Goal: Feedback & Contribution: Submit feedback/report problem

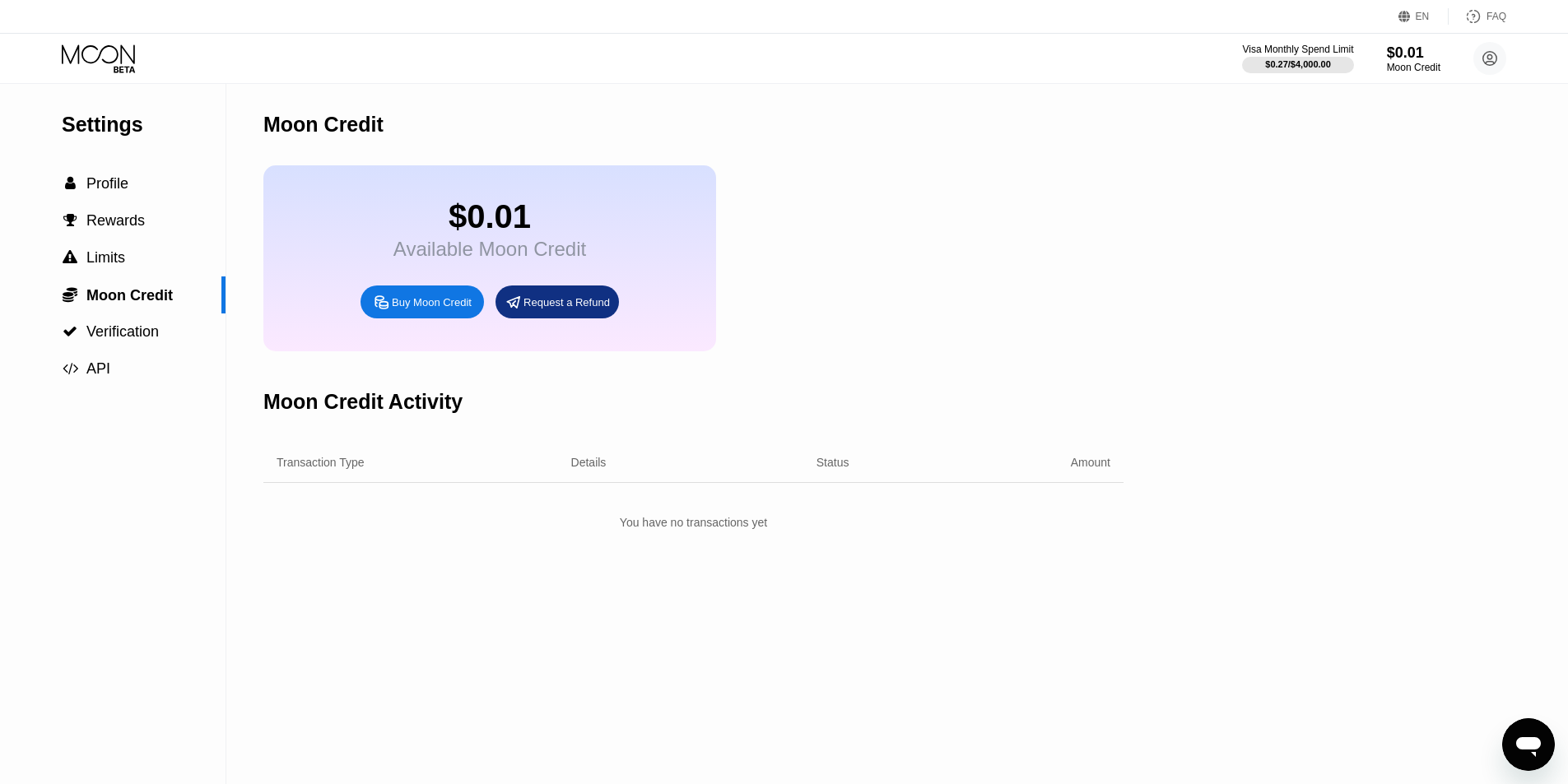
scroll to position [47, 0]
click at [91, 57] on icon at bounding box center [100, 58] width 76 height 29
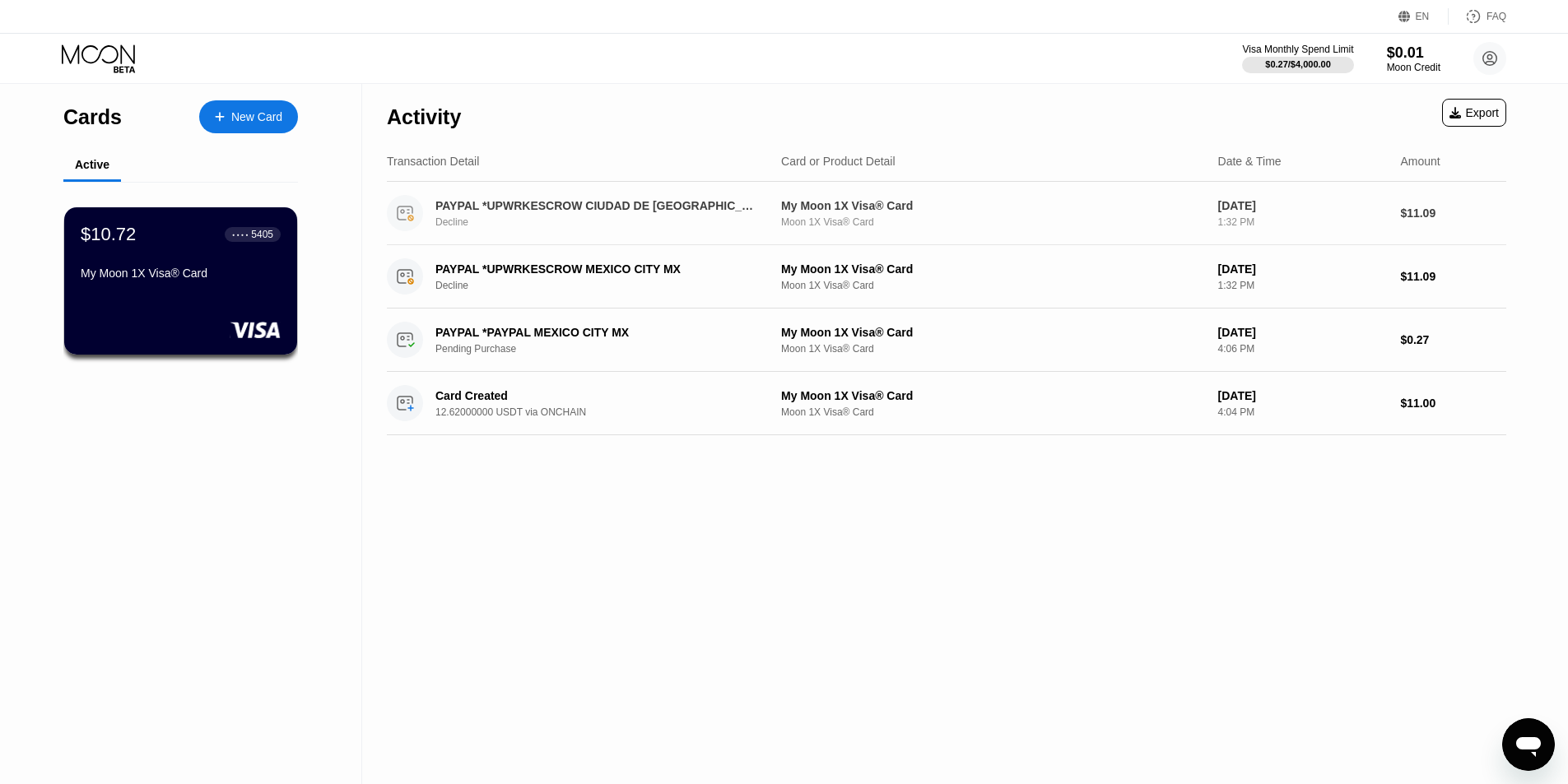
click at [552, 218] on div "PAYPAL *UPWRKESCROW CIUDAD DE MEXMX Decline" at bounding box center [606, 213] width 343 height 29
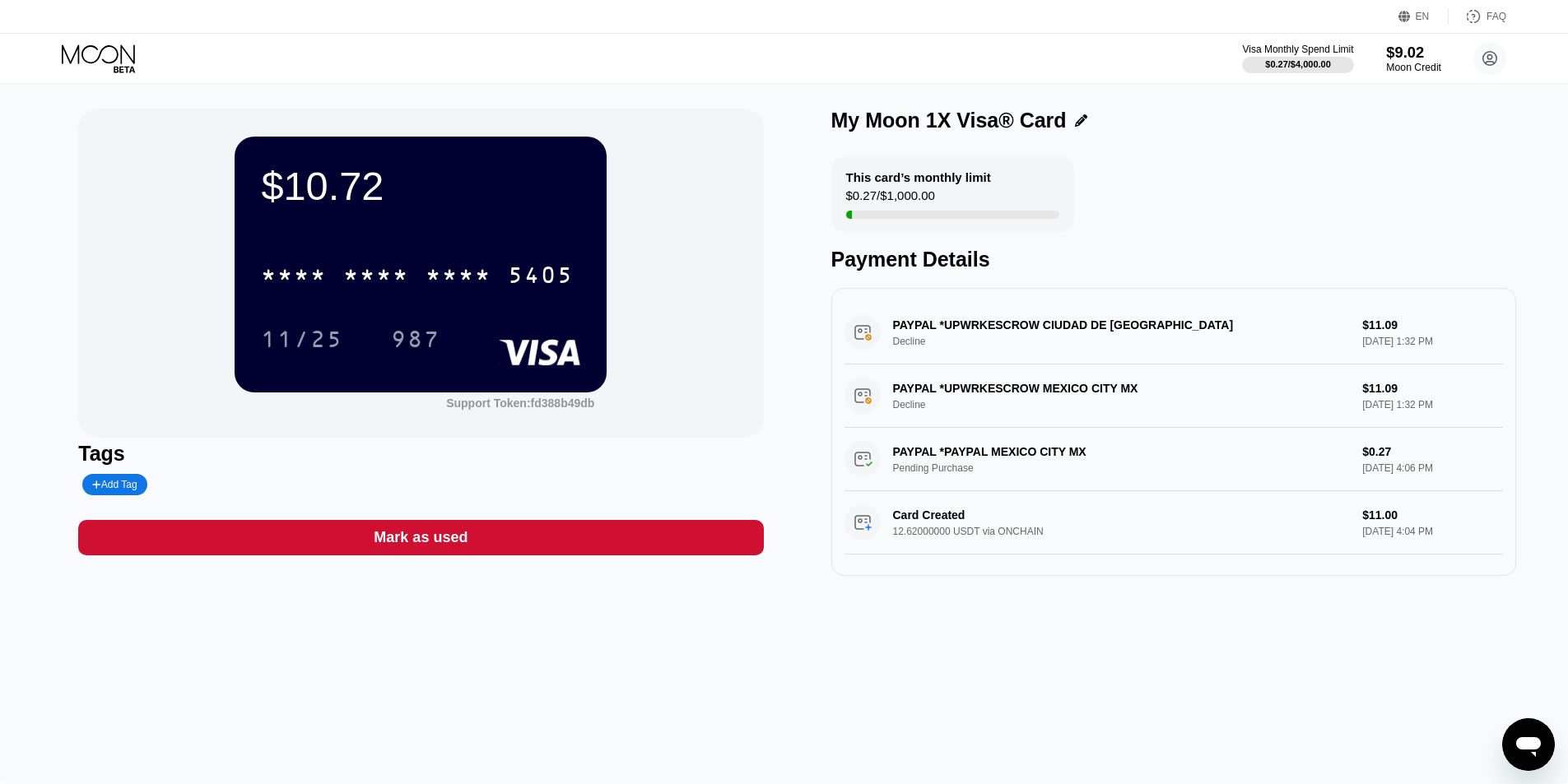
click at [1403, 56] on div "$9.02" at bounding box center [1413, 52] width 56 height 17
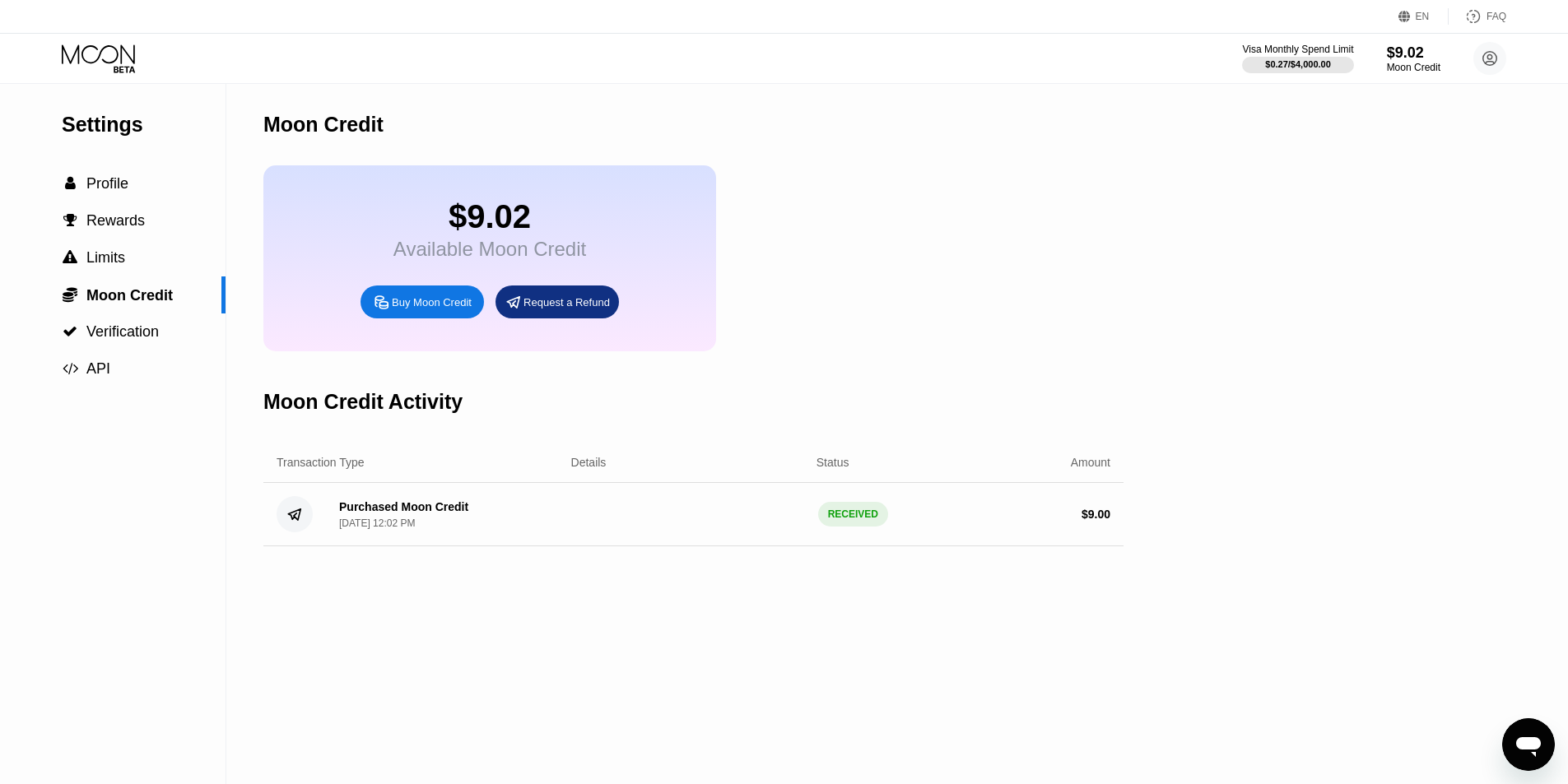
click at [70, 55] on icon at bounding box center [100, 58] width 76 height 29
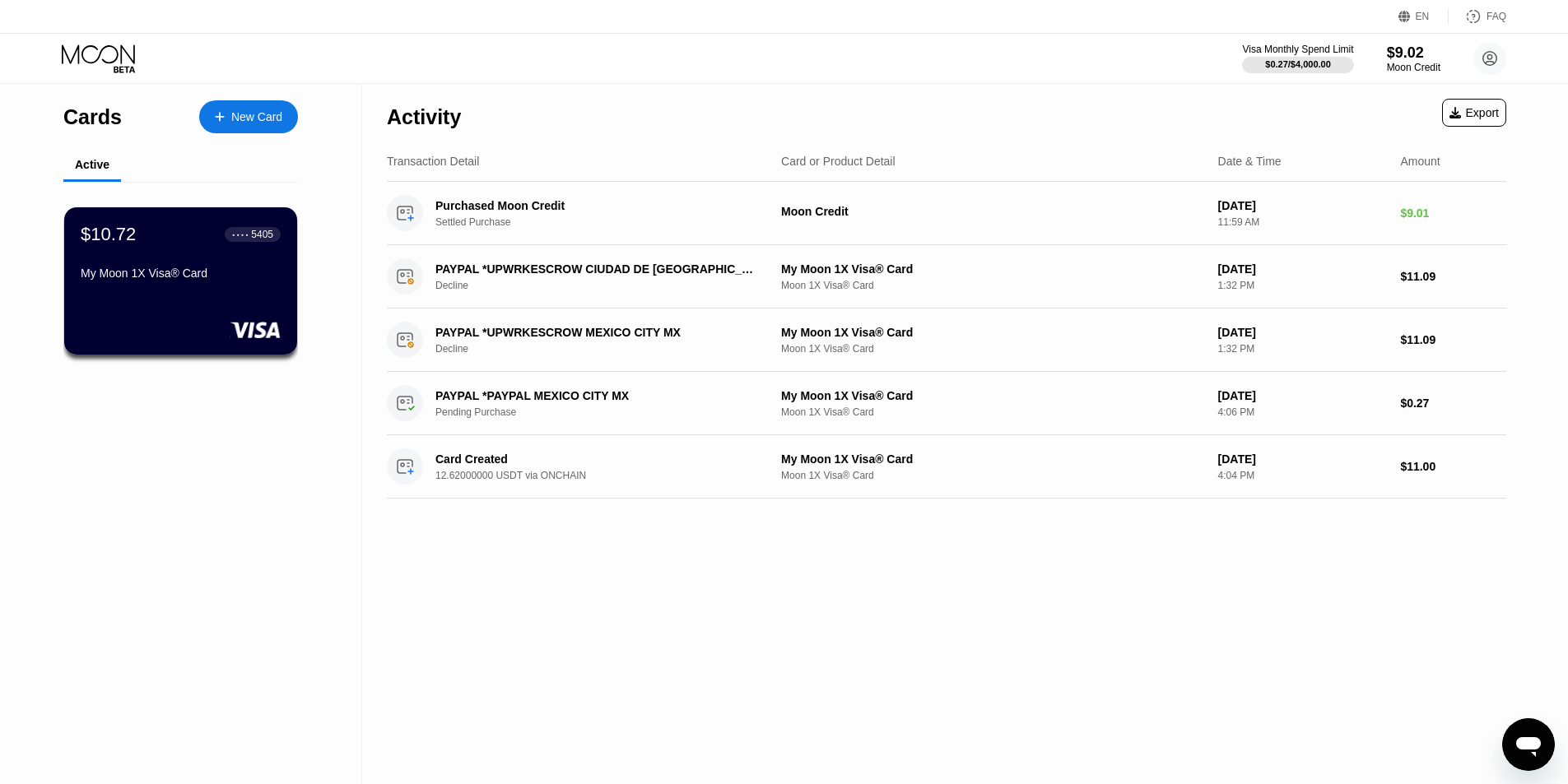
click at [90, 47] on icon at bounding box center [100, 58] width 76 height 29
click at [94, 56] on icon at bounding box center [100, 58] width 76 height 29
click at [95, 58] on icon at bounding box center [100, 58] width 76 height 29
click at [225, 111] on div at bounding box center [228, 117] width 7 height 14
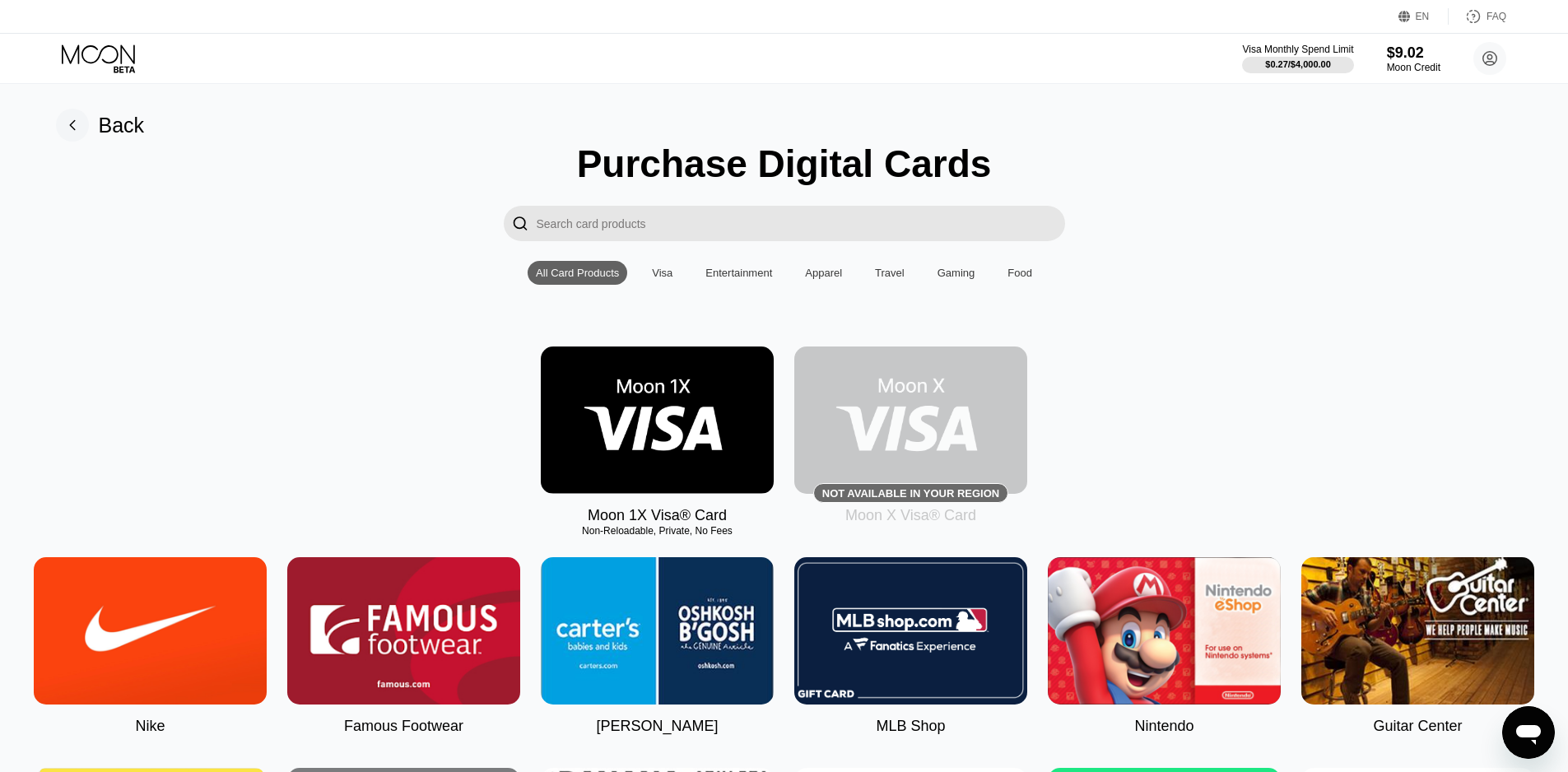
click at [946, 449] on img at bounding box center [910, 420] width 233 height 147
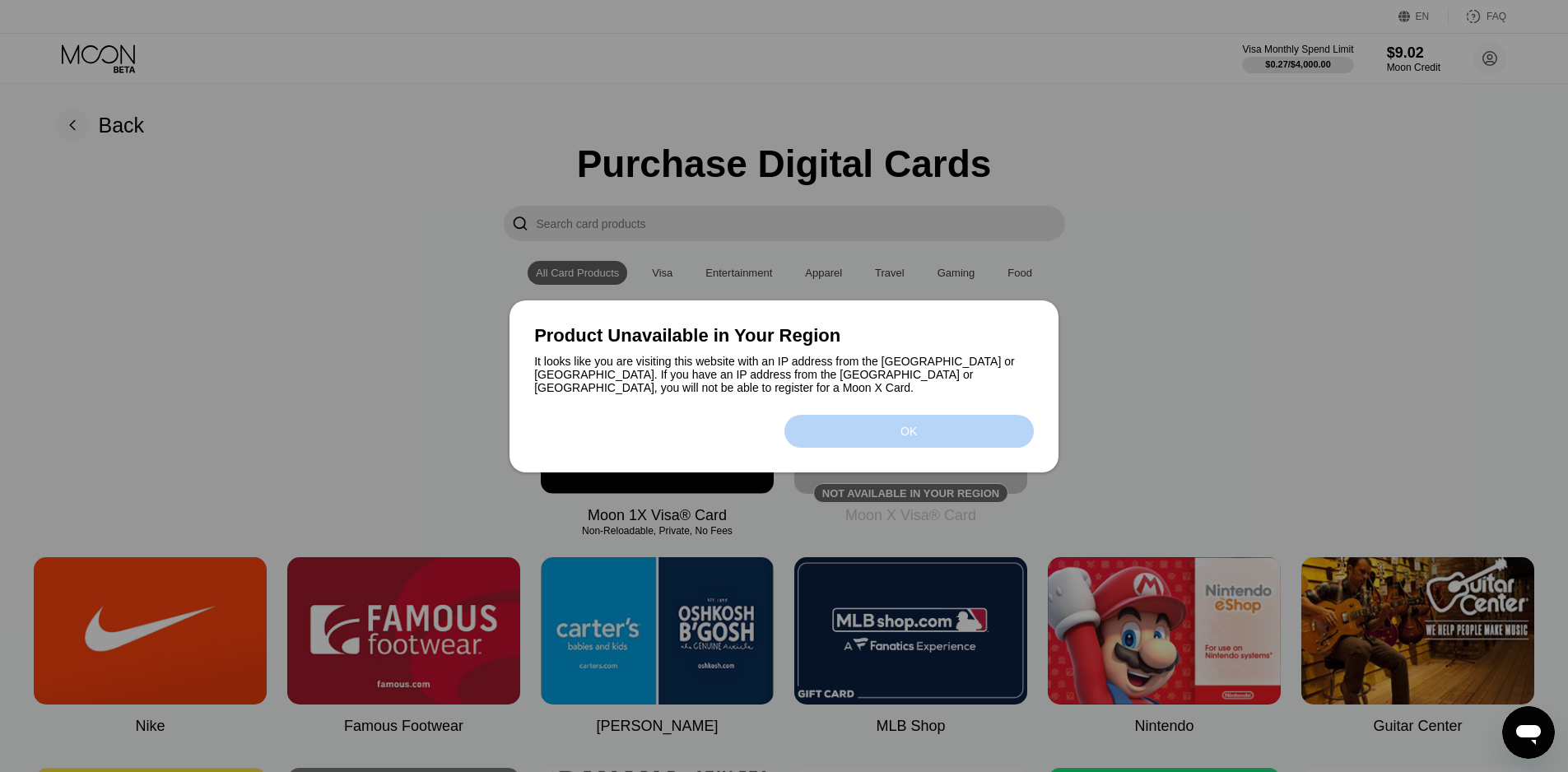
click at [897, 439] on div "OK" at bounding box center [909, 430] width 250 height 33
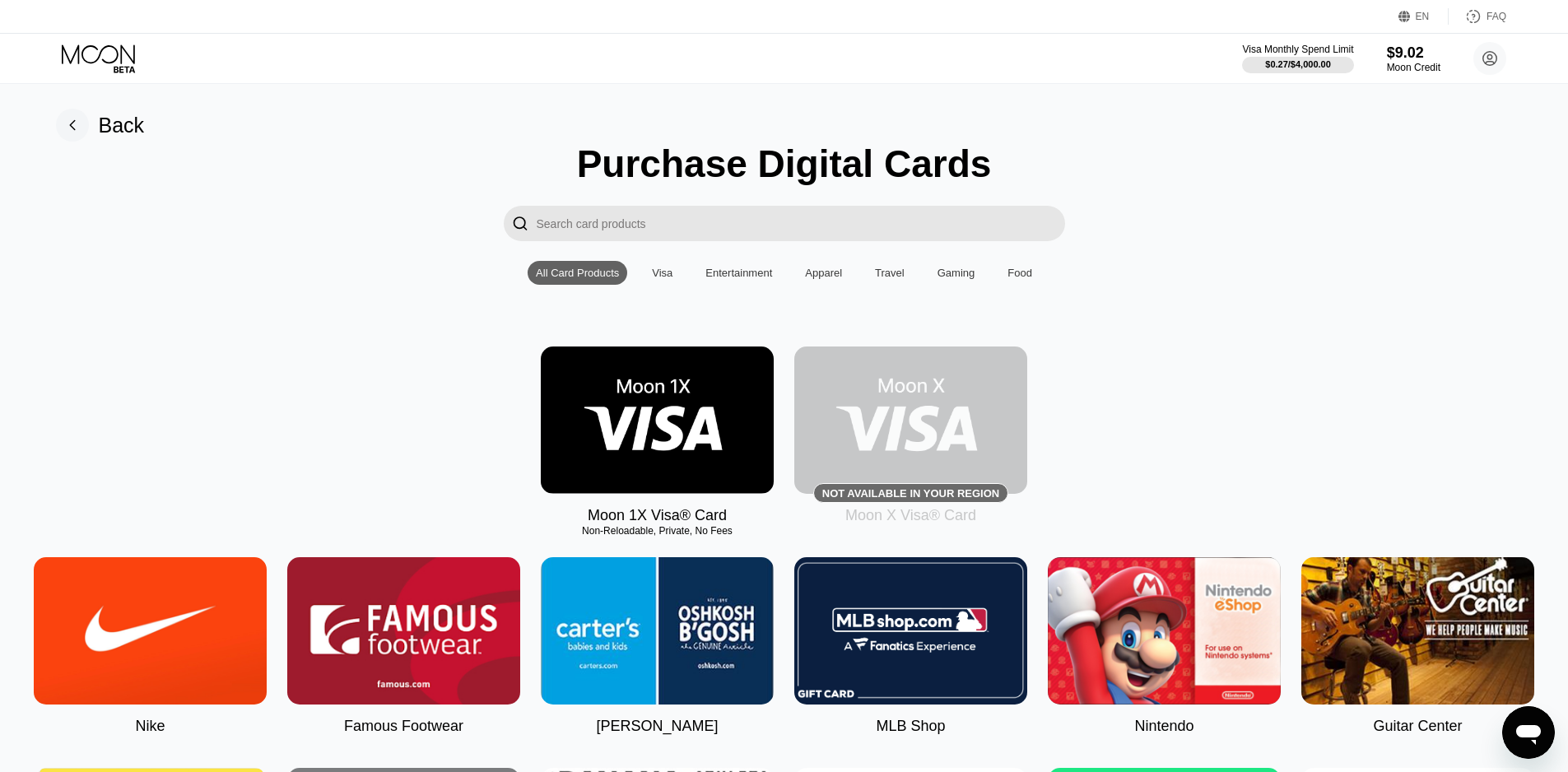
drag, startPoint x: 642, startPoint y: 783, endPoint x: 355, endPoint y: 273, distance: 585.2
click at [1397, 71] on div "Moon Credit" at bounding box center [1413, 68] width 54 height 11
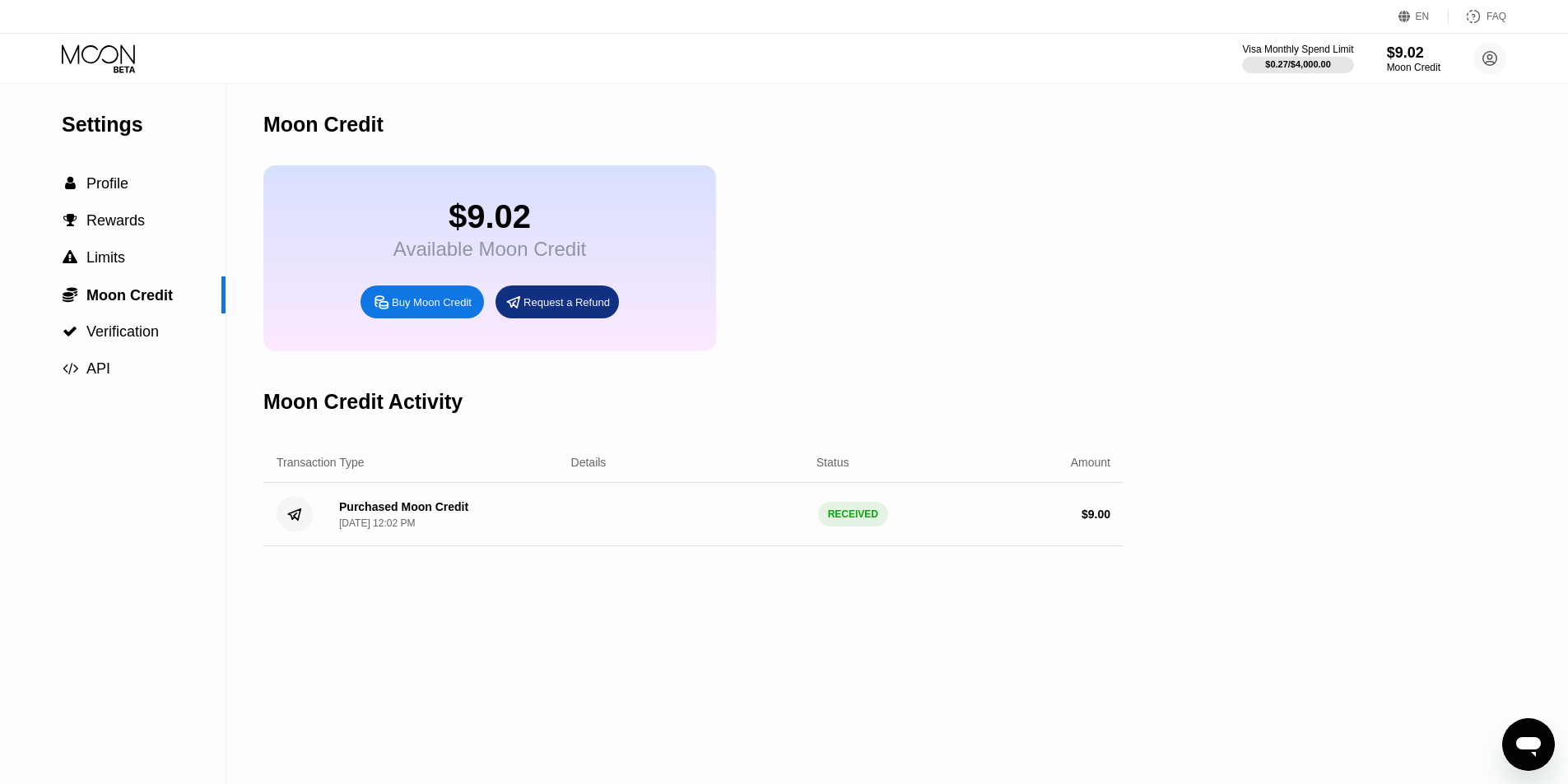
click at [106, 55] on icon at bounding box center [100, 58] width 76 height 29
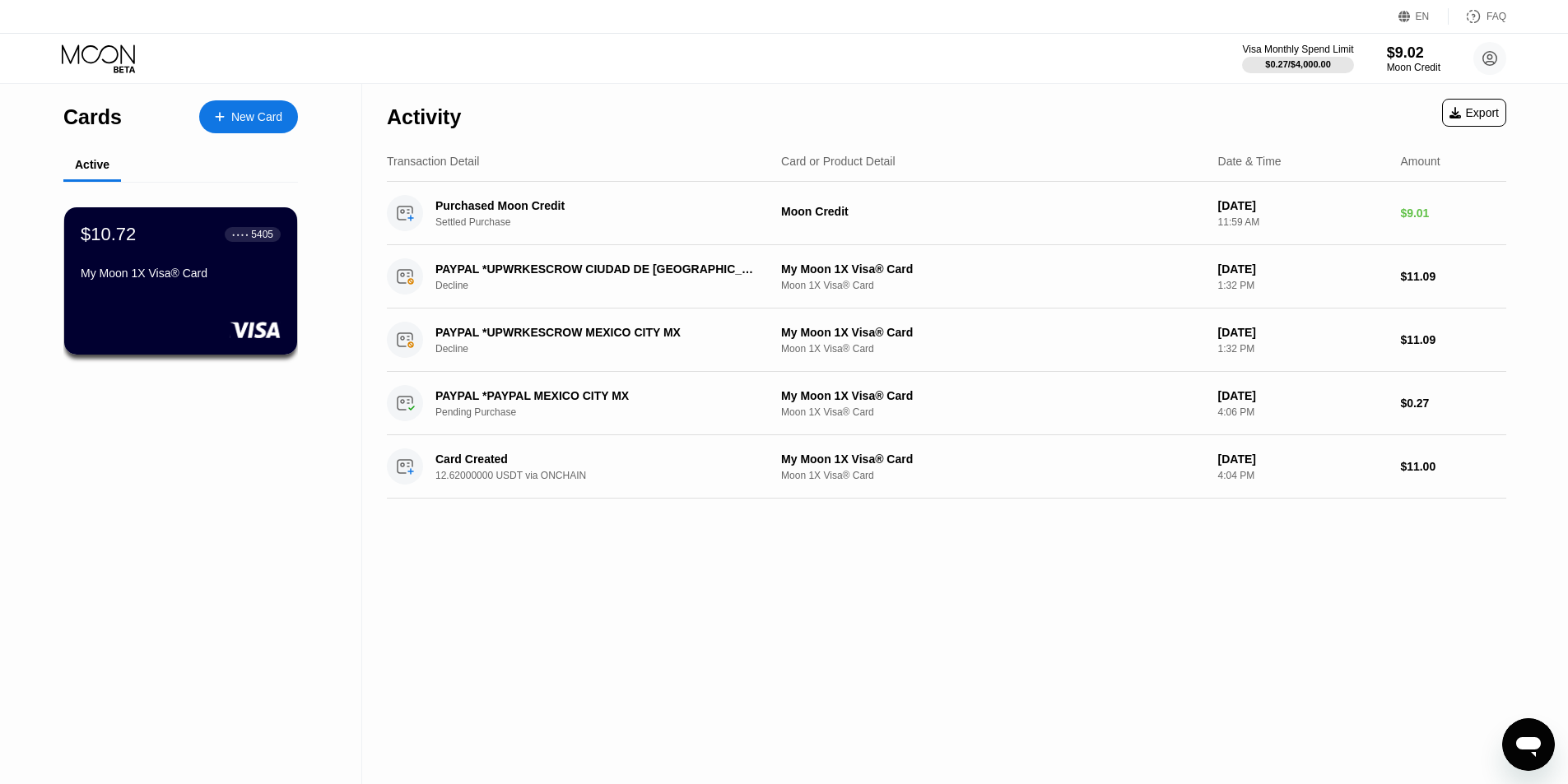
click at [96, 49] on icon at bounding box center [100, 58] width 76 height 29
click at [240, 111] on div "New Card" at bounding box center [257, 117] width 51 height 14
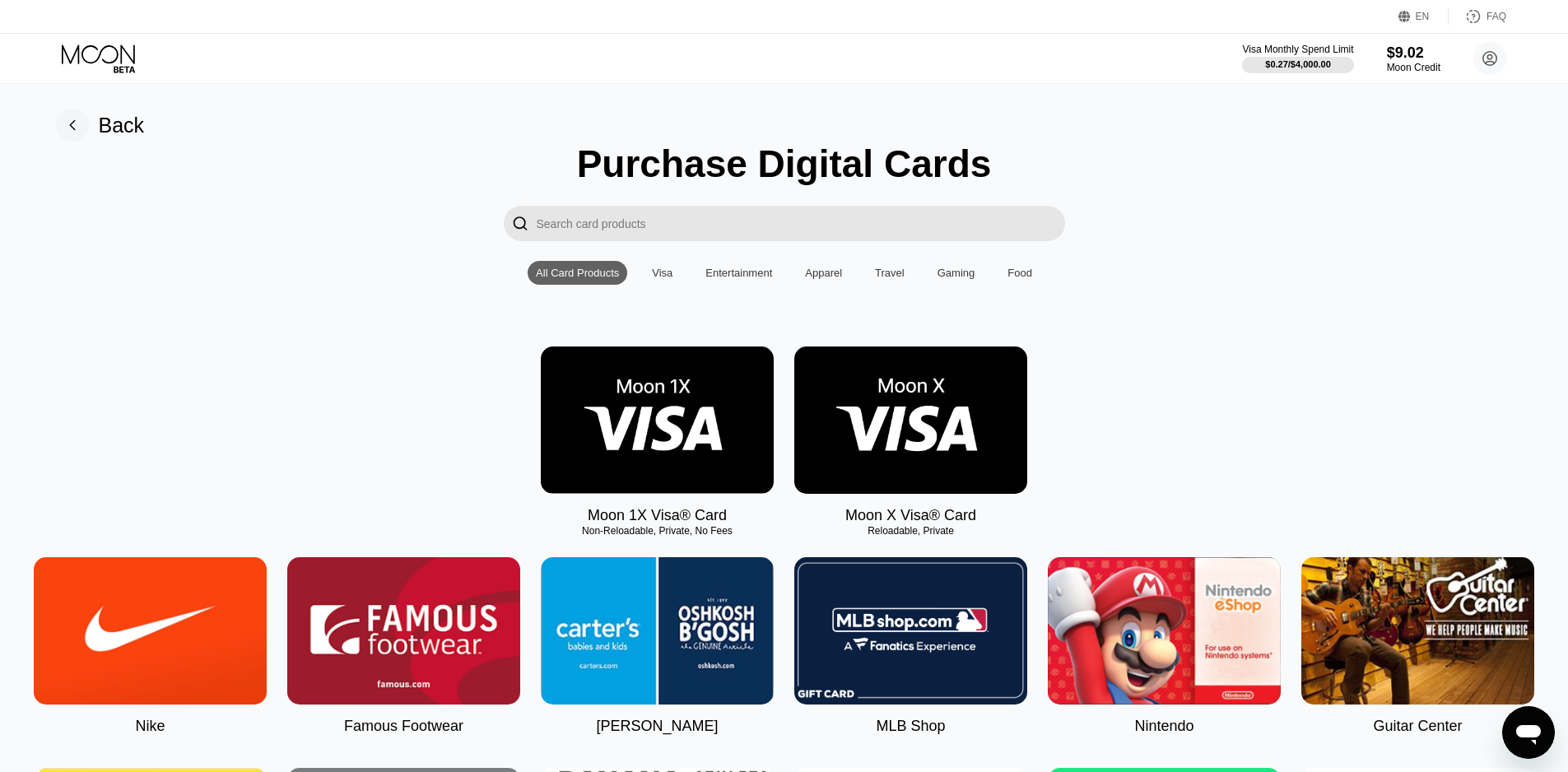
click at [979, 461] on img at bounding box center [910, 420] width 233 height 147
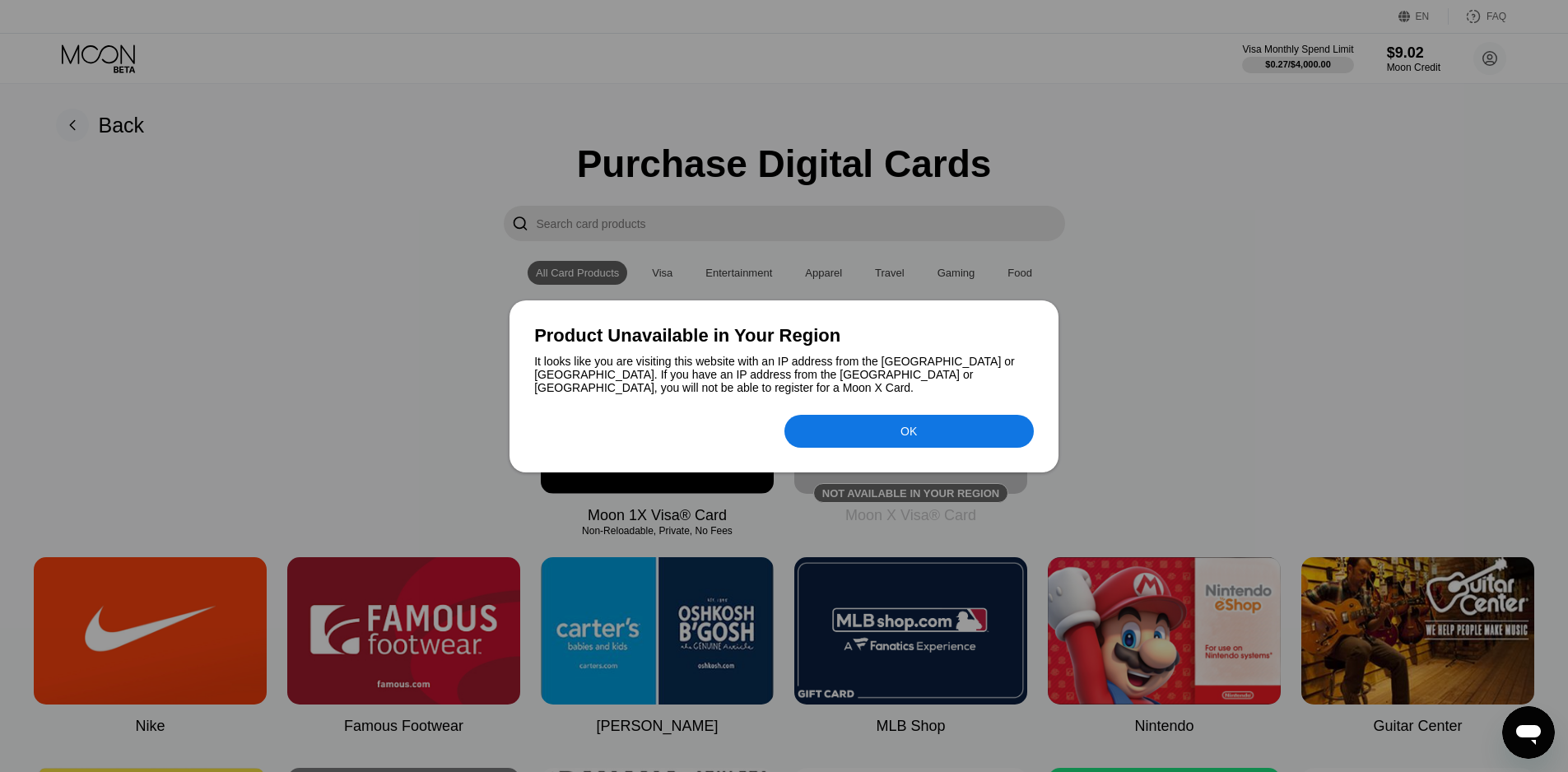
click at [864, 433] on div "OK" at bounding box center [909, 430] width 250 height 33
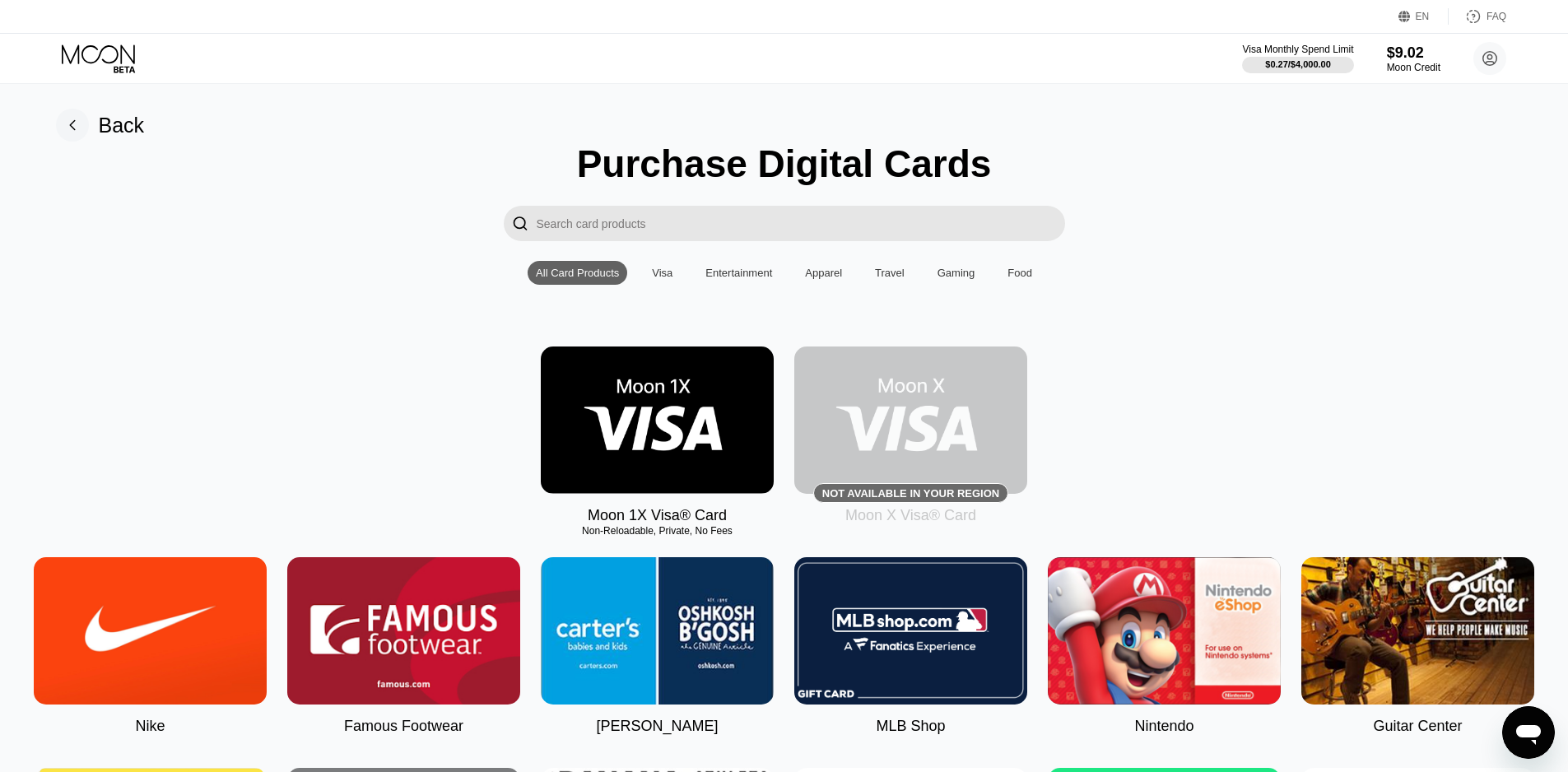
click at [1206, 386] on div "Moon 1X Visa® Card Non-Reloadable, Private, No Fees Not available in your regio…" at bounding box center [784, 435] width 1530 height 178
click at [389, 410] on div "Moon 1X Visa® Card Non-Reloadable, Private, No Fees Not available in your regio…" at bounding box center [784, 435] width 1530 height 178
click at [1188, 356] on div "Moon 1X Visa® Card Non-Reloadable, Private, No Fees Not available in your regio…" at bounding box center [784, 435] width 1530 height 178
click at [101, 47] on icon at bounding box center [100, 58] width 76 height 29
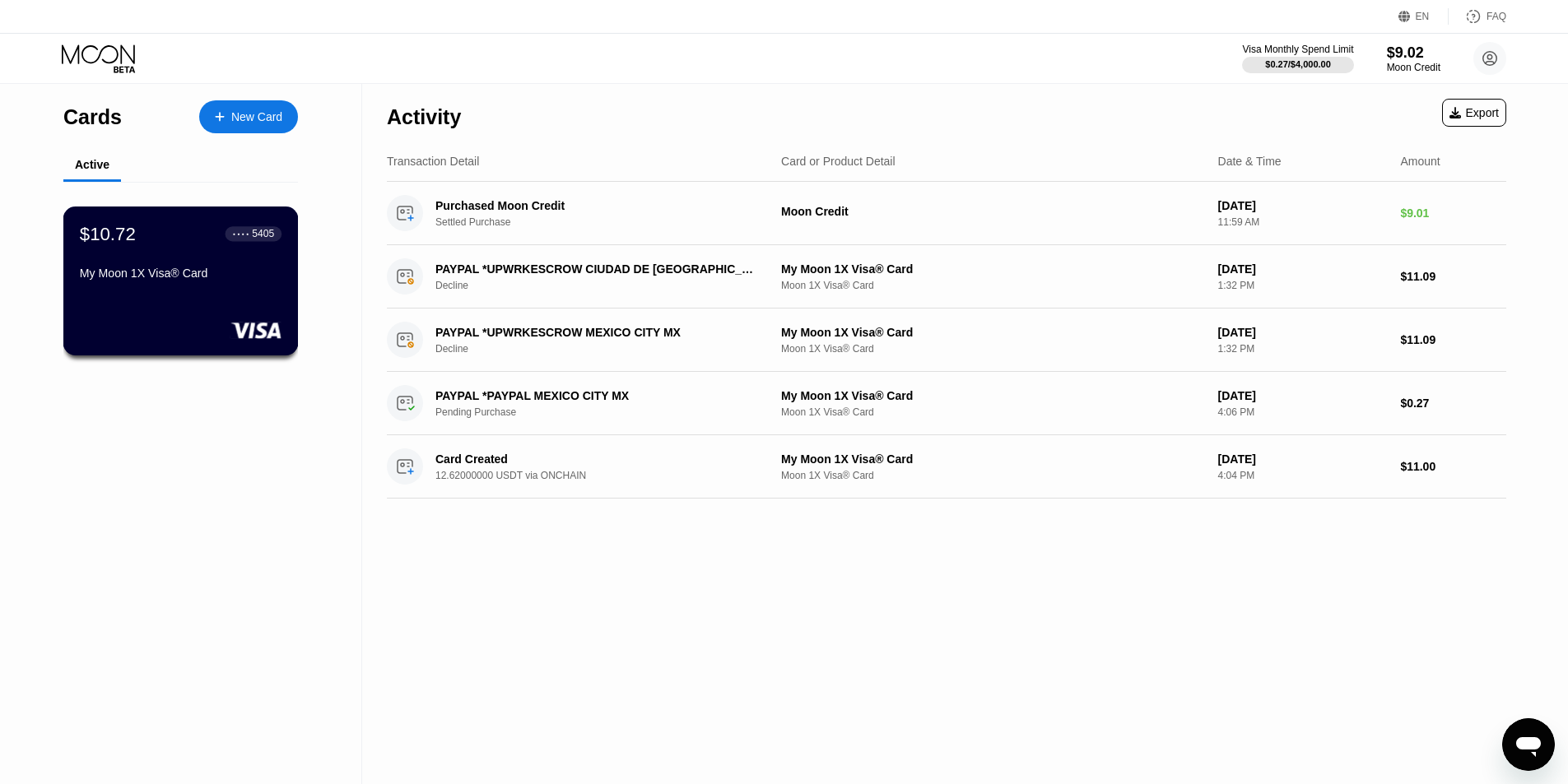
click at [142, 253] on div "$10.72 ● ● ● ● 5405 My Moon 1X Visa® Card" at bounding box center [181, 254] width 202 height 63
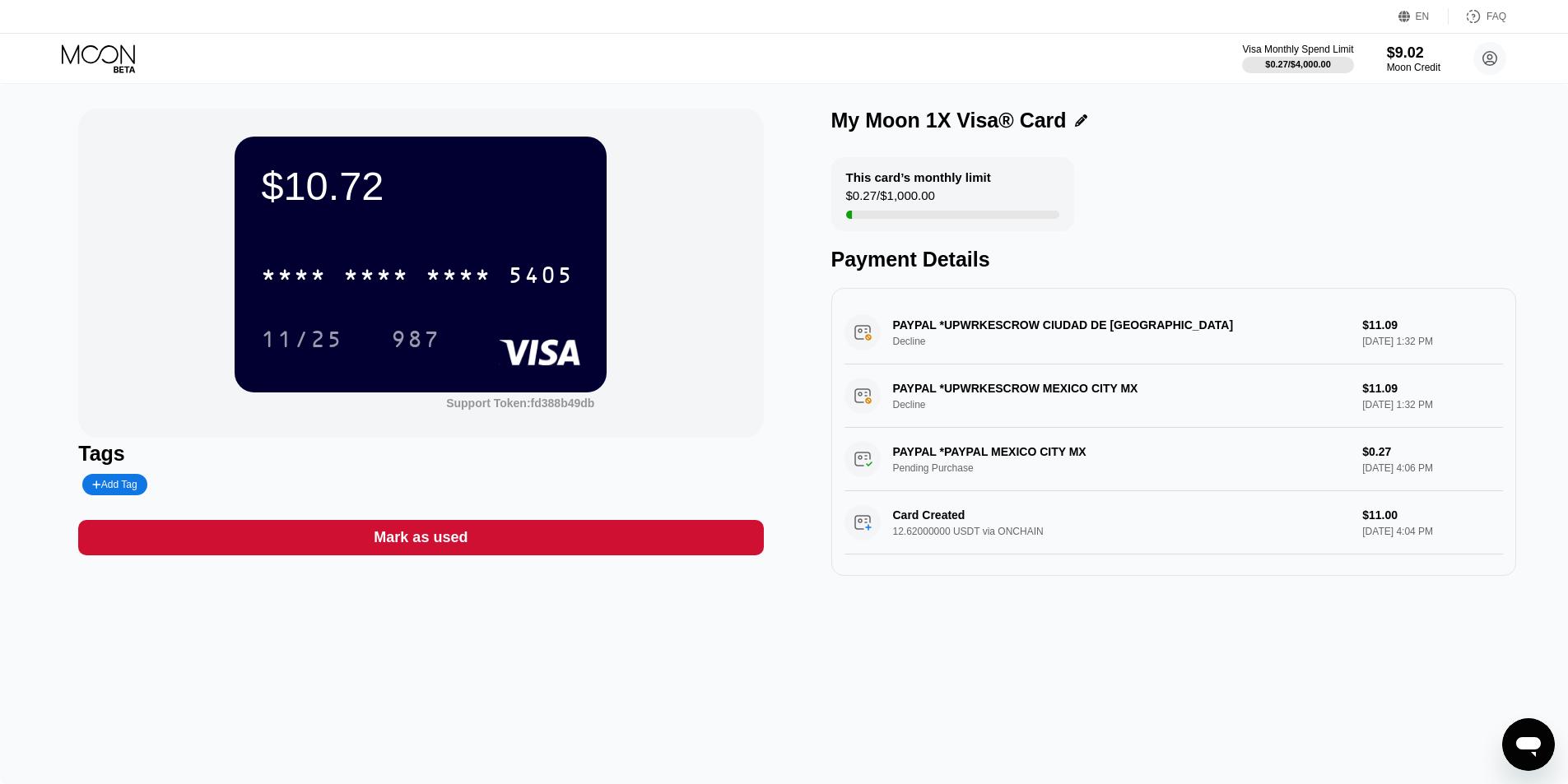
click at [386, 297] on div "* * * * * * * * * * * * 5405" at bounding box center [420, 269] width 319 height 56
click at [446, 222] on div "$10.72 * * * * * * * * * * * * 5405 11/25 987" at bounding box center [420, 264] width 372 height 255
click at [1327, 57] on div at bounding box center [1298, 64] width 114 height 16
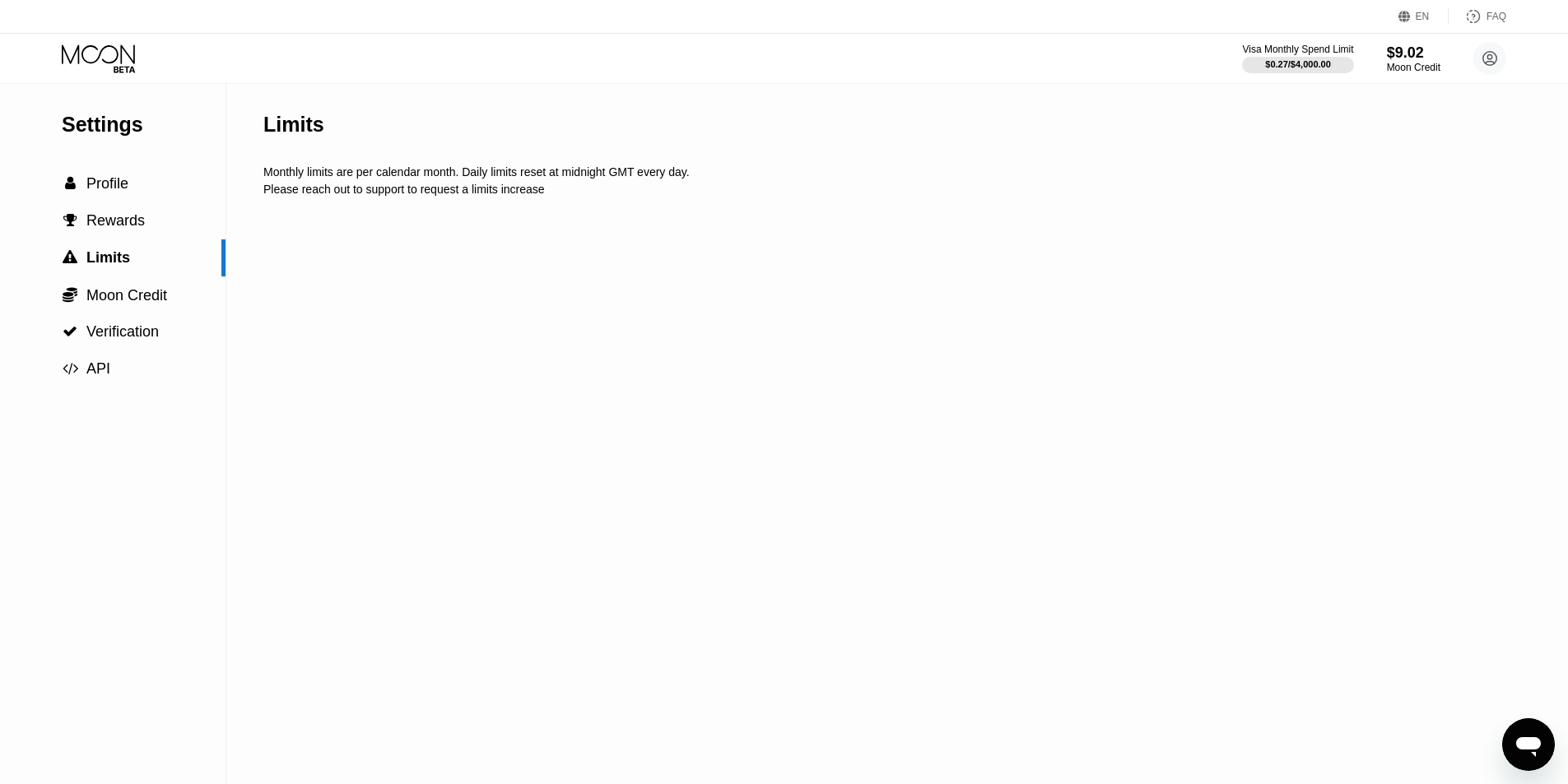
click at [1385, 68] on div "Visa Monthly Spend Limit $0.27 / $4,000.00 $9.02 Moon Credit a.h.sly9015@outloo…" at bounding box center [1374, 58] width 264 height 33
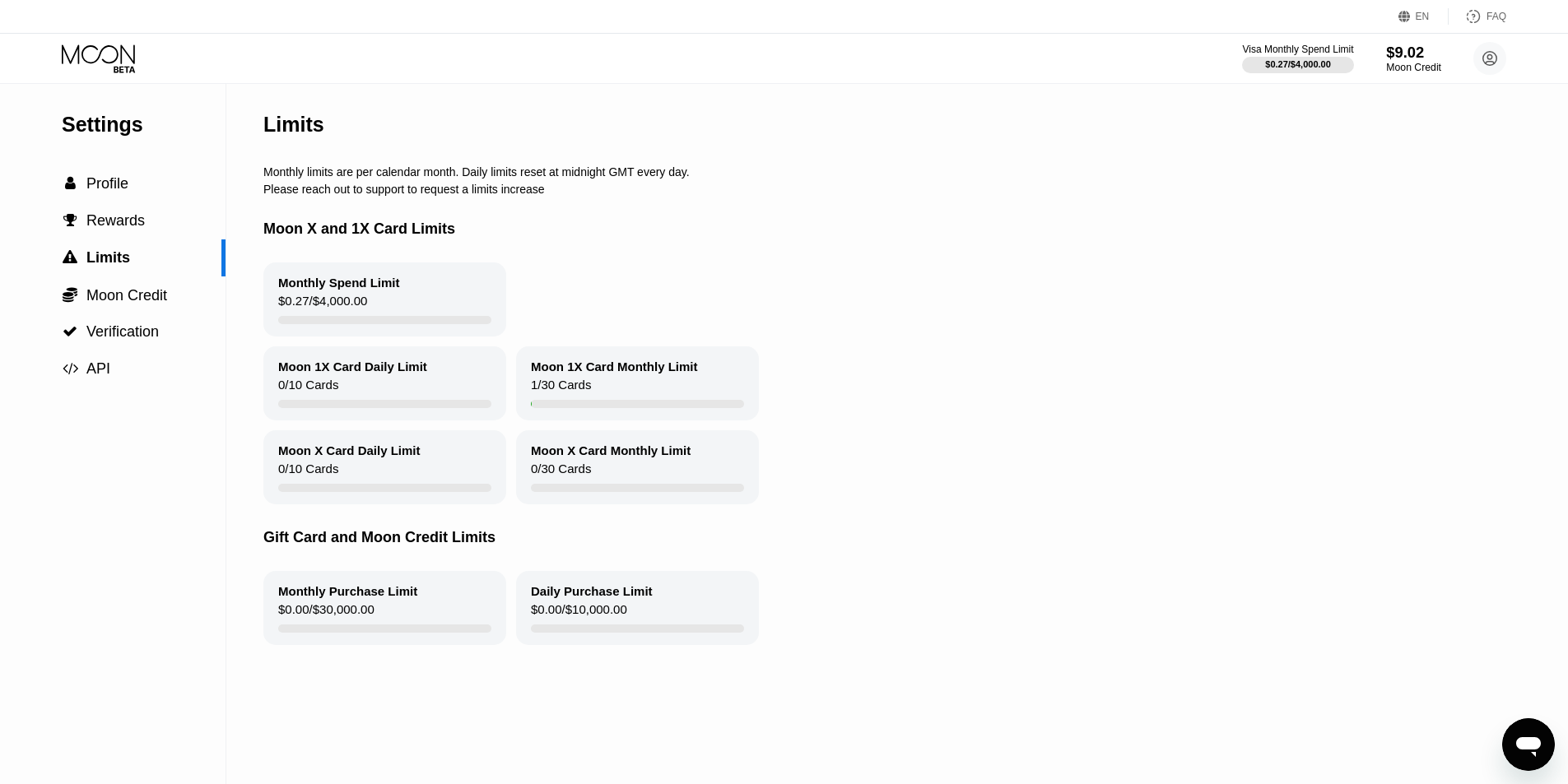
click at [1428, 50] on div "$9.02" at bounding box center [1413, 52] width 56 height 17
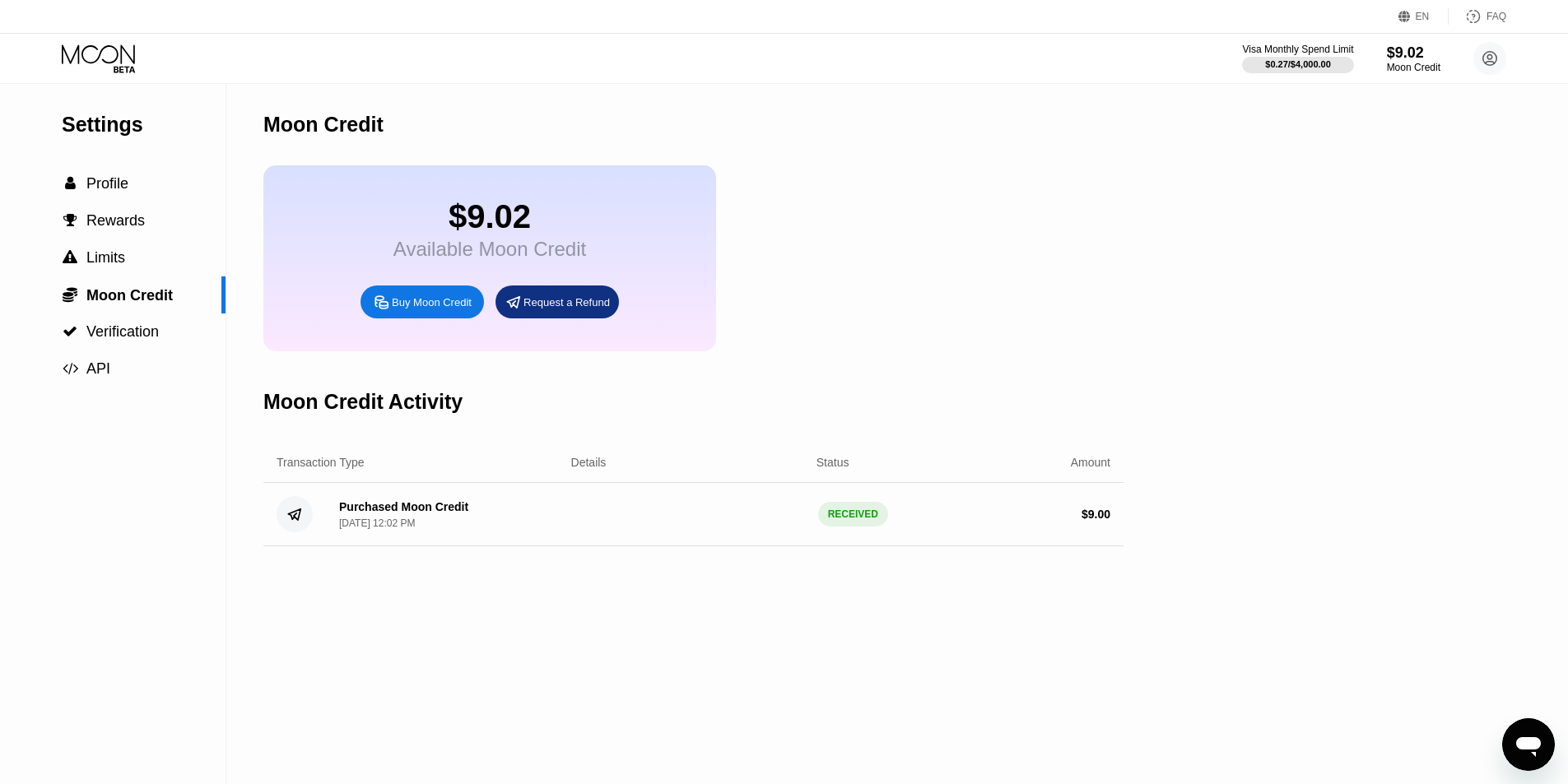
click at [594, 310] on div "Request a Refund" at bounding box center [567, 302] width 87 height 14
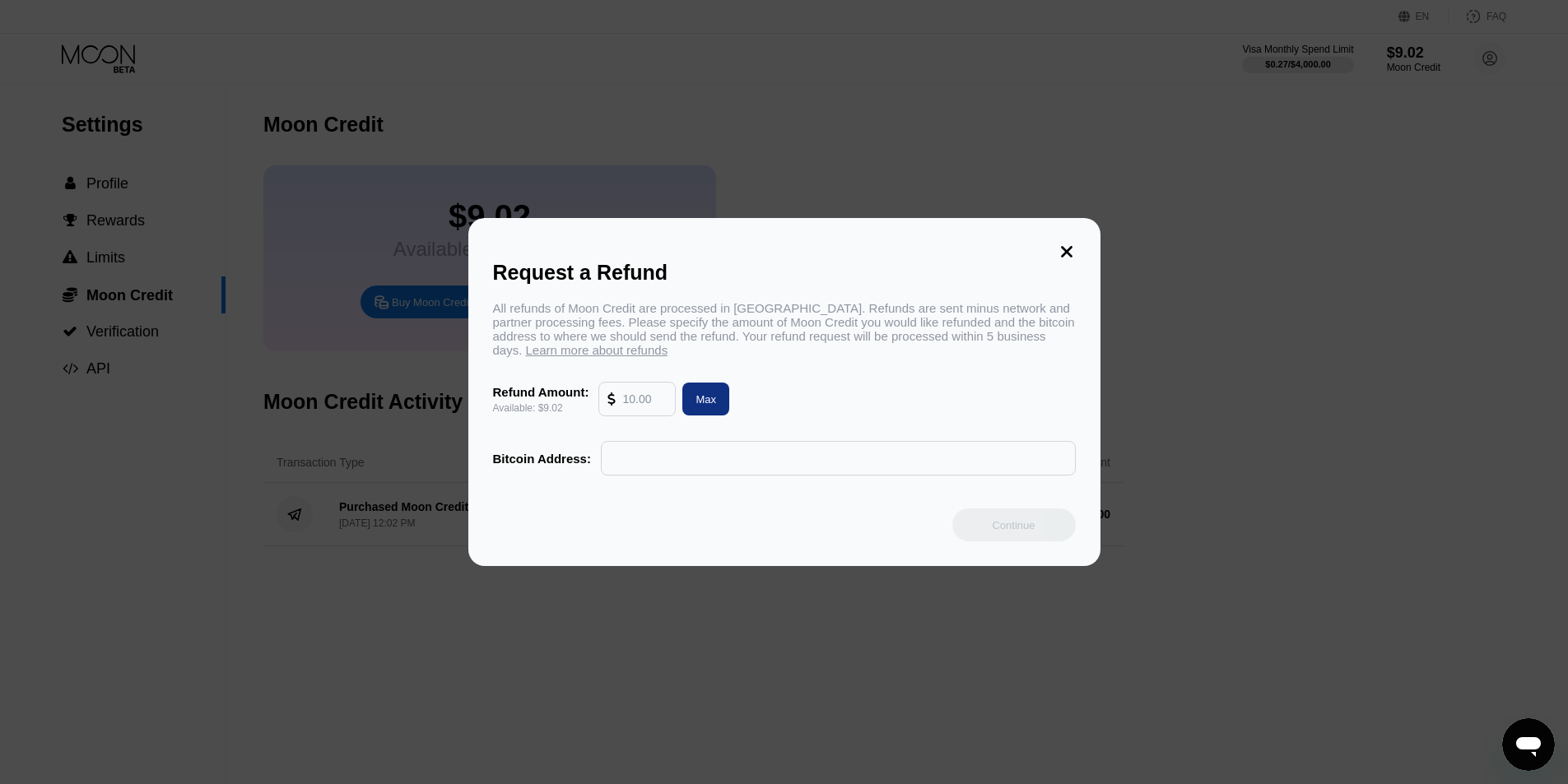
click at [655, 408] on input "text" at bounding box center [644, 398] width 44 height 33
click at [708, 404] on div "Max" at bounding box center [705, 399] width 21 height 14
type input "9.02"
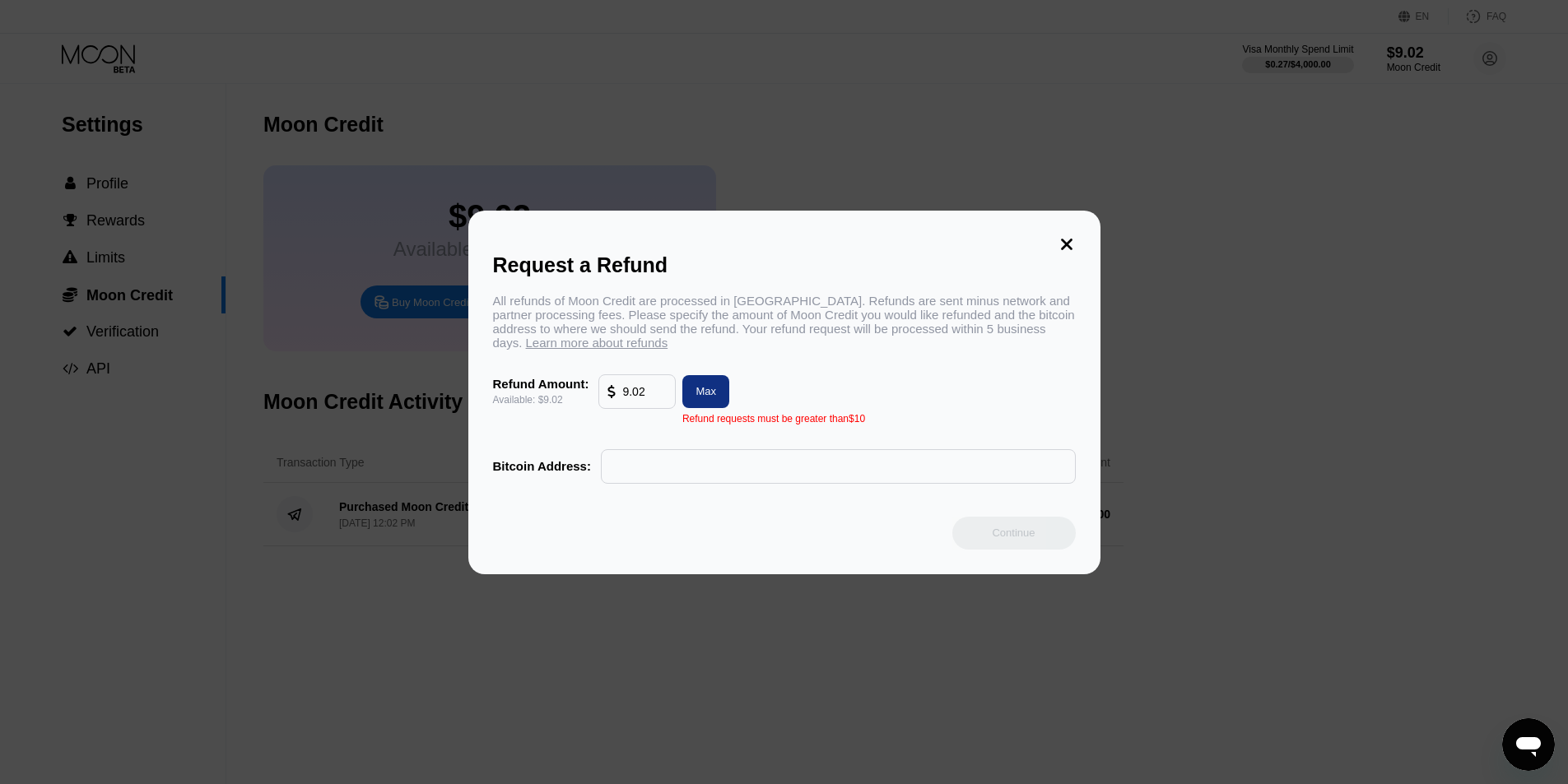
click at [910, 364] on div "All refunds of Moon Credit are processed in Bitcoin. Refunds are sent minus net…" at bounding box center [784, 389] width 583 height 190
click at [814, 424] on div "Refund requests must be greater than $10" at bounding box center [773, 419] width 183 height 11
copy div "Refund requests must be greater than $10"
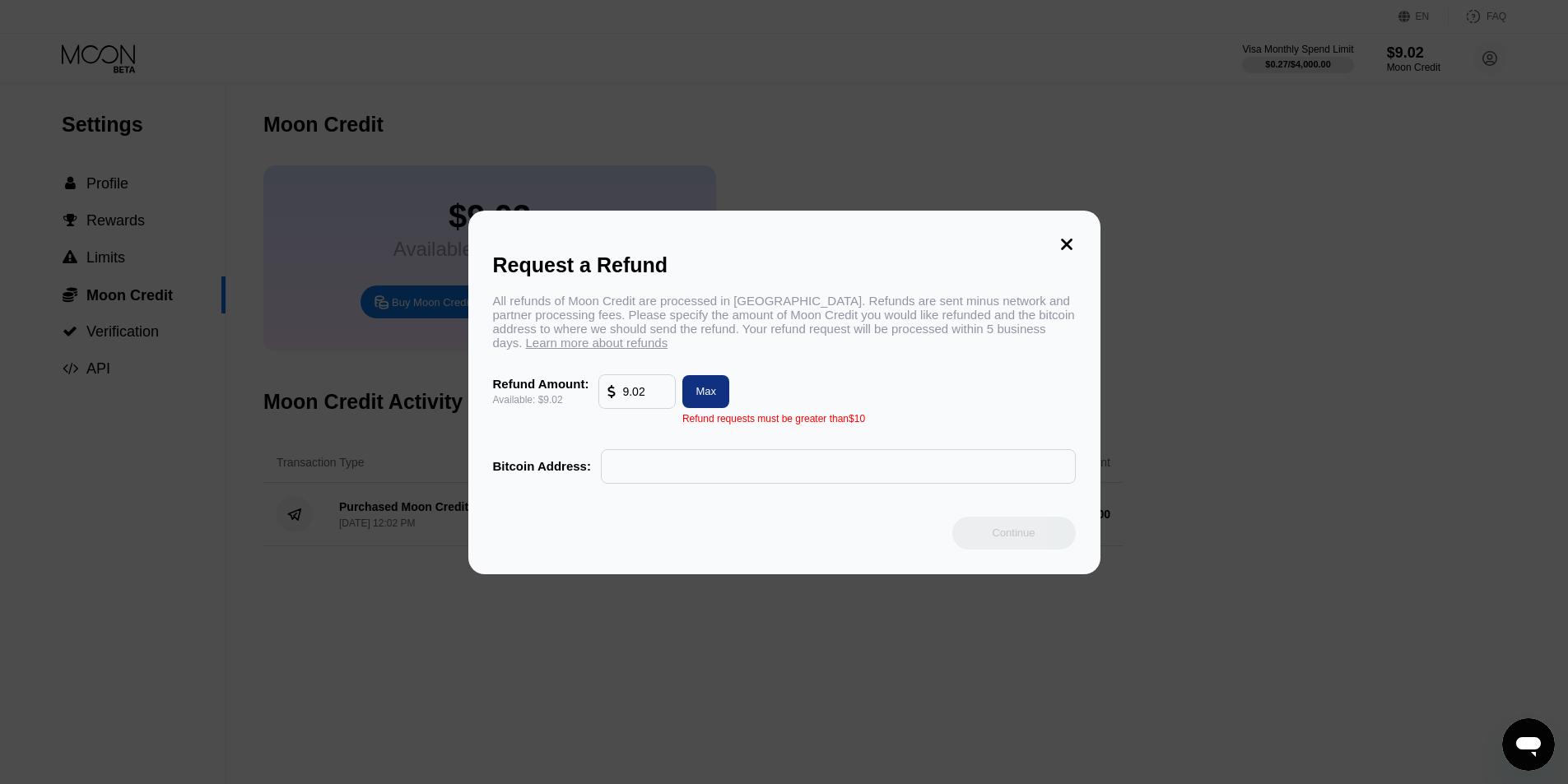
click at [1077, 248] on div "Request a Refund All refunds of Moon Credit are processed in [GEOGRAPHIC_DATA].…" at bounding box center [784, 392] width 632 height 363
click at [1080, 232] on div "Request a Refund All refunds of Moon Credit are processed in [GEOGRAPHIC_DATA].…" at bounding box center [784, 392] width 632 height 363
click at [1071, 240] on icon at bounding box center [1066, 244] width 11 height 11
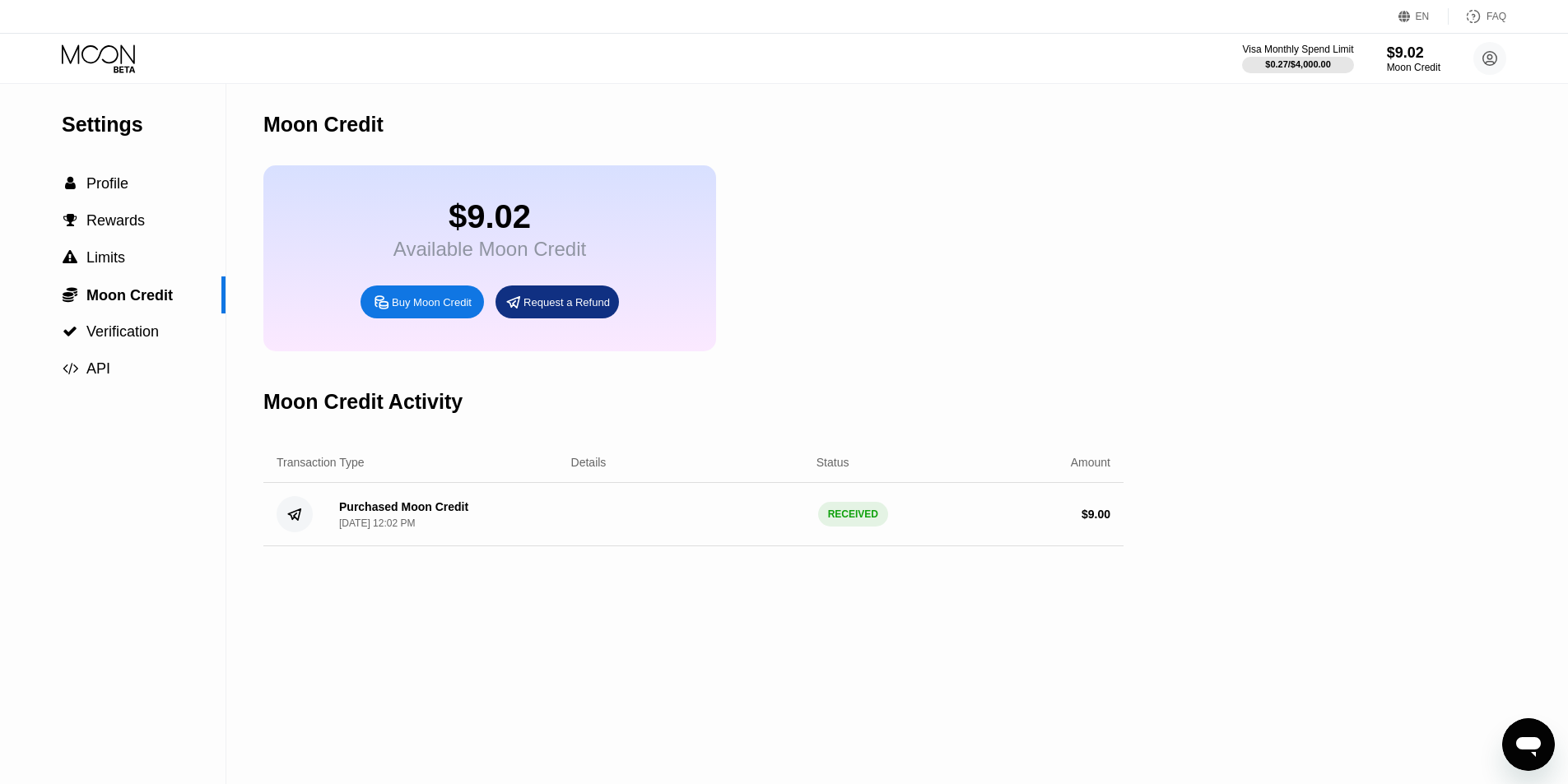
click at [100, 40] on div "Visa Monthly Spend Limit $0.27 / $4,000.00 $9.02 Moon Credit [EMAIL_ADDRESS][DO…" at bounding box center [784, 58] width 1568 height 49
click at [105, 62] on icon at bounding box center [100, 58] width 76 height 29
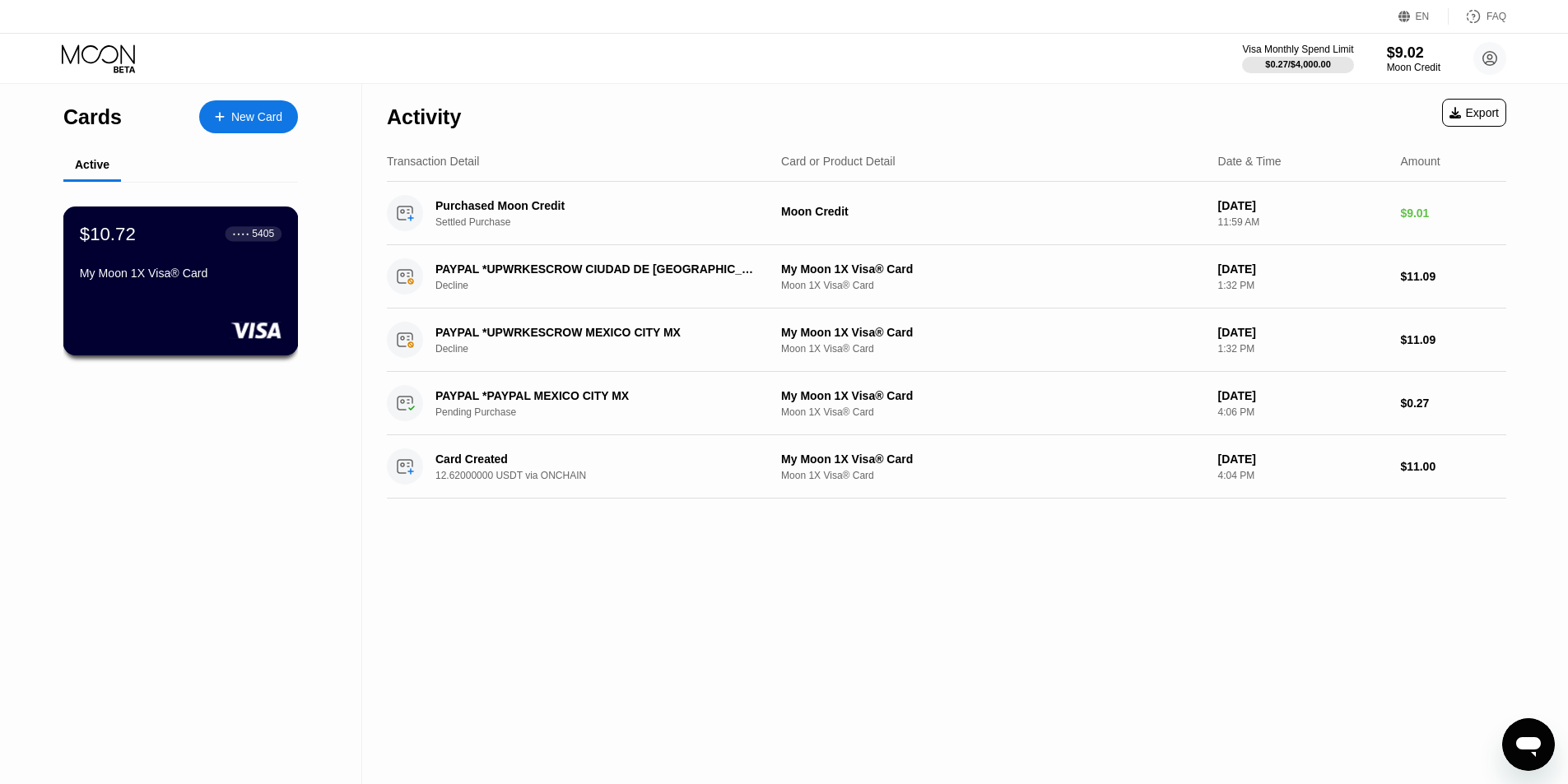
click at [226, 471] on div "Cards New Card Active $10.72 ● ● ● ● 5405 My Moon 1X Visa® Card" at bounding box center [181, 434] width 362 height 700
drag, startPoint x: 1374, startPoint y: 42, endPoint x: 1460, endPoint y: 73, distance: 91.4
click at [1460, 73] on div "Visa Monthly Spend Limit $0.27 / $4,000.00 $9.02 Moon Credit a.h.sly9015@outloo…" at bounding box center [1374, 58] width 264 height 33
click at [1044, 598] on div "Activity Export Transaction Detail Card or Product Detail Date & Time Amount Pu…" at bounding box center [946, 434] width 1169 height 700
click at [258, 495] on div "Cards New Card Active $10.72 ● ● ● ● 5405 My Moon 1X Visa® Card" at bounding box center [181, 434] width 362 height 700
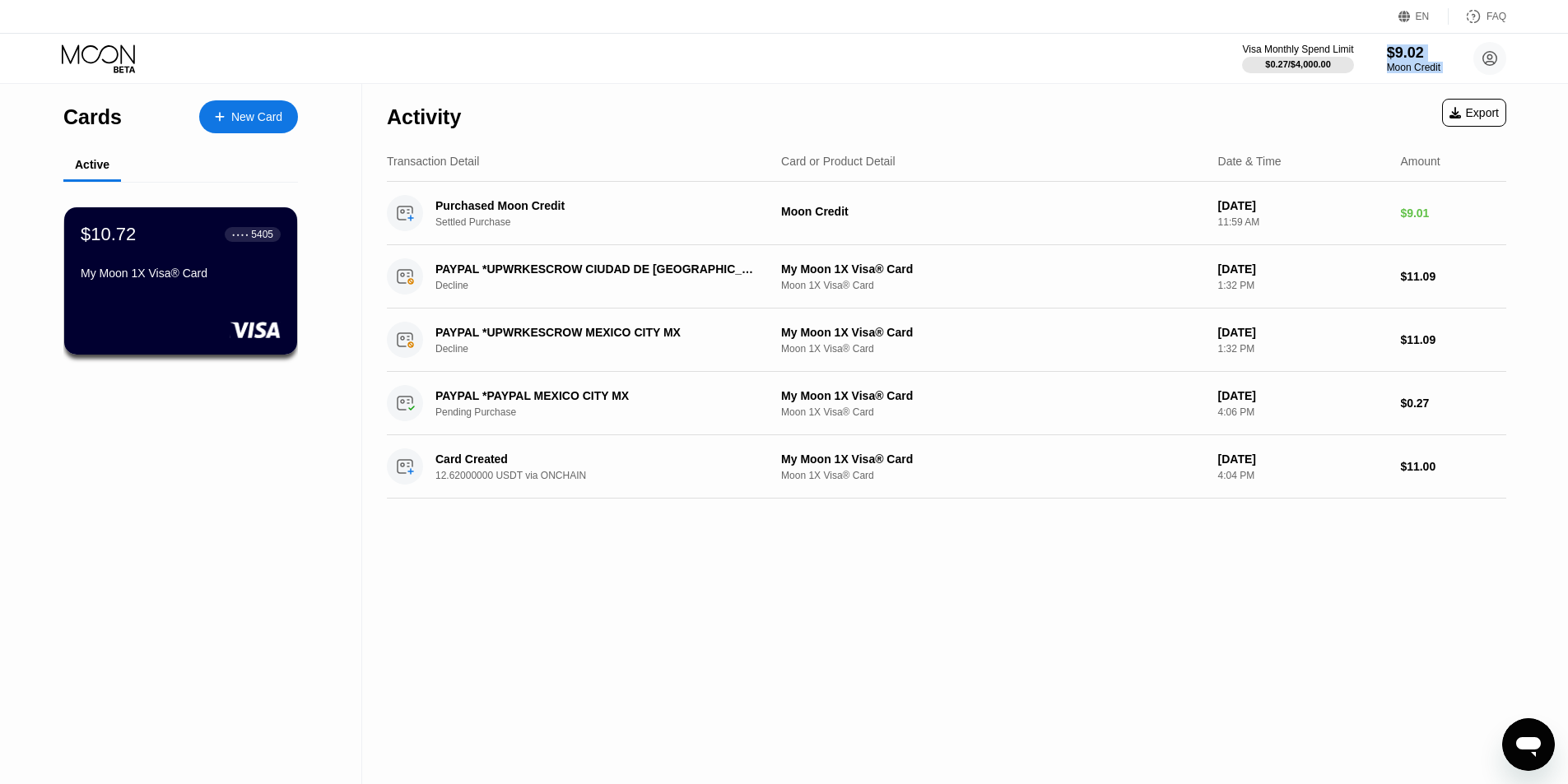
click at [206, 488] on div "Cards New Card Active $10.72 ● ● ● ● 5405 My Moon 1X Visa® Card" at bounding box center [181, 434] width 362 height 700
click at [297, 476] on div "Cards New Card Active $10.72 ● ● ● ● 5405 My Moon 1X Visa® Card" at bounding box center [181, 434] width 362 height 700
click at [1101, 721] on div "Activity Export Transaction Detail Card or Product Detail Date & Time Amount Pu…" at bounding box center [946, 434] width 1169 height 700
click at [655, 533] on div "Activity Export Transaction Detail Card or Product Detail Date & Time Amount Pu…" at bounding box center [946, 434] width 1169 height 700
click at [1414, 82] on div "Visa Monthly Spend Limit $0.27 / $4,000.00 $9.02 Moon Credit [EMAIL_ADDRESS][DO…" at bounding box center [784, 58] width 1568 height 49
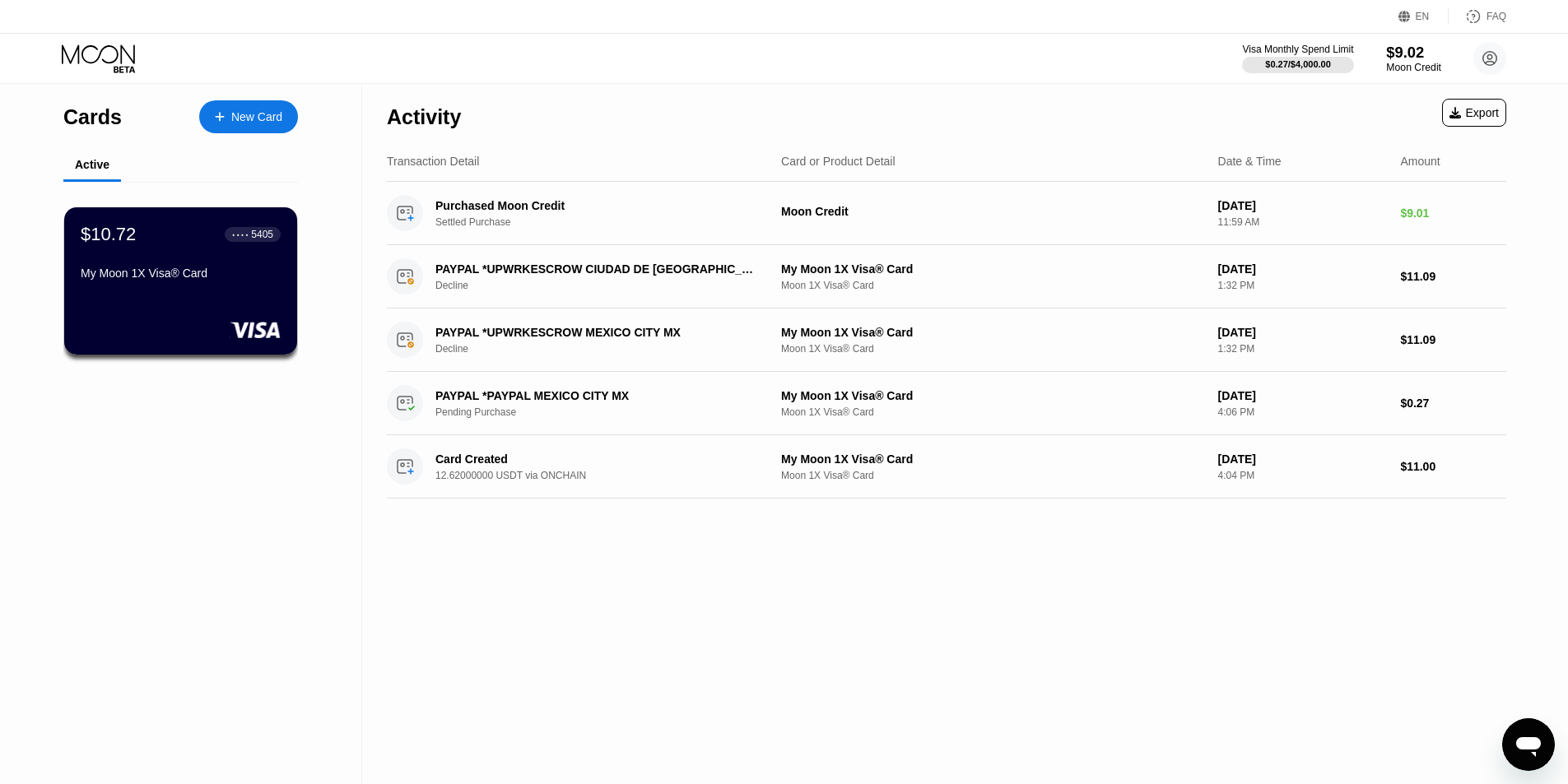
click at [1414, 72] on div "Moon Credit" at bounding box center [1413, 68] width 56 height 11
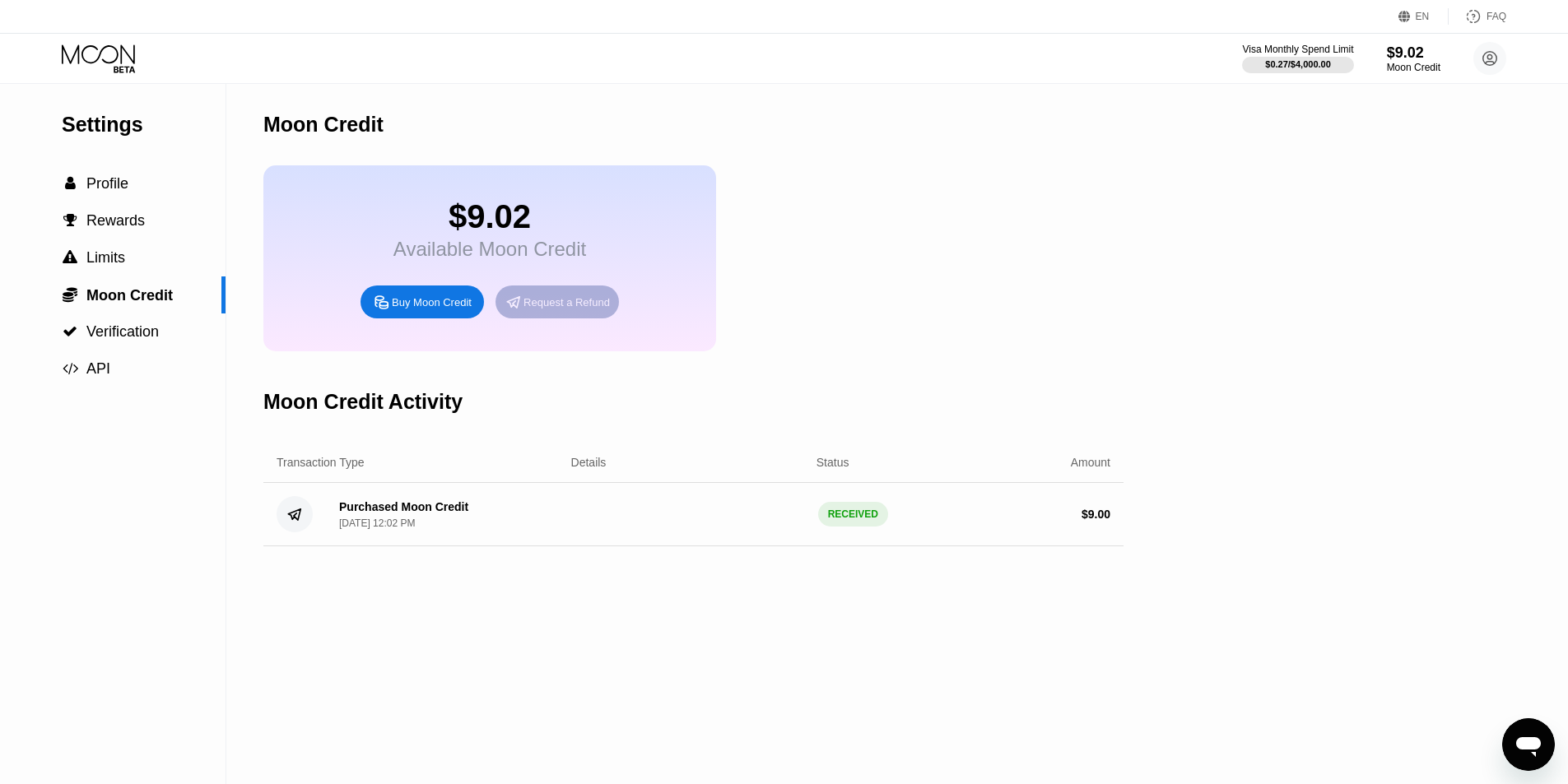
click at [594, 318] on div "Request a Refund" at bounding box center [557, 301] width 123 height 33
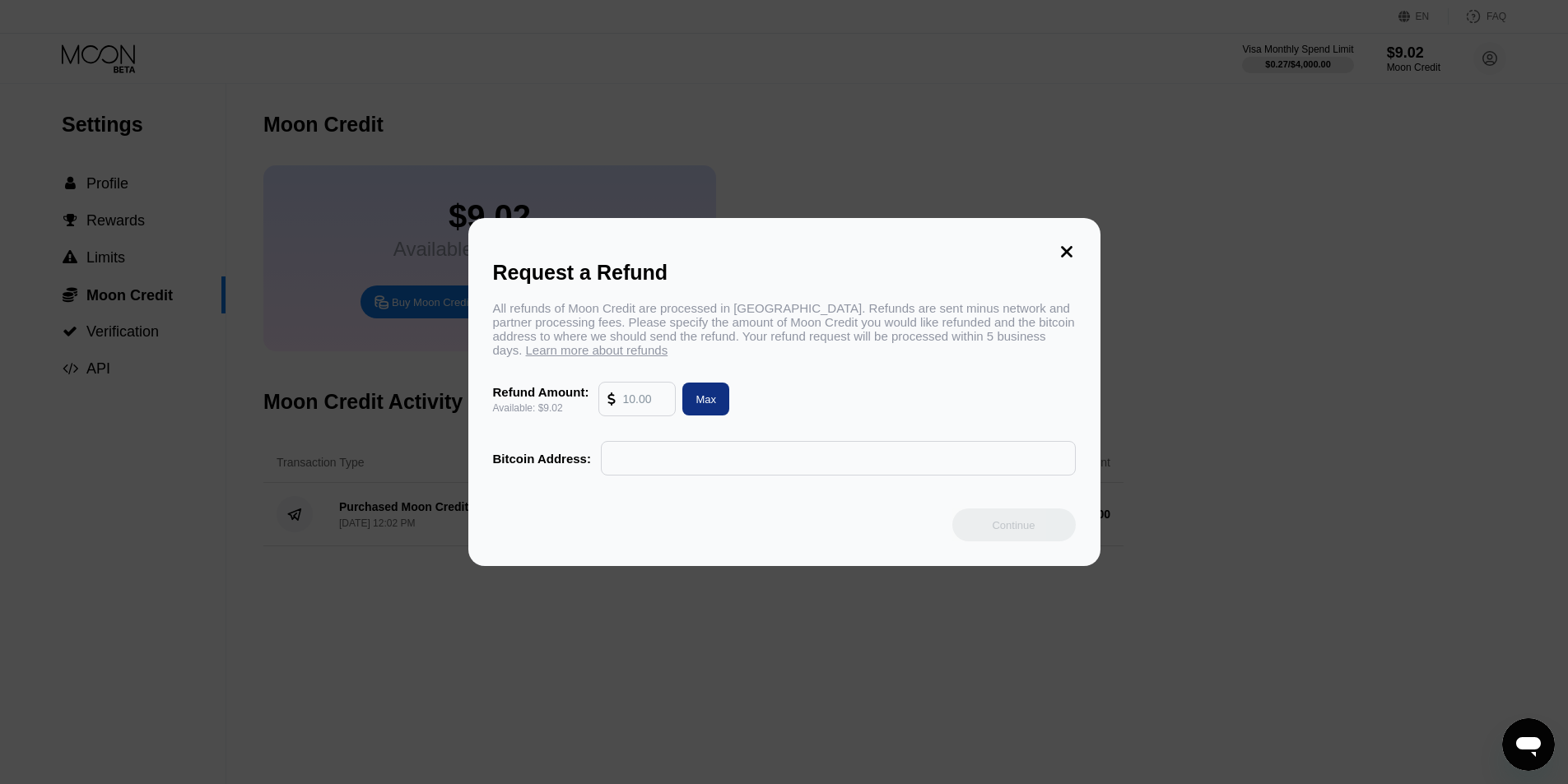
click at [627, 467] on input "text" at bounding box center [837, 457] width 457 height 33
click at [564, 319] on div "All refunds of Moon Credit are processed in Bitcoin. Refunds are sent minus net…" at bounding box center [784, 328] width 583 height 56
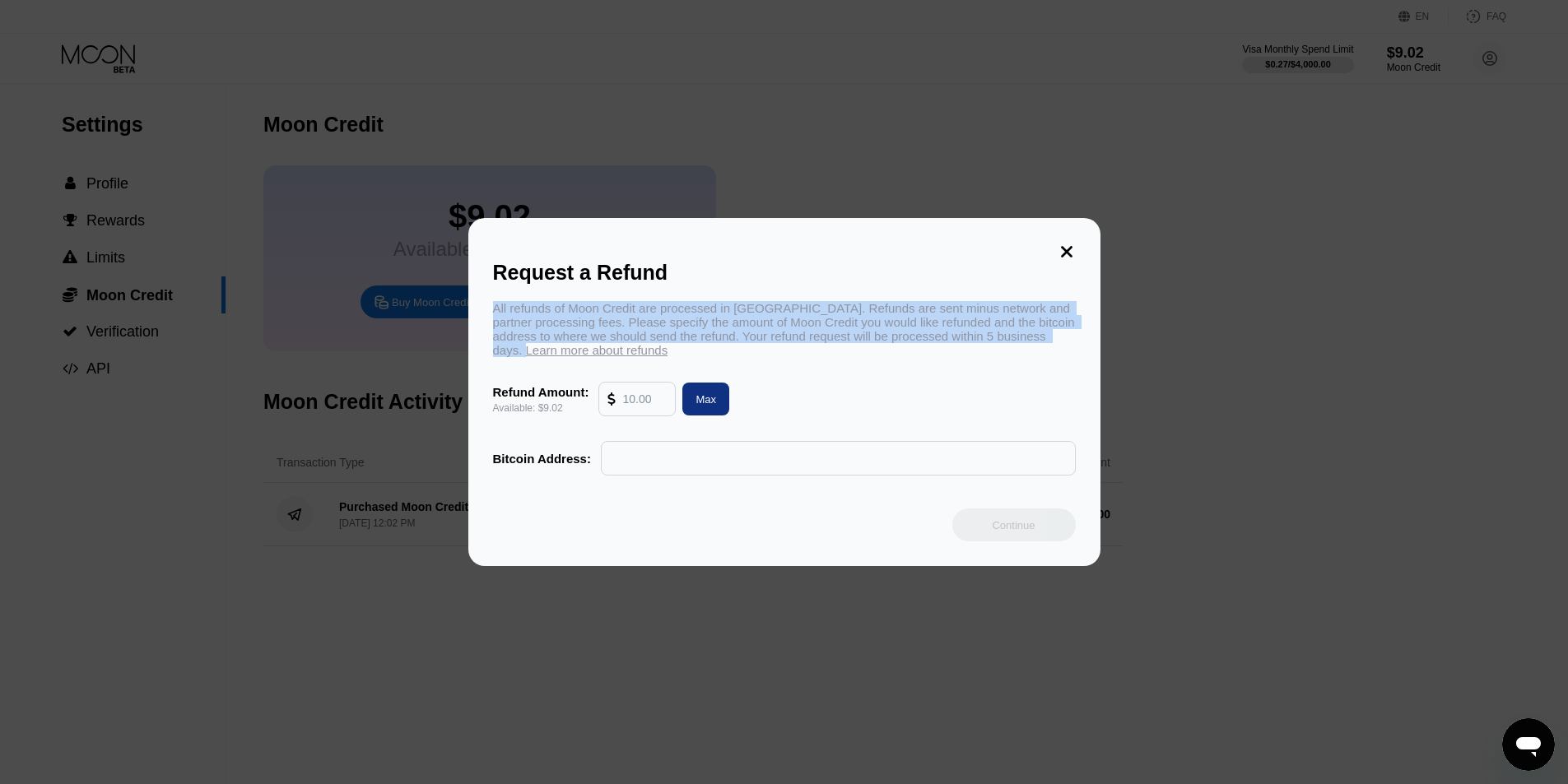
click at [564, 319] on div "All refunds of Moon Credit are processed in Bitcoin. Refunds are sent minus net…" at bounding box center [784, 328] width 583 height 56
click at [803, 321] on div "All refunds of Moon Credit are processed in Bitcoin. Refunds are sent minus net…" at bounding box center [784, 328] width 583 height 56
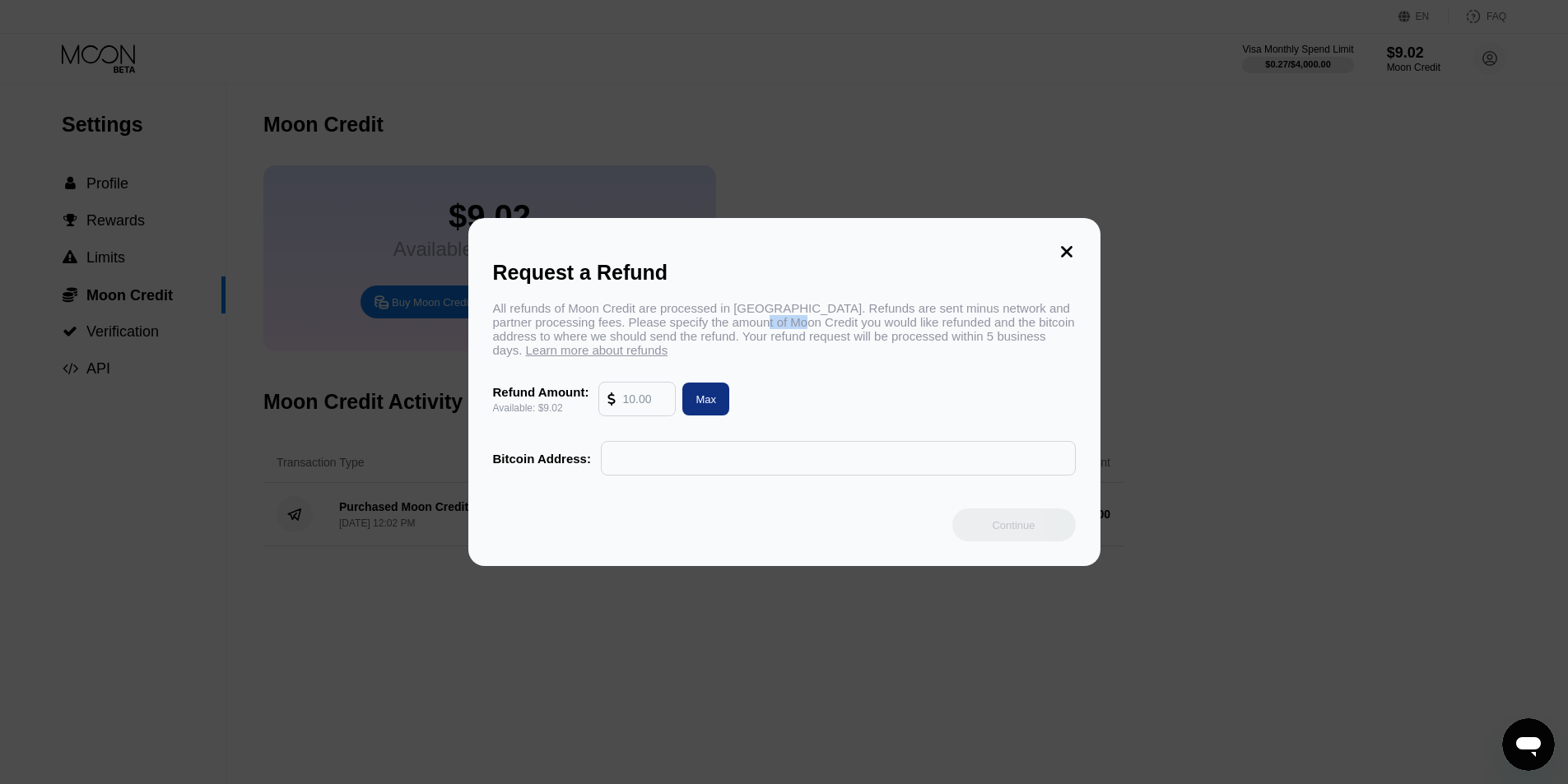
click at [803, 321] on div "All refunds of Moon Credit are processed in Bitcoin. Refunds are sent minus net…" at bounding box center [784, 328] width 583 height 56
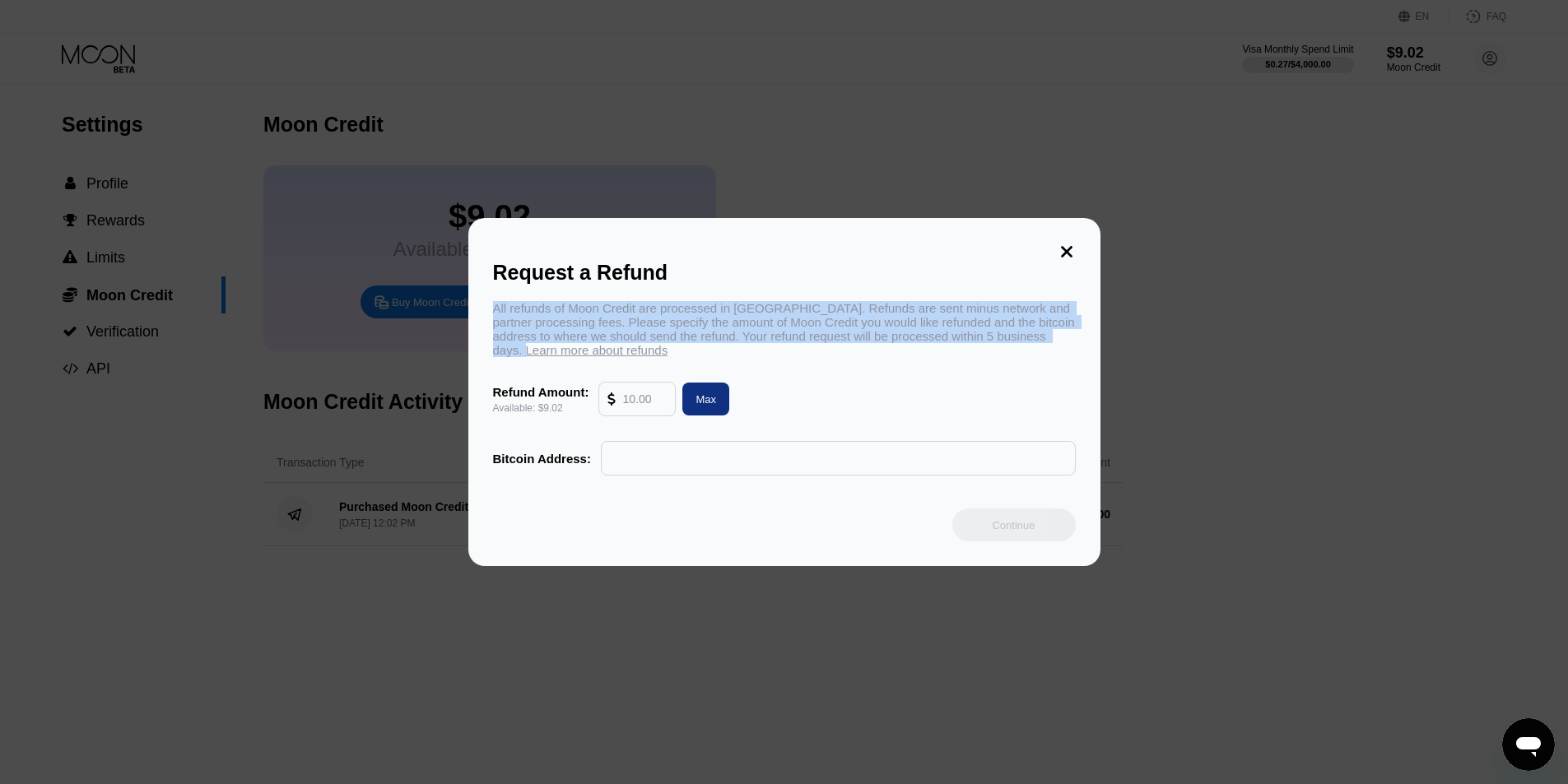
click at [803, 321] on div "All refunds of Moon Credit are processed in Bitcoin. Refunds are sent minus net…" at bounding box center [784, 328] width 583 height 56
click at [953, 318] on div "All refunds of Moon Credit are processed in Bitcoin. Refunds are sent minus net…" at bounding box center [784, 328] width 583 height 56
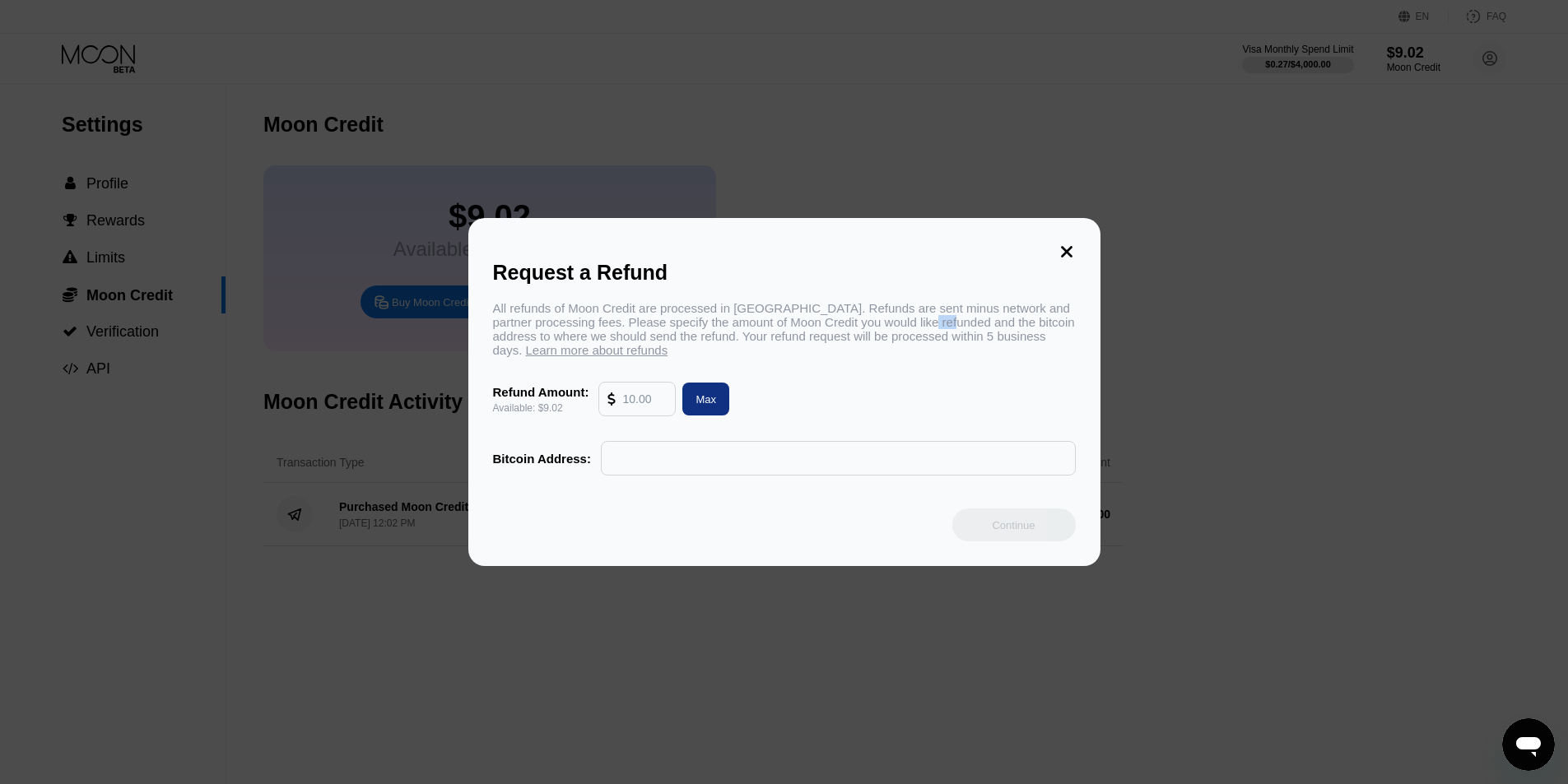
click at [953, 318] on div "All refunds of Moon Credit are processed in Bitcoin. Refunds are sent minus net…" at bounding box center [784, 328] width 583 height 56
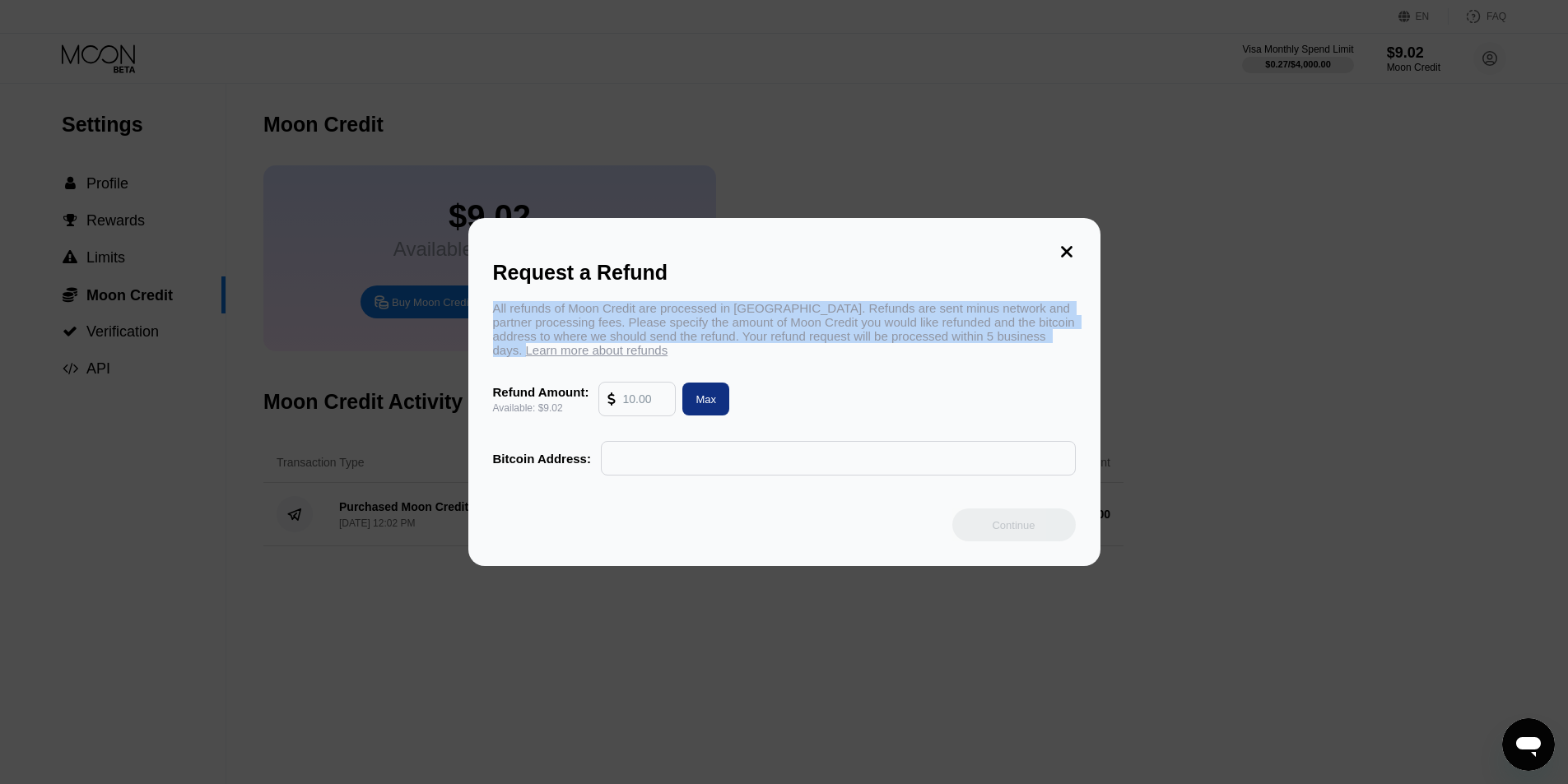
click at [953, 318] on div "All refunds of Moon Credit are processed in Bitcoin. Refunds are sent minus net…" at bounding box center [784, 328] width 583 height 56
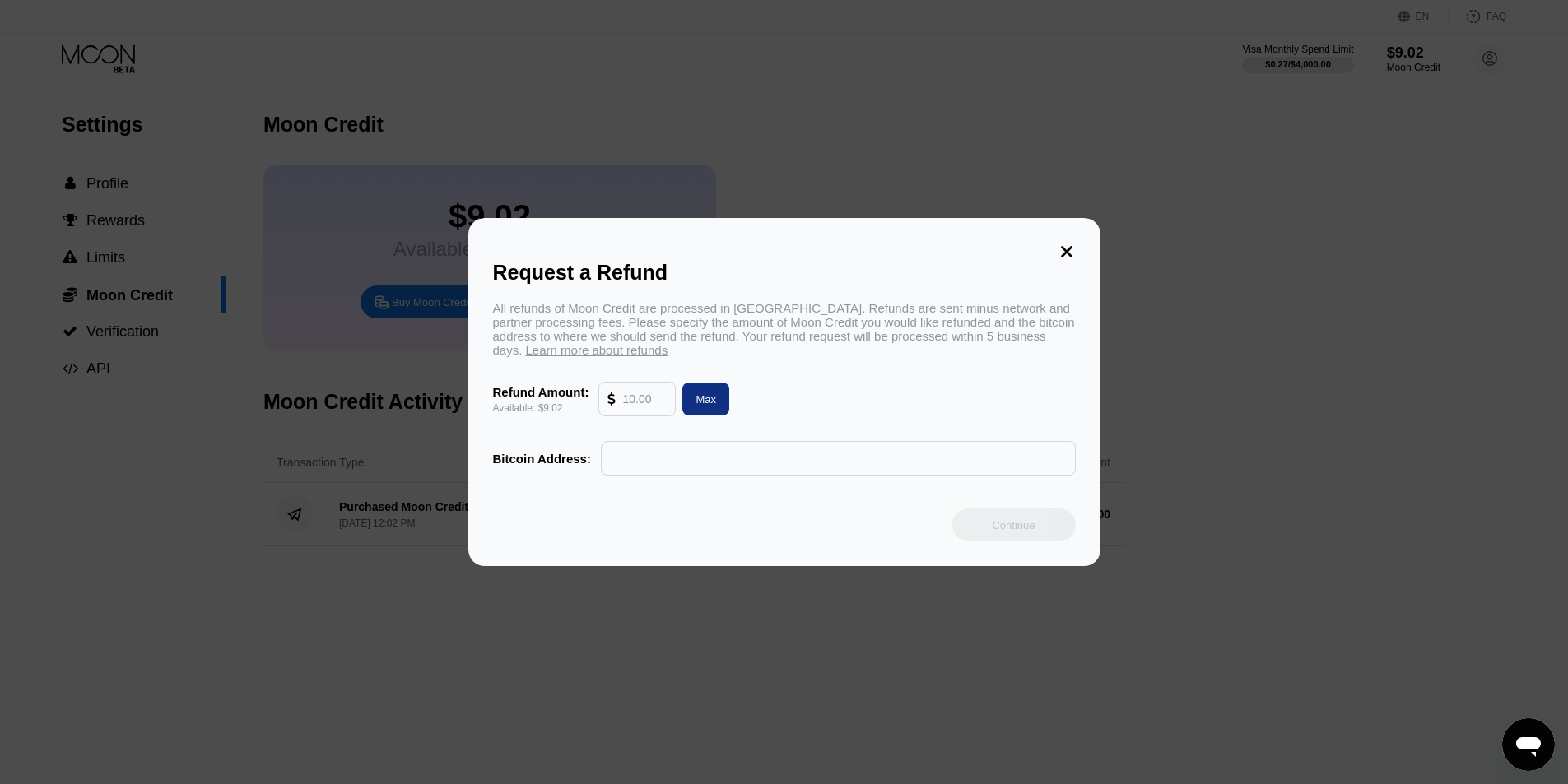
click at [1078, 245] on div "Request a Refund All refunds of Moon Credit are processed in Bitcoin. Refunds a…" at bounding box center [784, 392] width 632 height 348
click at [1061, 245] on icon at bounding box center [1066, 251] width 18 height 18
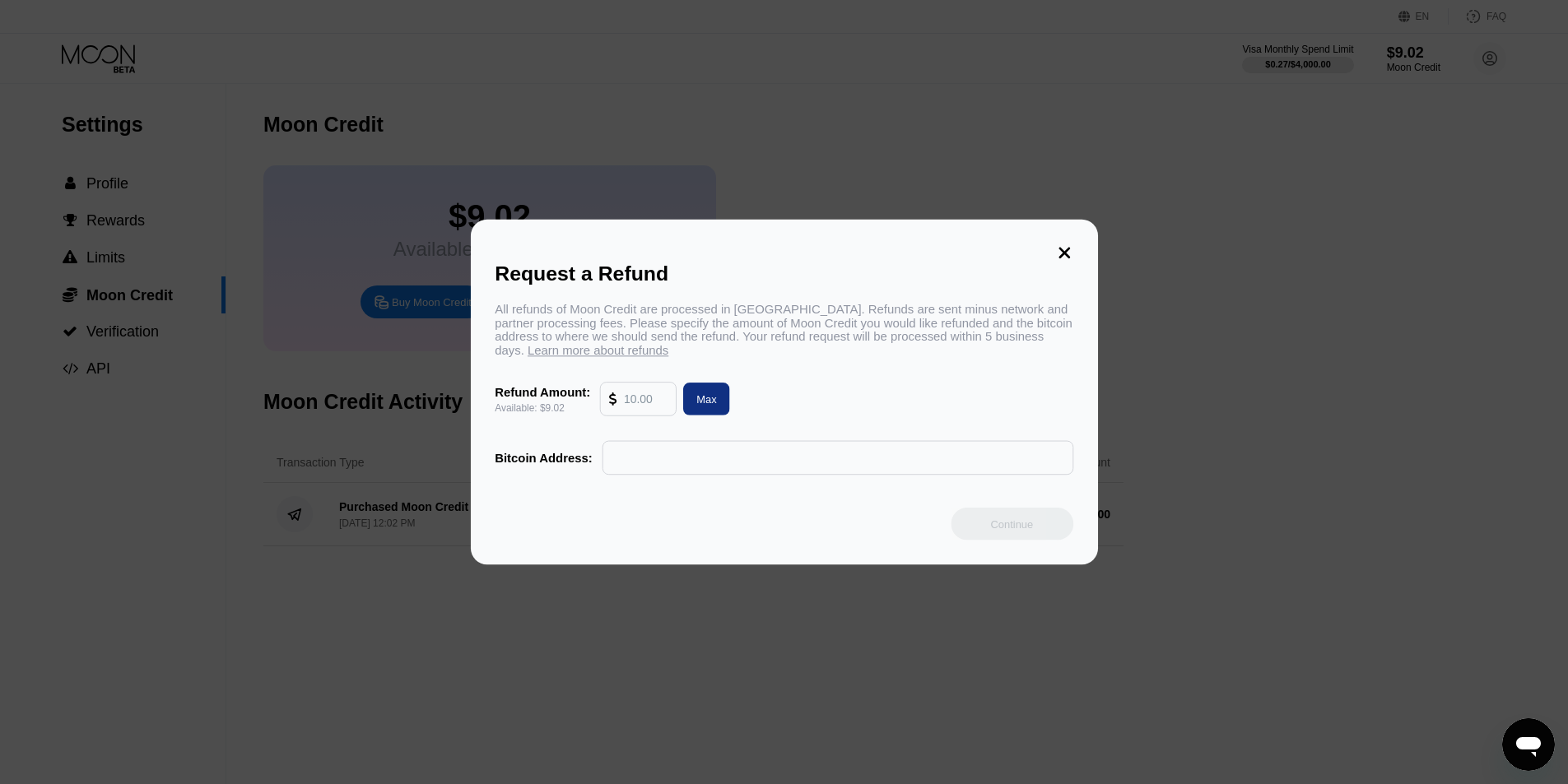
click at [1215, 255] on div at bounding box center [790, 392] width 1580 height 784
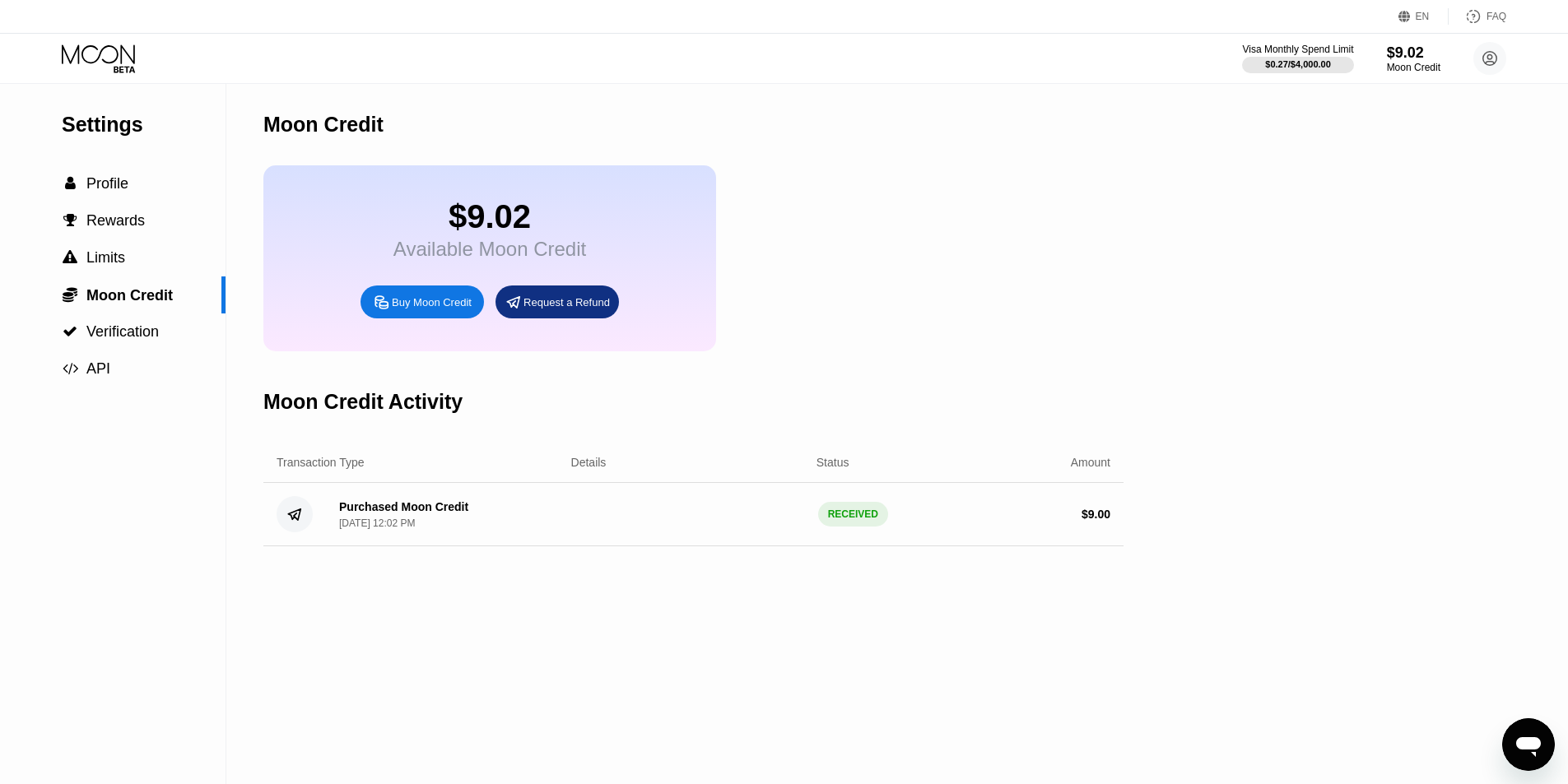
click at [1326, 541] on div "Settings  Profile  Rewards  Limits  Moon Credit  Verification  API Moon C…" at bounding box center [784, 434] width 1568 height 700
click at [114, 56] on icon at bounding box center [100, 58] width 76 height 29
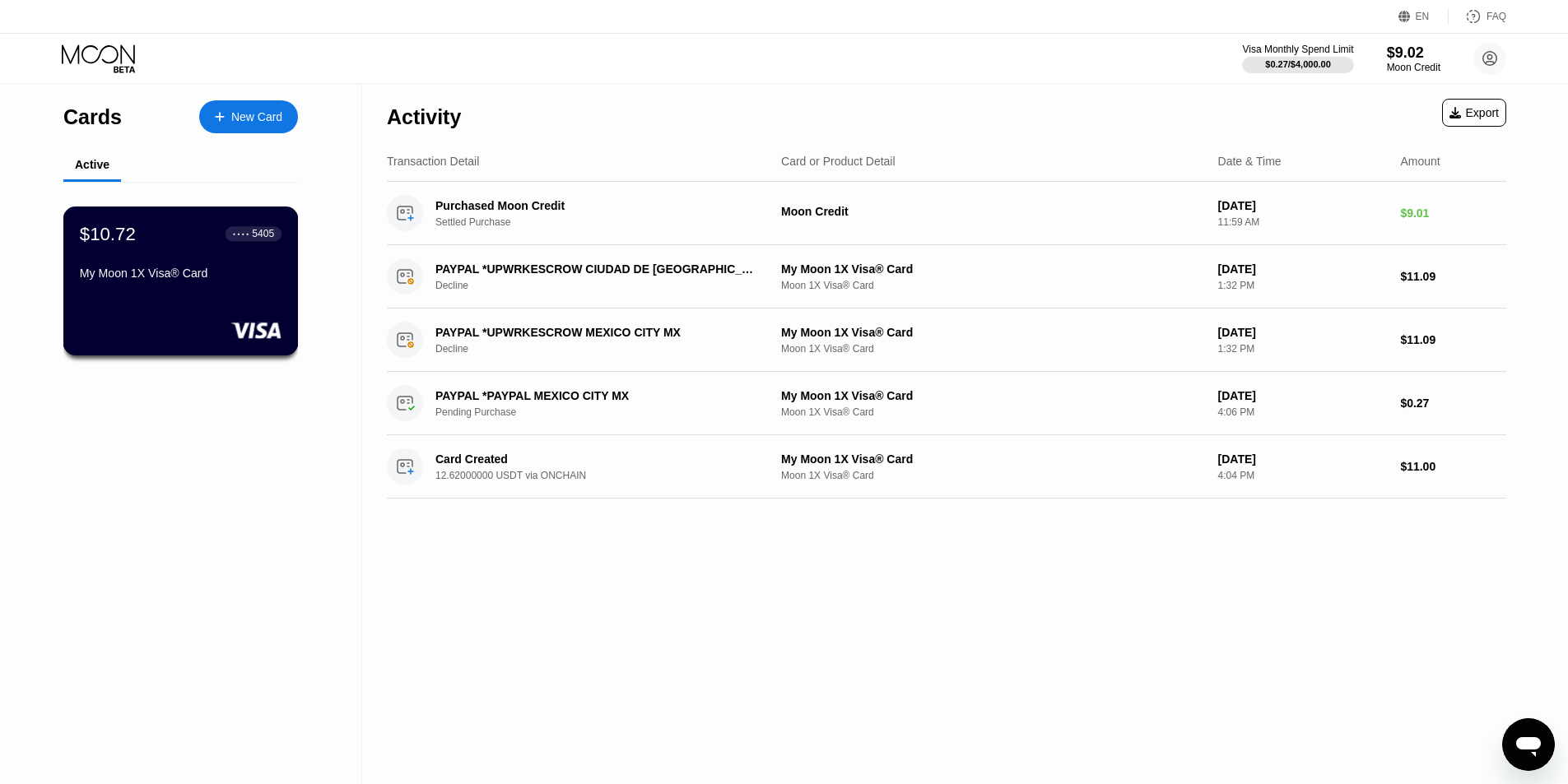
click at [215, 286] on div "My Moon 1X Visa® Card" at bounding box center [181, 276] width 202 height 20
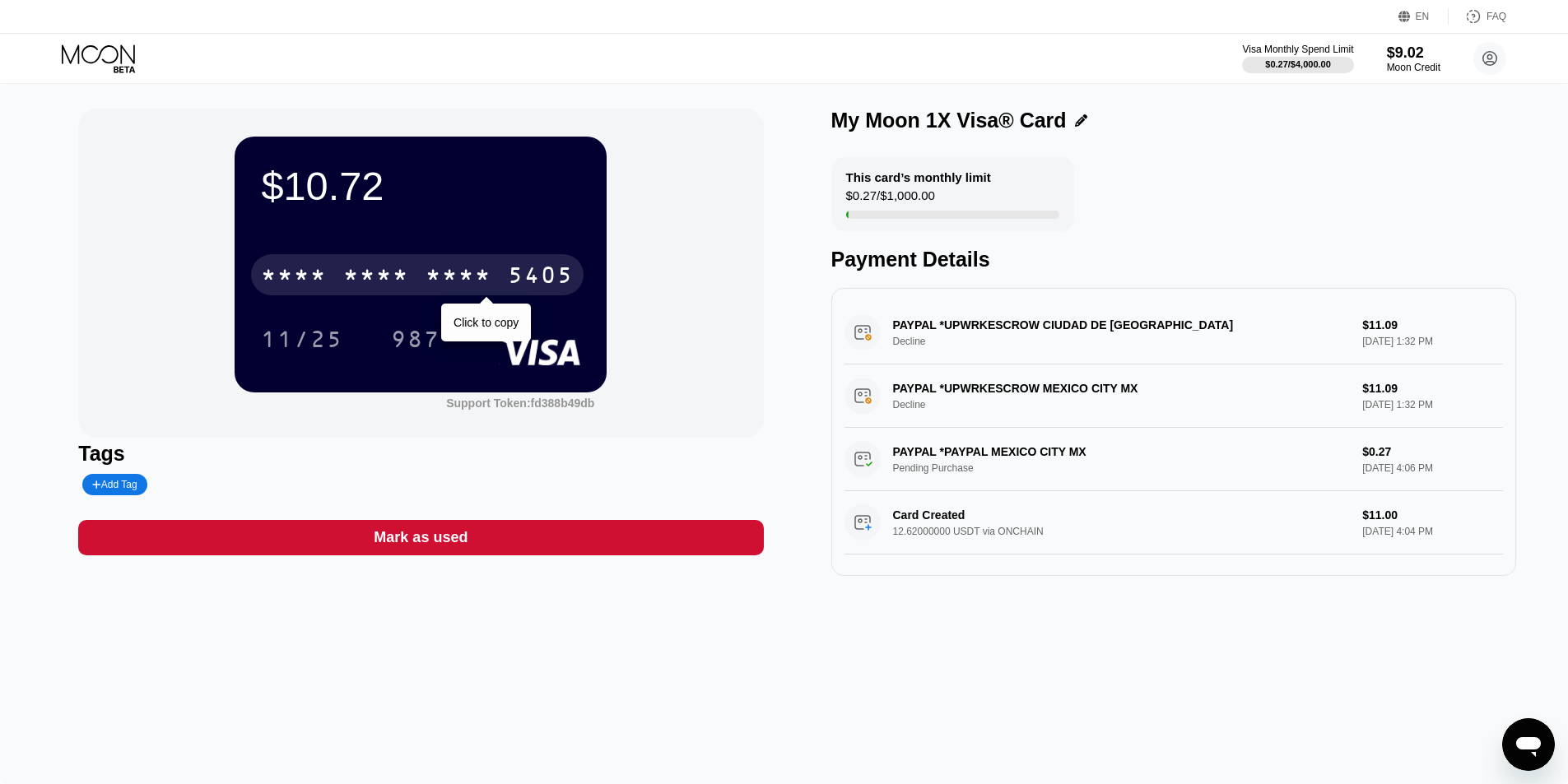
click at [538, 279] on div "5405" at bounding box center [541, 277] width 66 height 26
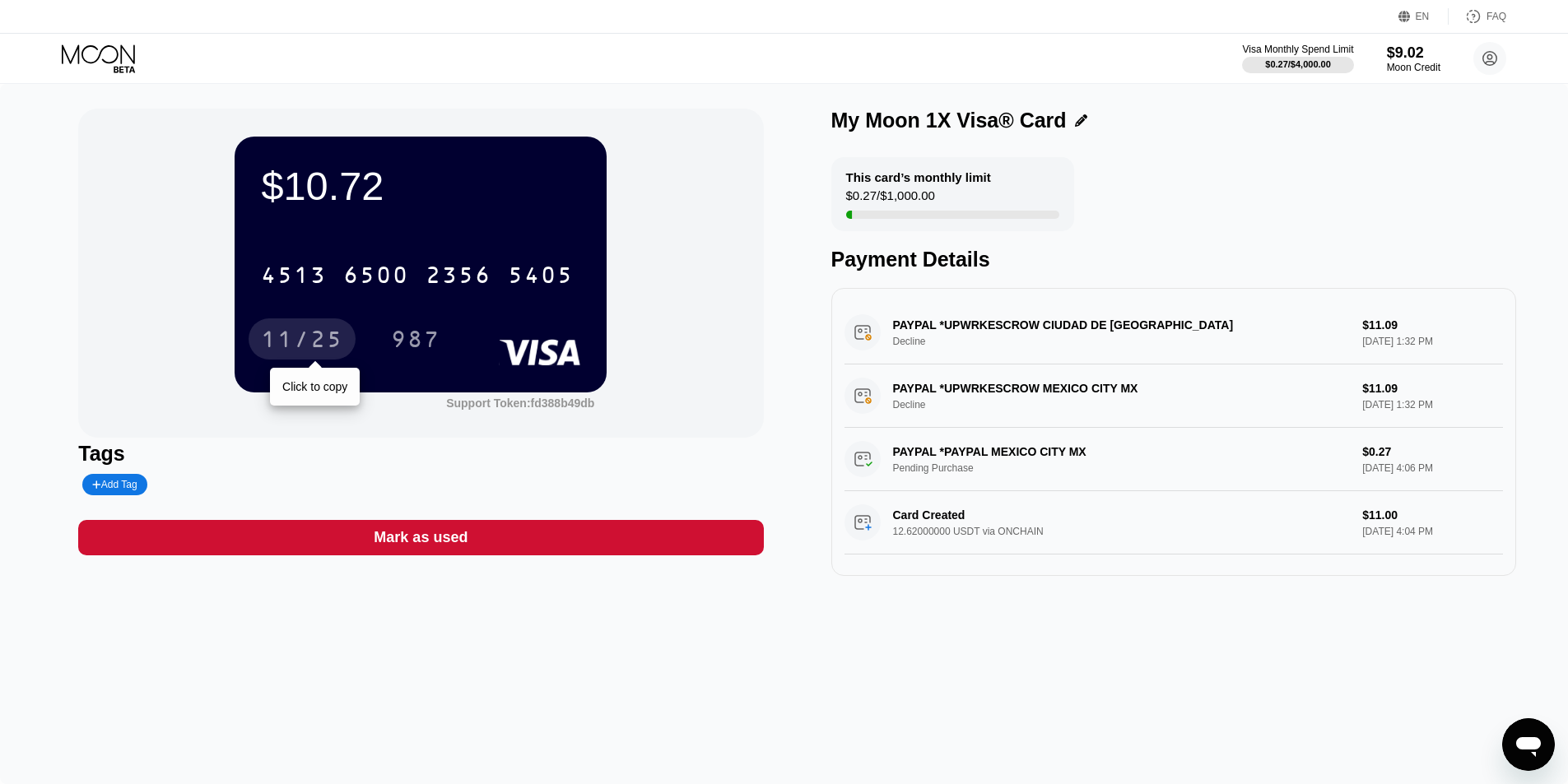
click at [314, 346] on div "11/25" at bounding box center [301, 342] width 82 height 26
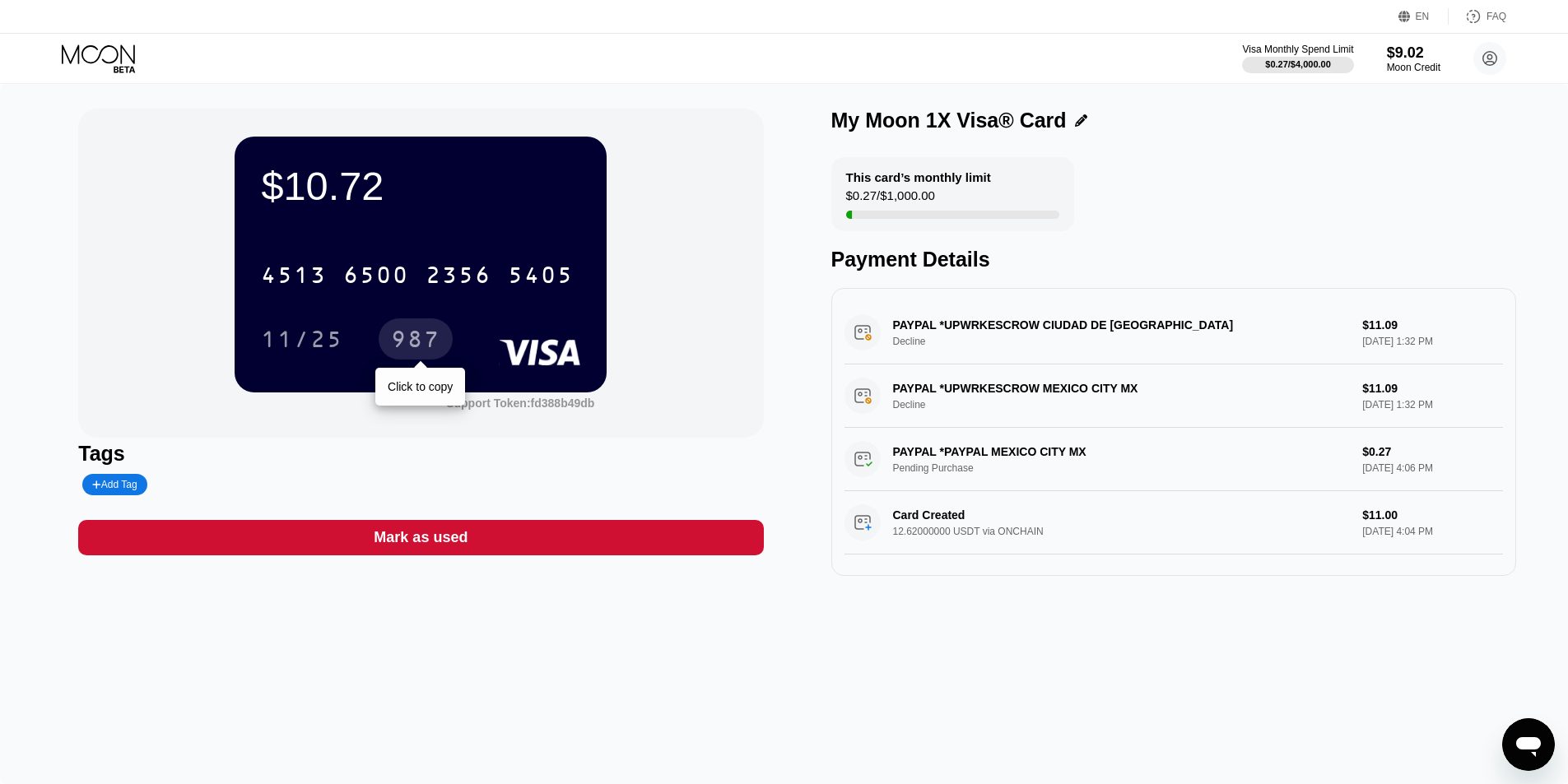
click at [409, 344] on div "987" at bounding box center [415, 342] width 49 height 26
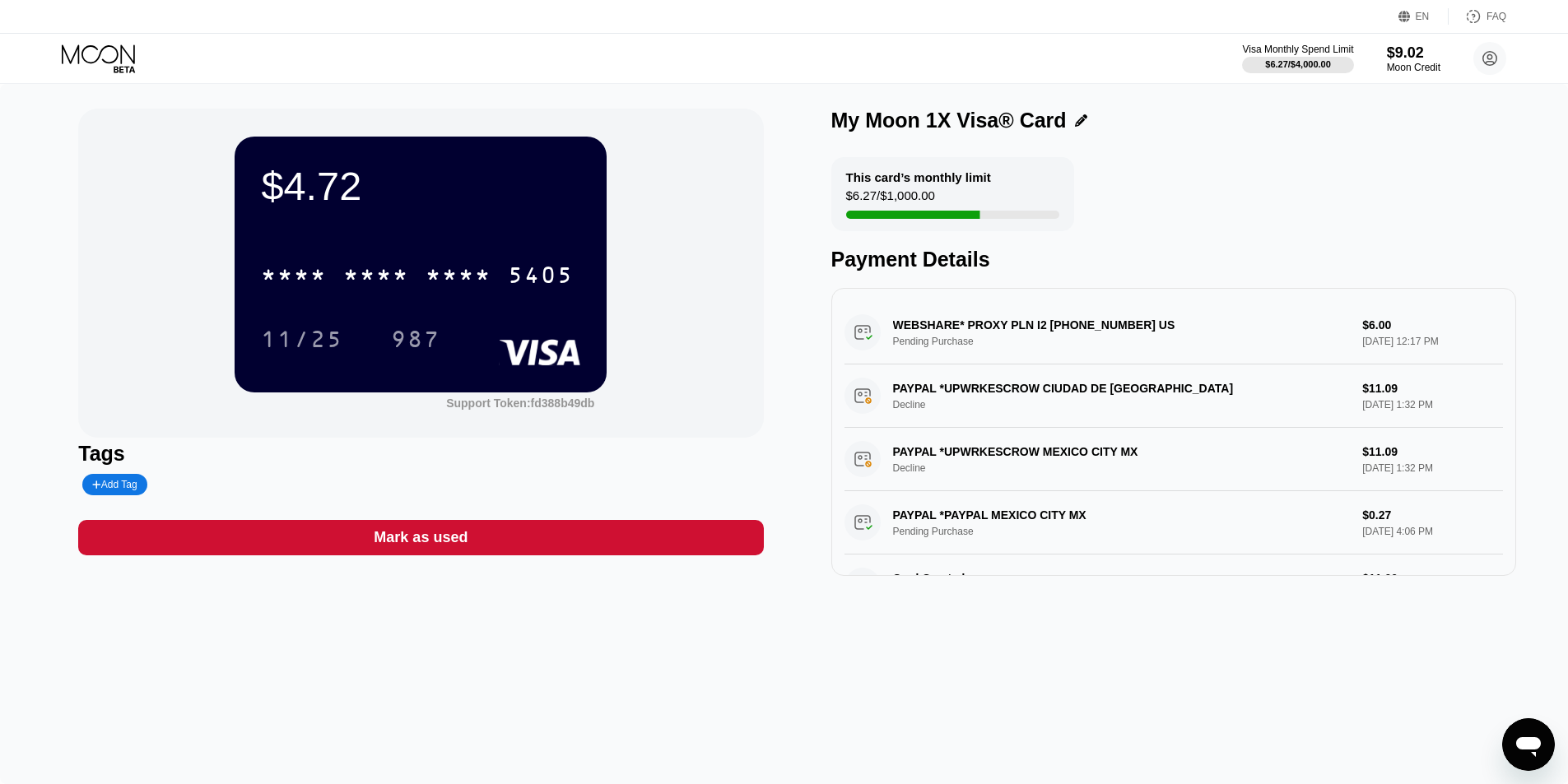
click at [524, 338] on div "11/25 987" at bounding box center [420, 339] width 319 height 41
click at [312, 191] on div "$4.72" at bounding box center [420, 185] width 319 height 46
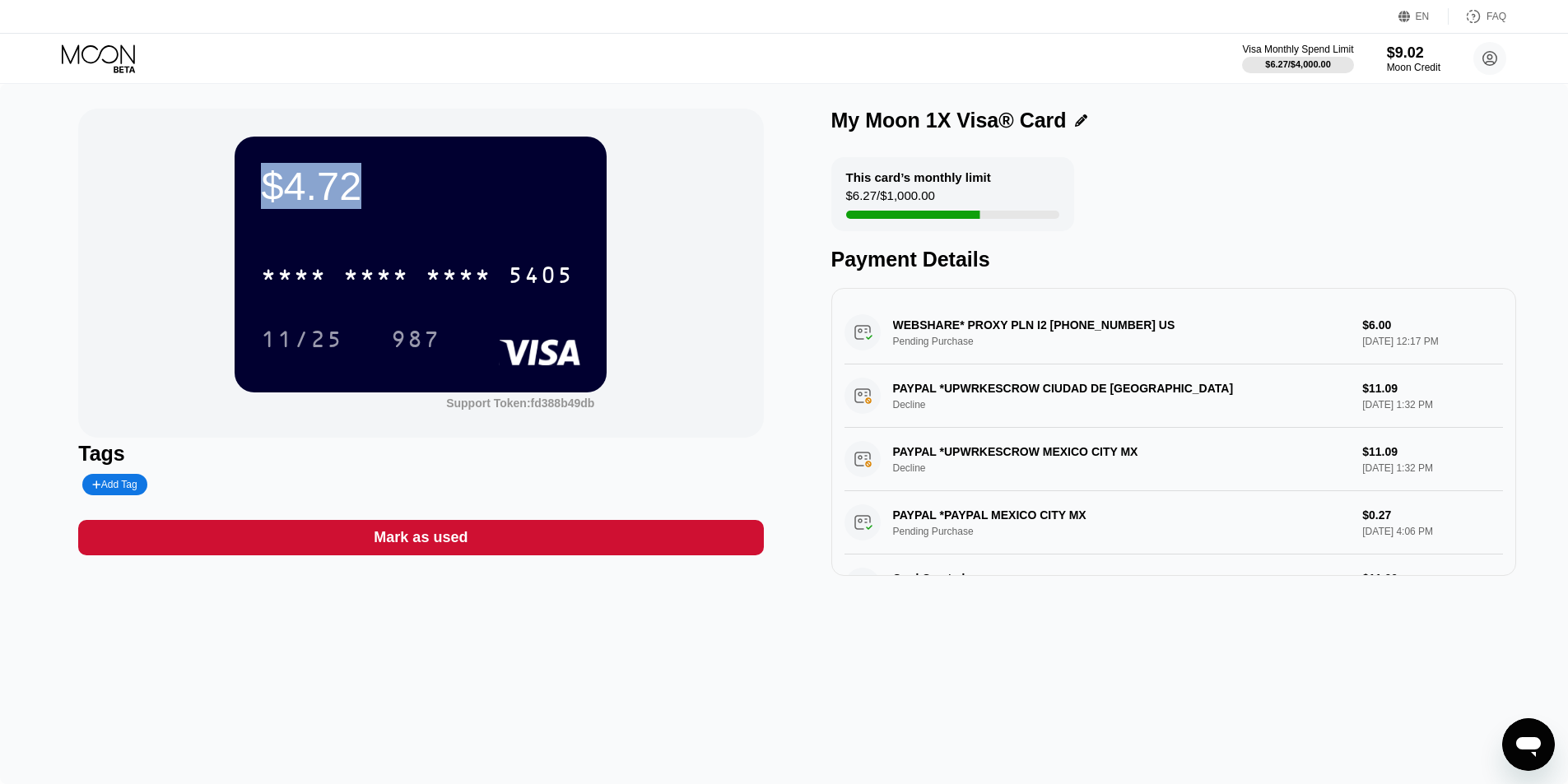
click at [312, 191] on div "$4.72" at bounding box center [420, 185] width 319 height 46
click at [381, 191] on div "$4.72" at bounding box center [420, 185] width 319 height 46
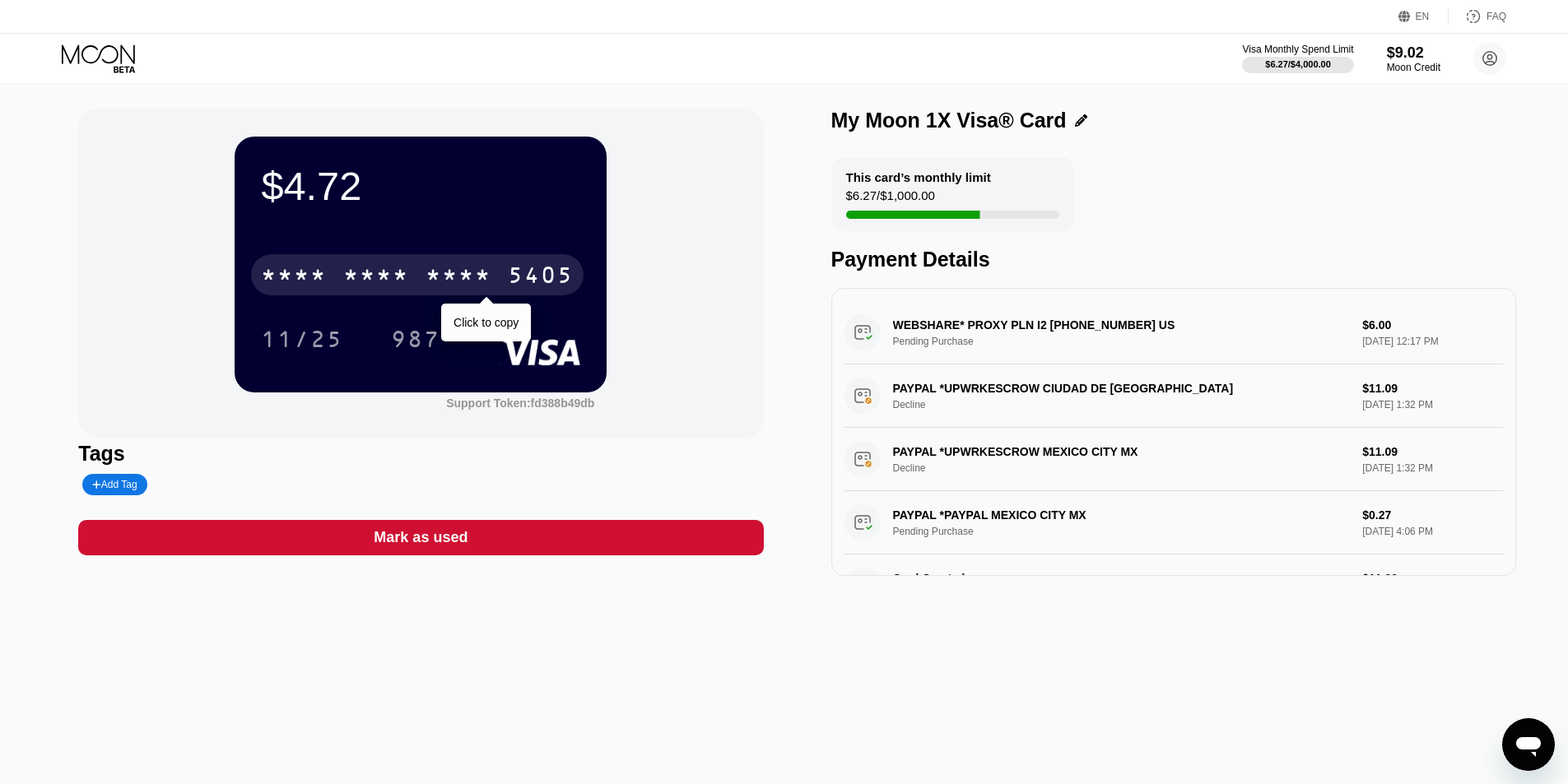
click at [387, 276] on div "* * * *" at bounding box center [376, 277] width 66 height 26
click at [508, 276] on div "5405" at bounding box center [541, 277] width 66 height 26
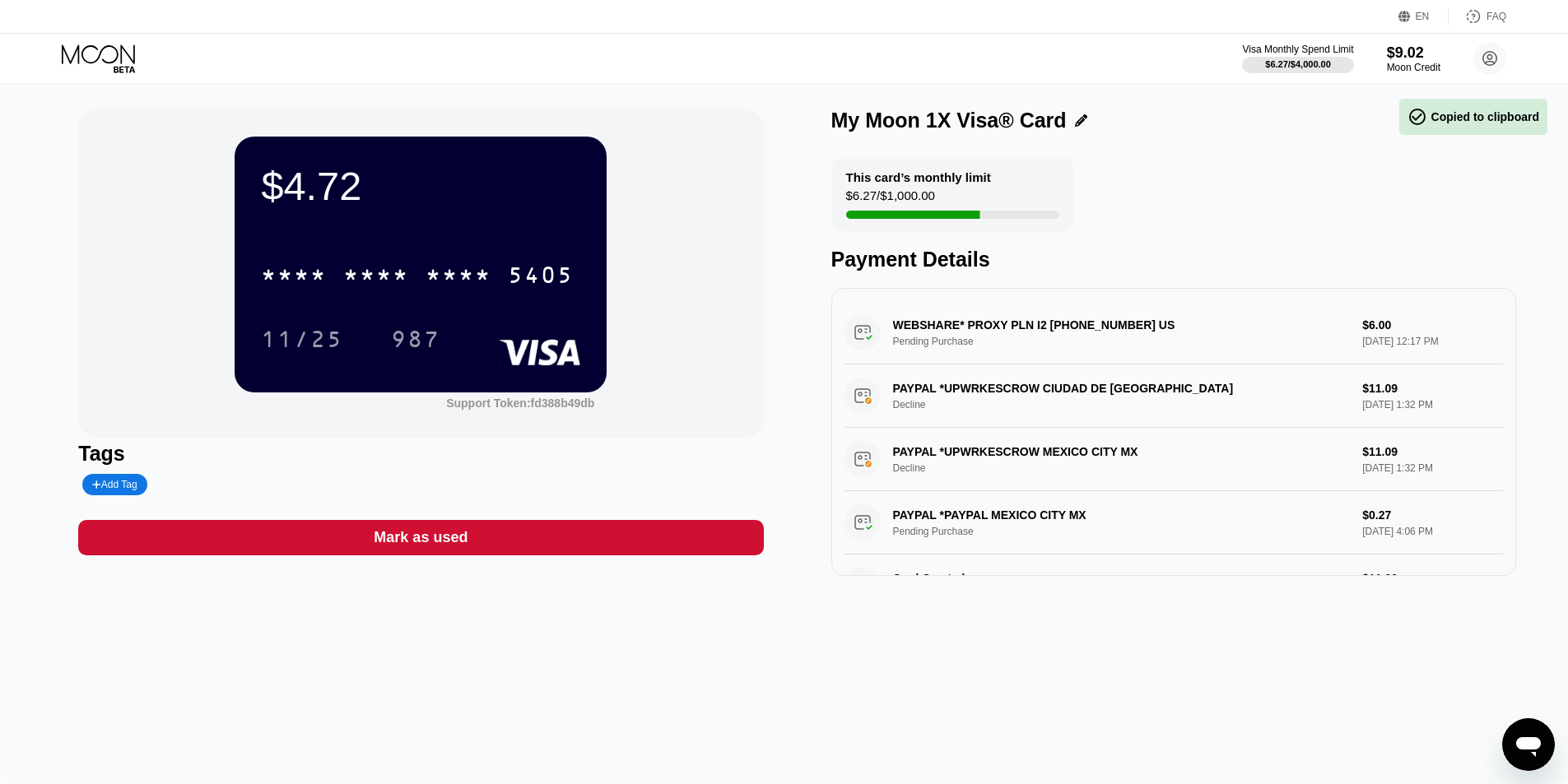
click at [681, 275] on div "$4.72 * * * * * * * * * * * * 5405 11/25 987 Support Token: fd388b49db" at bounding box center [420, 273] width 685 height 329
click at [102, 55] on icon at bounding box center [100, 58] width 76 height 29
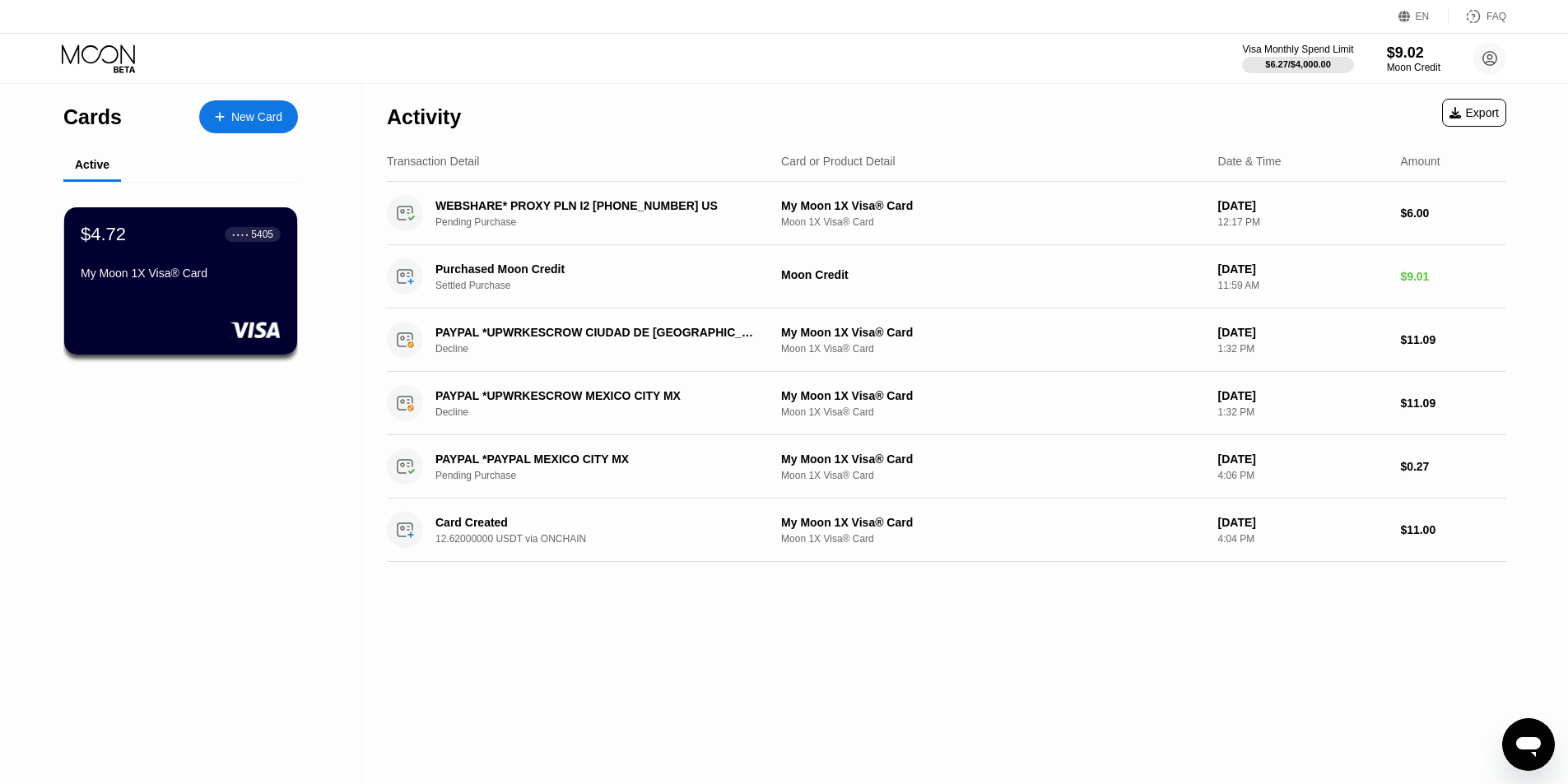
click at [258, 107] on div "New Card" at bounding box center [248, 117] width 99 height 33
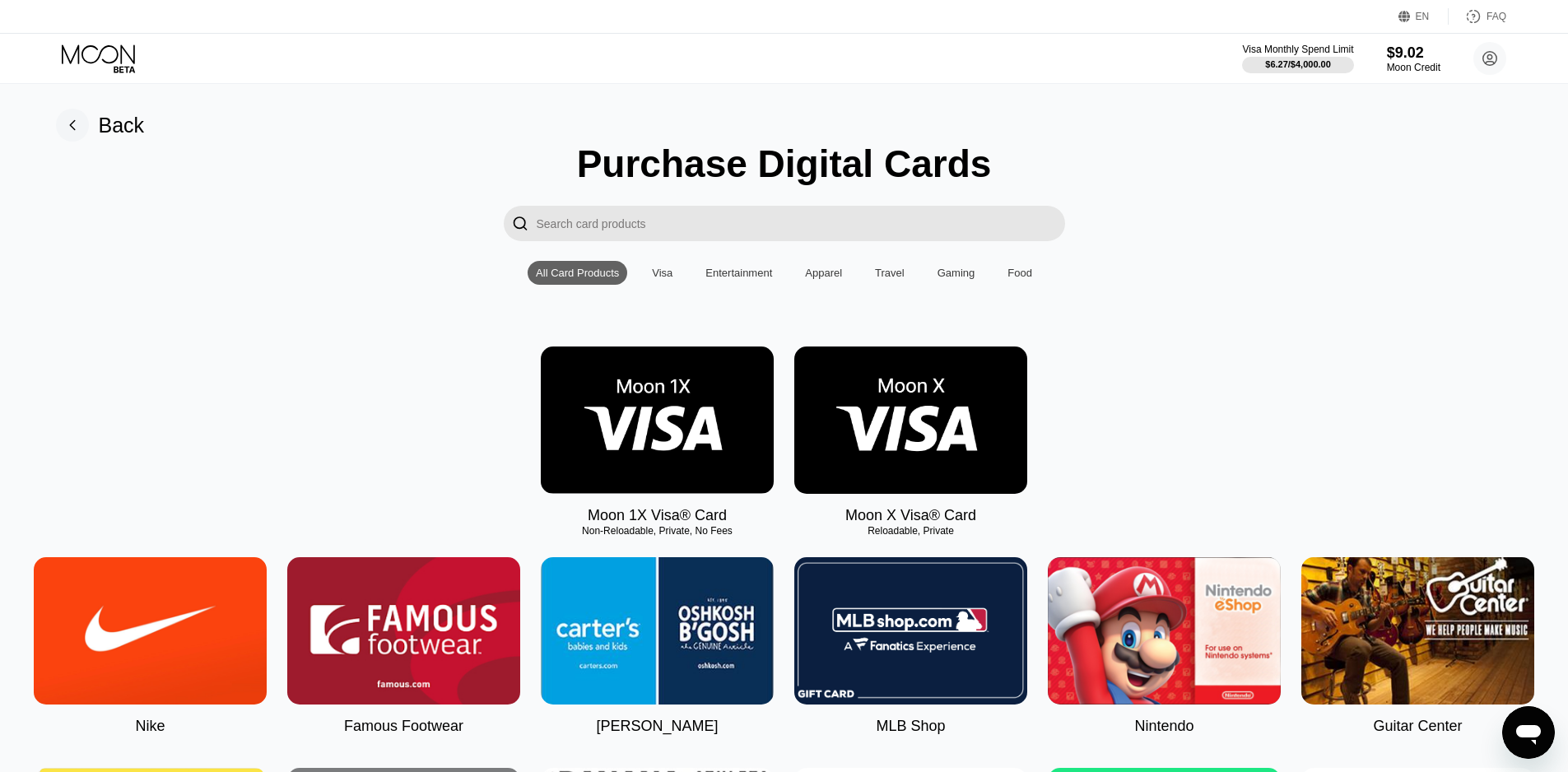
click at [923, 421] on img at bounding box center [910, 420] width 233 height 147
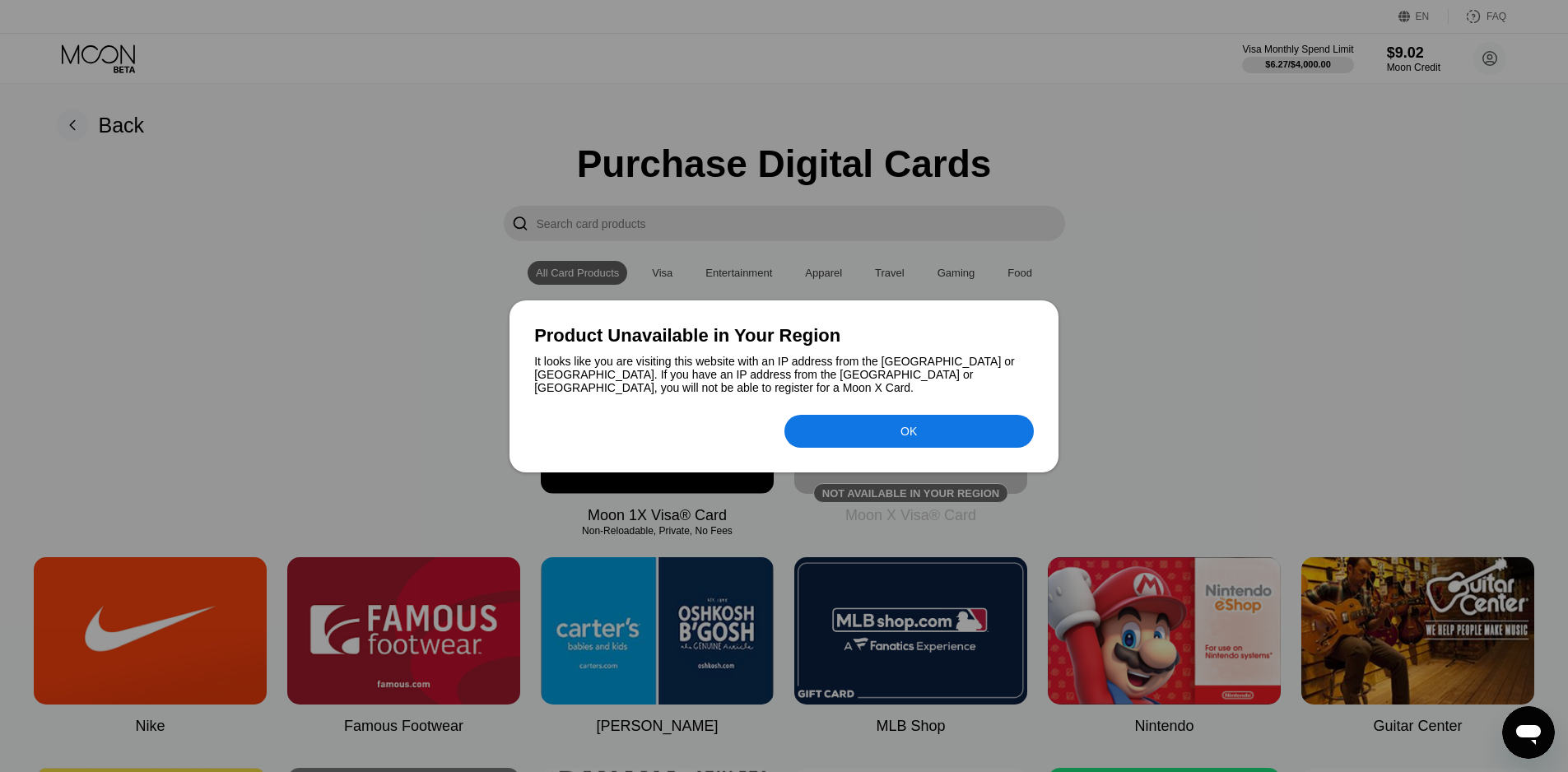
click at [823, 386] on div "It looks like you are visiting this website with an IP address from the [GEOGRA…" at bounding box center [784, 375] width 499 height 40
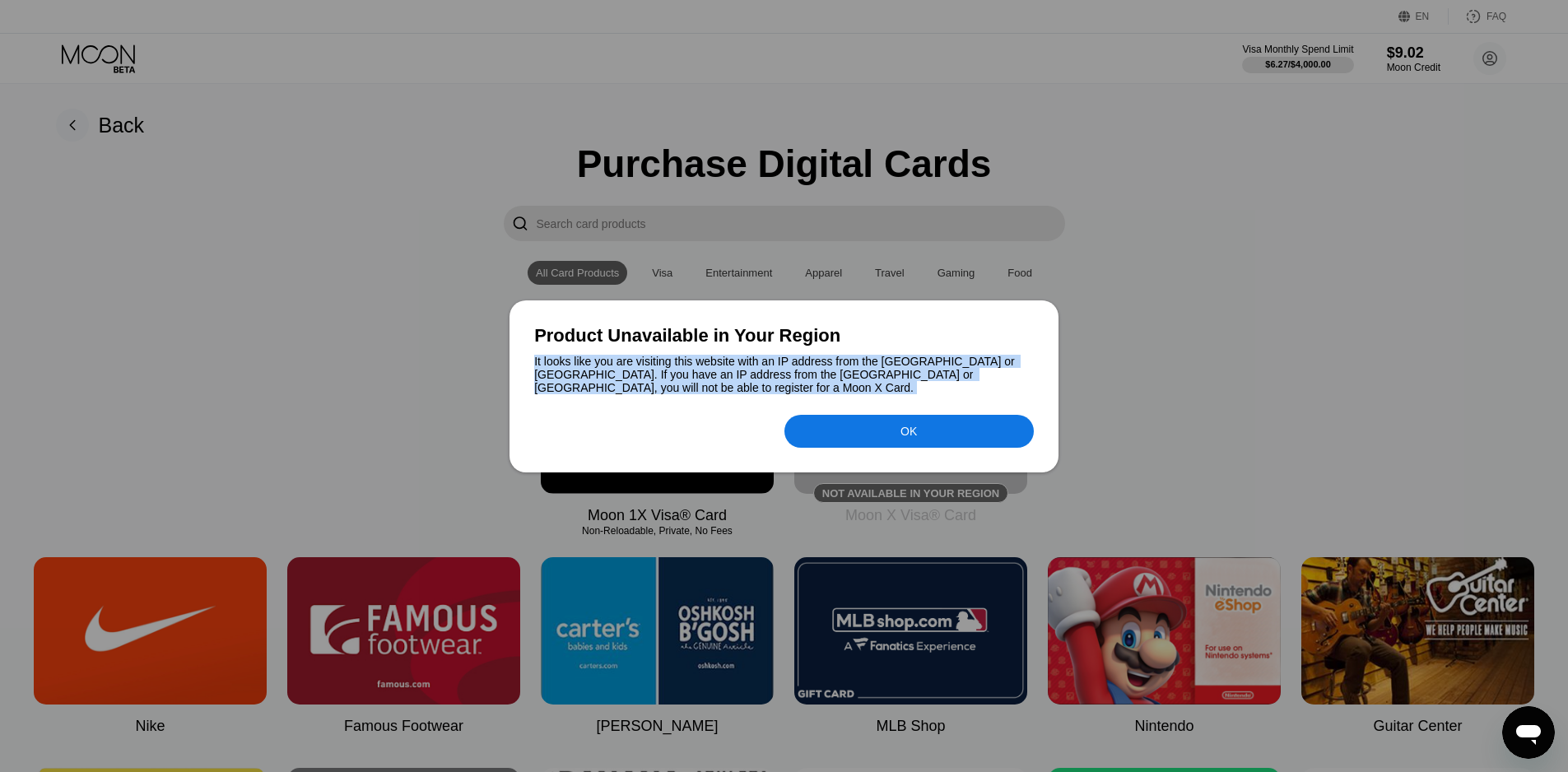
click at [823, 386] on div "It looks like you are visiting this website with an IP address from the [GEOGRA…" at bounding box center [784, 375] width 499 height 40
copy div "It looks like you are visiting this website with an IP address from the [GEOGRA…"
click at [876, 436] on div "OK" at bounding box center [909, 430] width 250 height 33
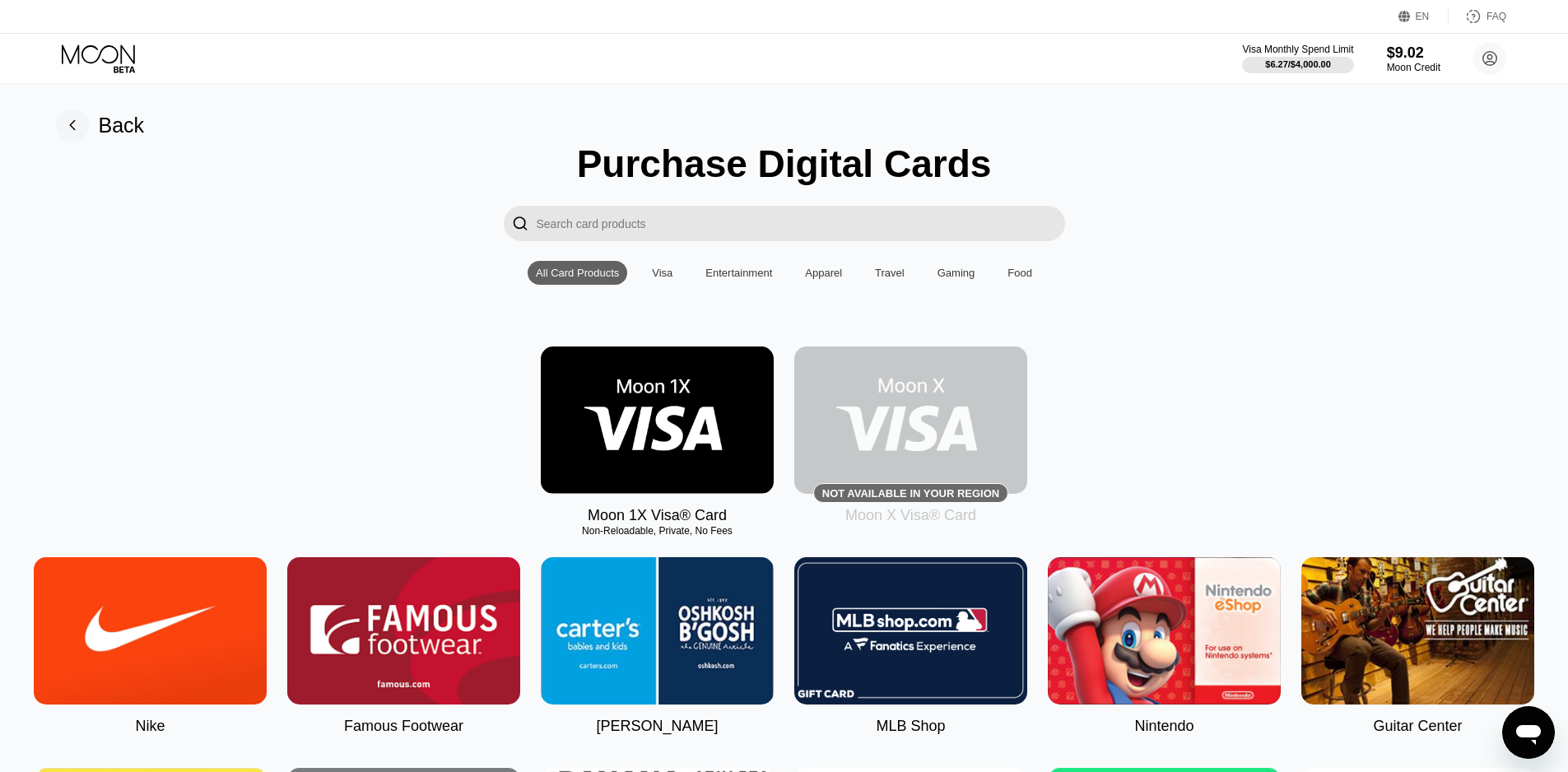
click at [1212, 425] on div "Moon 1X Visa® Card Non-Reloadable, Private, No Fees Not available in your regio…" at bounding box center [784, 435] width 1530 height 178
drag, startPoint x: 587, startPoint y: 541, endPoint x: 694, endPoint y: 534, distance: 107.2
click at [694, 534] on div "Non-Reloadable, Private, No Fees" at bounding box center [656, 530] width 233 height 11
click at [1423, 50] on div "$9.02" at bounding box center [1413, 52] width 56 height 17
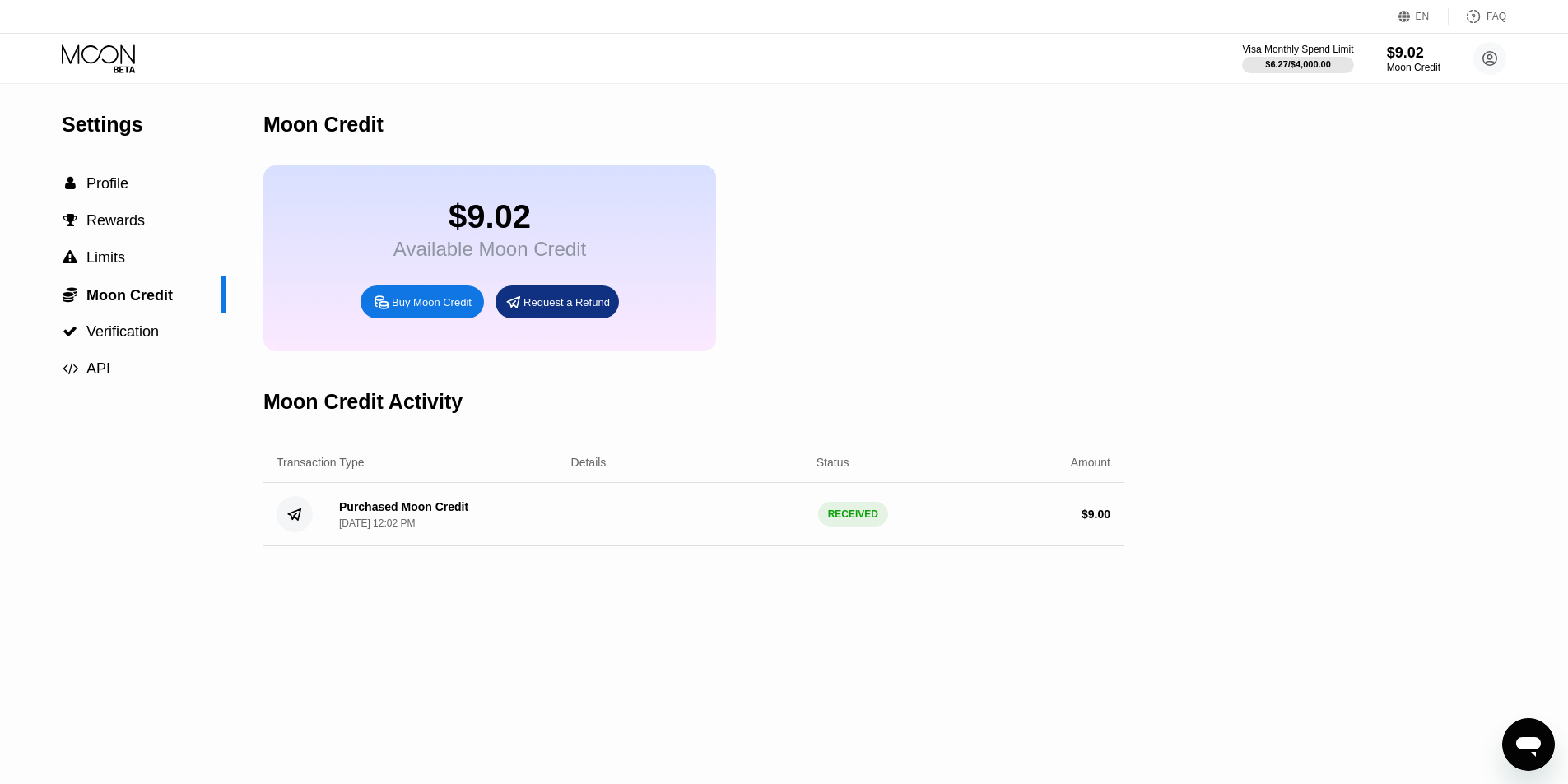
click at [101, 64] on icon at bounding box center [100, 58] width 76 height 29
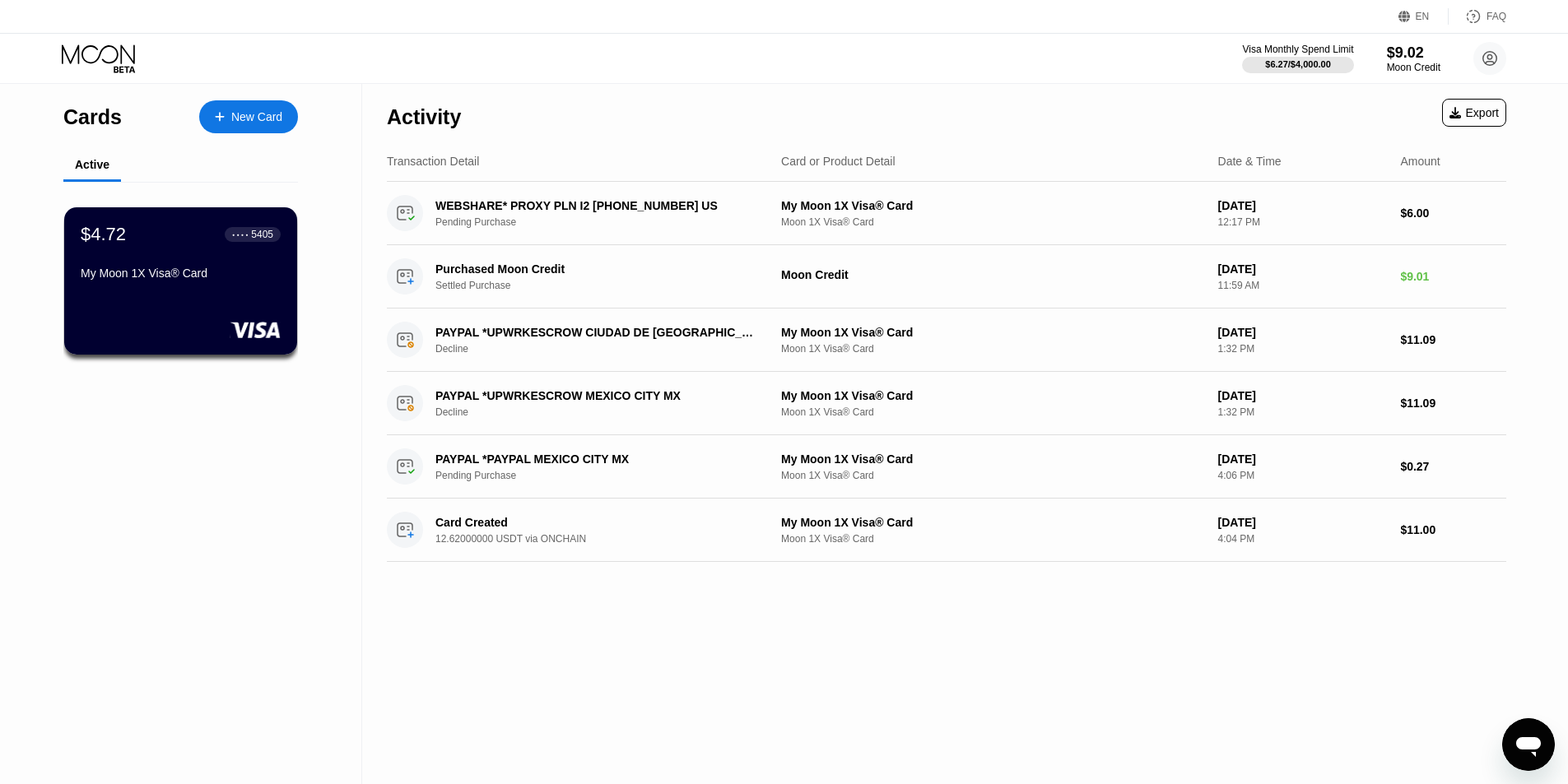
click at [261, 568] on div "Cards New Card Active $4.72 ● ● ● ● 5405 My Moon 1X Visa® Card" at bounding box center [181, 434] width 362 height 700
click at [235, 277] on div "My Moon 1X Visa® Card" at bounding box center [181, 273] width 200 height 13
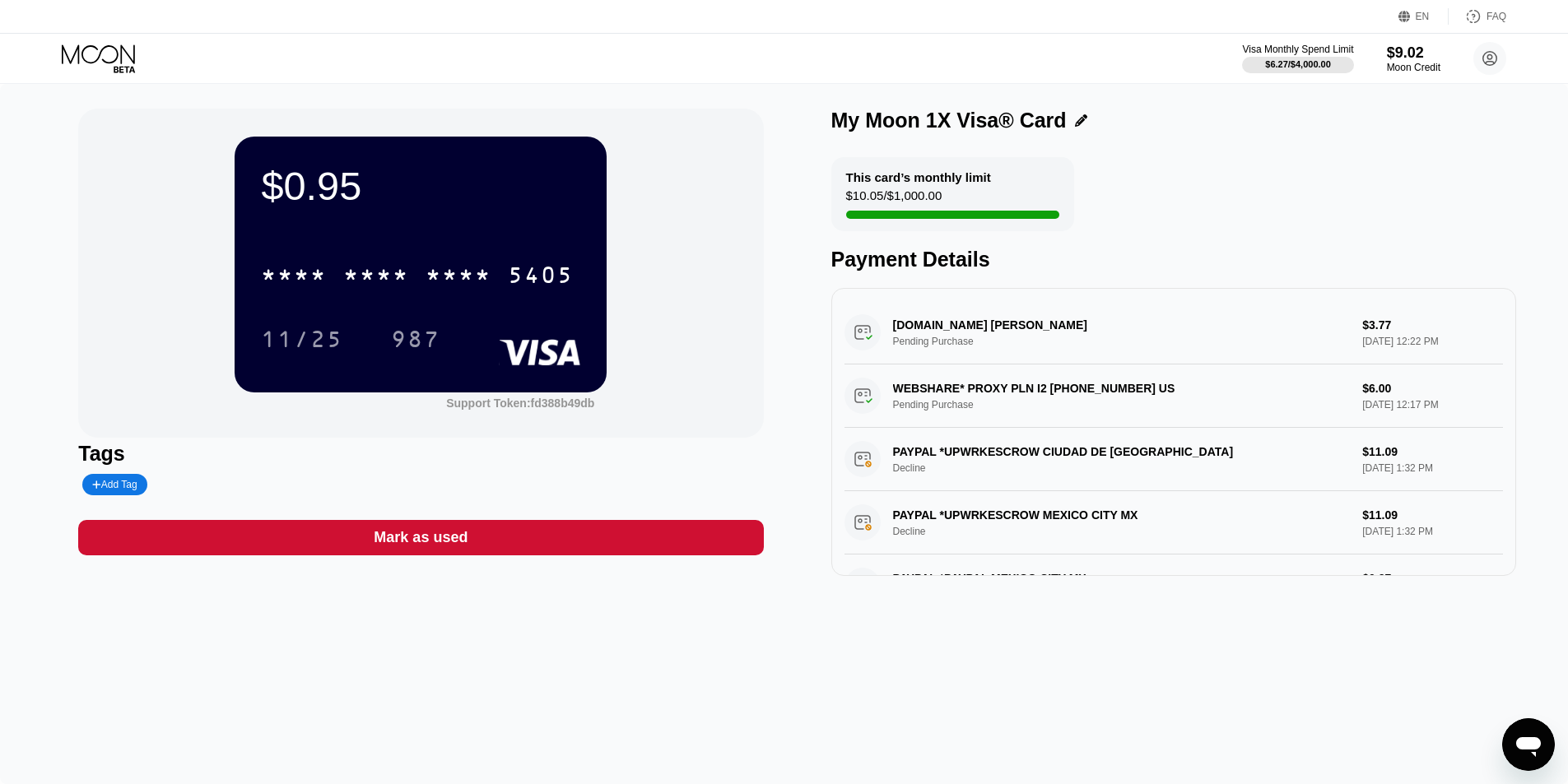
drag, startPoint x: 1358, startPoint y: 332, endPoint x: 1411, endPoint y: 332, distance: 53.0
click at [1411, 332] on div "[DOMAIN_NAME] [PERSON_NAME] Pending Purchase $3.77 [DATE] 12:22 PM" at bounding box center [1173, 332] width 658 height 63
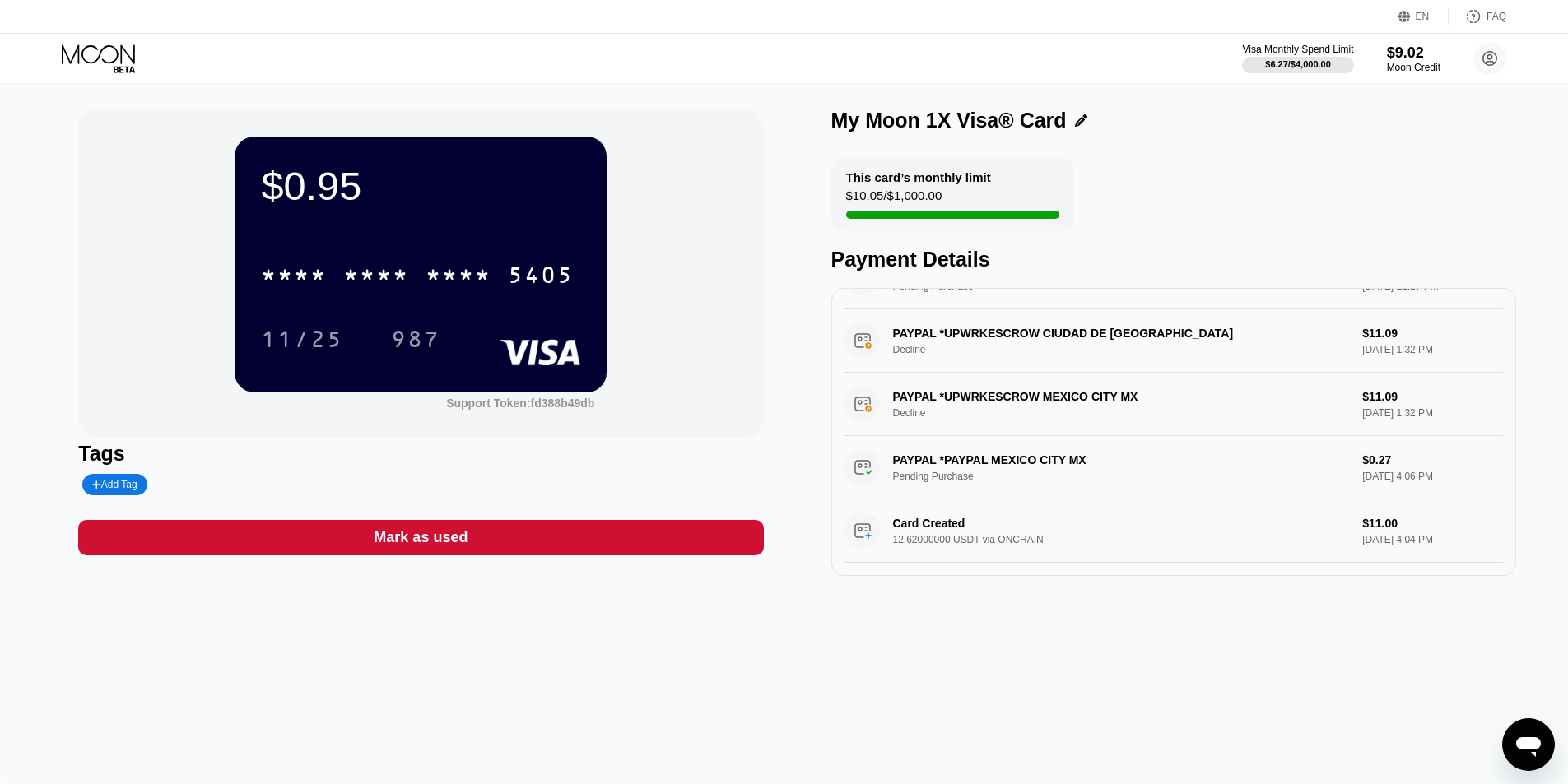
click at [1558, 555] on div "$0.95 * * * * * * * * * * * * 5405 11/25 987 Support Token: fd388b49db Tags Add…" at bounding box center [784, 434] width 1568 height 700
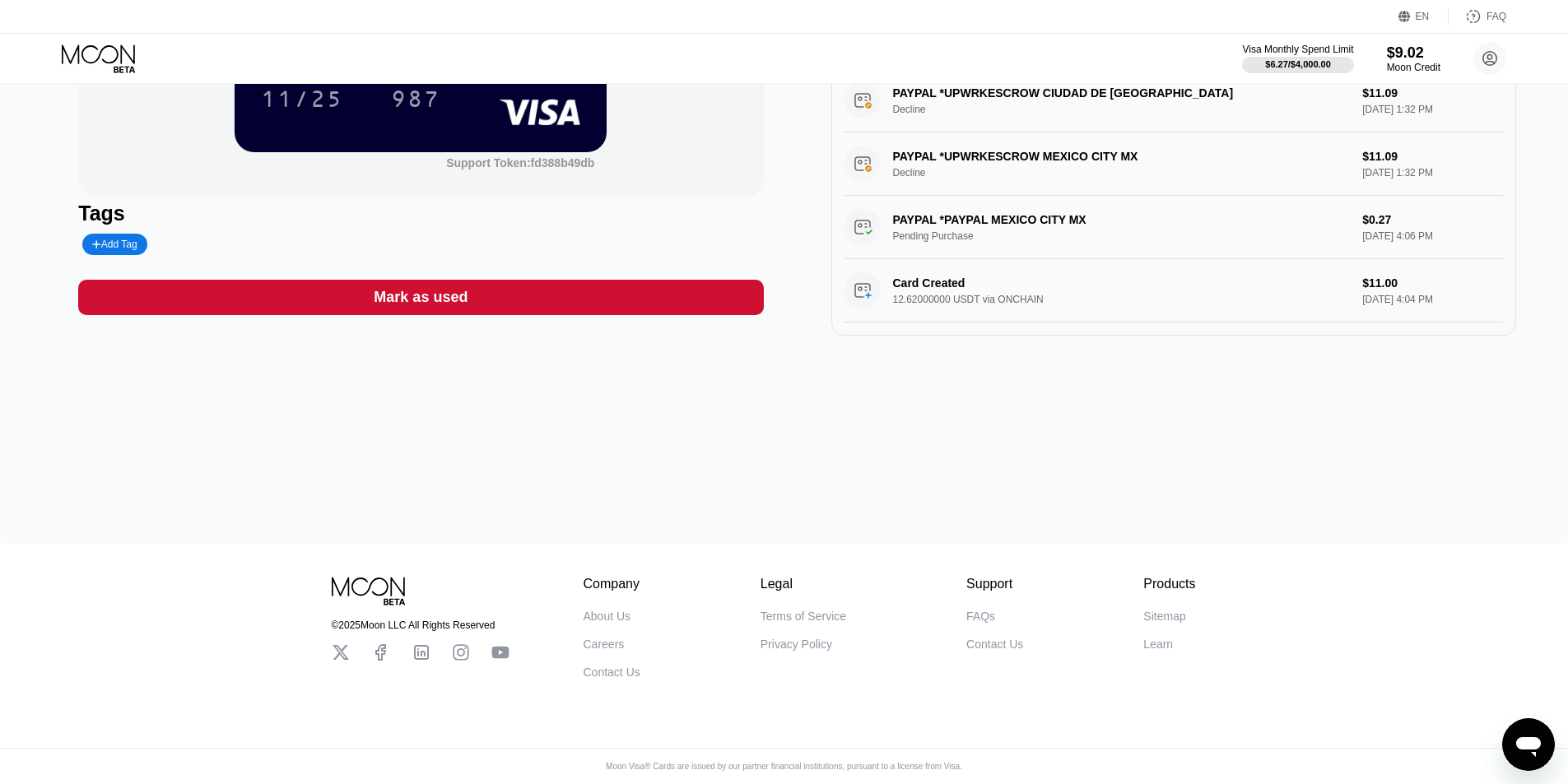
scroll to position [0, 0]
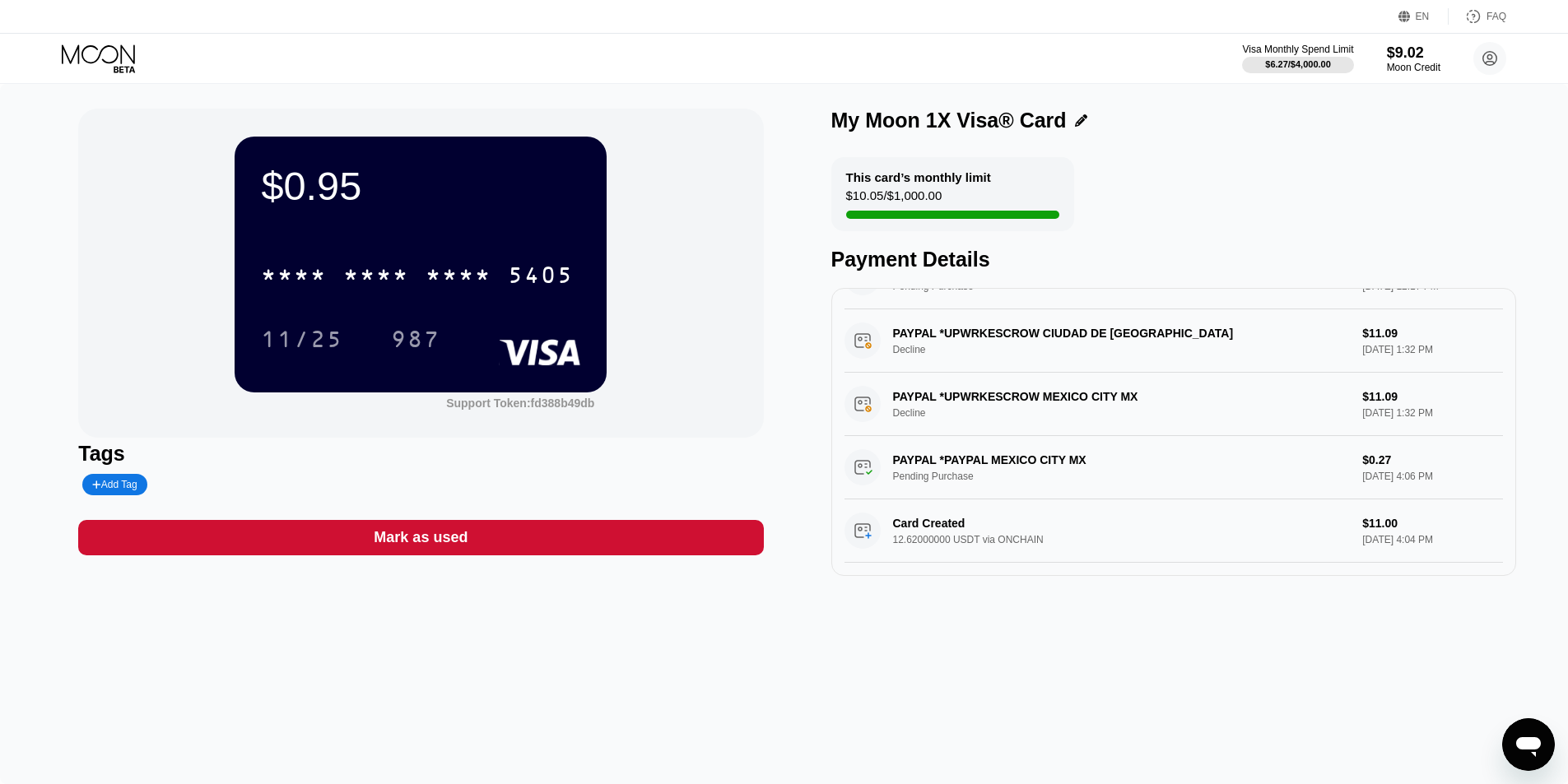
click at [1546, 425] on div "$0.95 * * * * * * * * * * * * 5405 11/25 987 Support Token: fd388b49db Tags Add…" at bounding box center [784, 434] width 1568 height 700
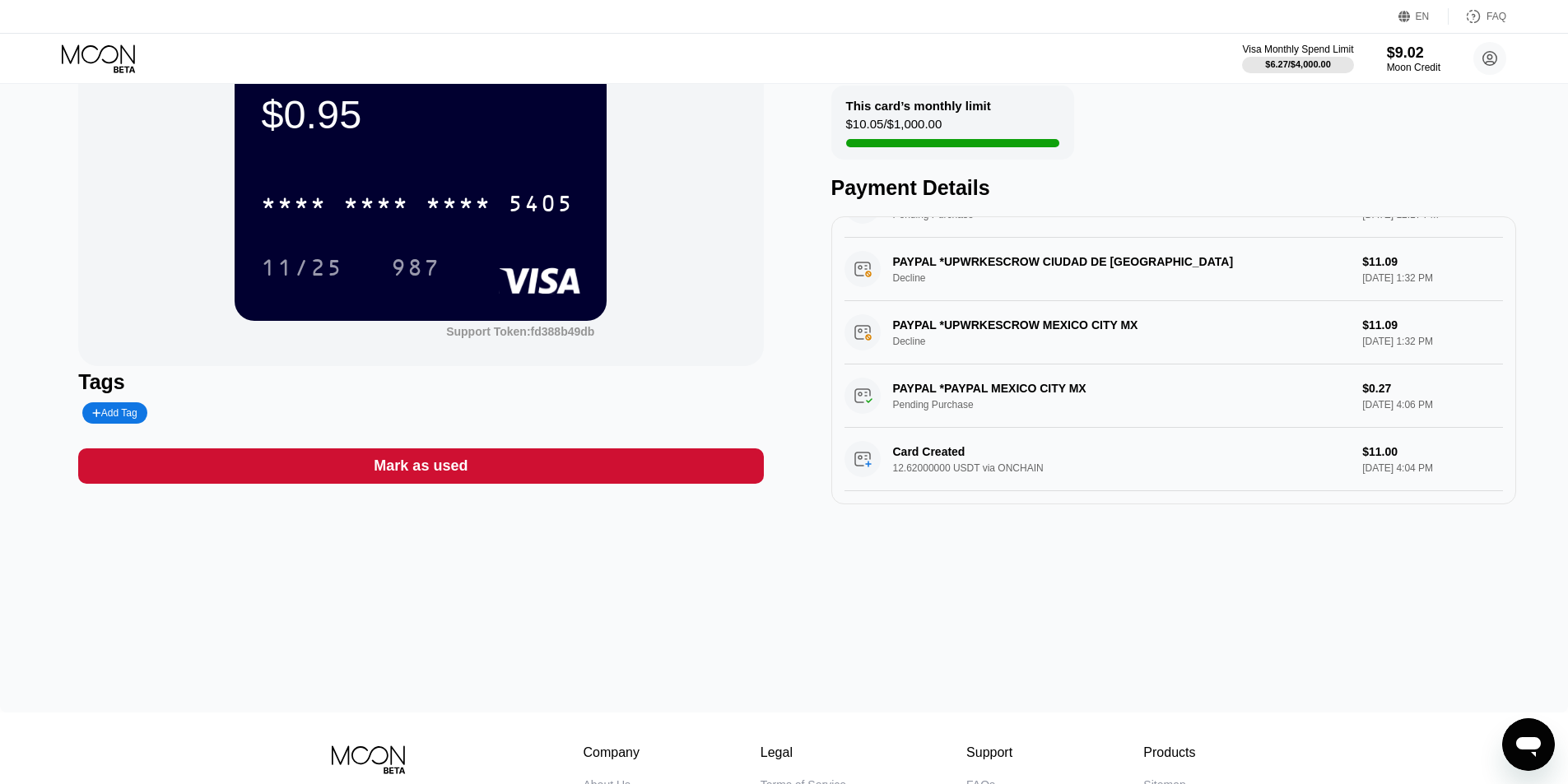
scroll to position [165, 0]
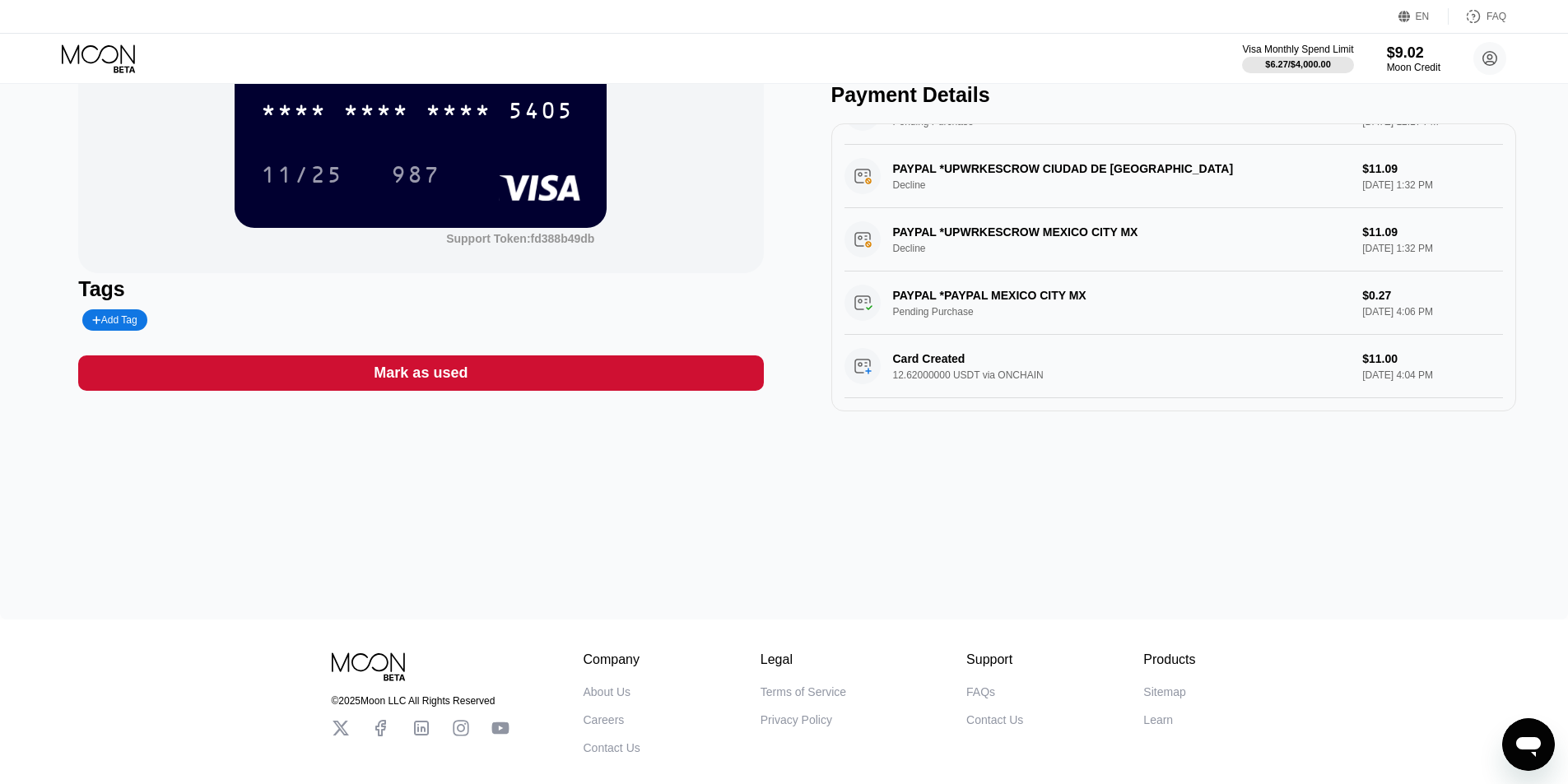
click at [1515, 349] on div "[DOMAIN_NAME] [PERSON_NAME] Pending Purchase $3.77 [DATE] 12:22 PM WEBSHARE* PR…" at bounding box center [1173, 267] width 685 height 288
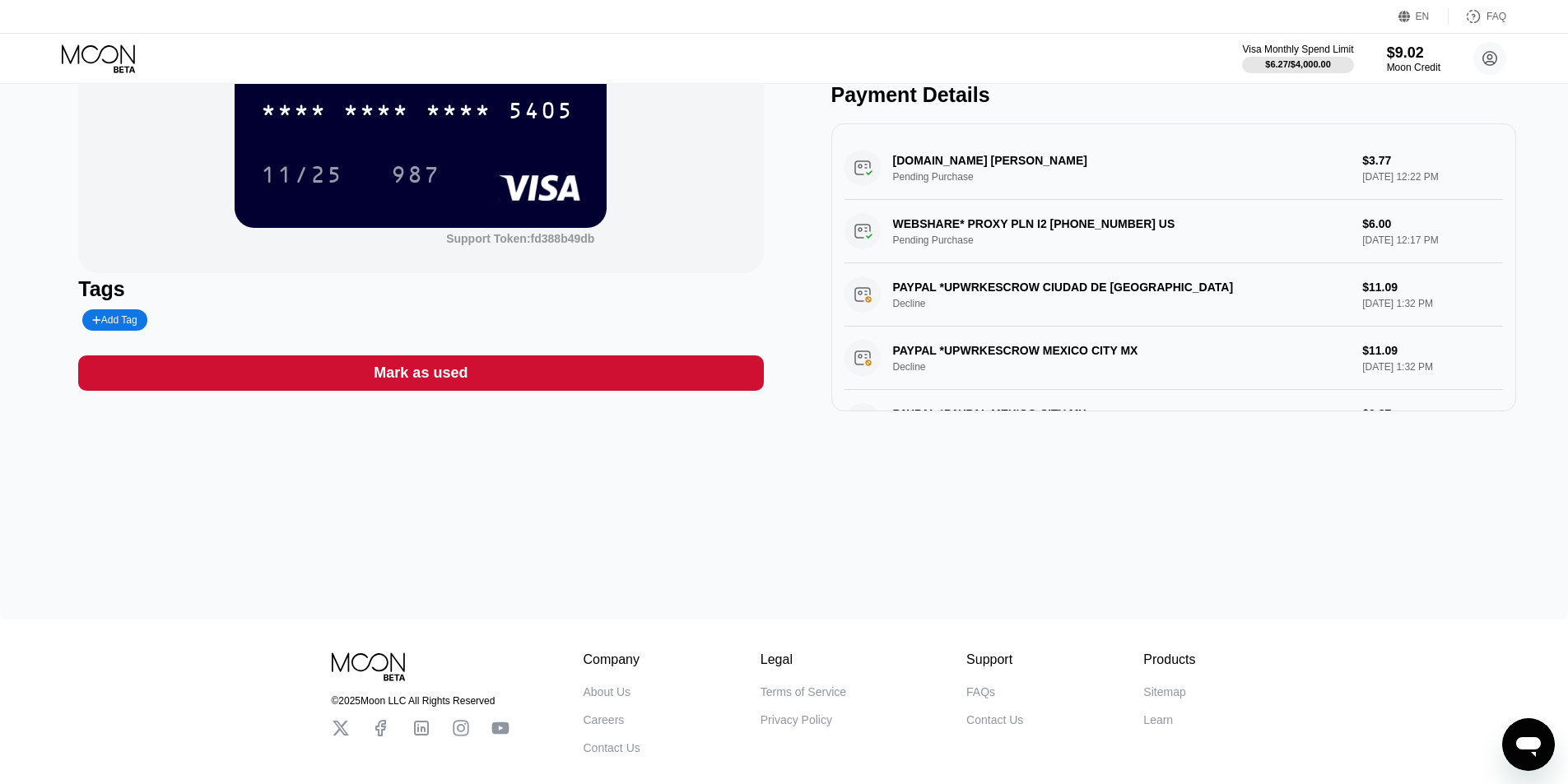
scroll to position [0, 0]
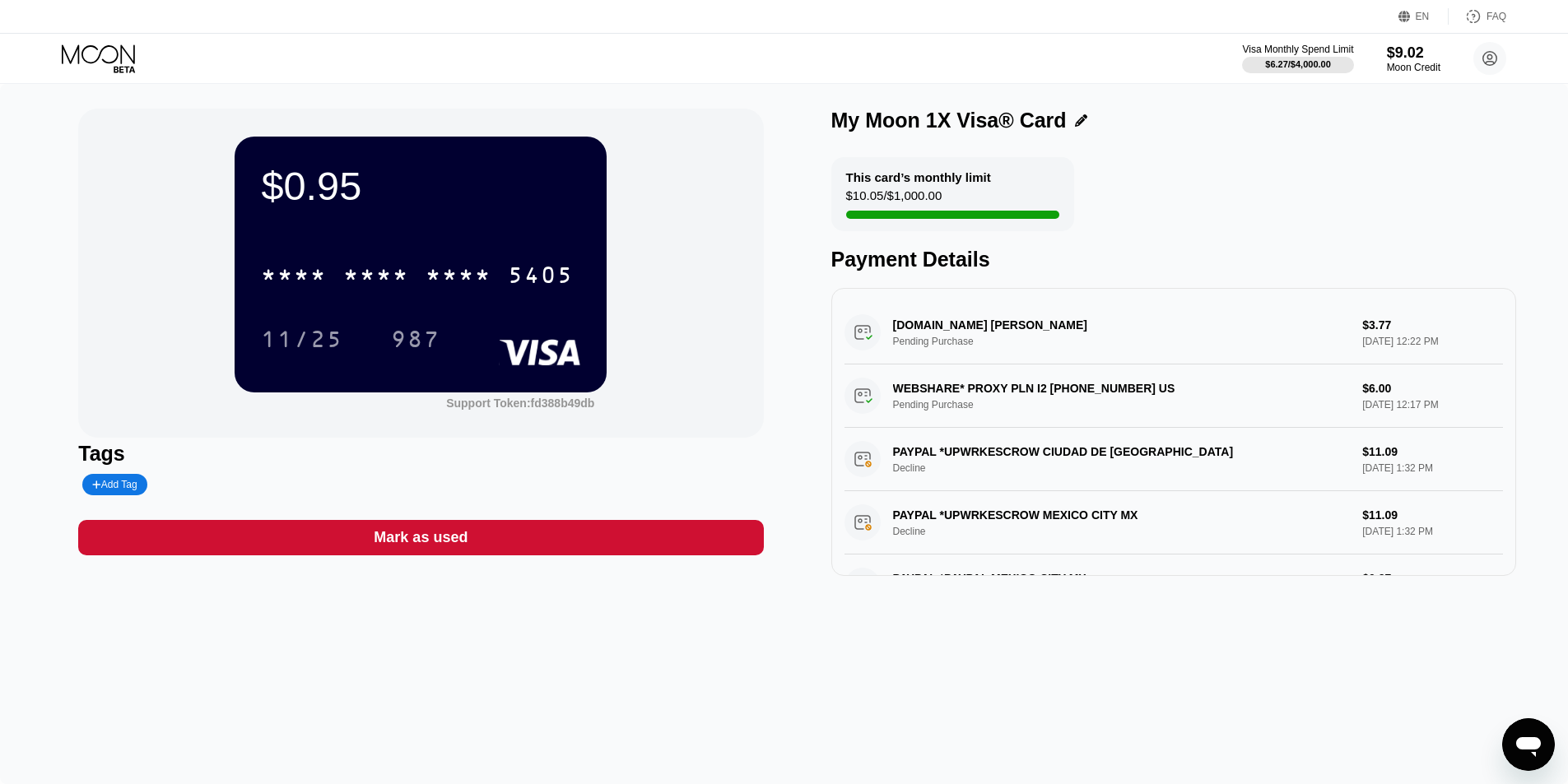
click at [915, 330] on div "[DOMAIN_NAME] [PERSON_NAME] Pending Purchase $3.77 [DATE] 12:22 PM" at bounding box center [1173, 332] width 658 height 63
drag, startPoint x: 847, startPoint y: 201, endPoint x: 948, endPoint y: 200, distance: 101.0
click at [948, 200] on div "This card’s monthly limit $10.05 / $1,000.00" at bounding box center [953, 194] width 243 height 74
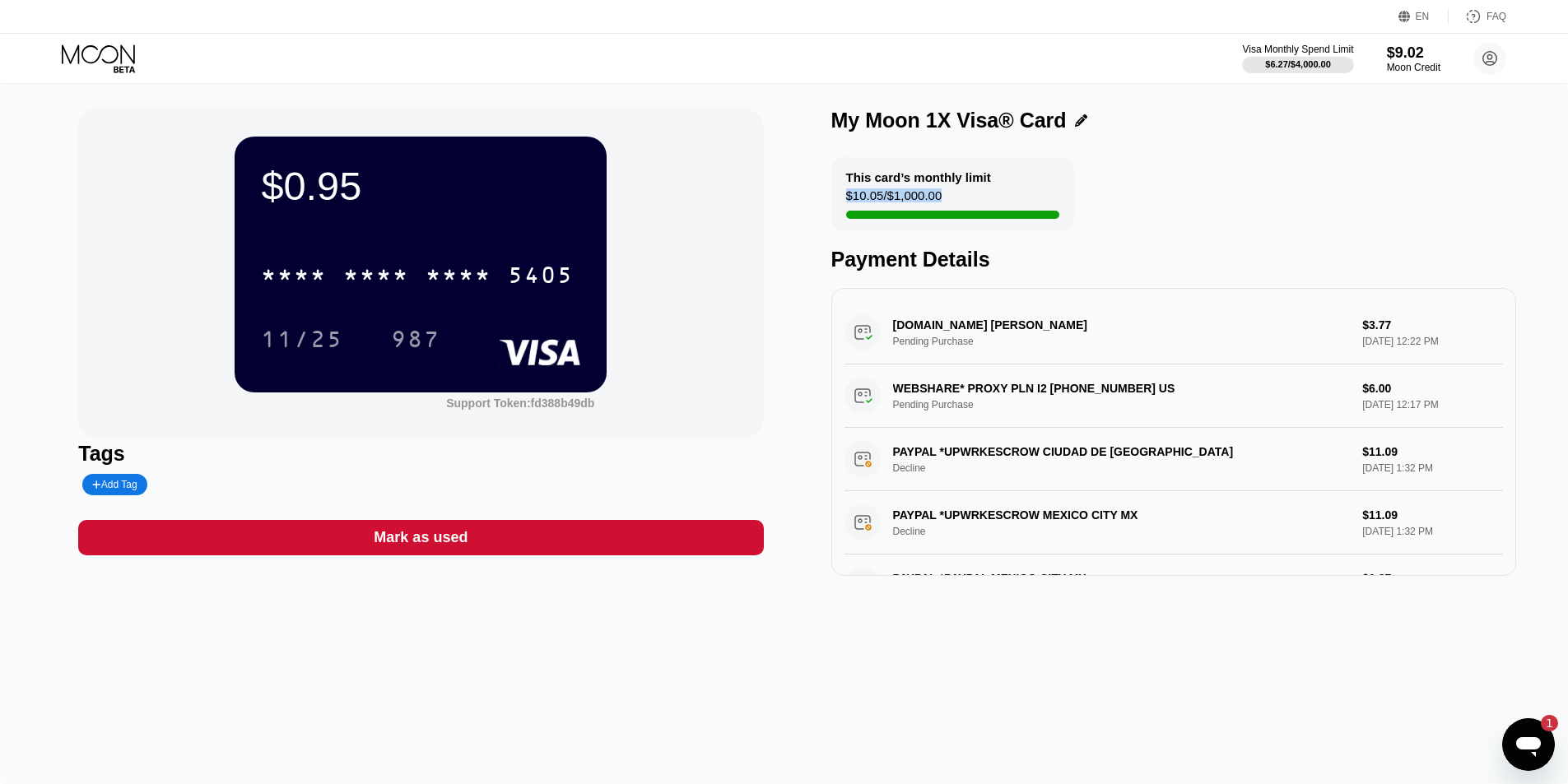
click at [963, 183] on div "This card’s monthly limit" at bounding box center [918, 177] width 145 height 14
click at [1169, 183] on div "This card’s monthly limit $10.05 / $1,000.00 Payment Details" at bounding box center [1173, 214] width 685 height 114
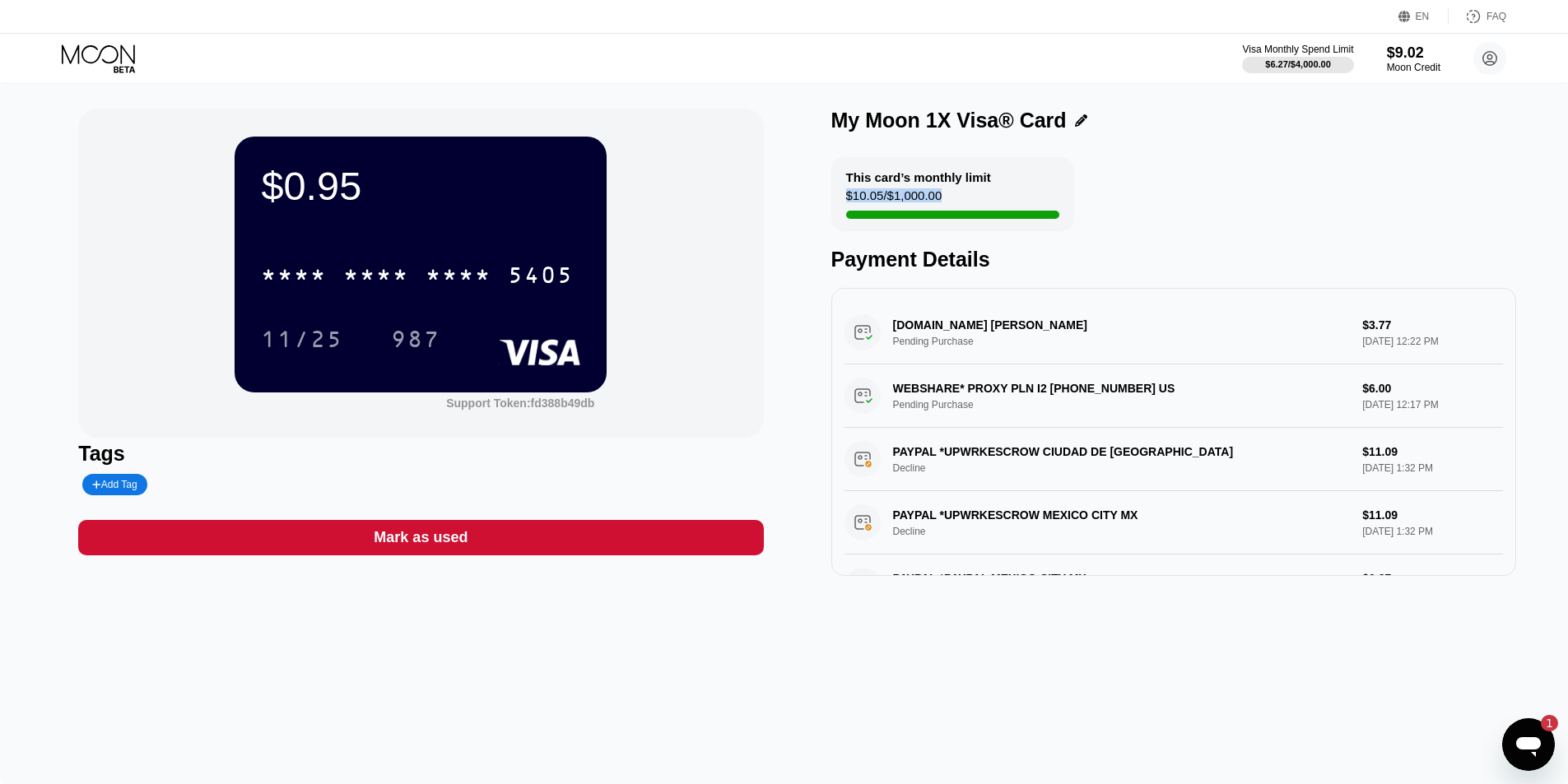
click at [975, 212] on div "This card’s monthly limit $10.05 / $1,000.00" at bounding box center [953, 194] width 243 height 74
click at [958, 218] on div at bounding box center [951, 215] width 214 height 8
click at [902, 205] on div "$10.05 / $1,000.00" at bounding box center [894, 200] width 96 height 23
click at [1398, 50] on div "$9.02" at bounding box center [1413, 52] width 56 height 17
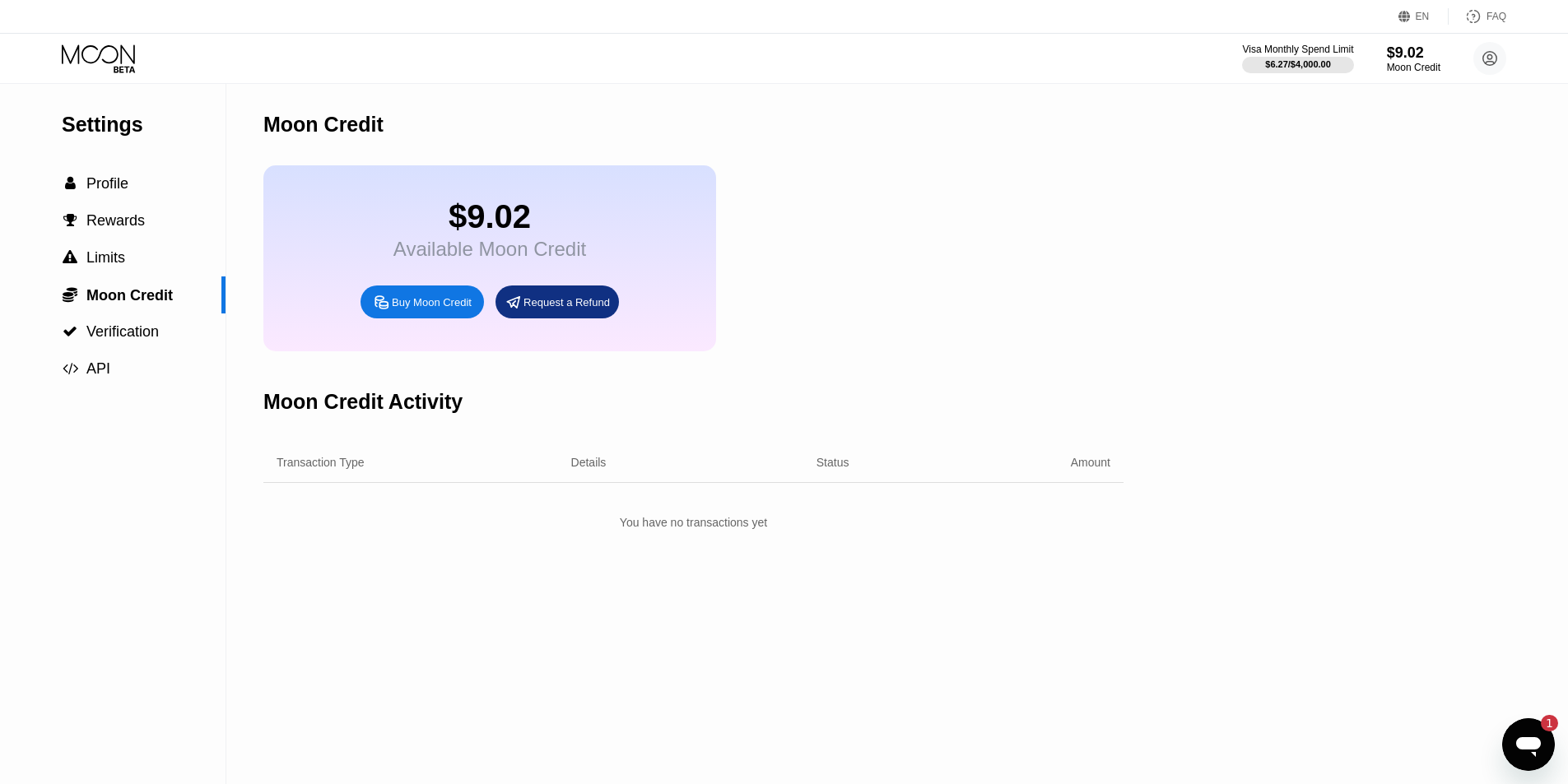
click at [877, 329] on div "$9.02 Available Moon Credit Buy Moon Credit Request a Refund" at bounding box center [693, 258] width 860 height 185
click at [369, 515] on div "Purchased Moon Credit Sep 23, 2025, 12:02 PM RECEIVED $ 9.00" at bounding box center [693, 514] width 860 height 63
click at [298, 532] on circle at bounding box center [295, 514] width 36 height 36
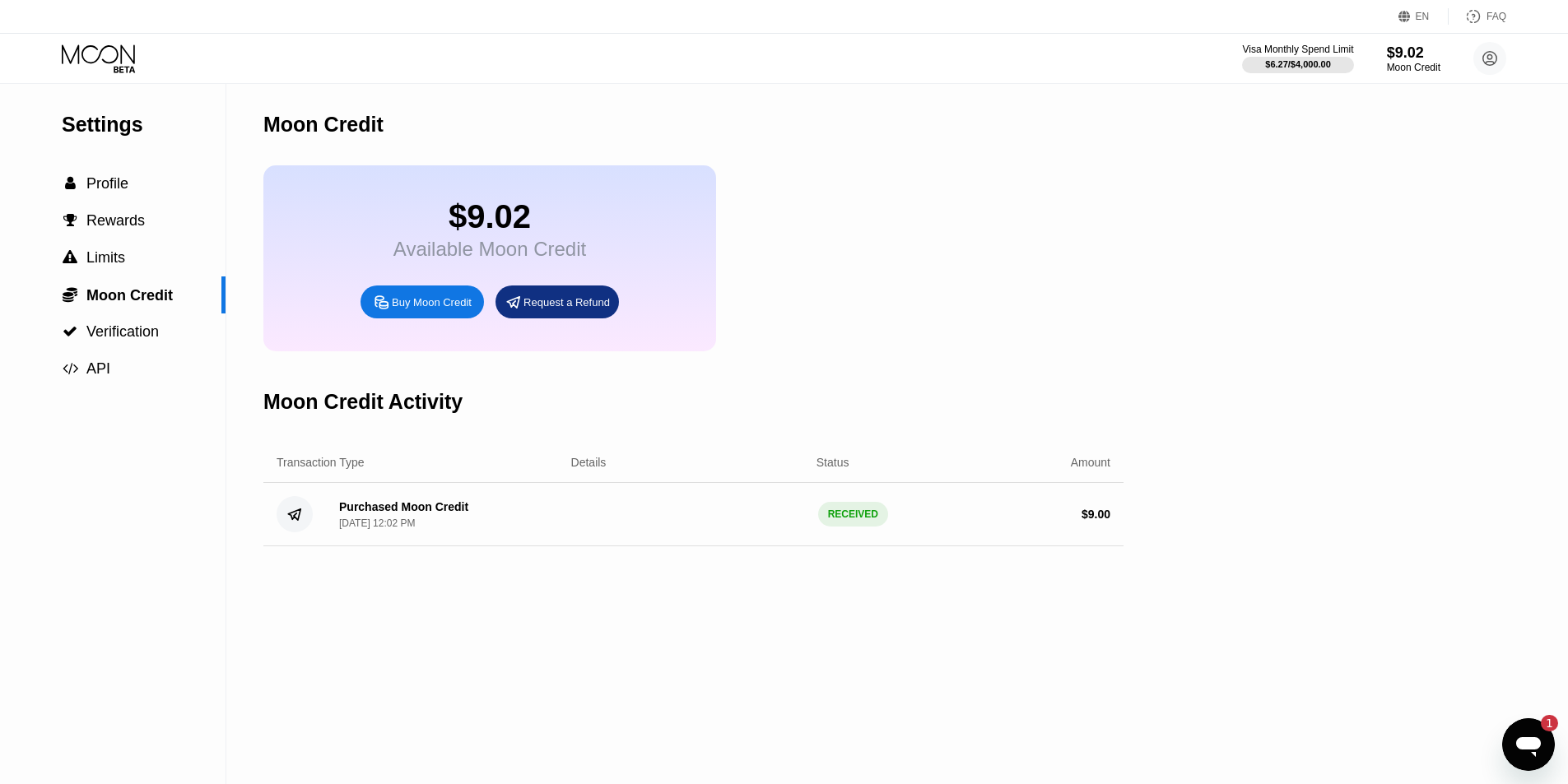
click at [298, 532] on circle at bounding box center [295, 514] width 36 height 36
drag, startPoint x: 459, startPoint y: 216, endPoint x: 526, endPoint y: 219, distance: 67.1
click at [526, 219] on div "$9.02" at bounding box center [490, 216] width 192 height 37
drag, startPoint x: 531, startPoint y: 220, endPoint x: 436, endPoint y: 228, distance: 95.3
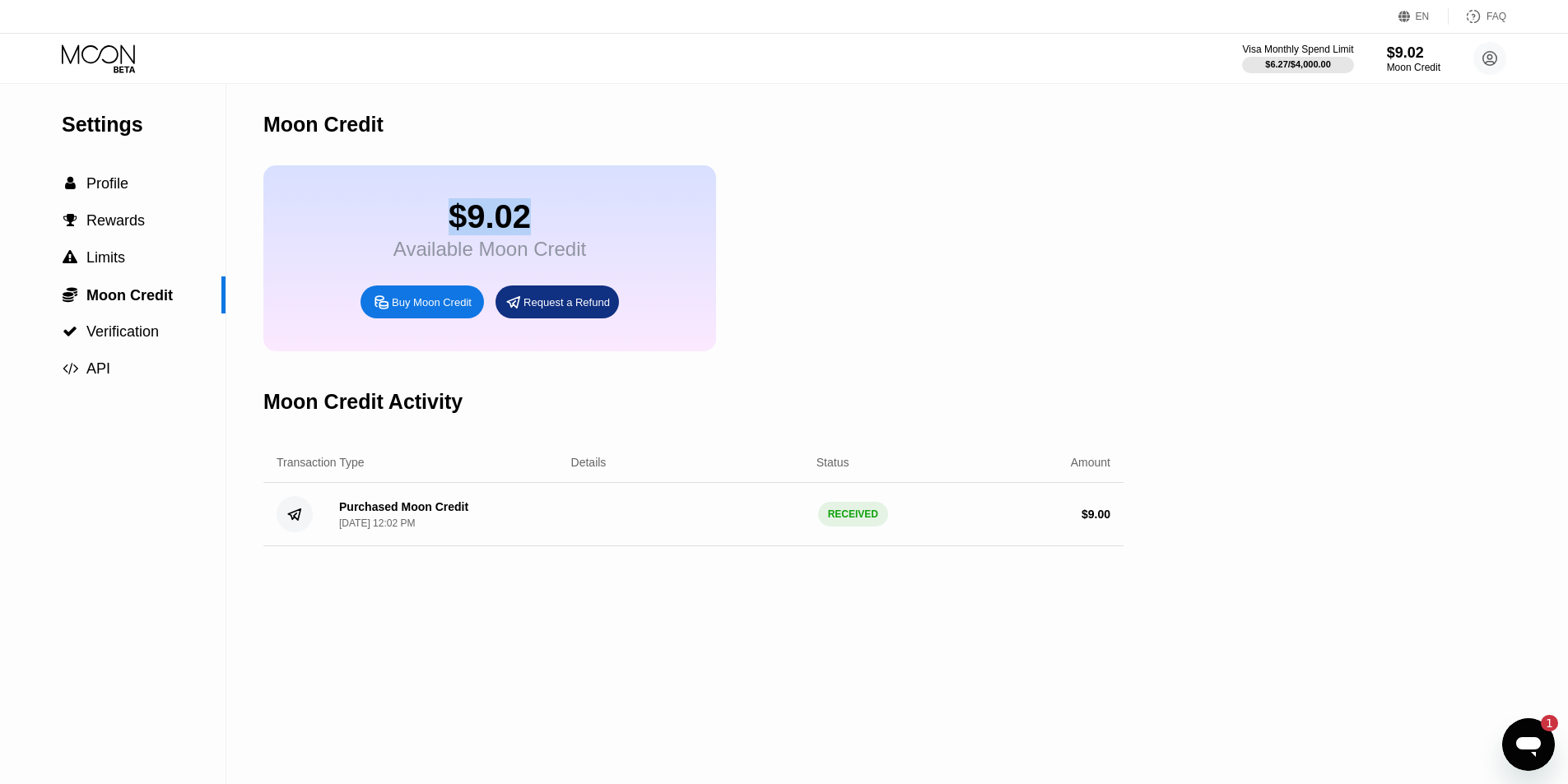
click at [436, 228] on div "$9.02" at bounding box center [490, 216] width 192 height 37
click at [519, 307] on icon at bounding box center [512, 301] width 12 height 10
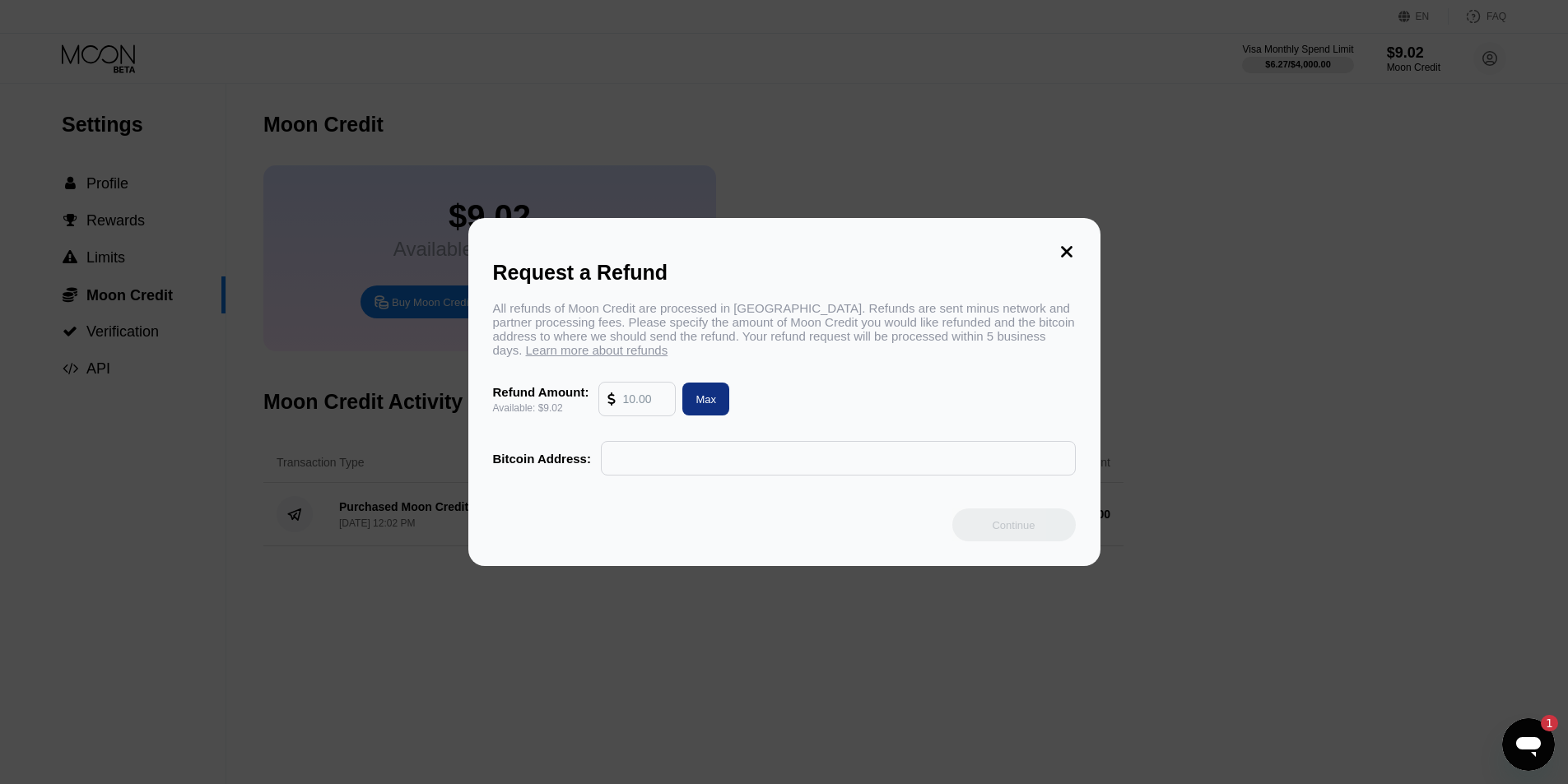
click at [712, 329] on div "All refunds of Moon Credit are processed in Bitcoin. Refunds are sent minus net…" at bounding box center [784, 328] width 583 height 56
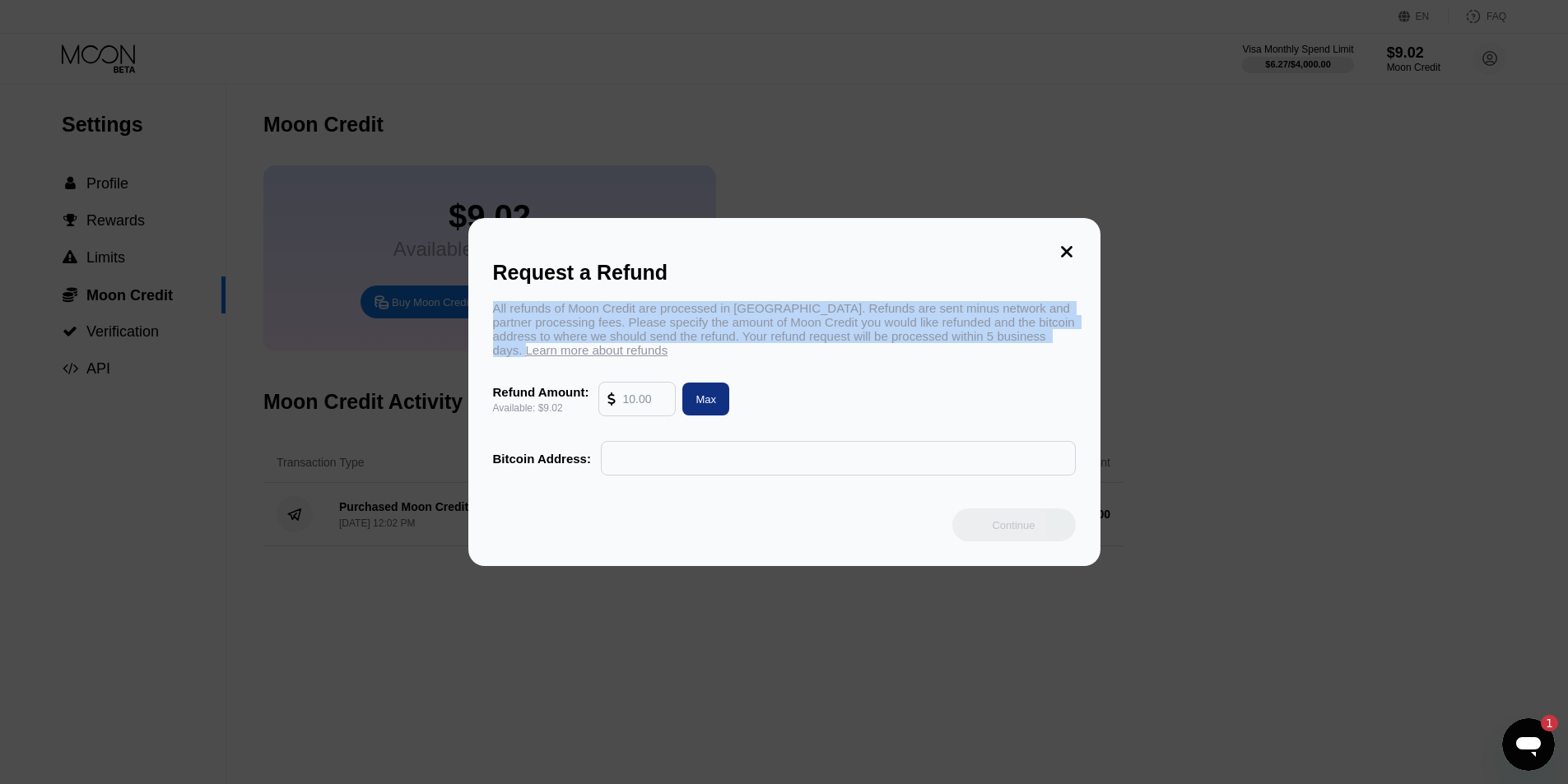
click at [712, 329] on div "All refunds of Moon Credit are processed in Bitcoin. Refunds are sent minus net…" at bounding box center [784, 328] width 583 height 56
copy div "All refunds of Moon Credit are processed in Bitcoin. Refunds are sent minus net…"
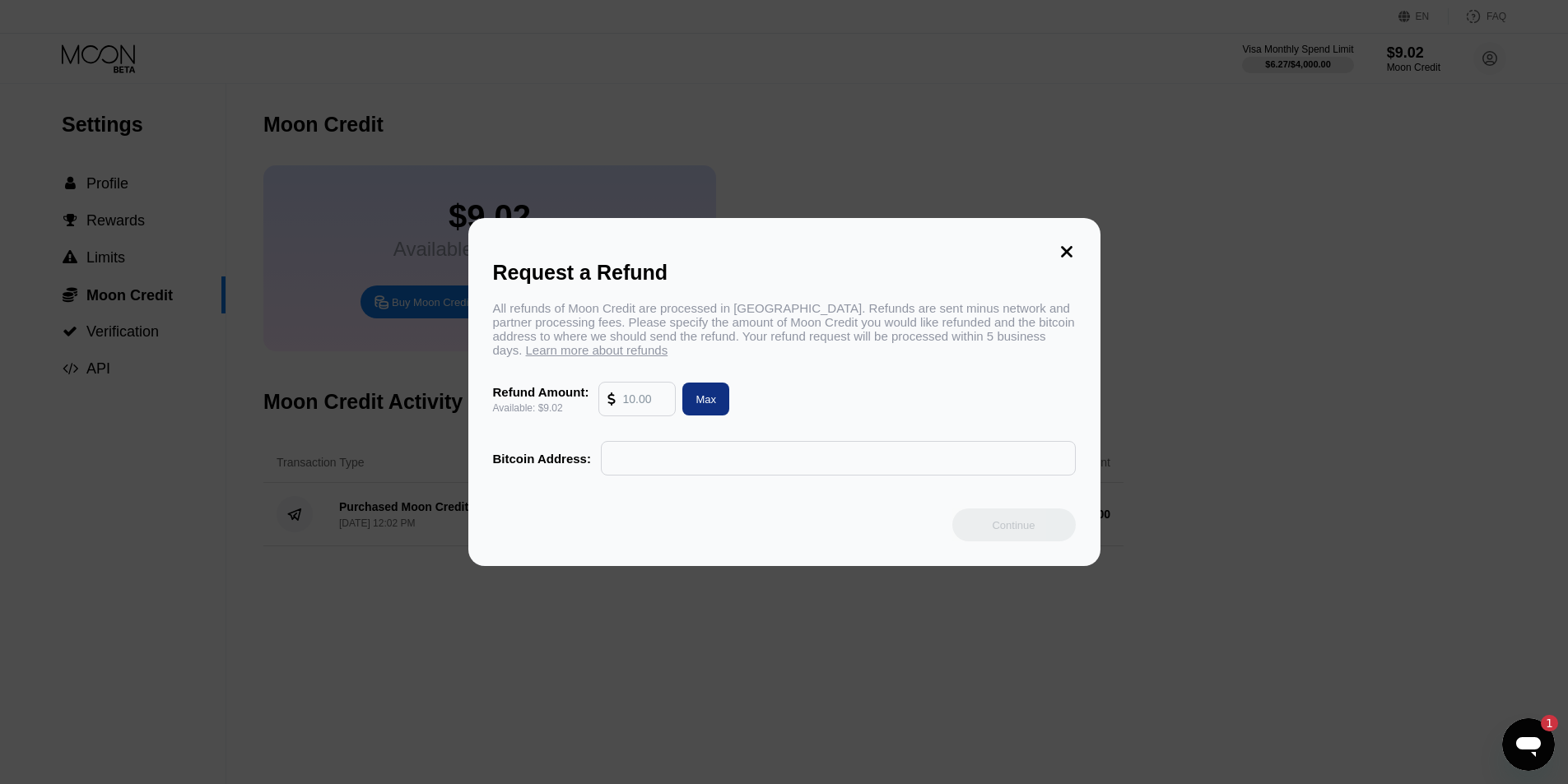
click at [1053, 248] on div "Request a Refund All refunds of Moon Credit are processed in Bitcoin. Refunds a…" at bounding box center [784, 392] width 632 height 348
click at [1063, 246] on icon at bounding box center [1066, 251] width 11 height 11
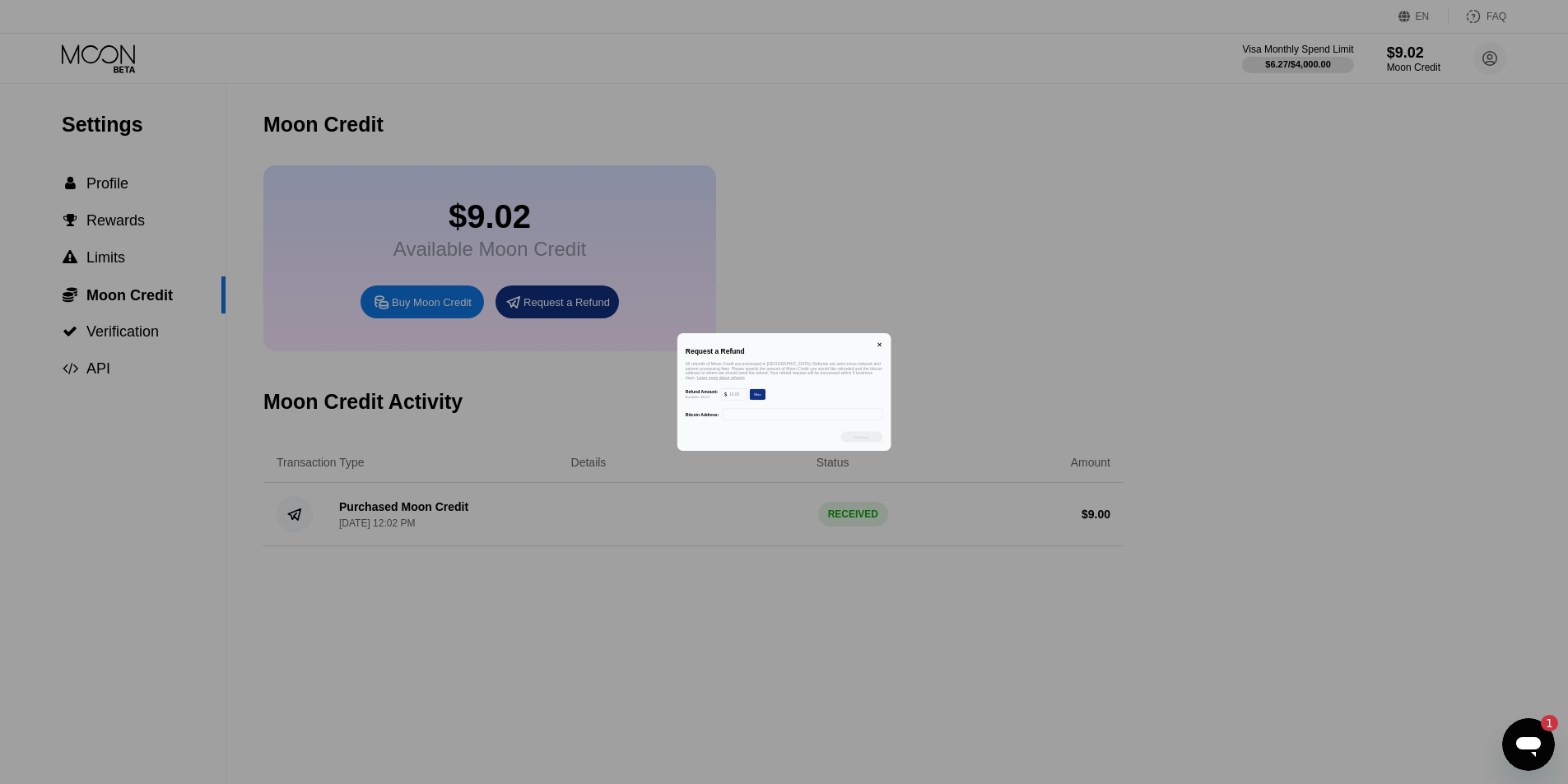
click at [1086, 243] on div at bounding box center [790, 392] width 1580 height 784
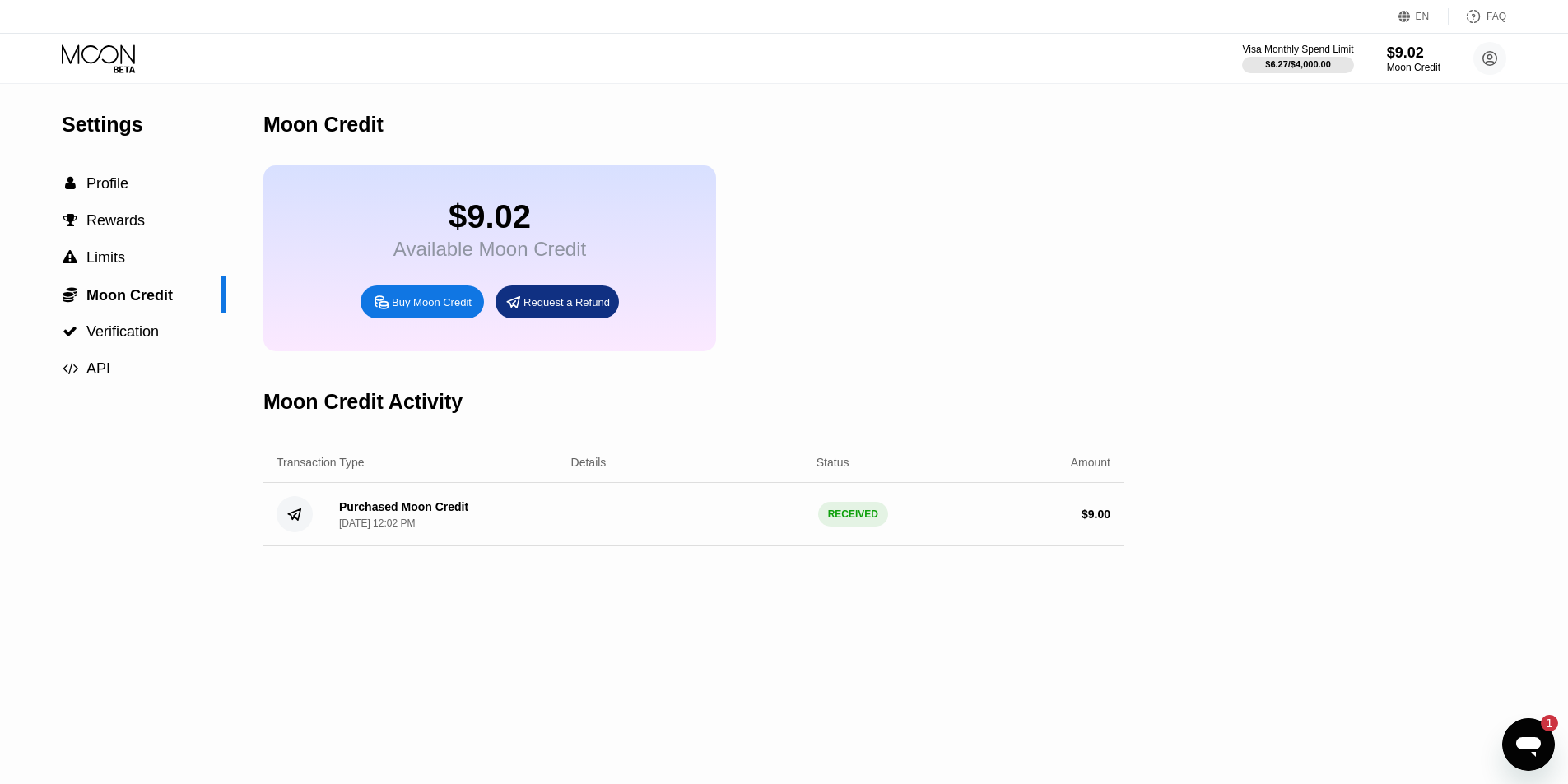
click at [1544, 763] on div "Open messaging window, 1 unread message" at bounding box center [1528, 744] width 49 height 49
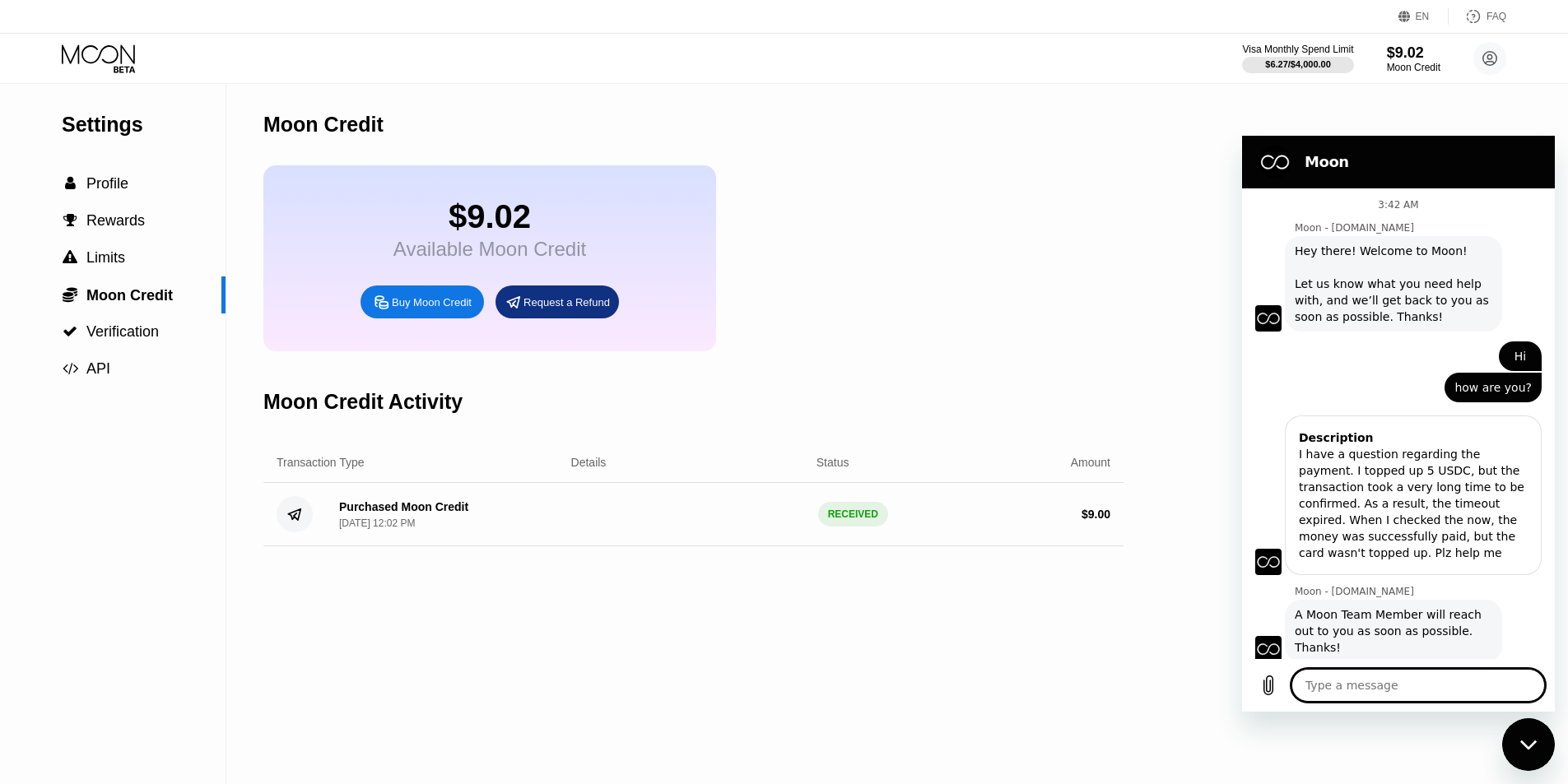
type textarea "x"
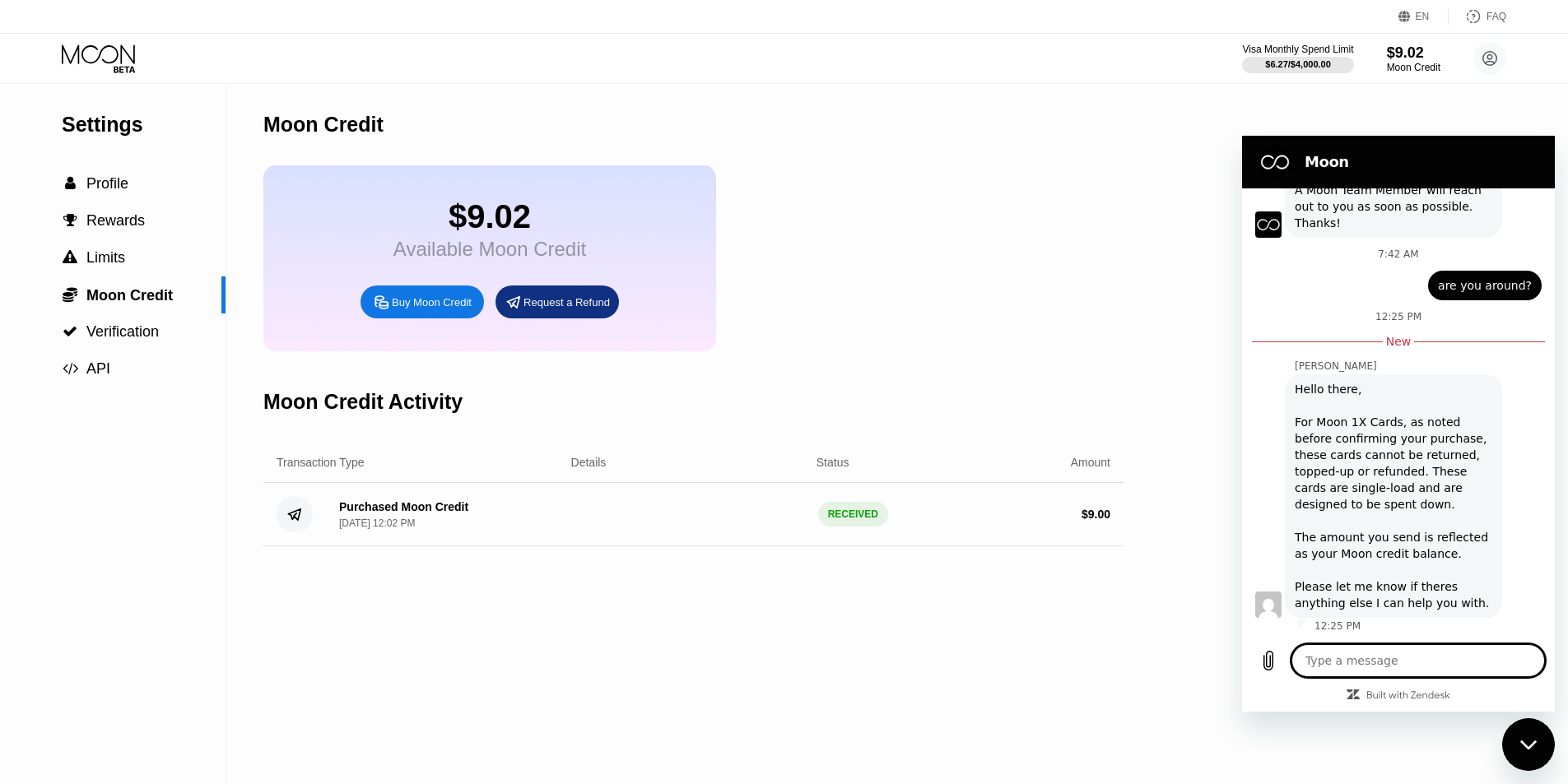
scroll to position [426, 0]
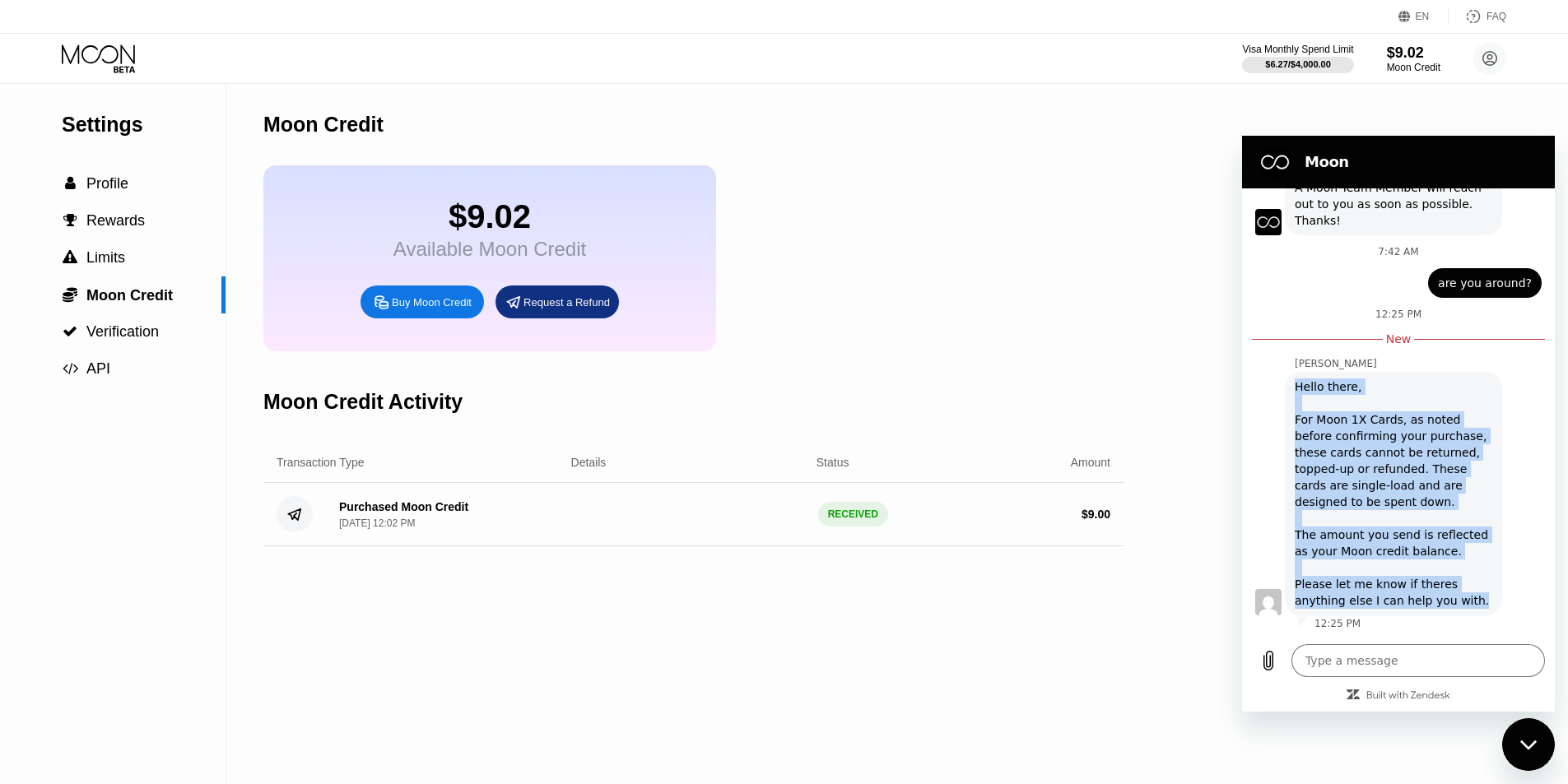
drag, startPoint x: 1294, startPoint y: 388, endPoint x: 1468, endPoint y: 603, distance: 276.6
click at [1468, 603] on div "Olivia says: Hello there, For Moon 1X Cards, as noted before confirming your pu…" at bounding box center [1393, 493] width 218 height 244
copy div "Hello there, For Moon 1X Cards, as noted before confirming your purchase, these…"
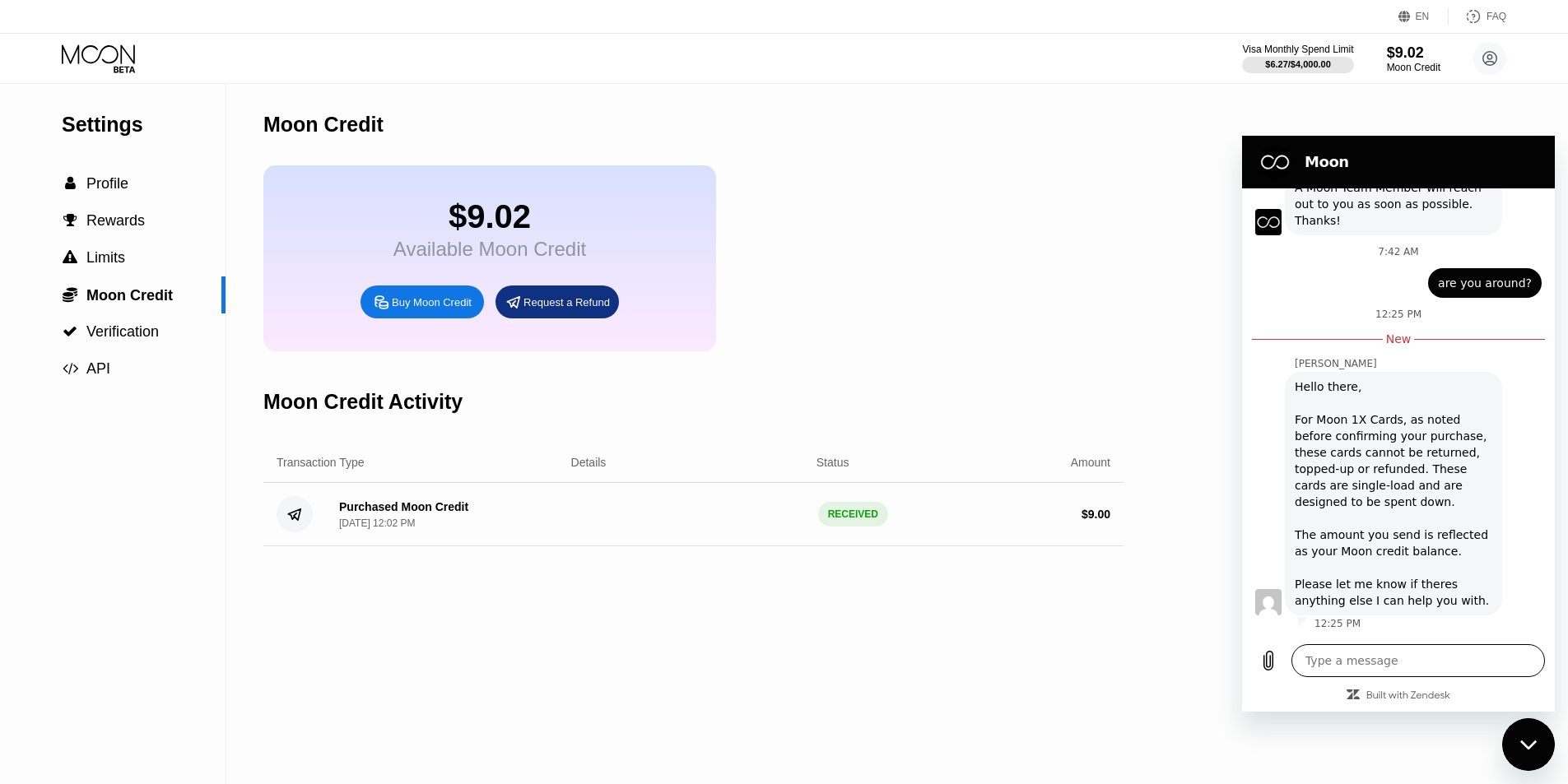
click at [1373, 667] on textarea at bounding box center [1417, 660] width 253 height 33
type textarea "G"
type textarea "x"
type textarea "Ge"
type textarea "x"
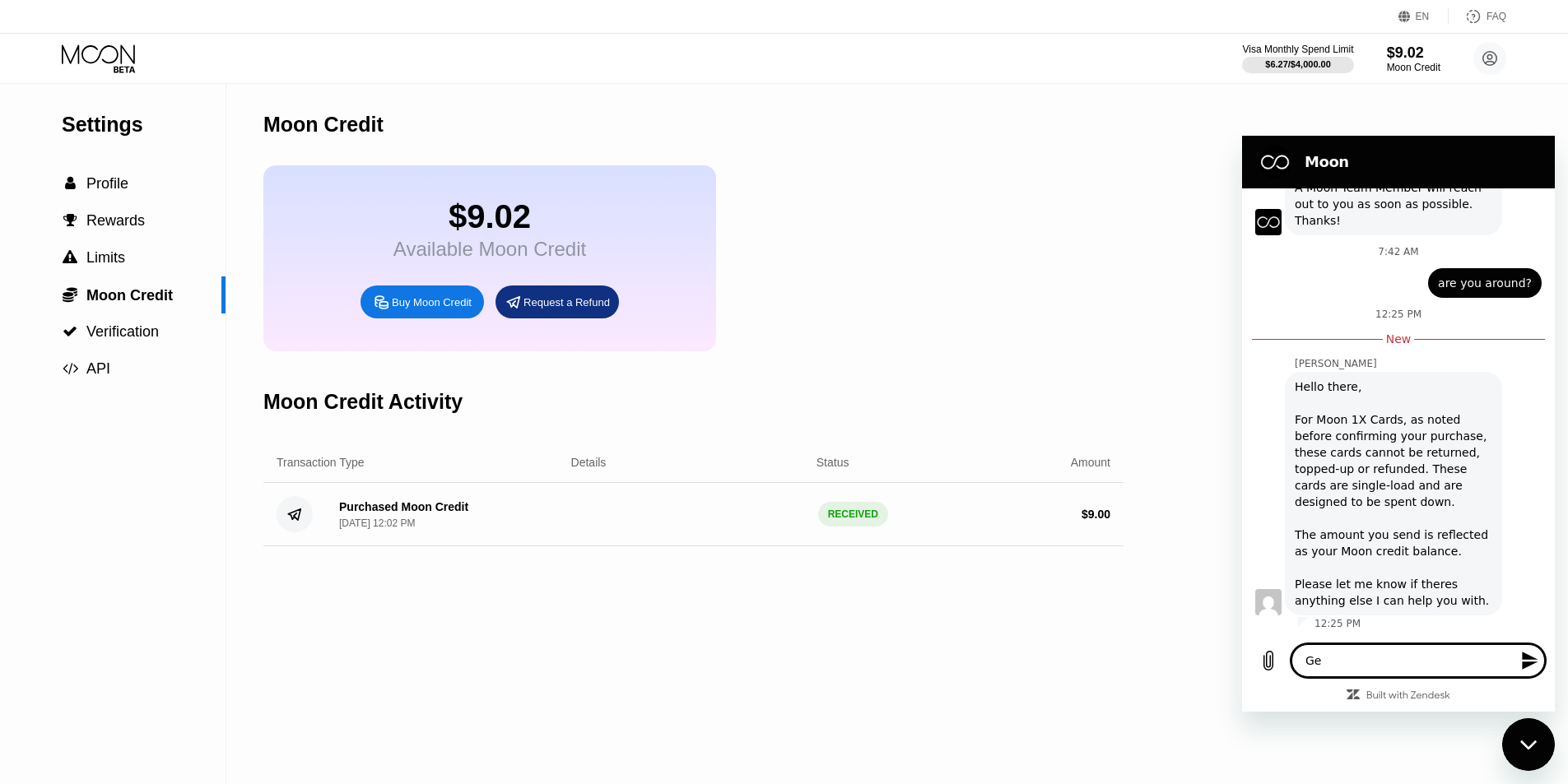
type textarea "G"
type textarea "x"
type textarea "H"
type textarea "x"
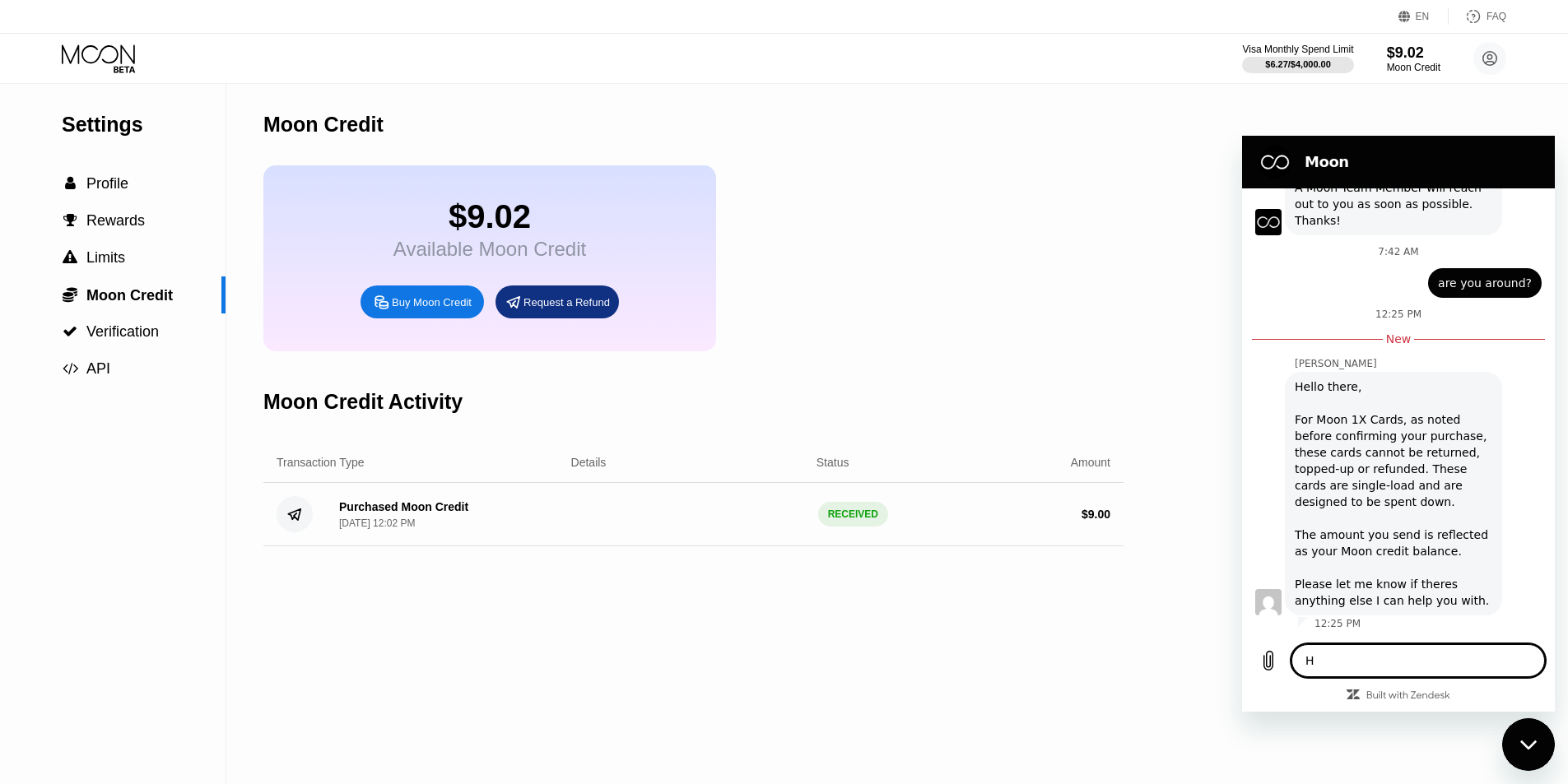
type textarea "He"
type textarea "x"
type textarea "Hel"
type textarea "x"
type textarea "Hell"
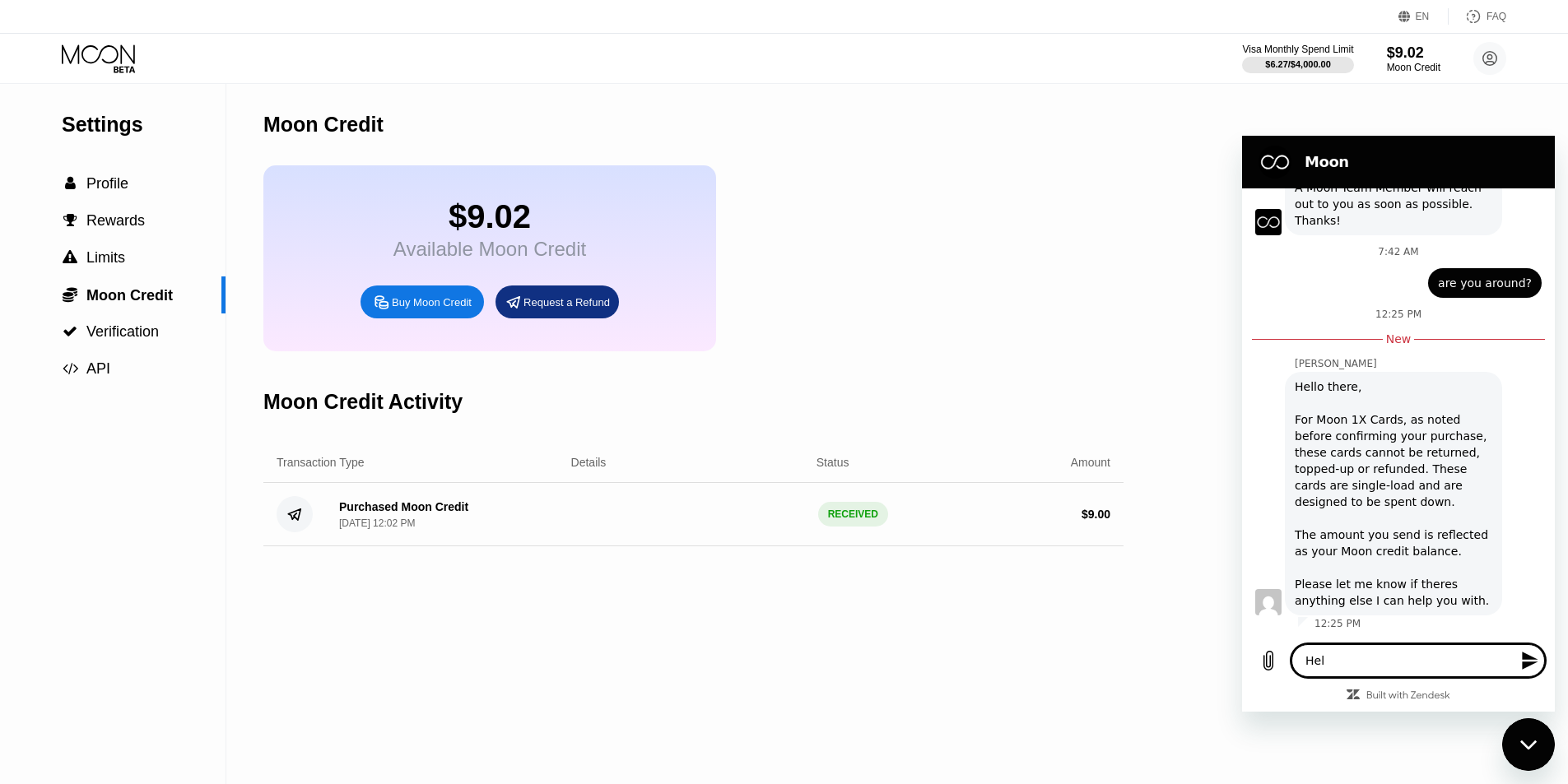
type textarea "x"
type textarea "Hello"
type textarea "x"
type textarea "Hello"
type textarea "x"
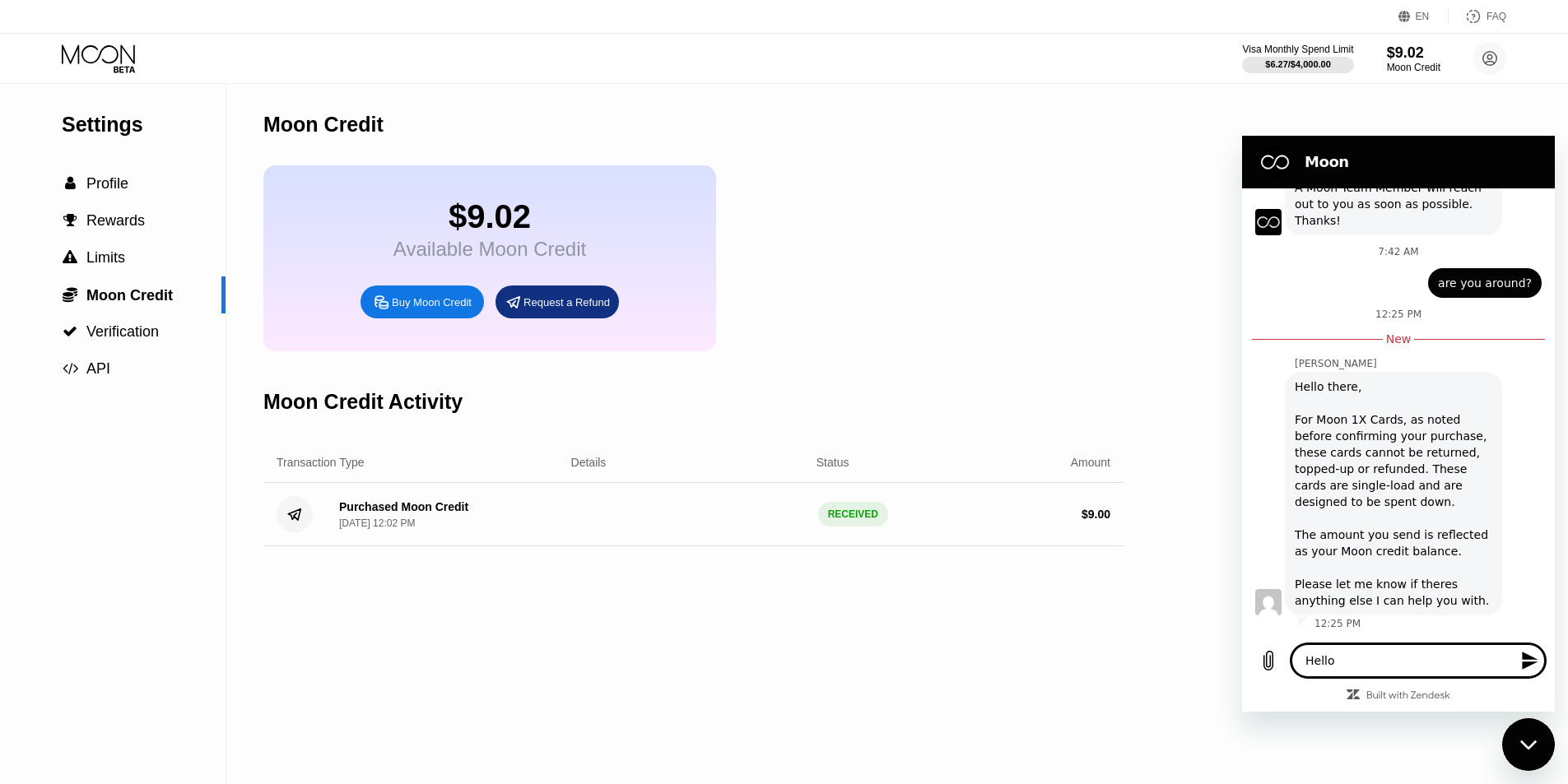
type textarea "Hello"
type textarea "x"
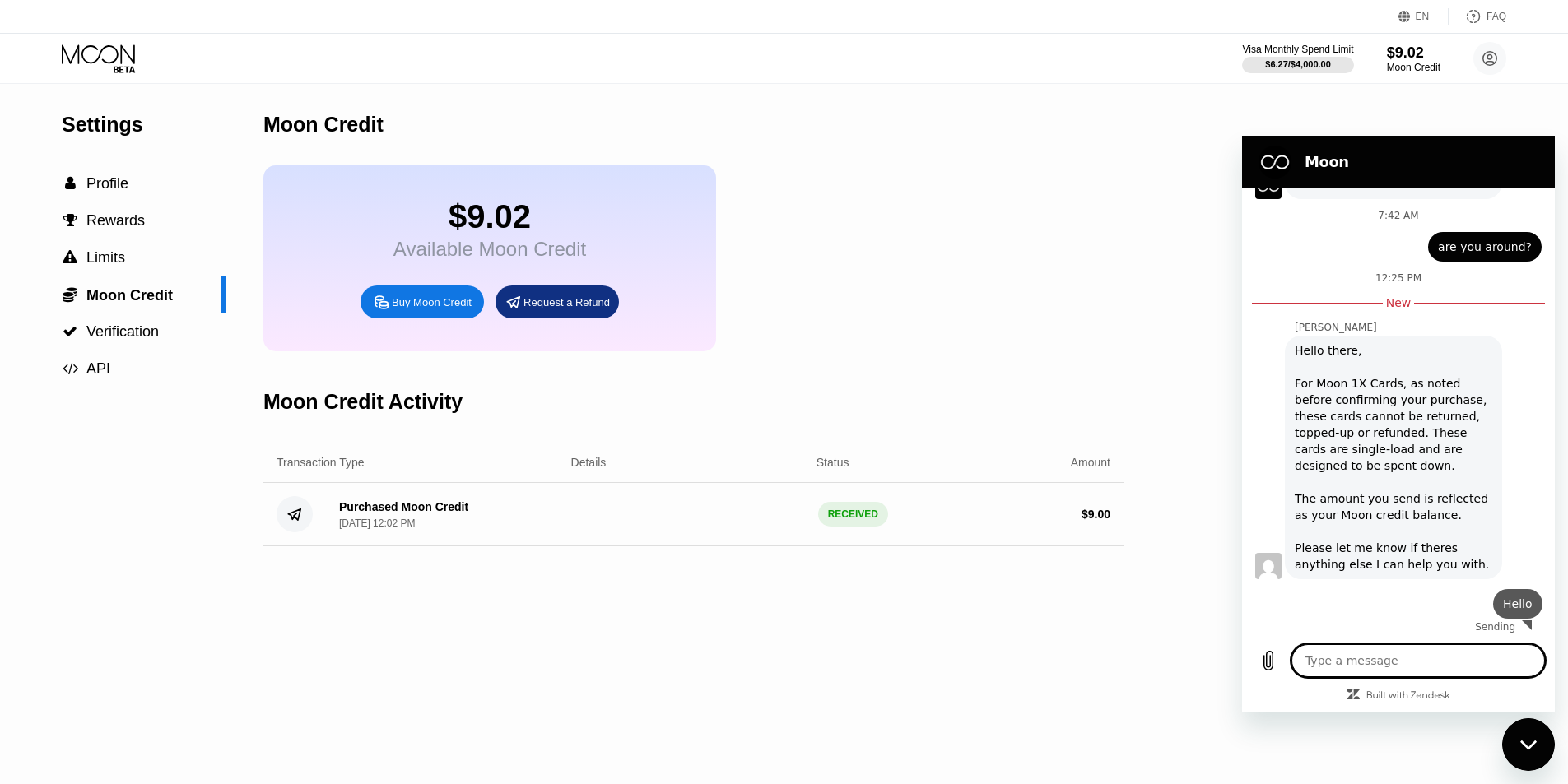
type textarea "x"
type textarea "B"
type textarea "x"
type textarea "By"
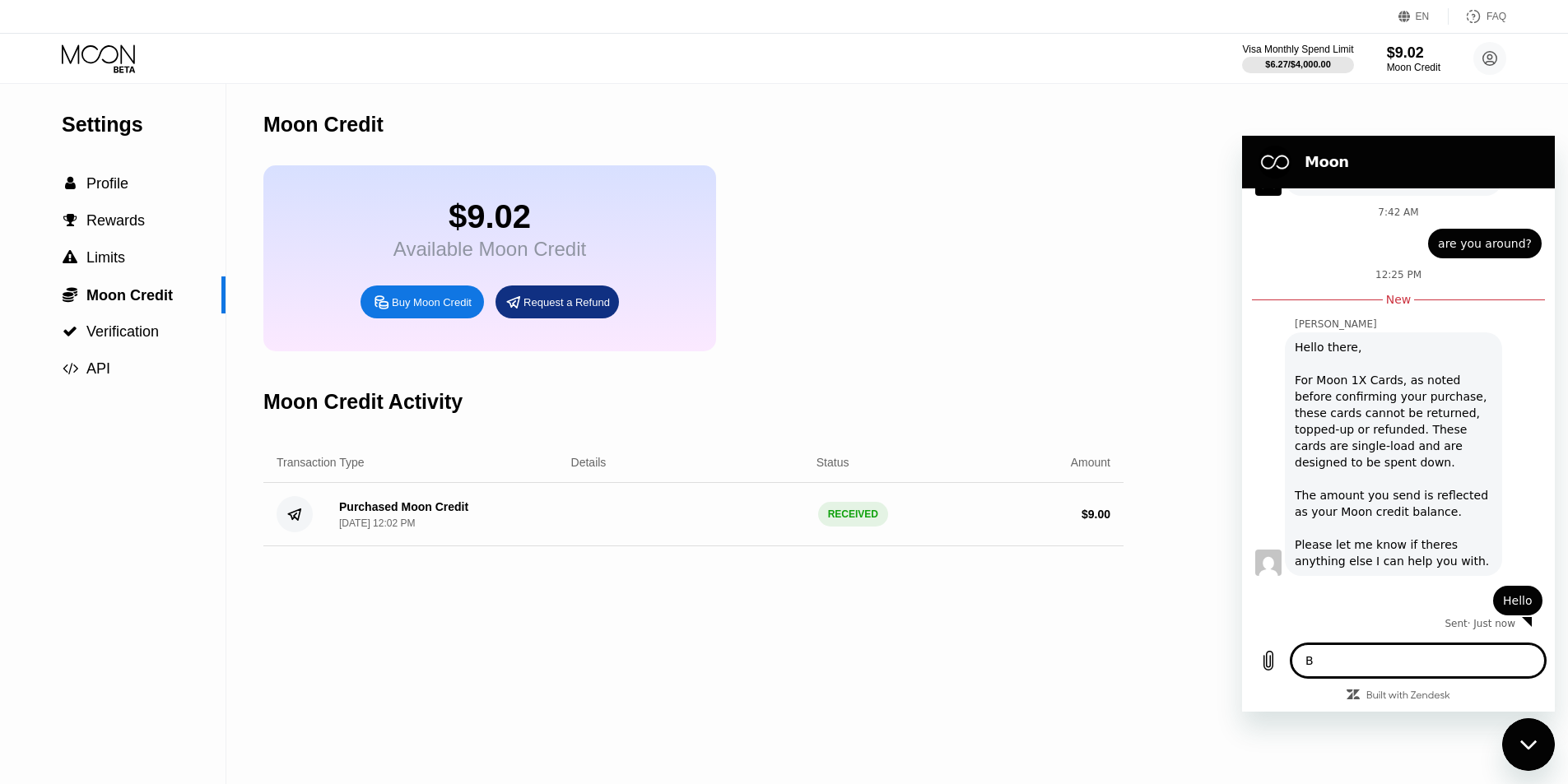
type textarea "x"
type textarea "Byt"
type textarea "x"
type textarea "Byt"
type textarea "x"
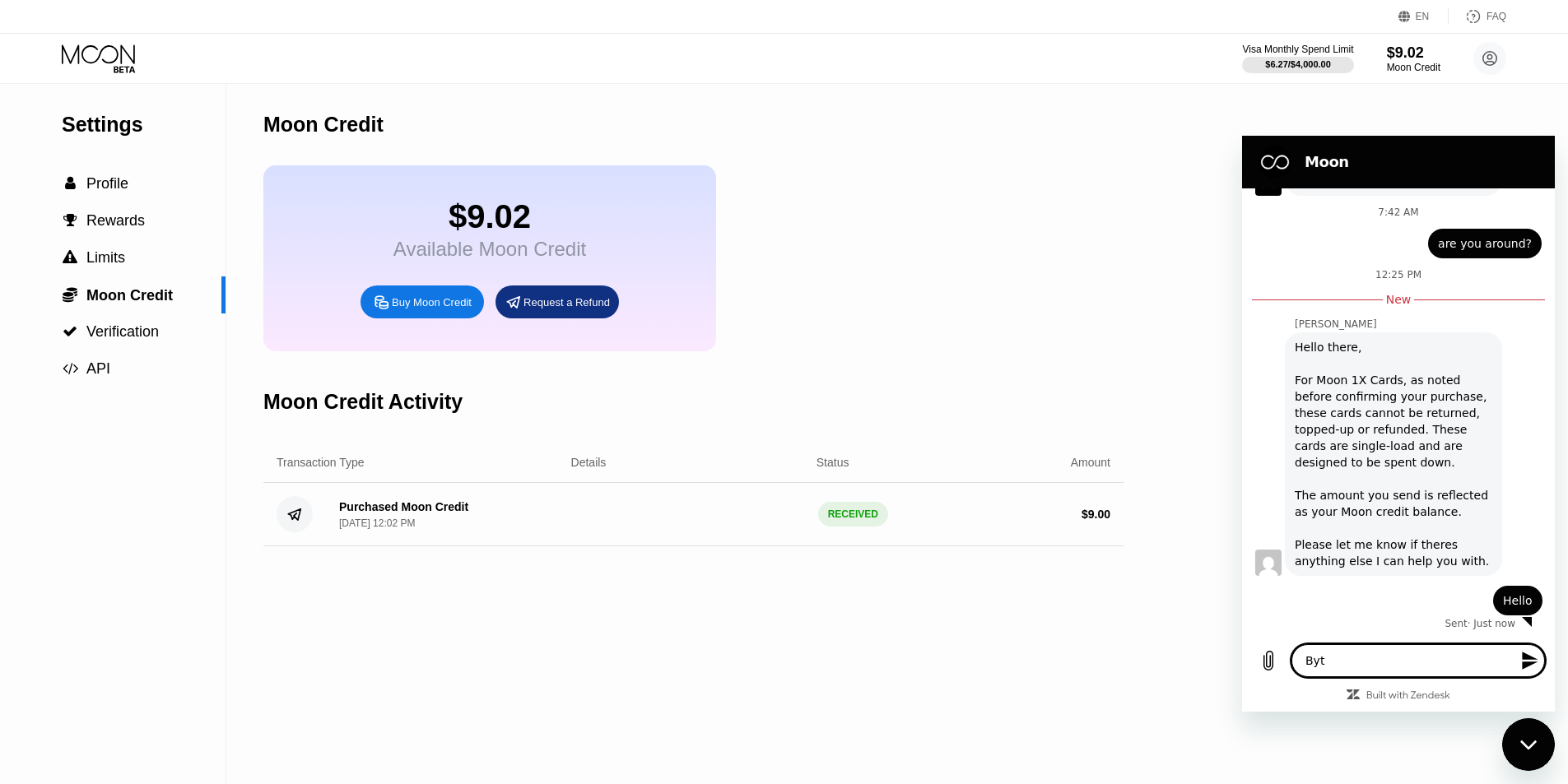
type textarea "Byt"
type textarea "x"
type textarea "By"
type textarea "x"
type textarea "B"
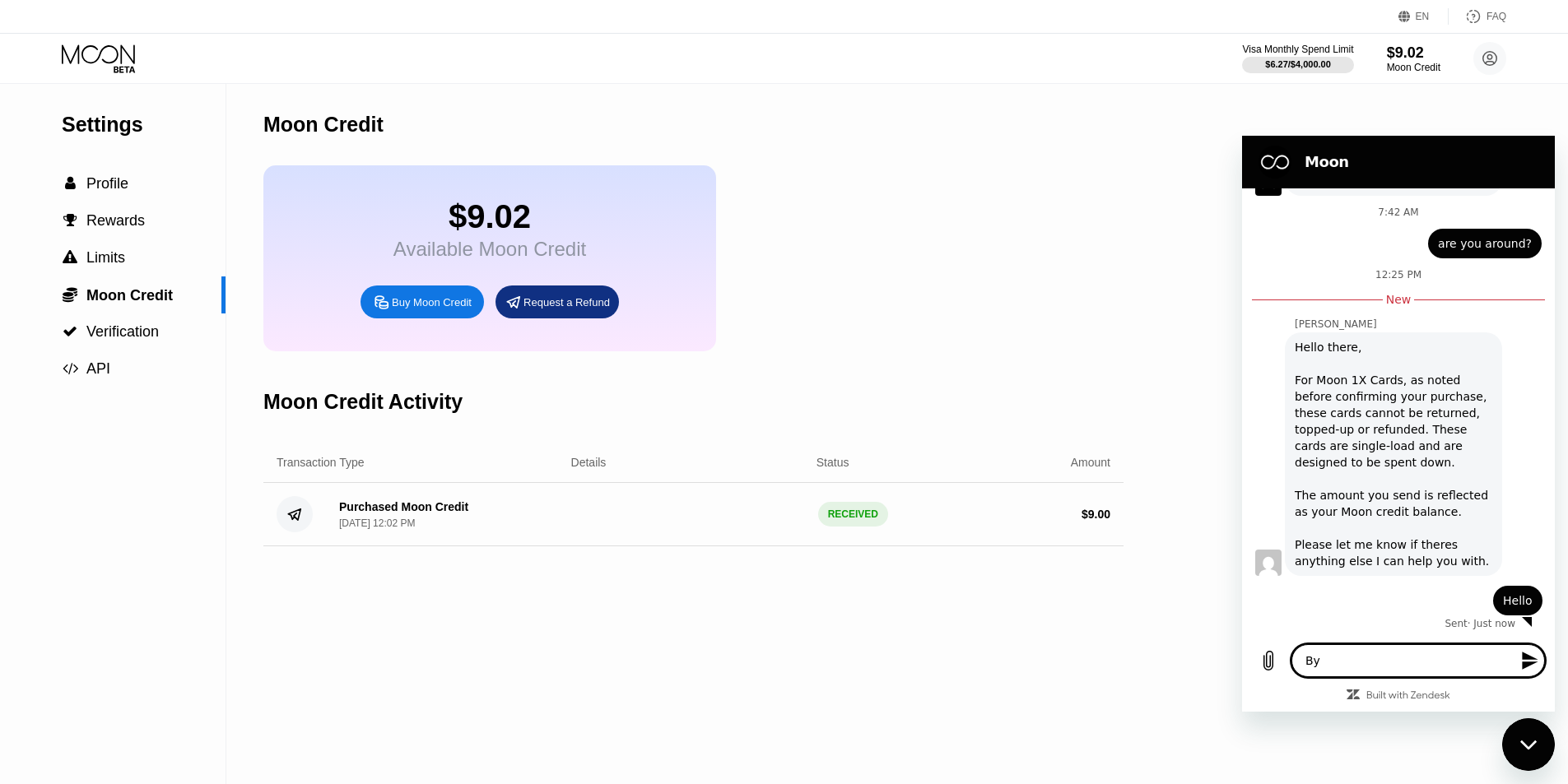
type textarea "x"
type textarea "Bu"
type textarea "x"
type textarea "But"
type textarea "x"
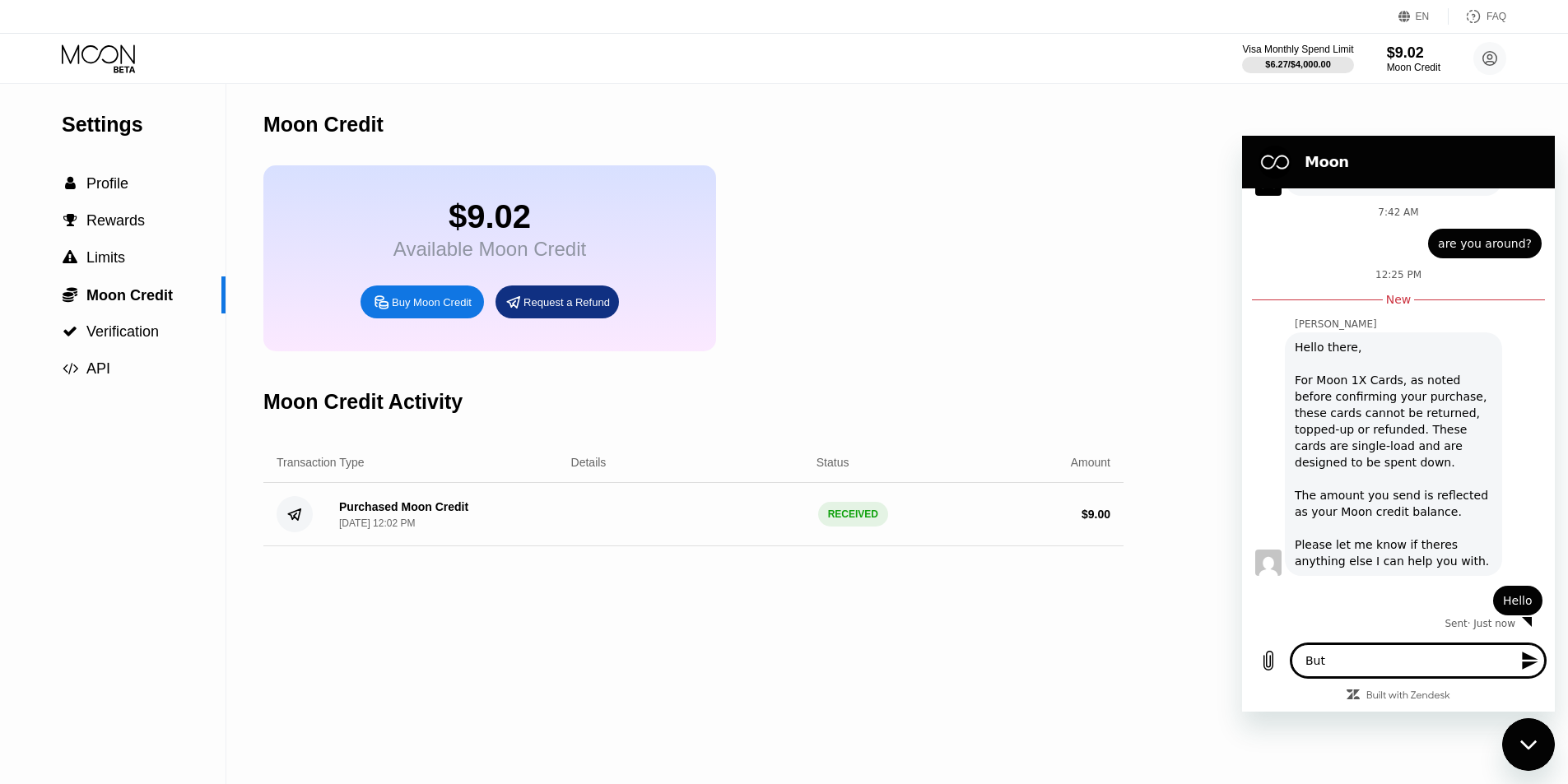
type textarea "But"
type textarea "x"
type textarea "But N"
type textarea "x"
type textarea "But Ni"
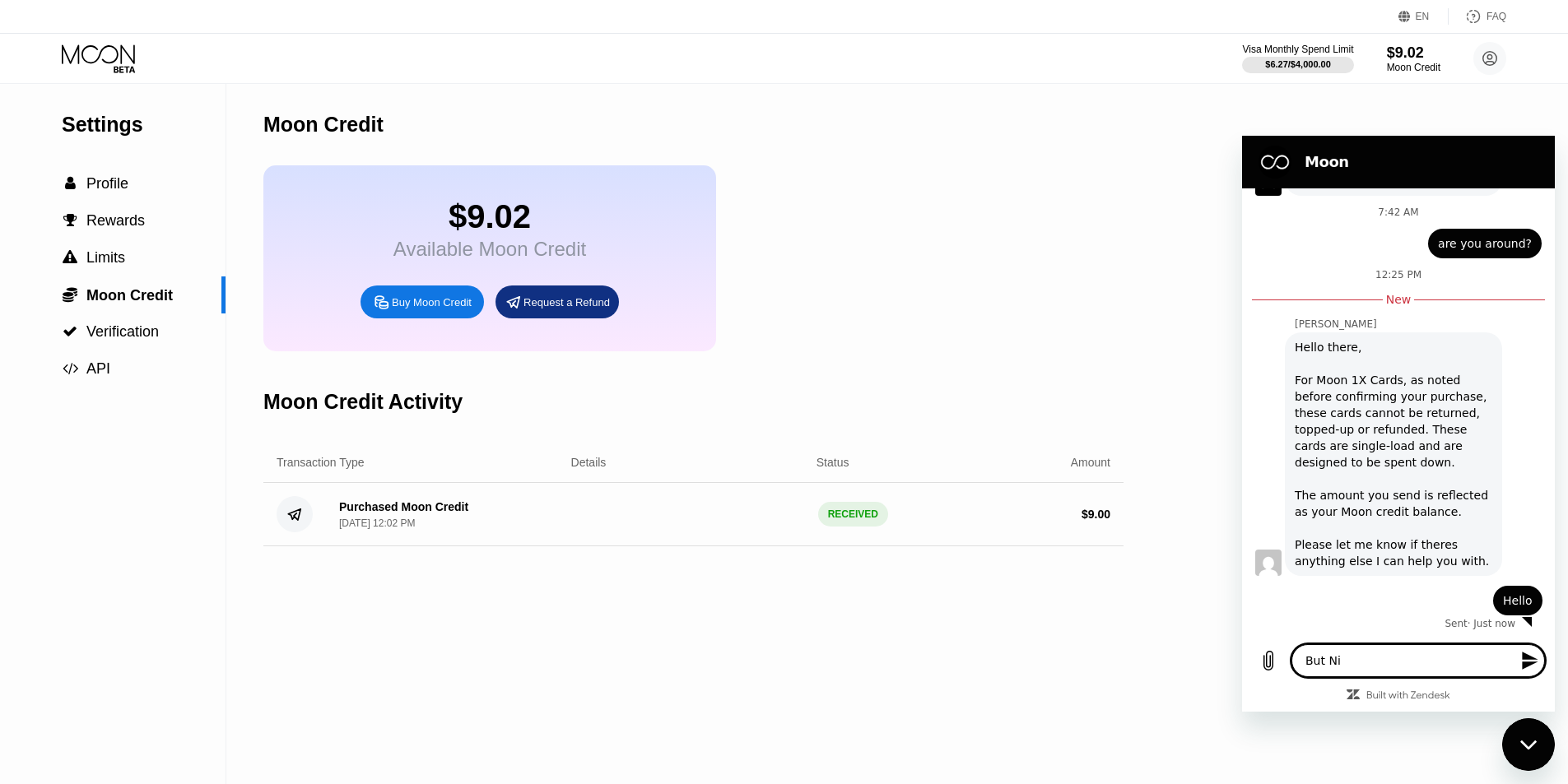
type textarea "x"
type textarea "But N"
type textarea "x"
type textarea "But"
type textarea "x"
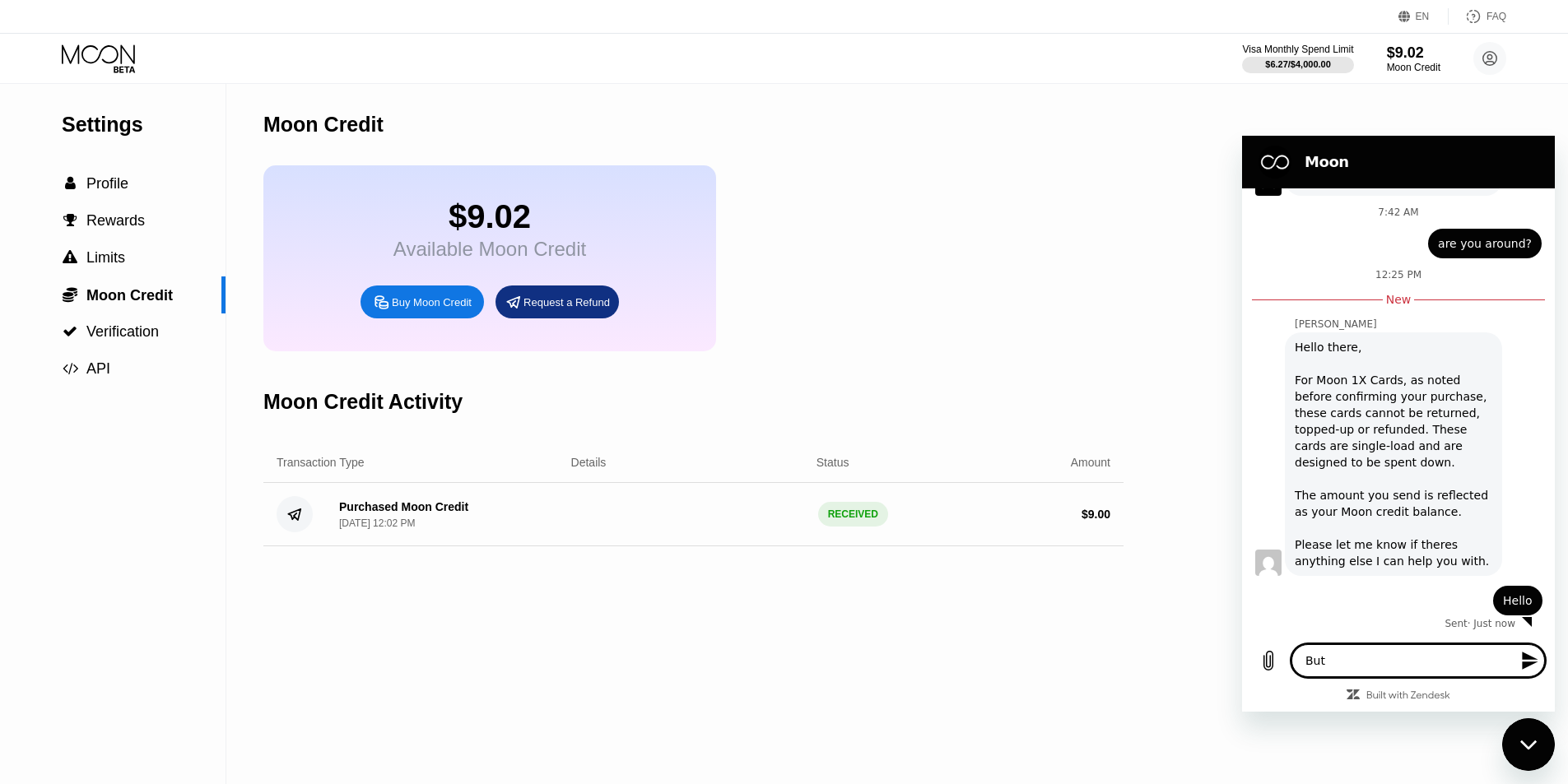
type textarea "But"
type textarea "x"
type textarea "Butt"
type textarea "x"
type textarea "Butth"
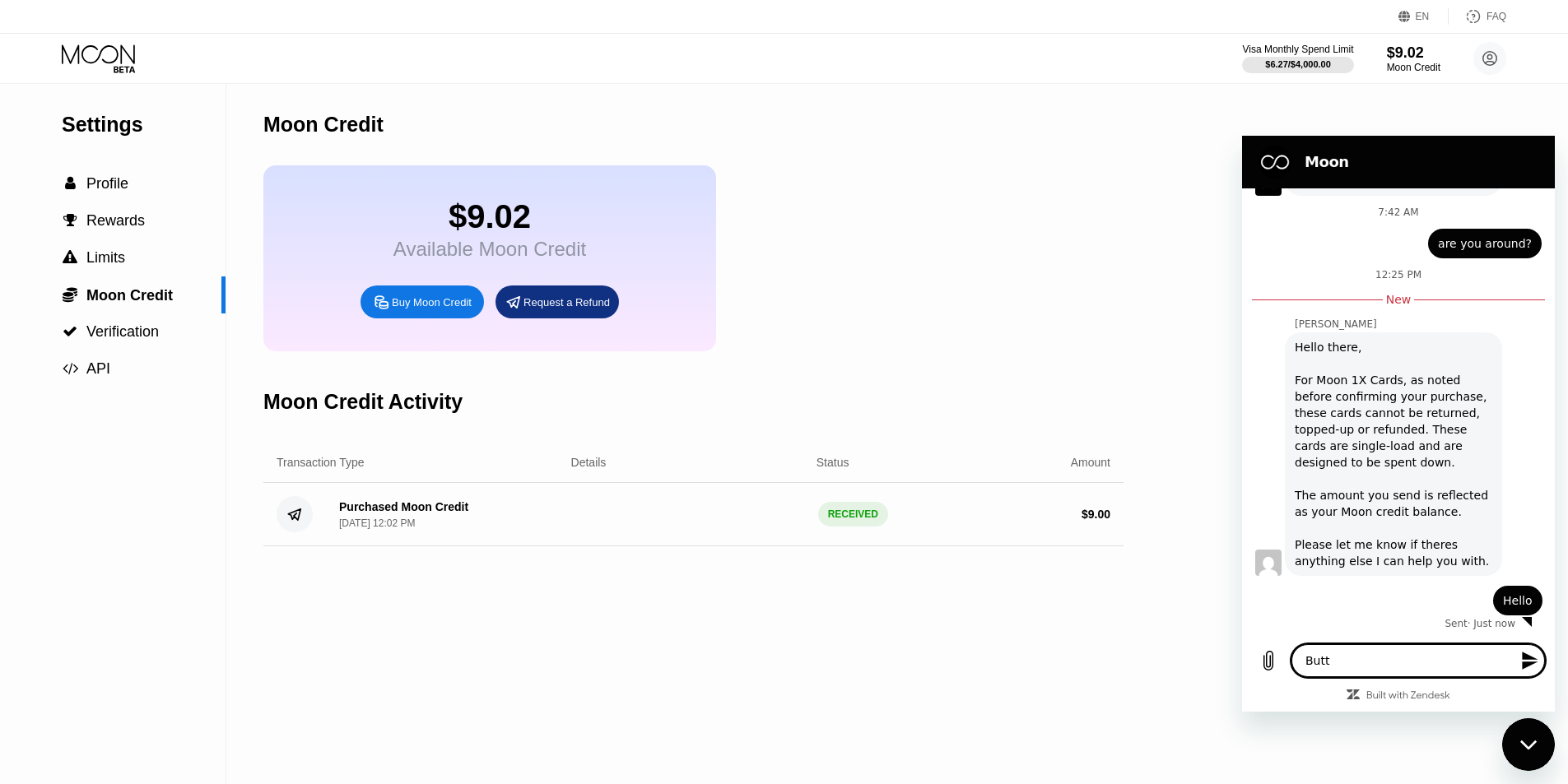
type textarea "x"
type textarea "Butthe"
type textarea "x"
type textarea "Butth"
type textarea "x"
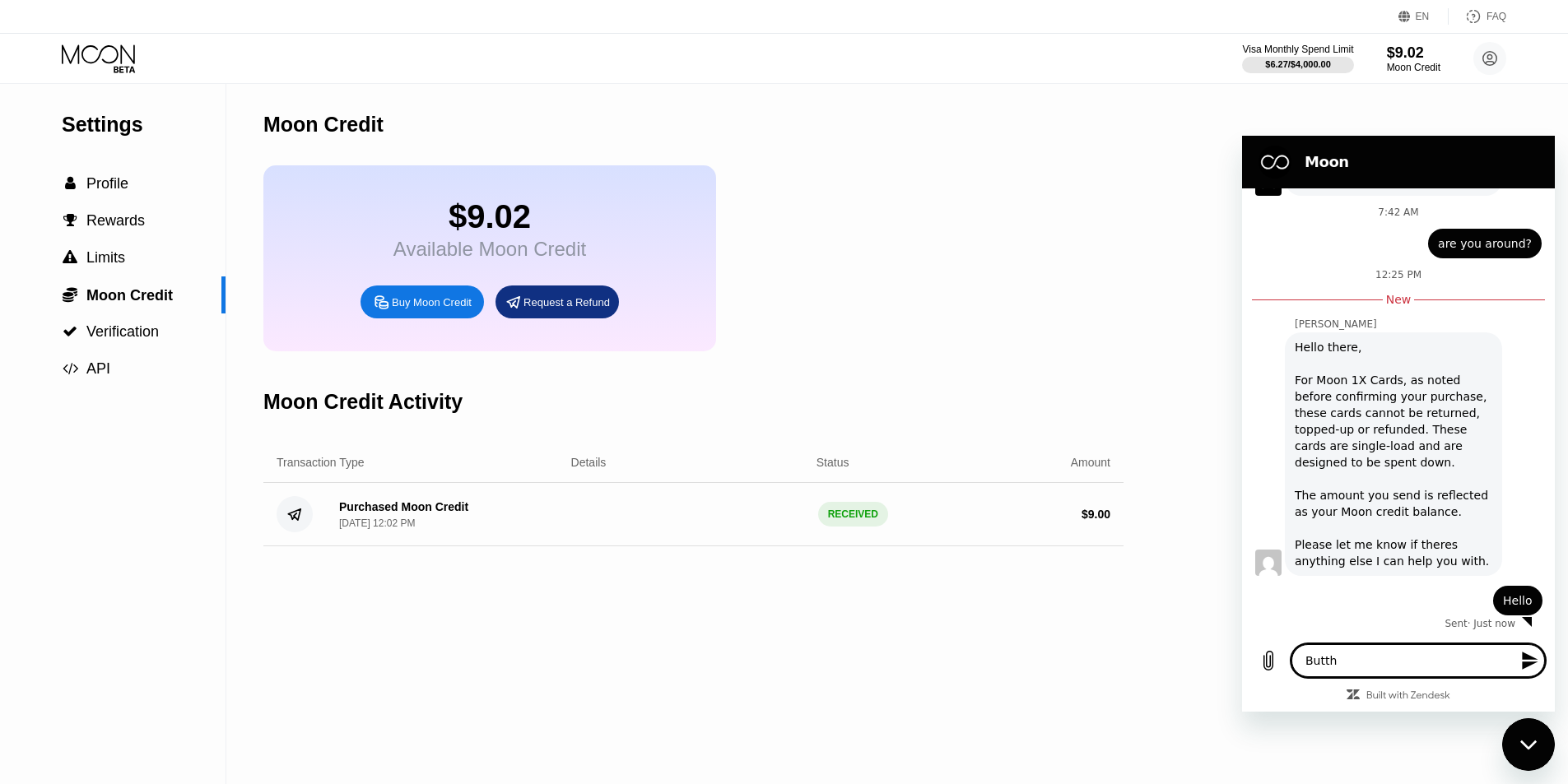
type textarea "Butt"
type textarea "x"
type textarea "But"
type textarea "x"
type textarea "But"
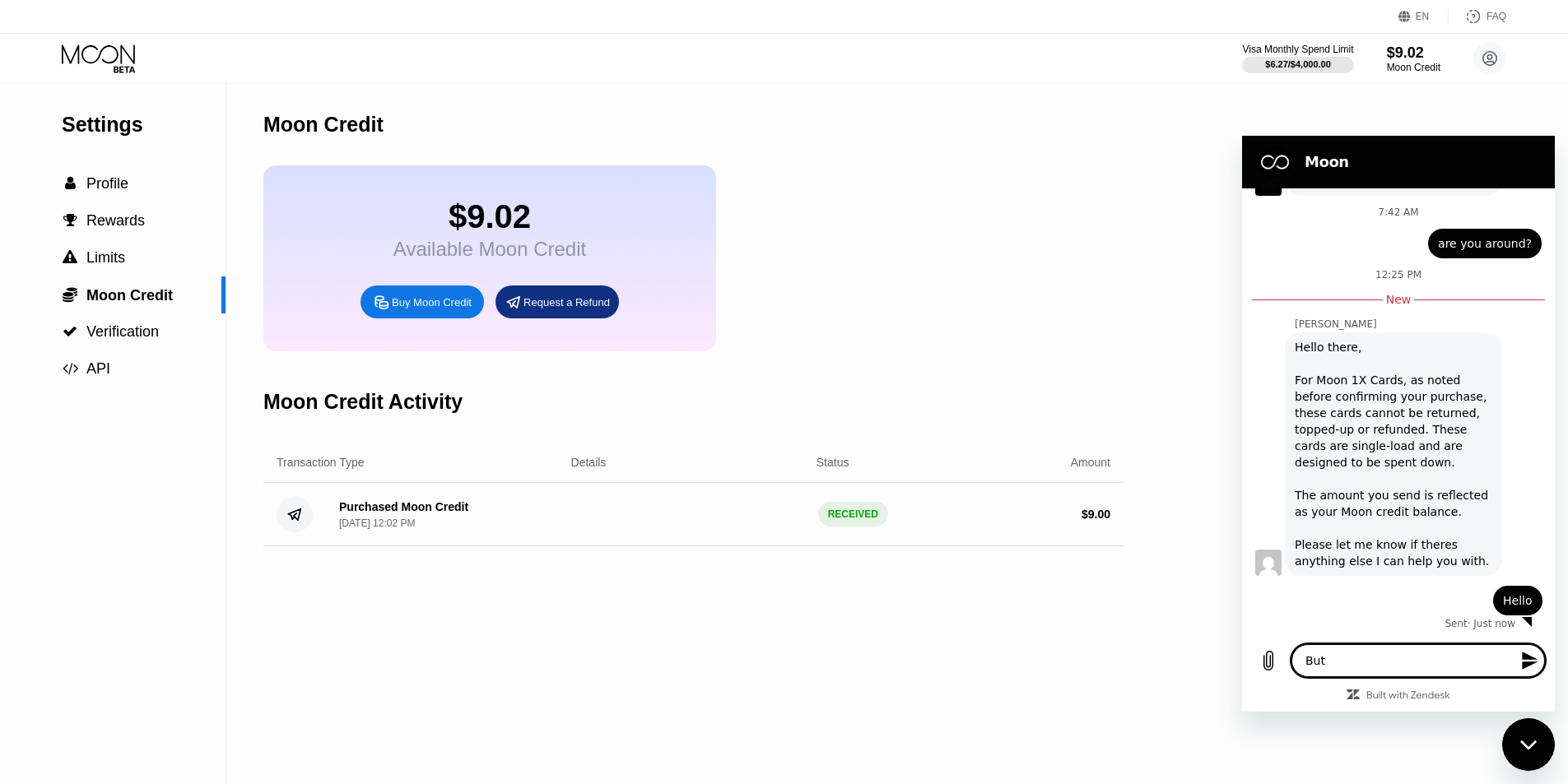
type textarea "x"
type textarea "But t"
type textarea "x"
type textarea "But th"
type textarea "x"
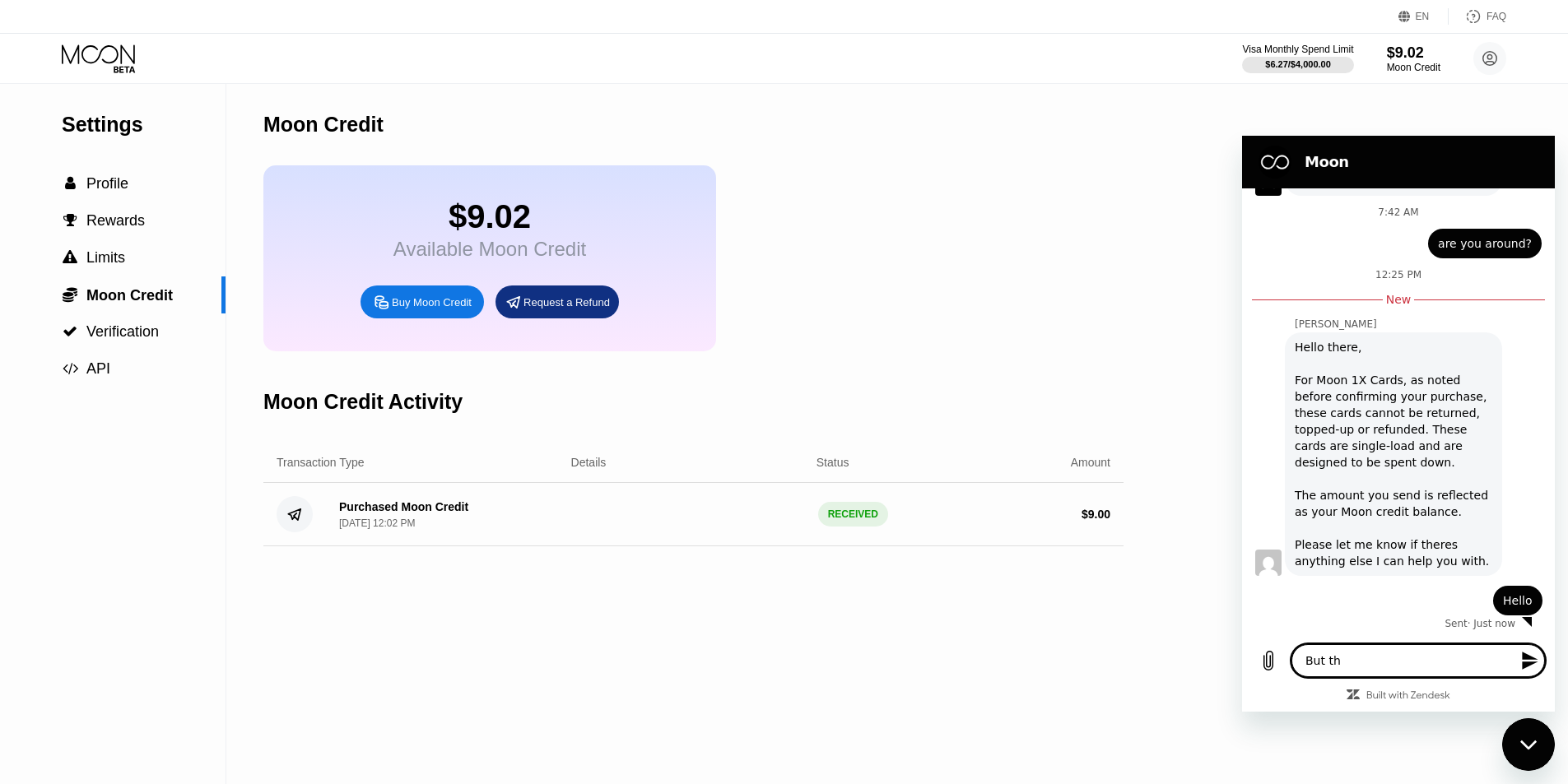
type textarea "But the"
type textarea "x"
type textarea "But ther"
type textarea "x"
click at [1389, 661] on textarea "But ther" at bounding box center [1417, 660] width 253 height 33
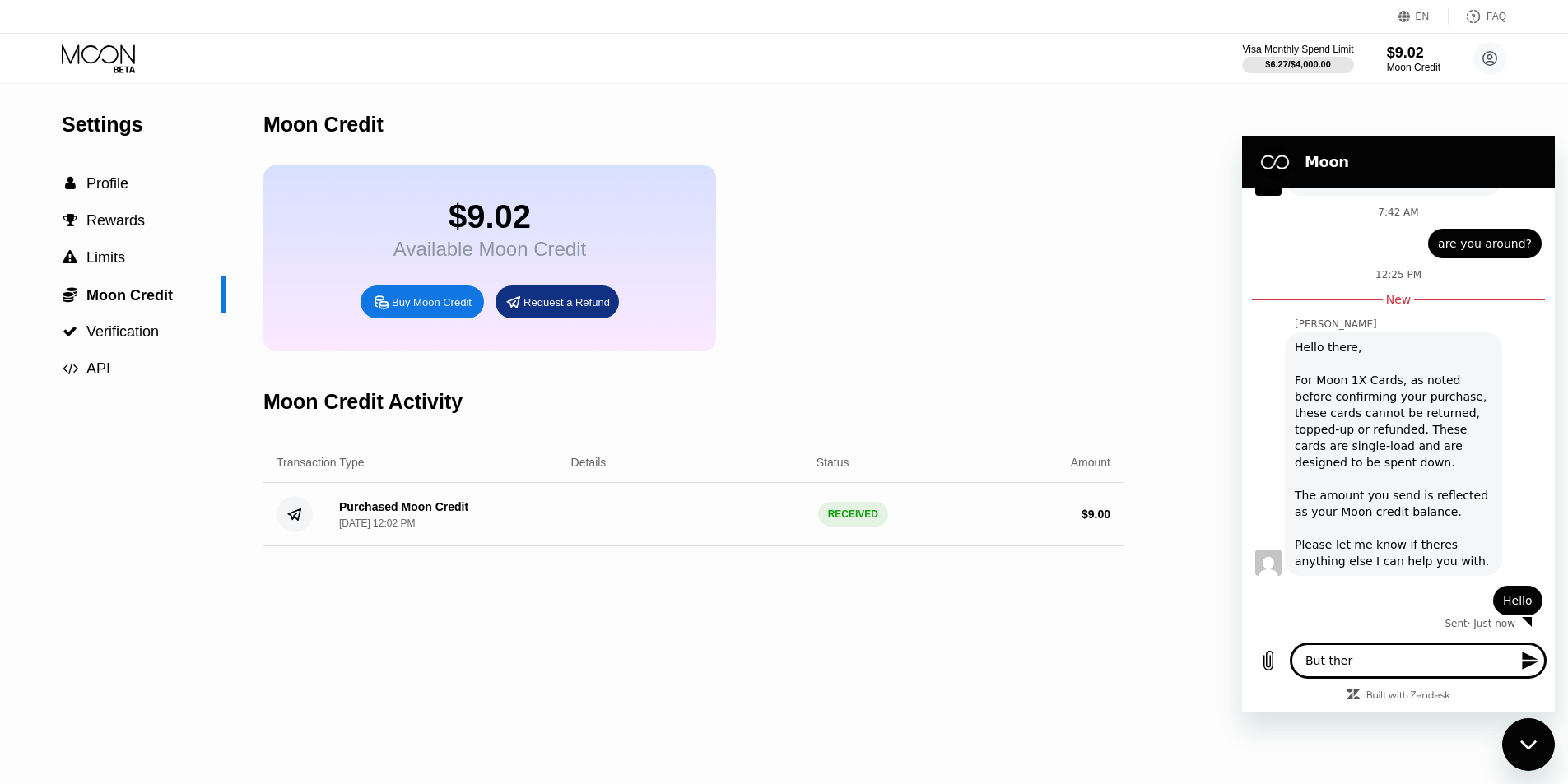
type textarea "But there"
type textarea "x"
type textarea "But there"
type textarea "x"
type textarea "But there i"
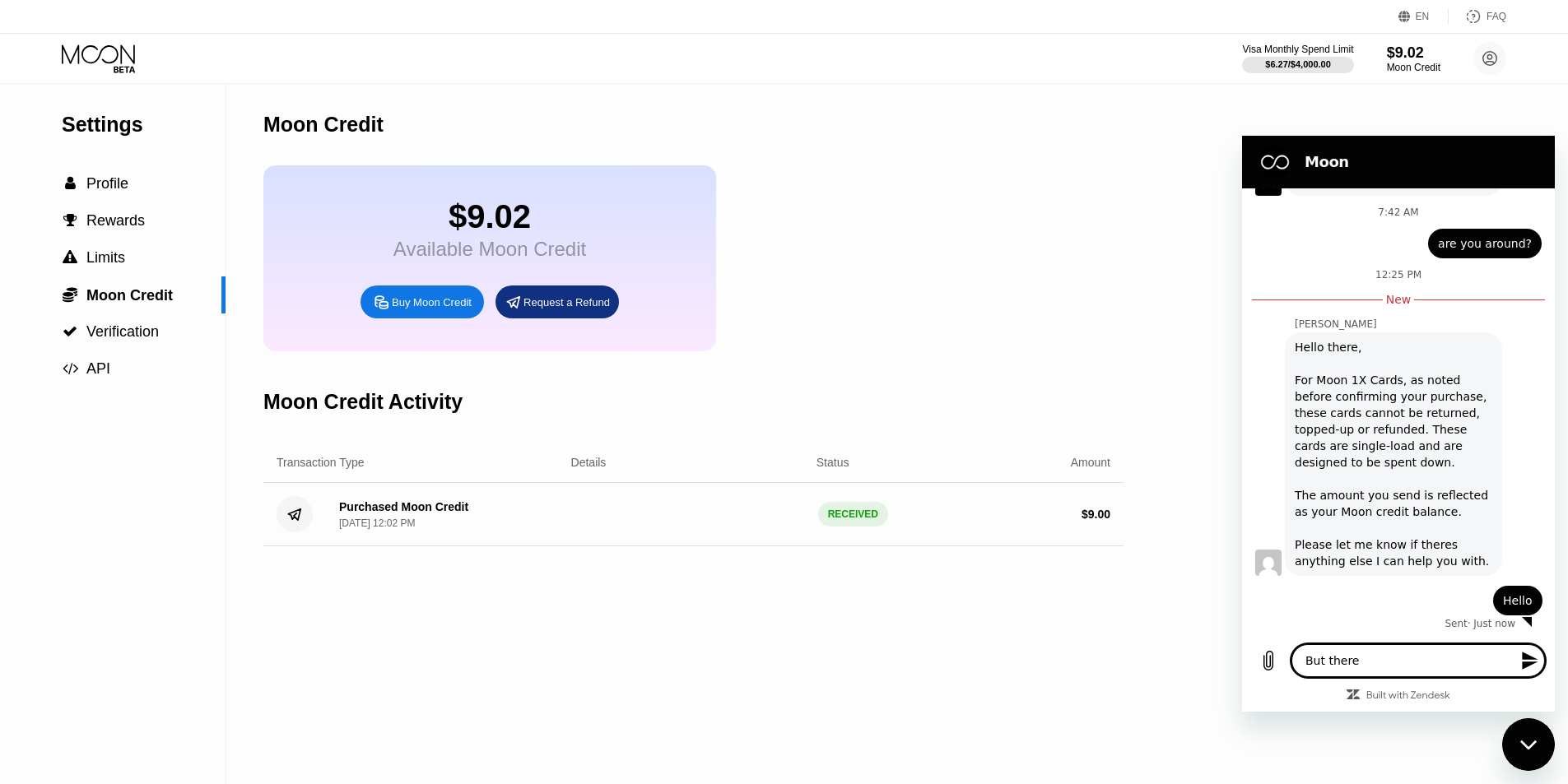
type textarea "x"
type textarea "But there is"
type textarea "x"
type textarea "But there is"
type textarea "x"
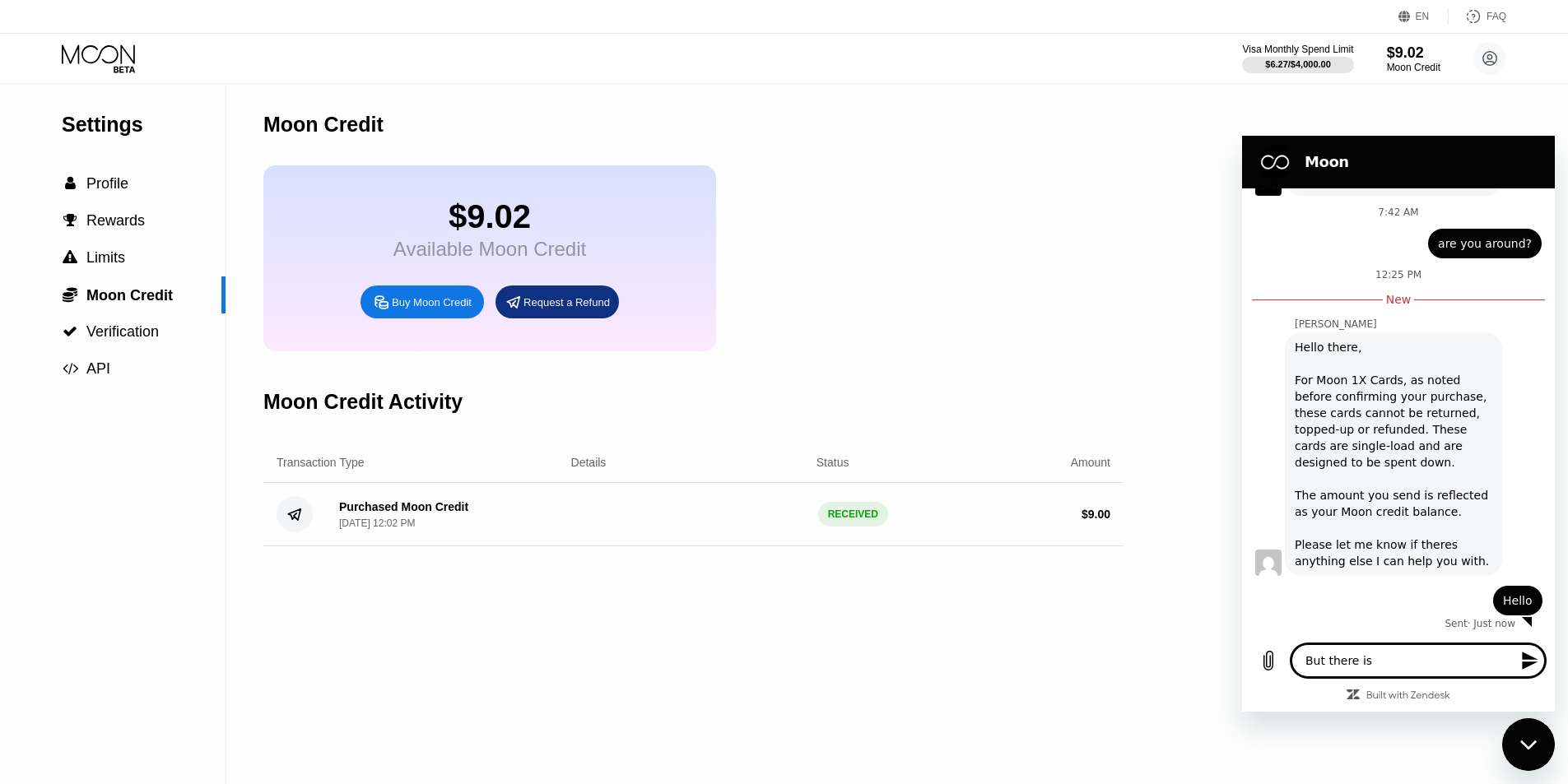
type textarea "But there is n"
type textarea "x"
type textarea "But there is no"
type textarea "x"
type textarea "But there is not"
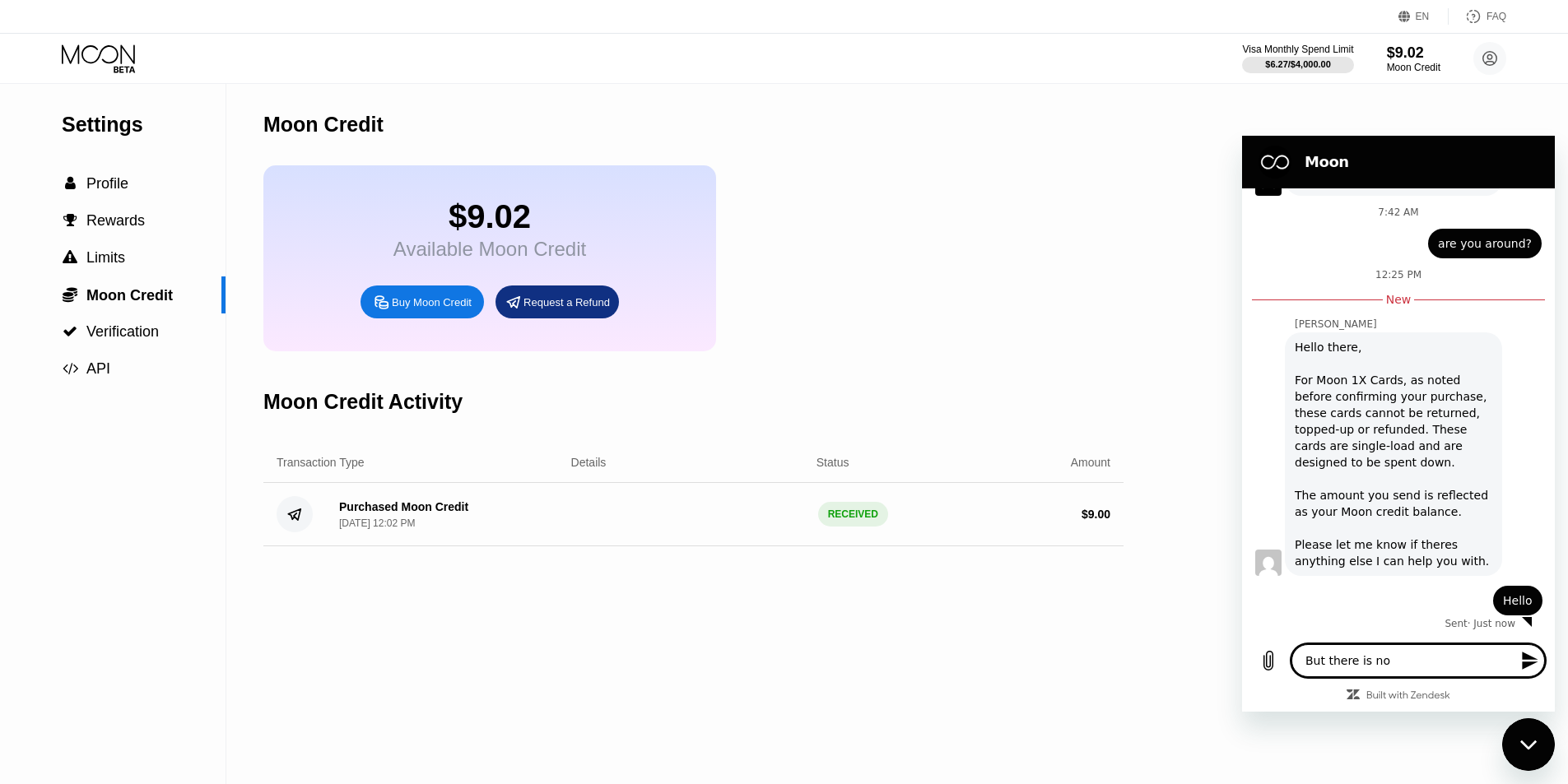
type textarea "x"
type textarea "But there is not"
type textarea "x"
type textarea "But there is not"
type textarea "x"
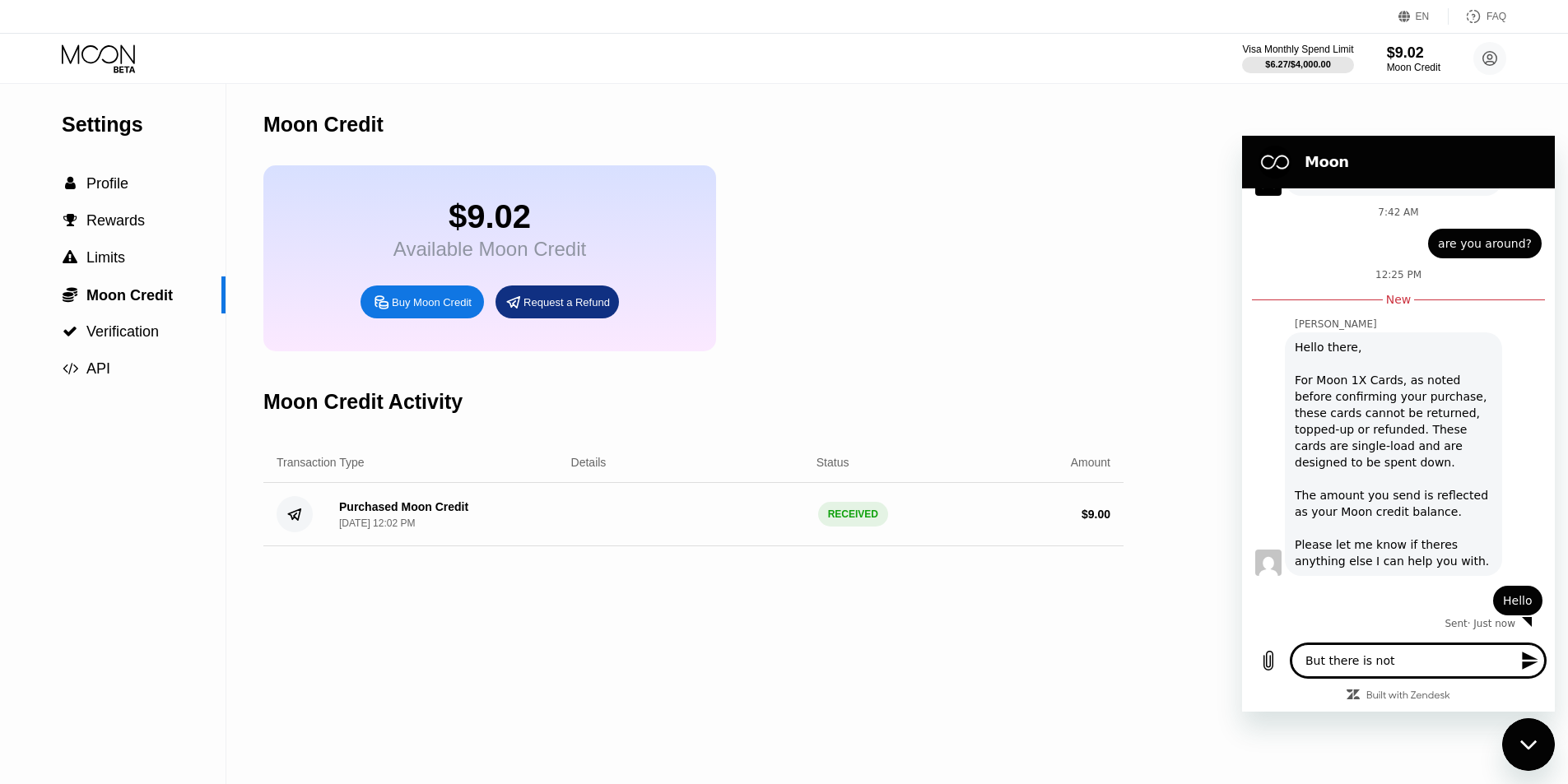
type textarea "But there is no"
type textarea "x"
type textarea "But there is no"
type textarea "x"
type textarea "But there is no b"
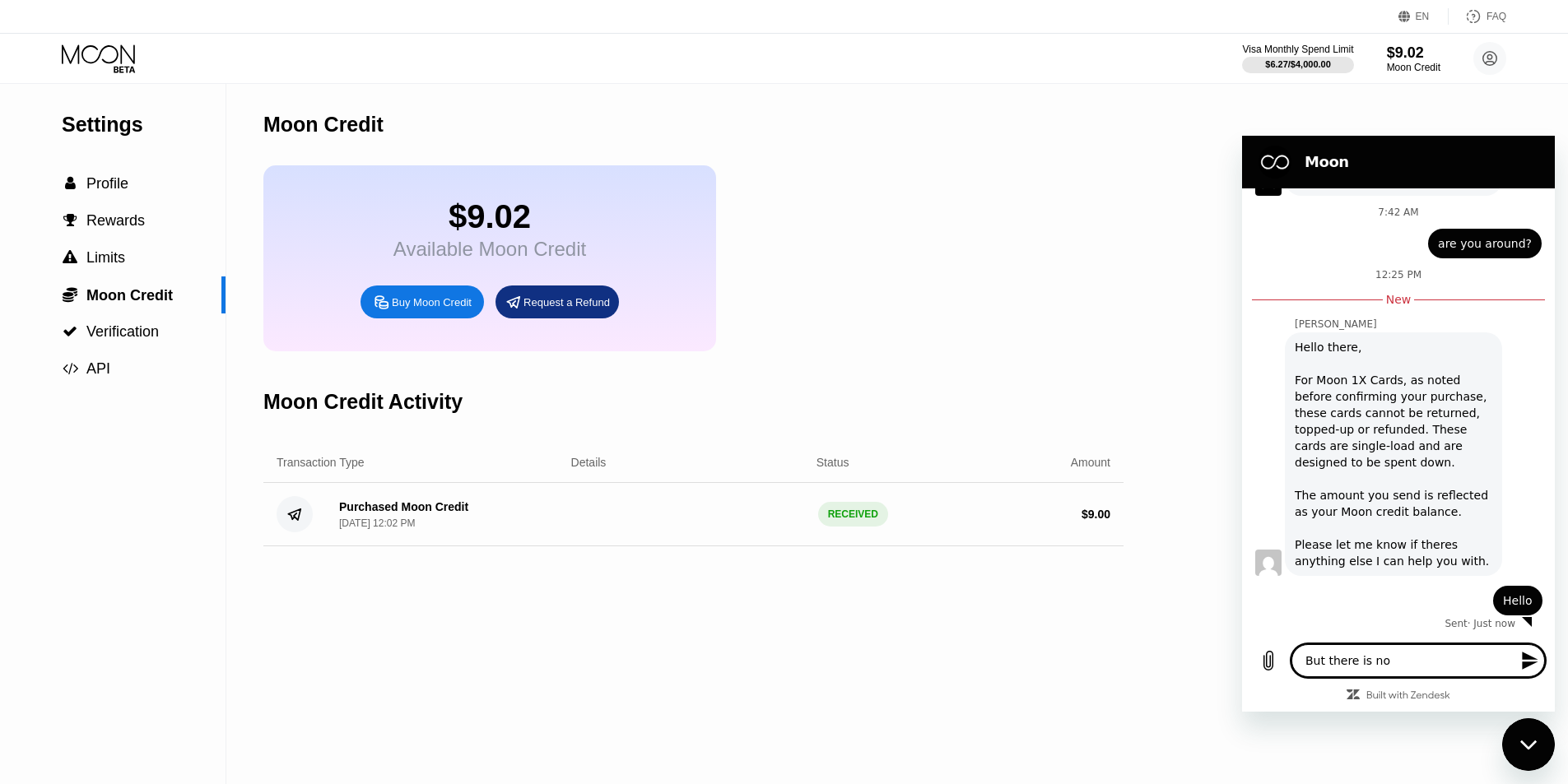
type textarea "x"
type textarea "But there is no ba"
type textarea "x"
type textarea "But there is no bal"
type textarea "x"
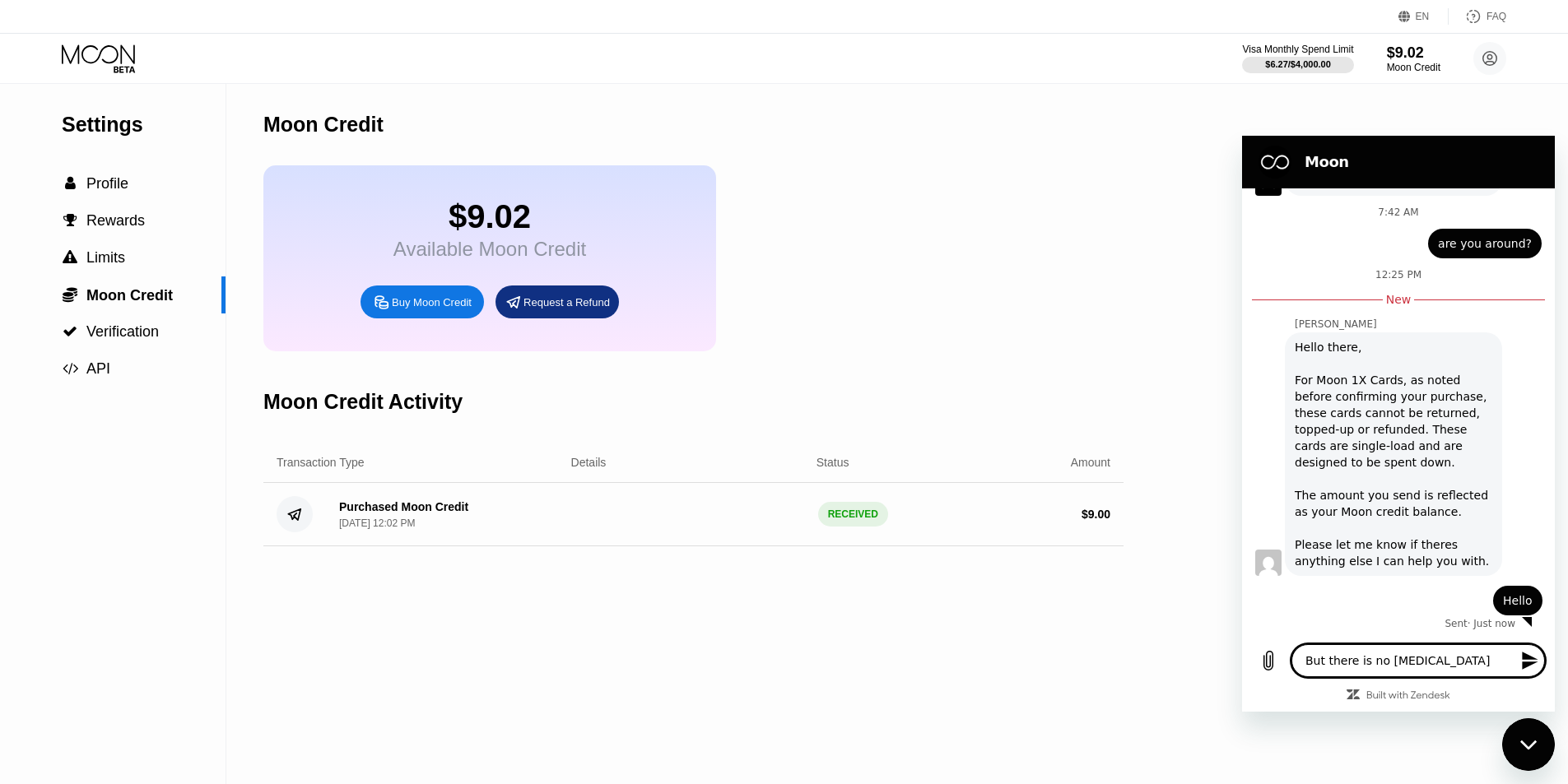
type textarea "But there is no ba"
type textarea "x"
type textarea "But there is no b"
type textarea "x"
type textarea "But there is no ba"
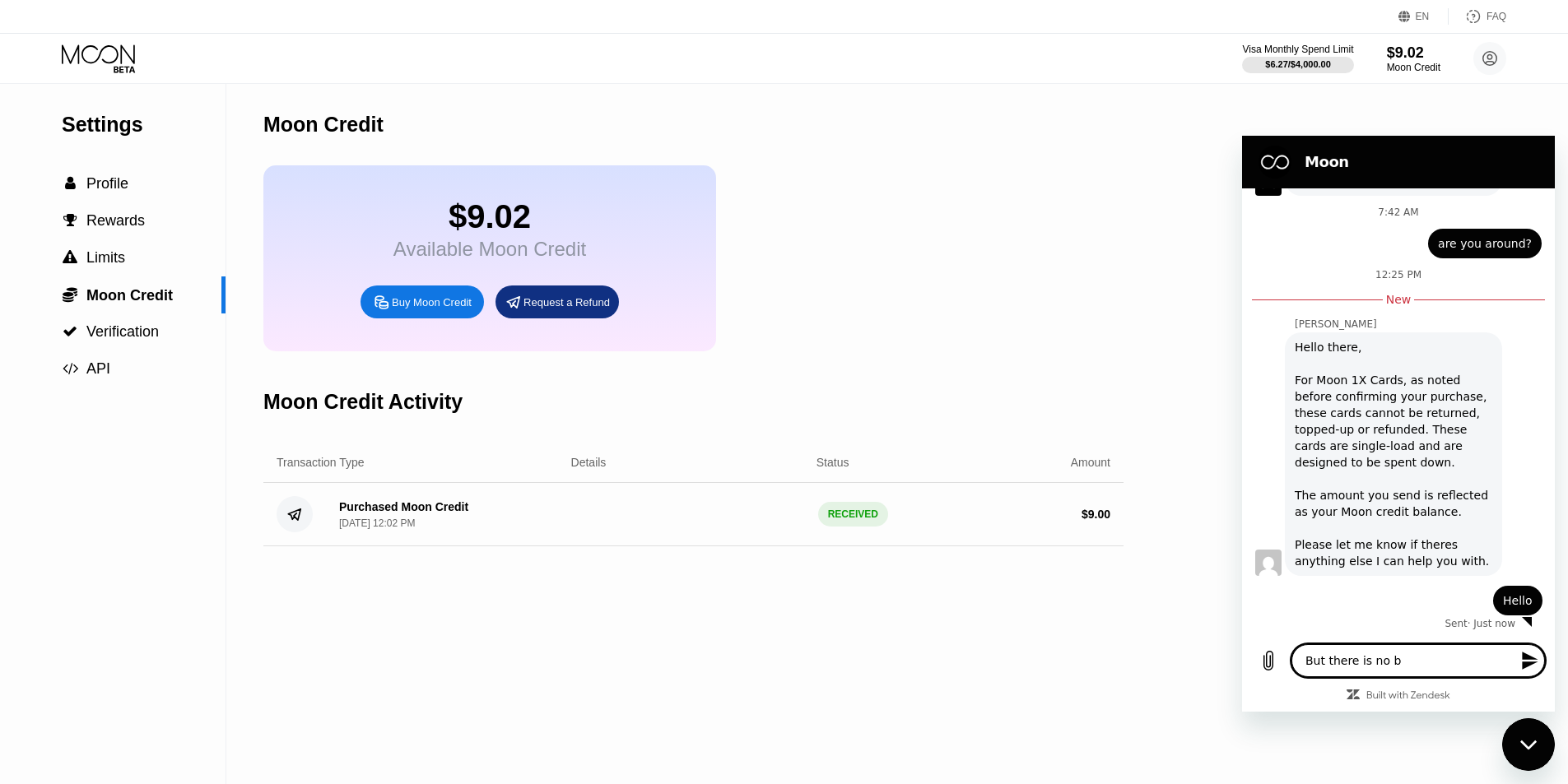
type textarea "x"
type textarea "But there is no bal"
type textarea "x"
type textarea "But there is no bala"
type textarea "x"
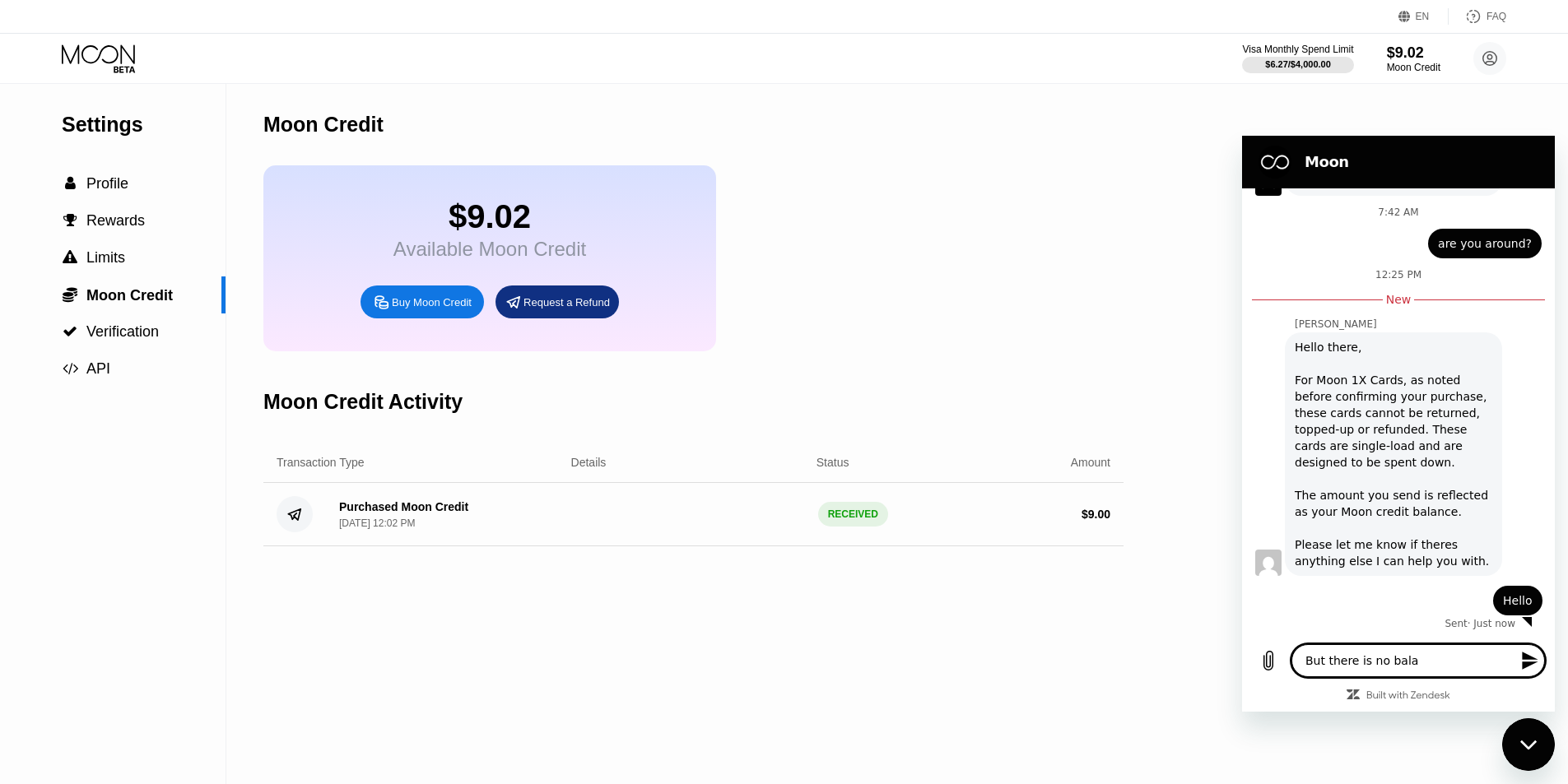
type textarea "But there is no balan"
type textarea "x"
type textarea "But there is no balanc"
type textarea "x"
type textarea "But there is no balance"
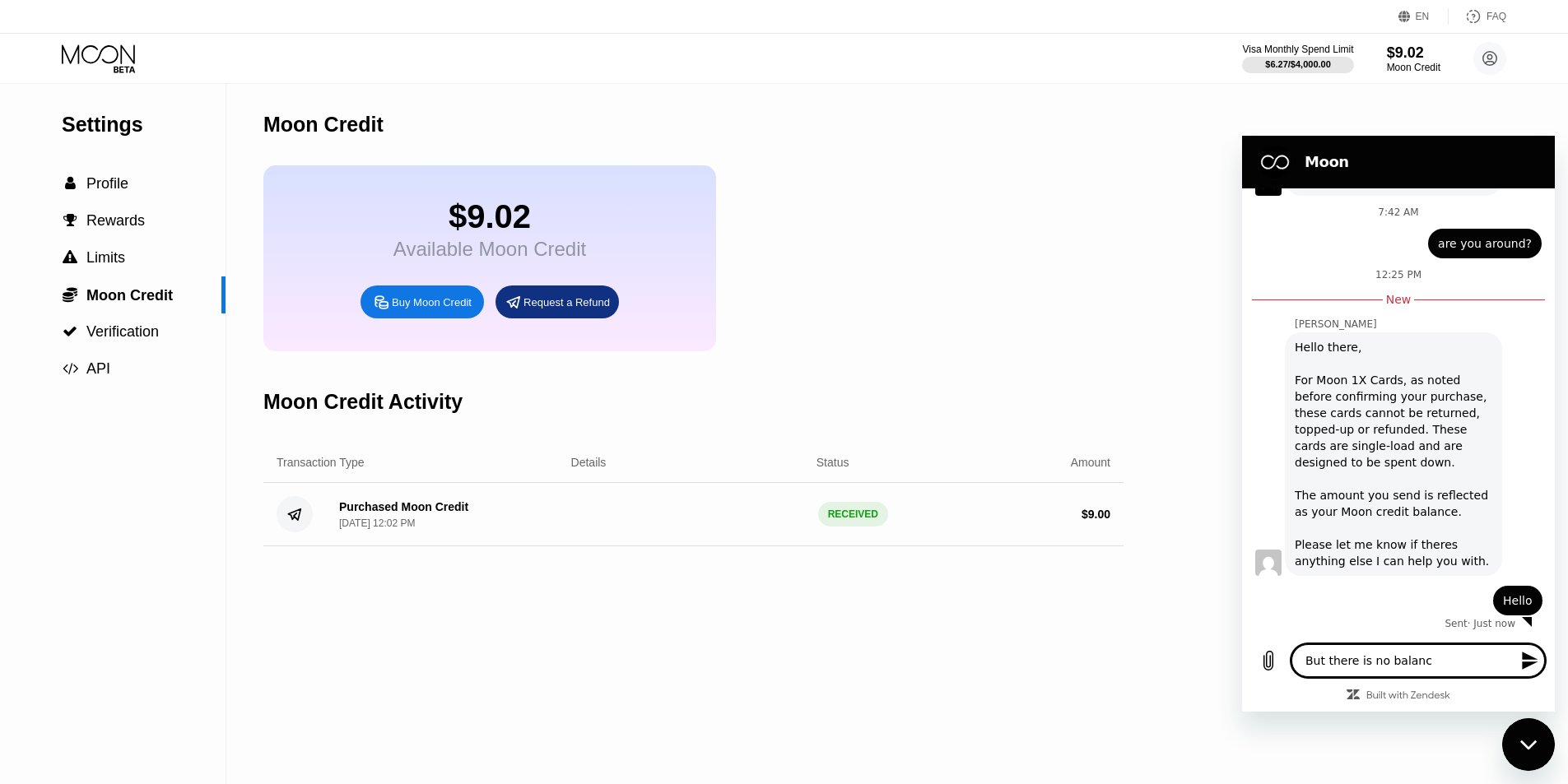
type textarea "x"
type textarea "But there is no balance"
type textarea "x"
type textarea "But there is no balance i"
type textarea "x"
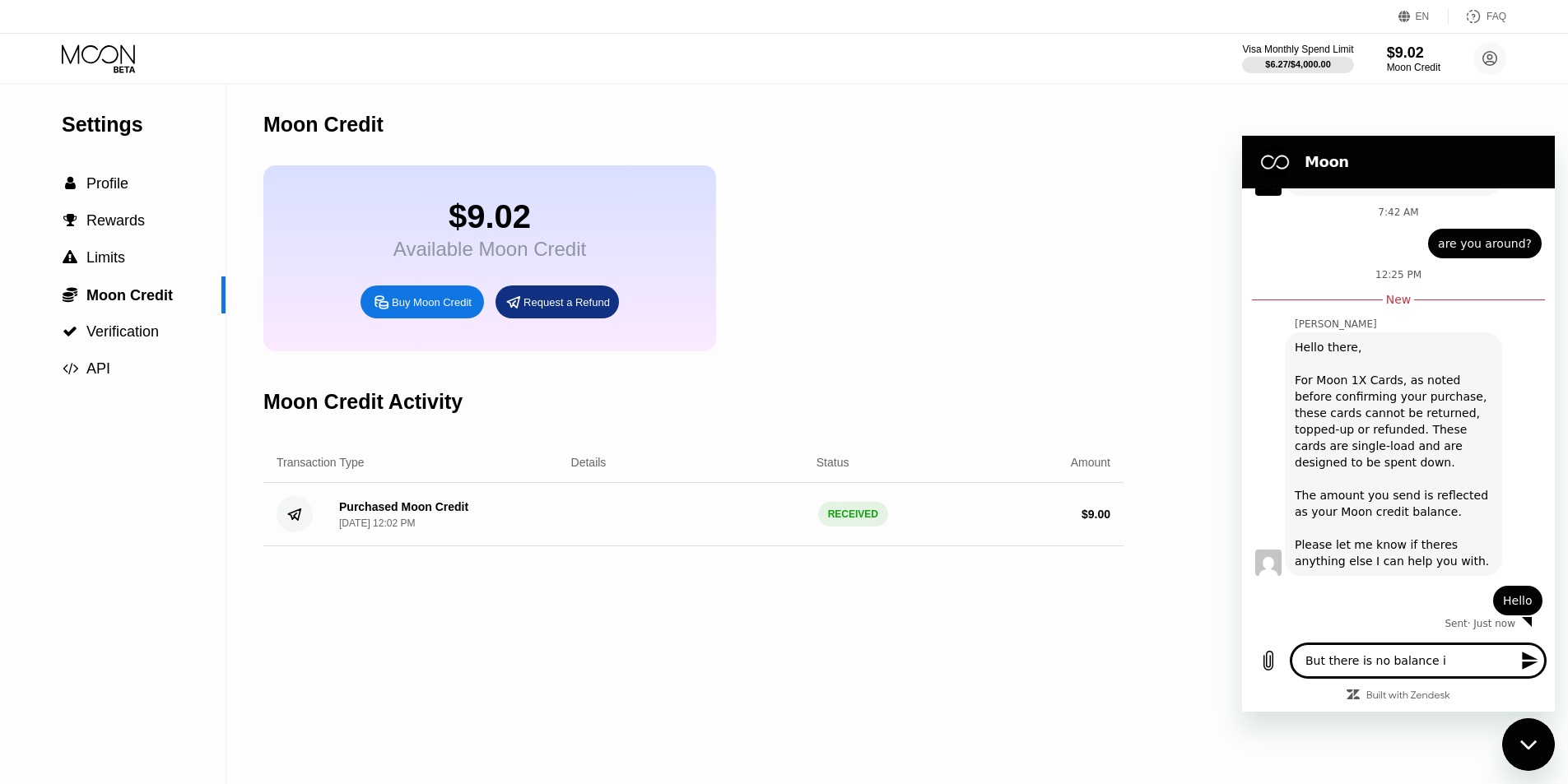
type textarea "But there is no balance in"
type textarea "x"
type textarea "But there is no balance i"
type textarea "x"
type textarea "But there is no balance"
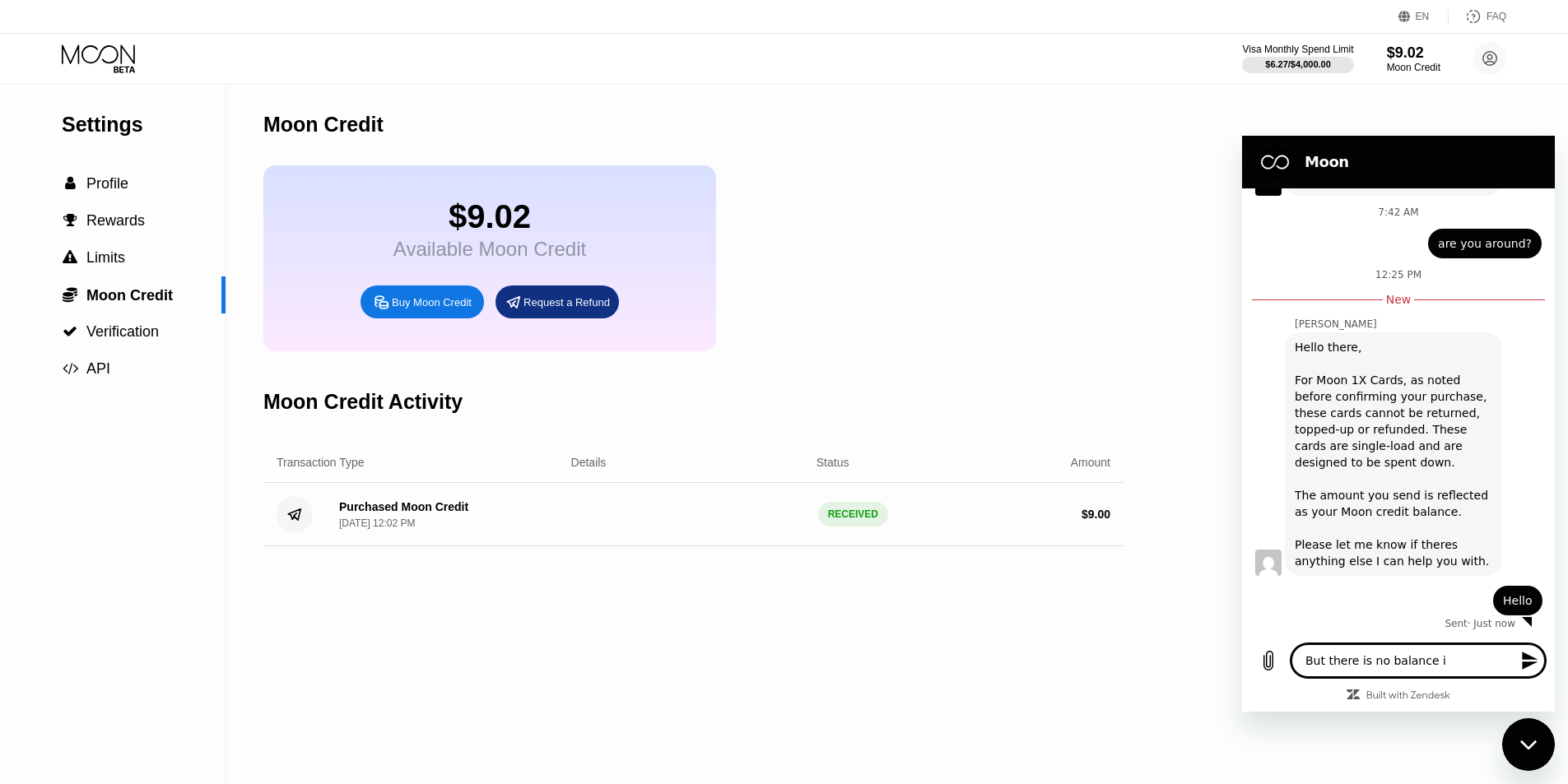
type textarea "x"
type textarea "But there is no balance"
type textarea "x"
type textarea "But there is no balance a"
type textarea "x"
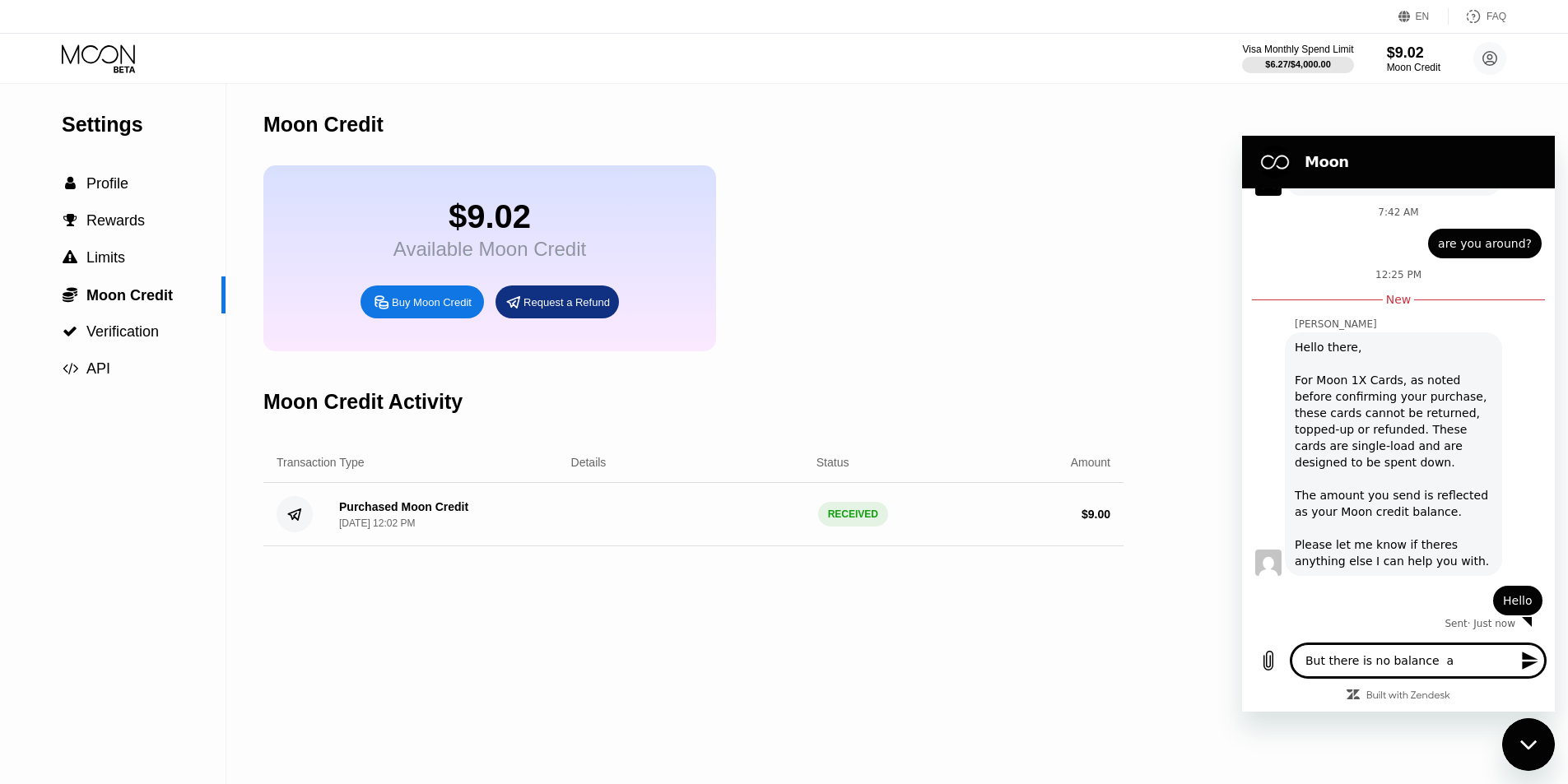
type textarea "But there is no balance at"
type textarea "x"
type textarea "But there is no balance at"
type textarea "x"
type textarea "But there is no balance at"
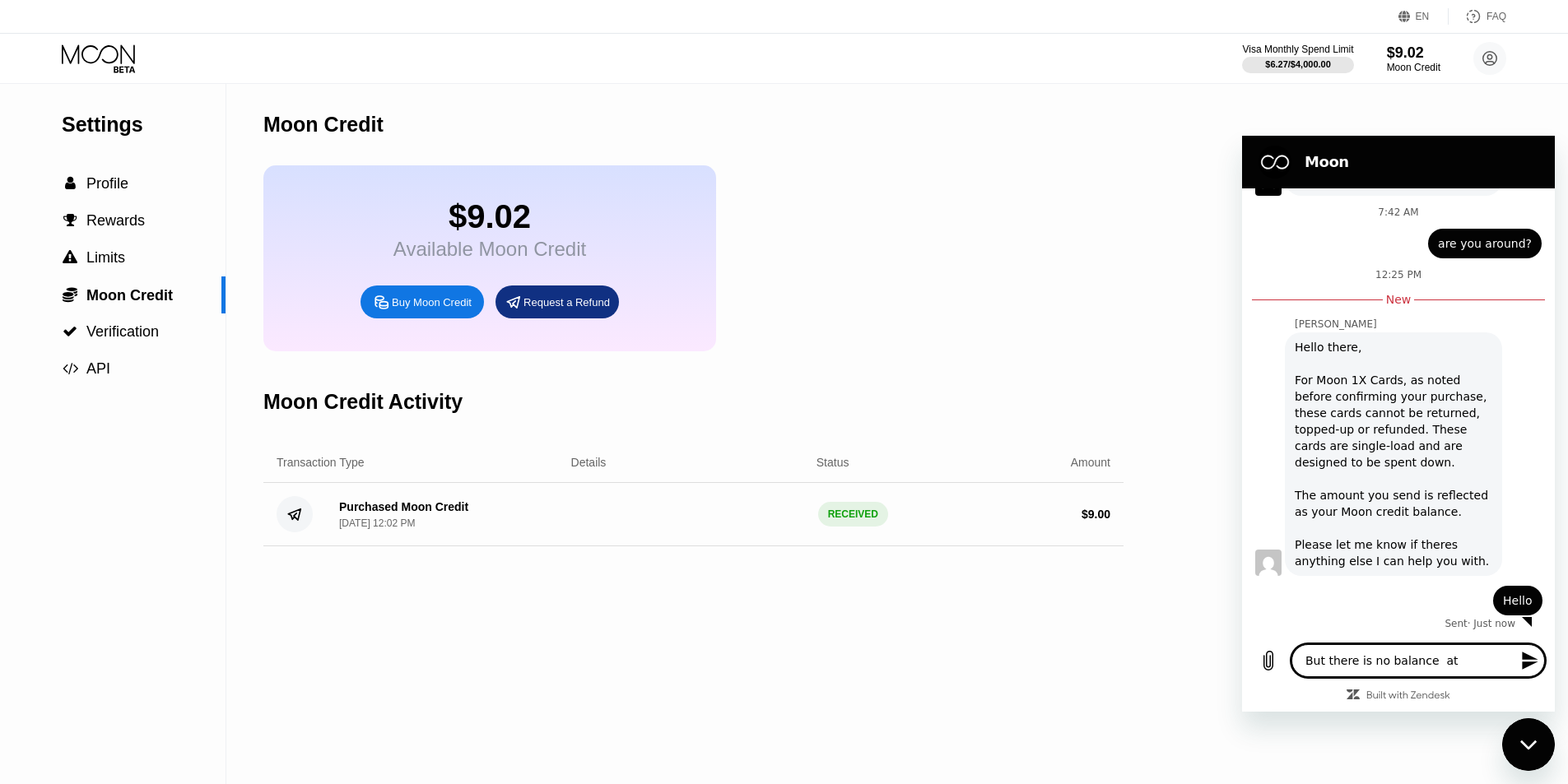
type textarea "x"
type textarea "But there is no balance a"
type textarea "x"
type textarea "But there is no balance"
type textarea "x"
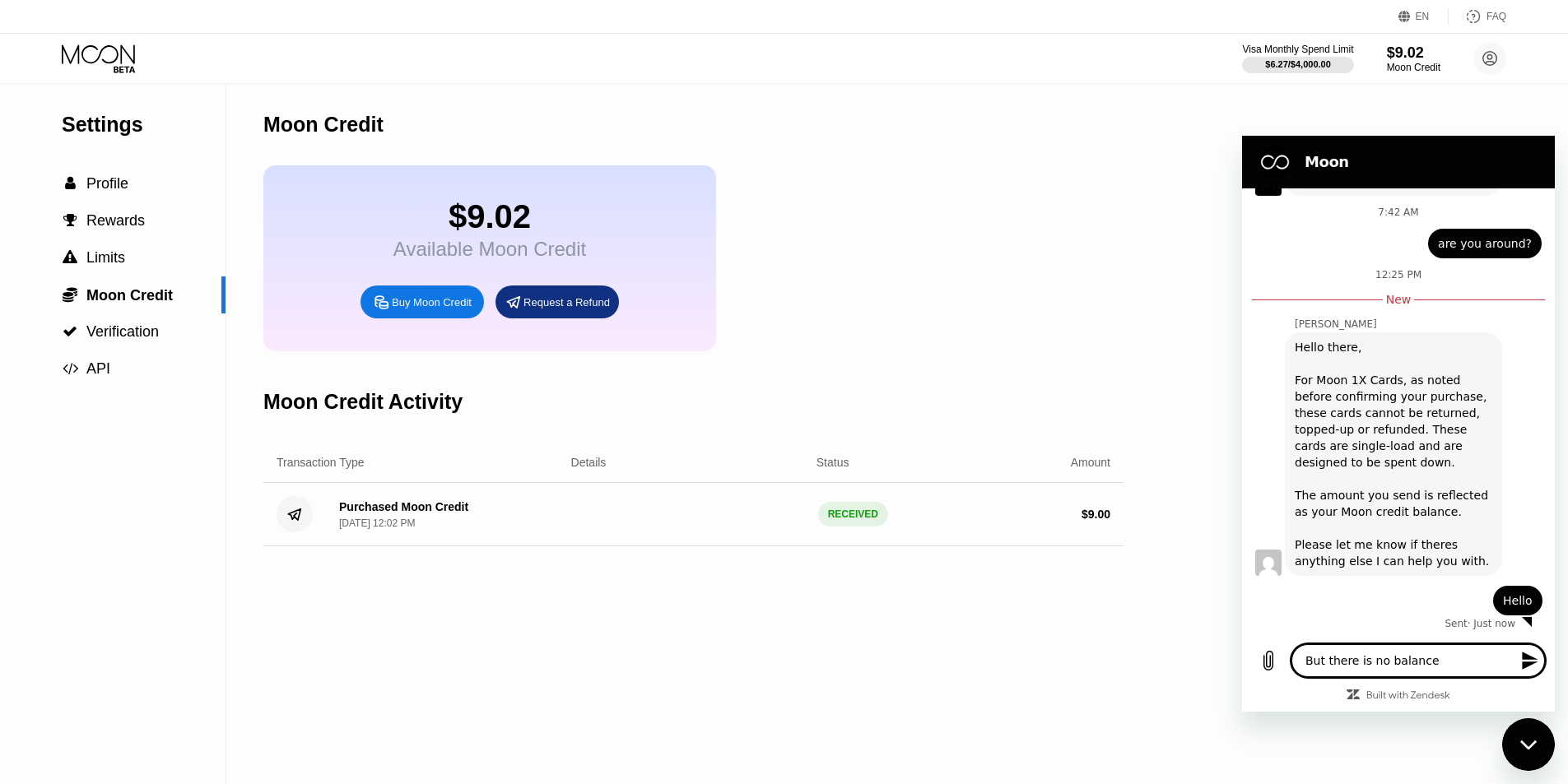
type textarea "But there is no balance"
type textarea "x"
type textarea "But there is no balance a"
type textarea "x"
type textarea "But there is no balance at"
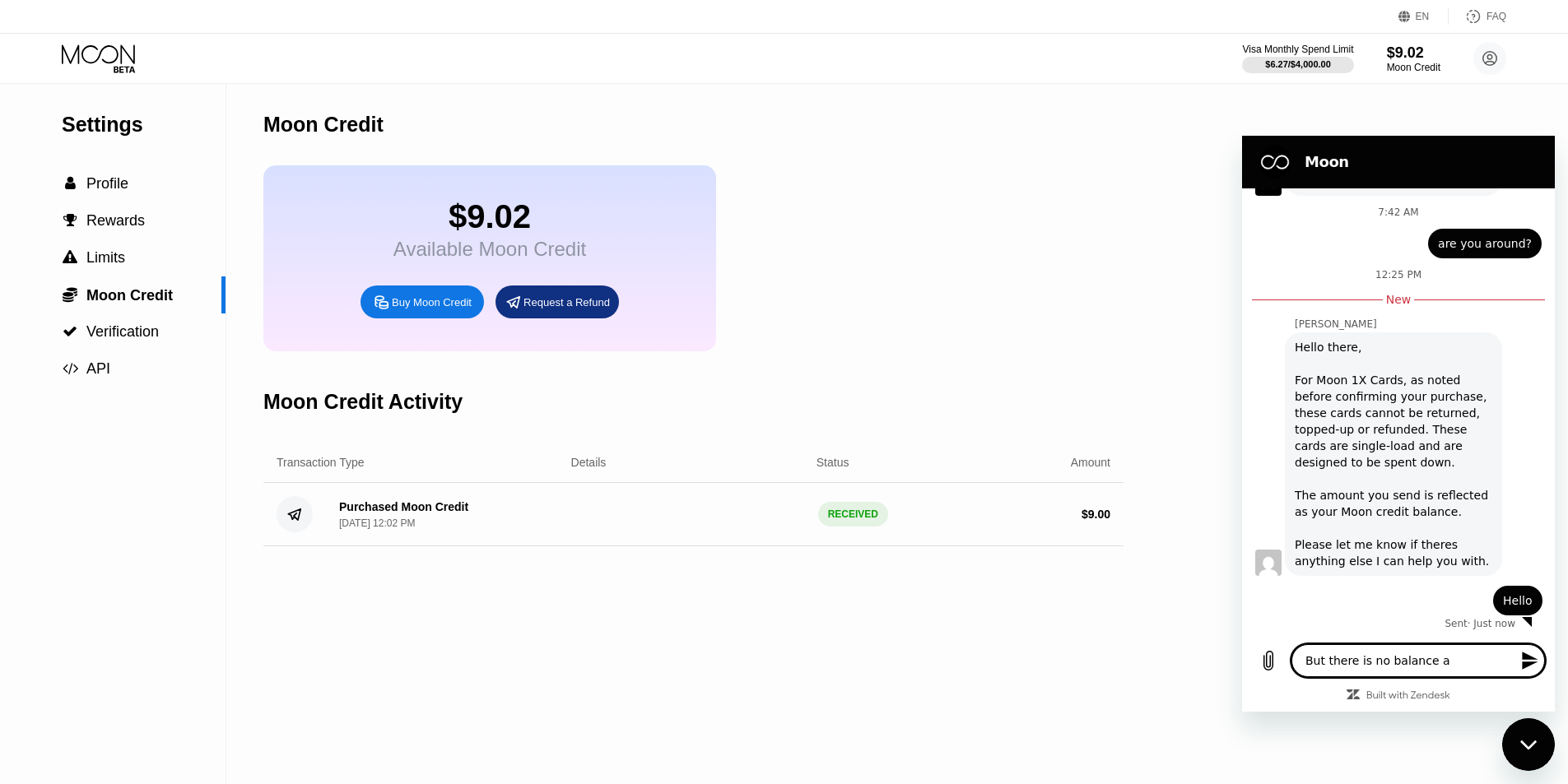
type textarea "x"
type textarea "But there is no balance at"
type textarea "x"
type textarea "But there is no balance at m"
type textarea "x"
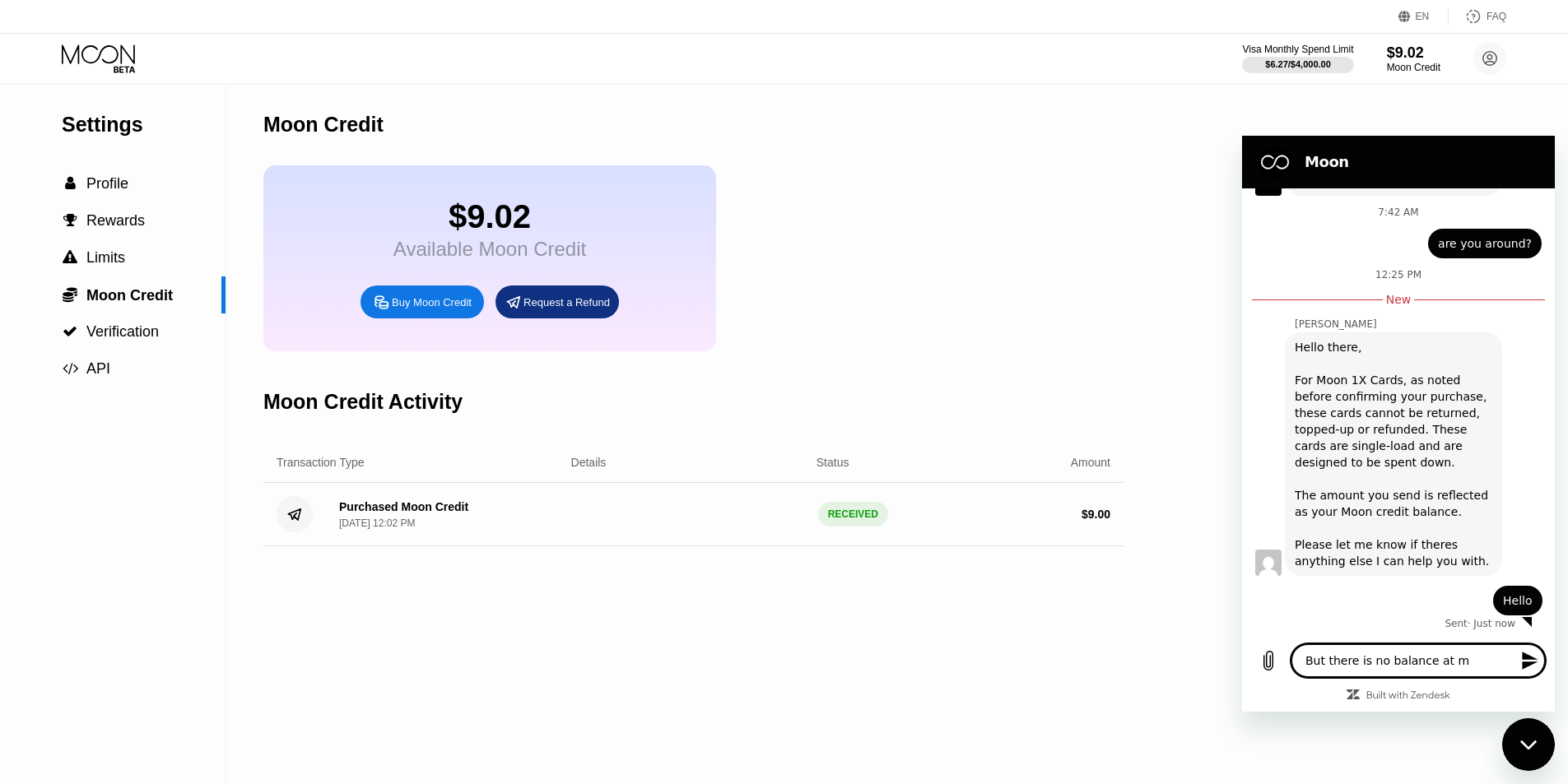
type textarea "But there is no balance at mo"
type textarea "x"
type textarea "But there is no balance at moo"
type textarea "x"
type textarea "But there is no balance at moon"
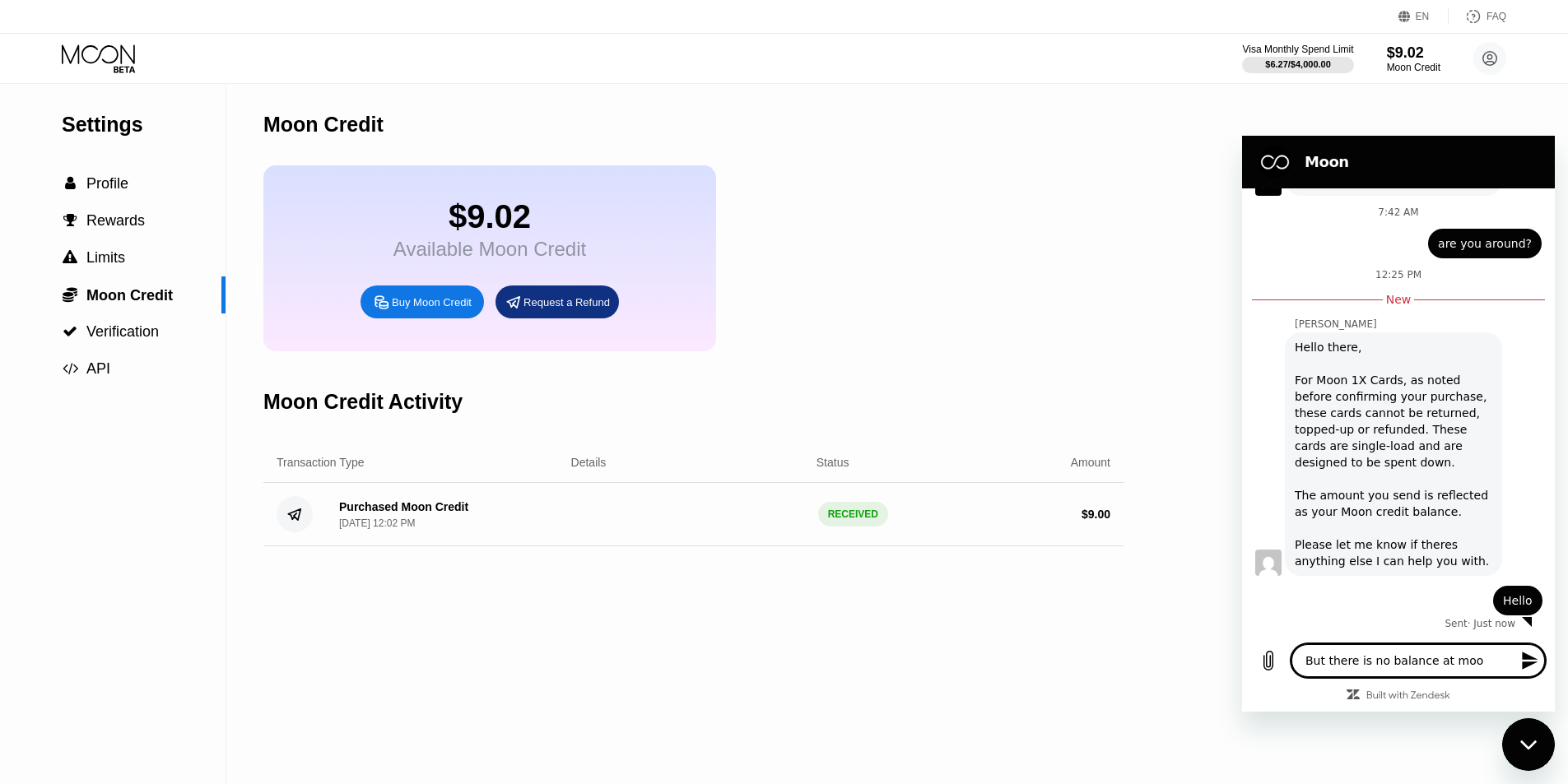
type textarea "x"
type textarea "But there is no balance at moon"
type textarea "x"
type textarea "But there is no balance at moon c"
type textarea "x"
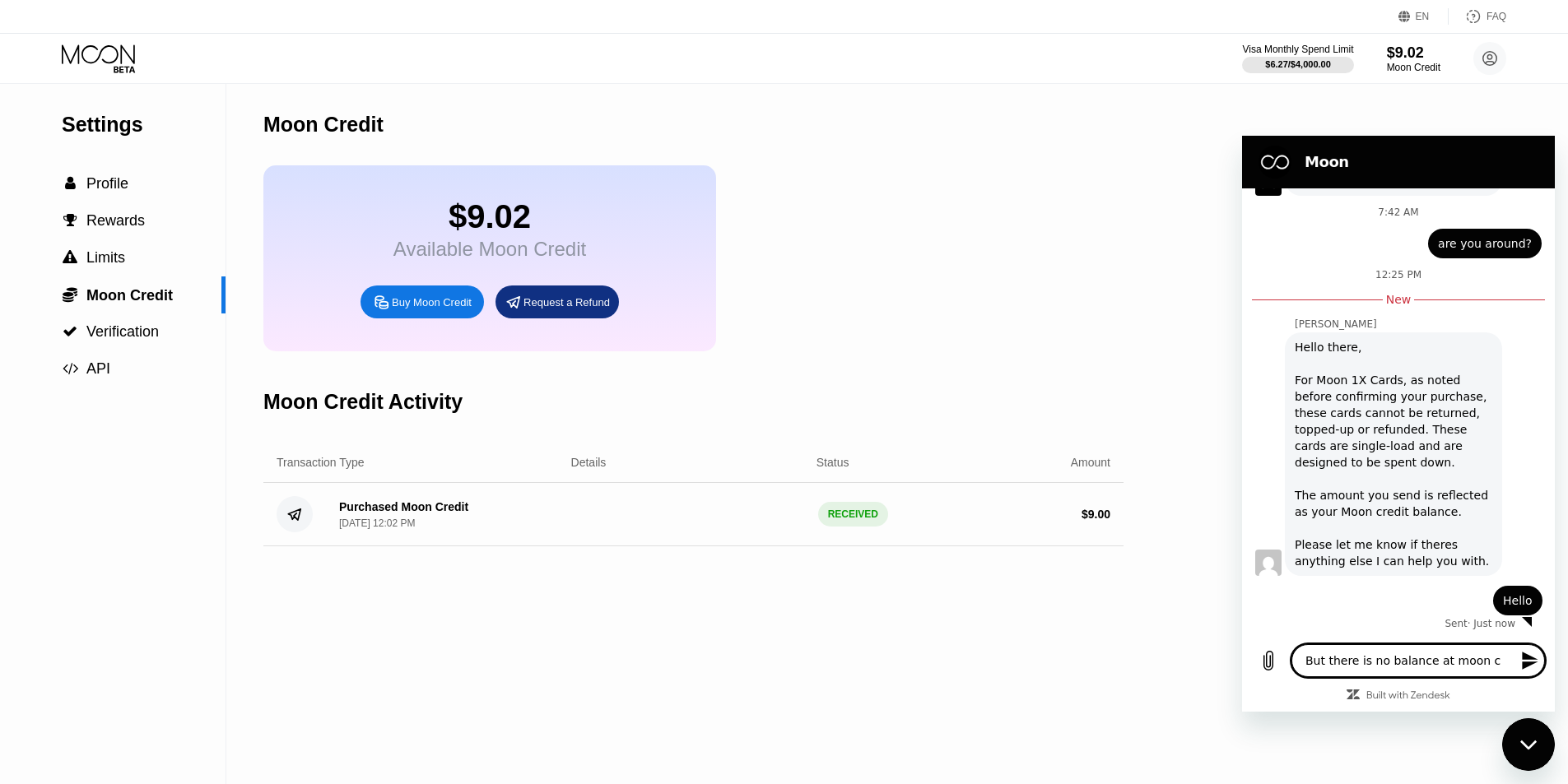
type textarea "But there is no balance at moon cr"
type textarea "x"
type textarea "But there is no balance at moon cre"
type textarea "x"
type textarea "But there is no balance at moon cred"
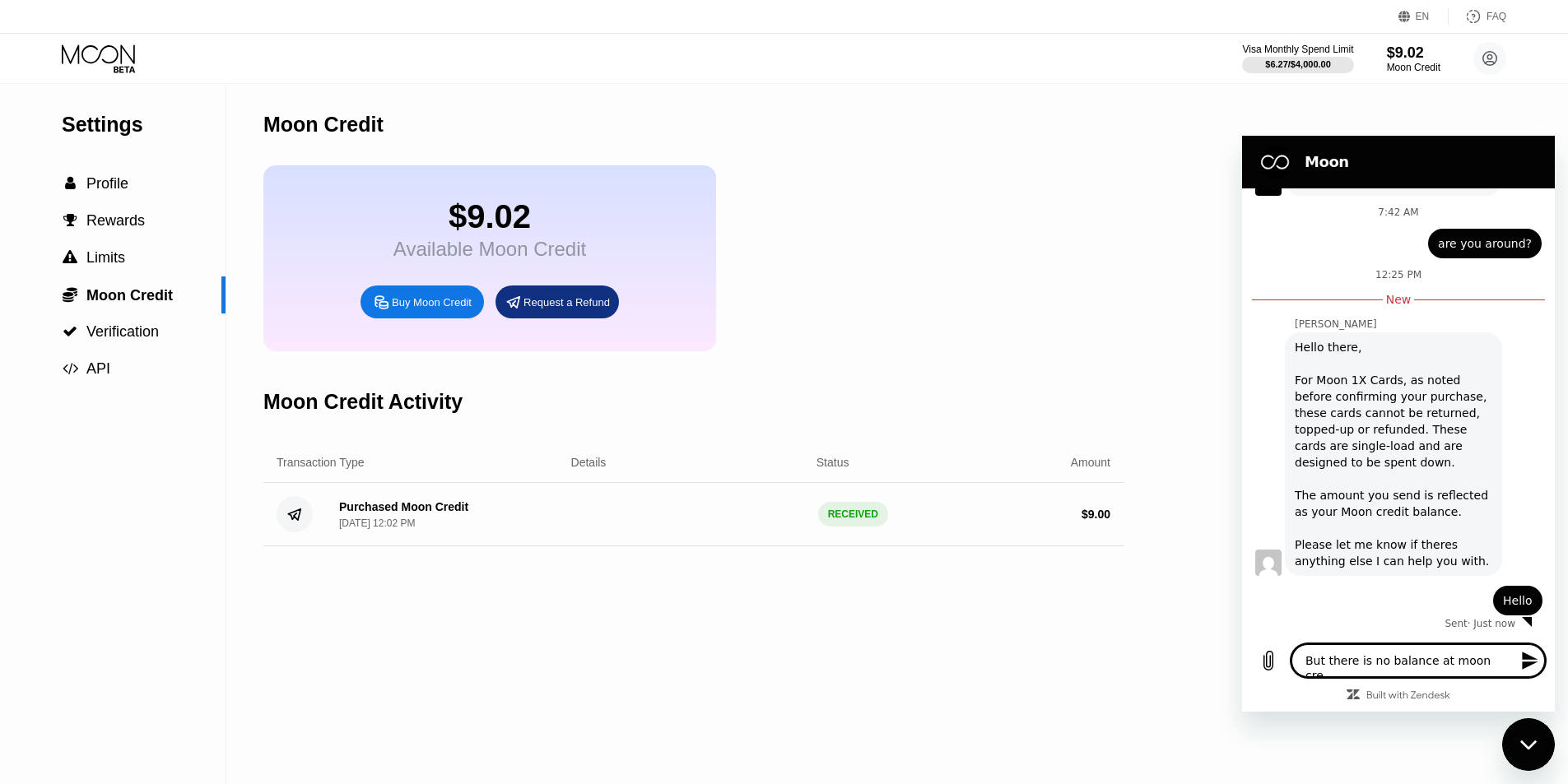
type textarea "x"
type textarea "But there is no balance at moon credi"
type textarea "x"
type textarea "But there is no balance at moon credit"
type textarea "x"
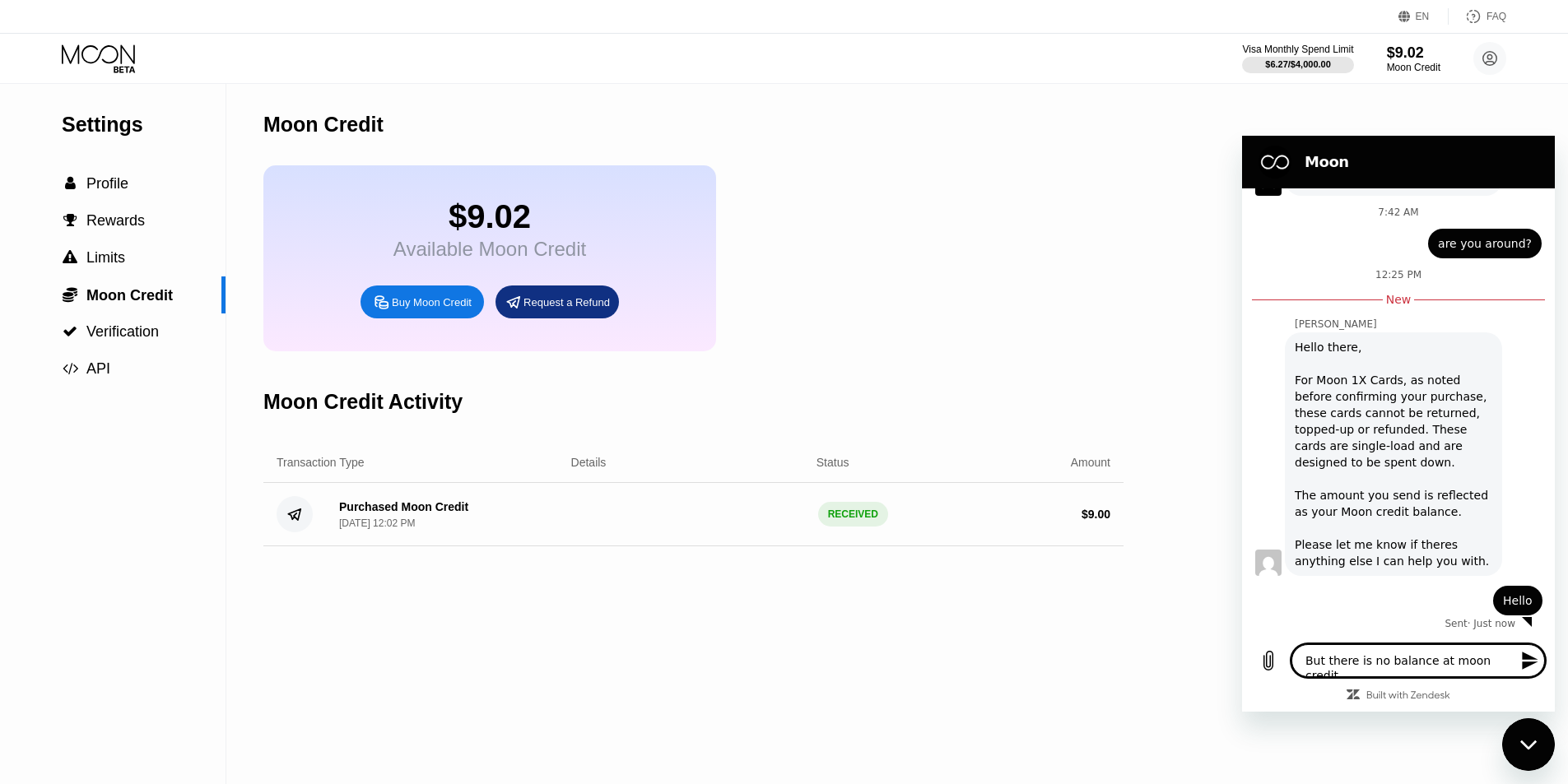
type textarea "But there is no balance at moon credit"
type textarea "x"
type textarea "But there is no balance at moon credit"
type textarea "x"
type textarea "But there is no balance at moon credit."
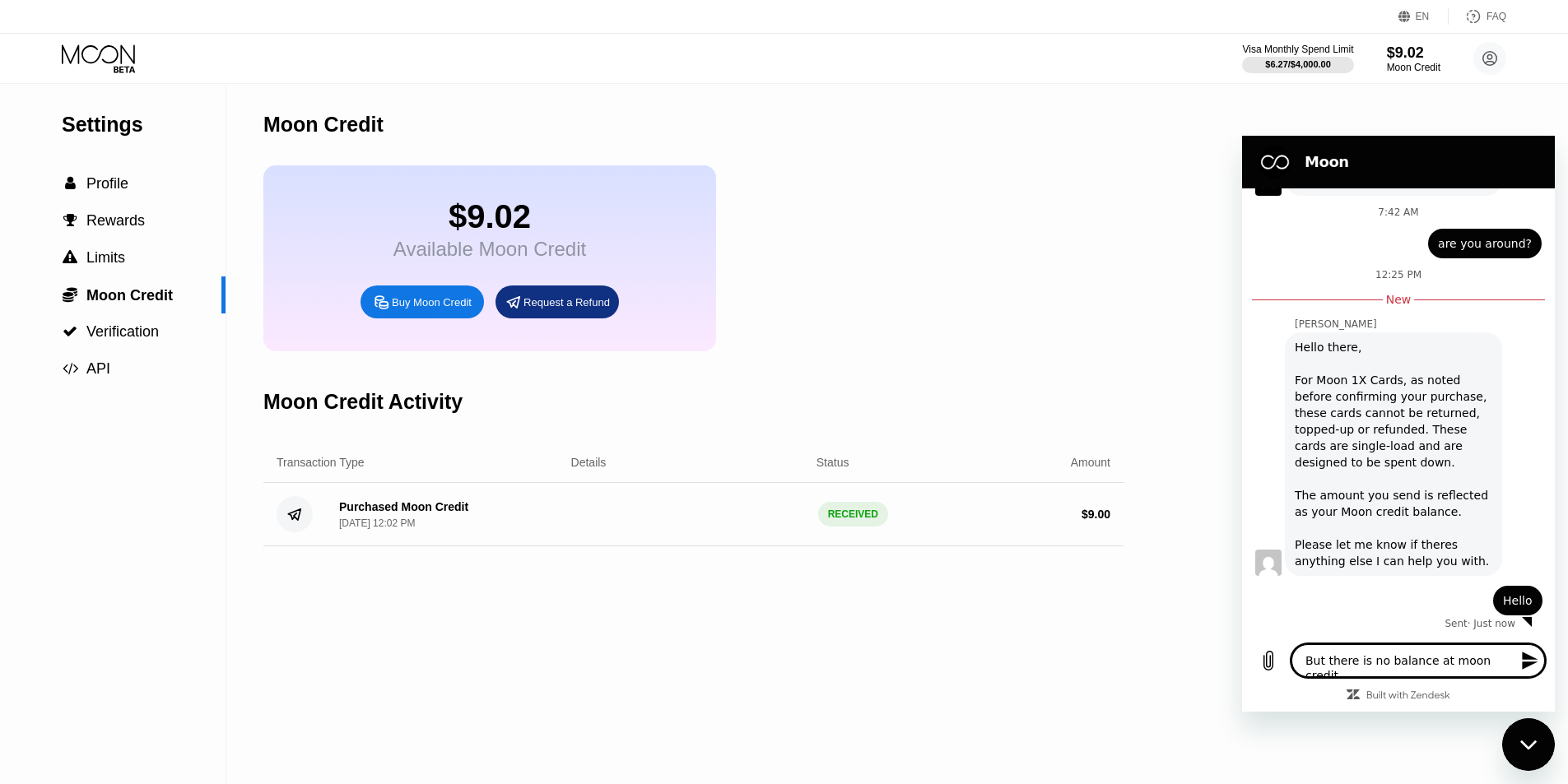
type textarea "x"
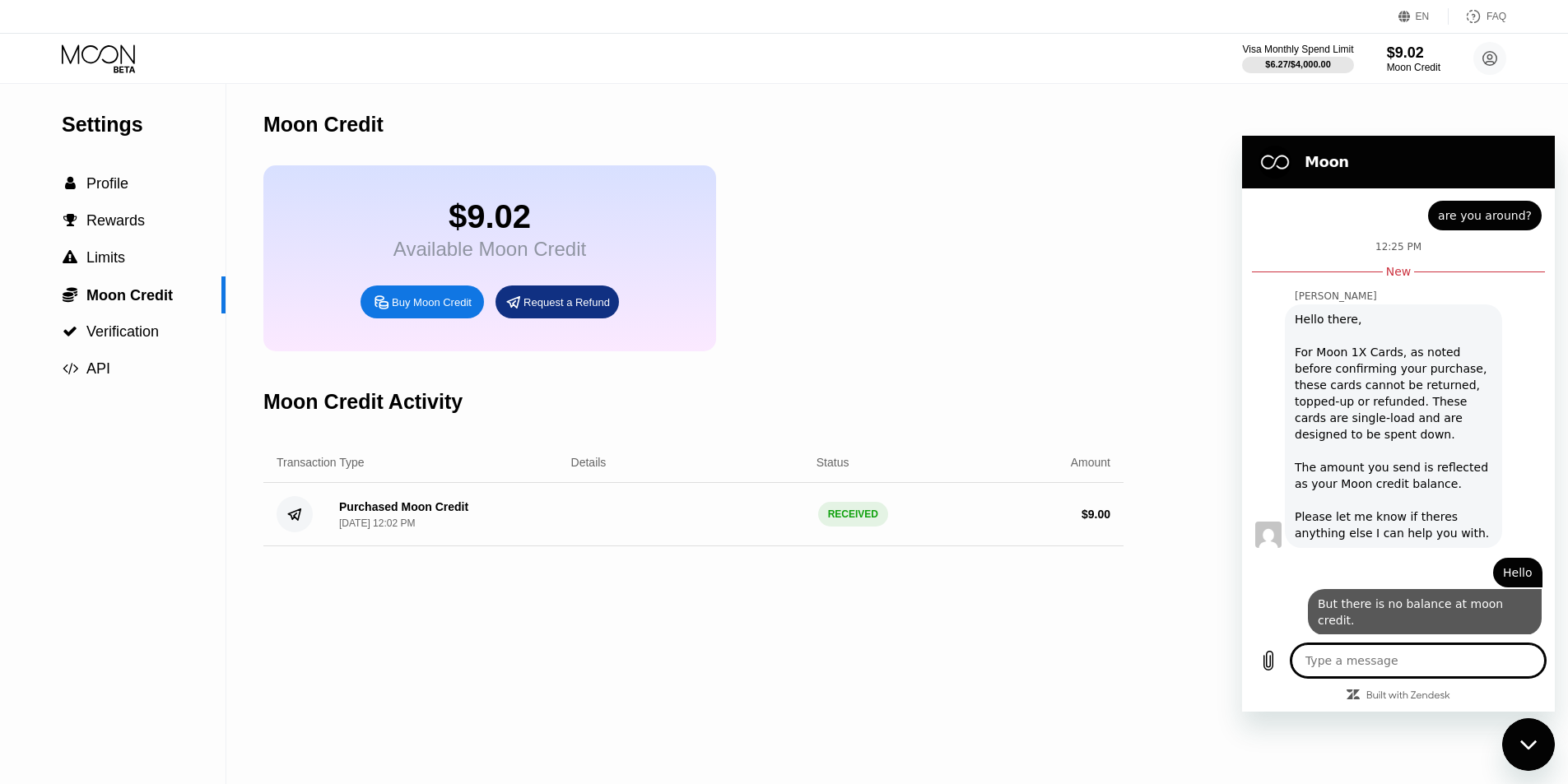
type textarea "x"
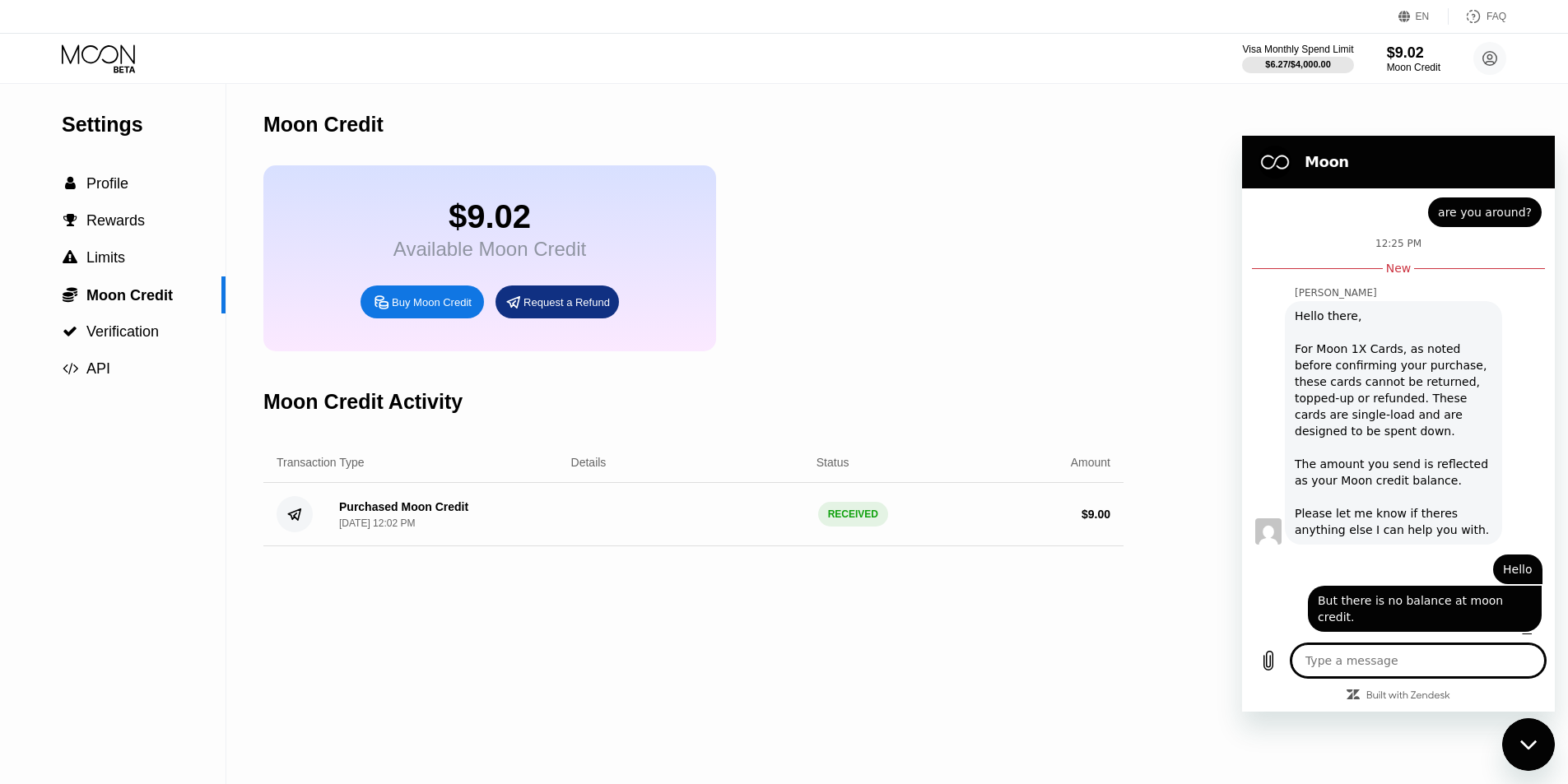
click at [1389, 676] on textarea at bounding box center [1417, 660] width 253 height 33
click at [1304, 313] on div "Hello there, For Moon 1X Cards, as noted before confirming your purchase, these…" at bounding box center [1393, 423] width 198 height 231
click at [1424, 337] on div "Hello there, For Moon 1X Cards, as noted before confirming your purchase, these…" at bounding box center [1393, 423] width 198 height 231
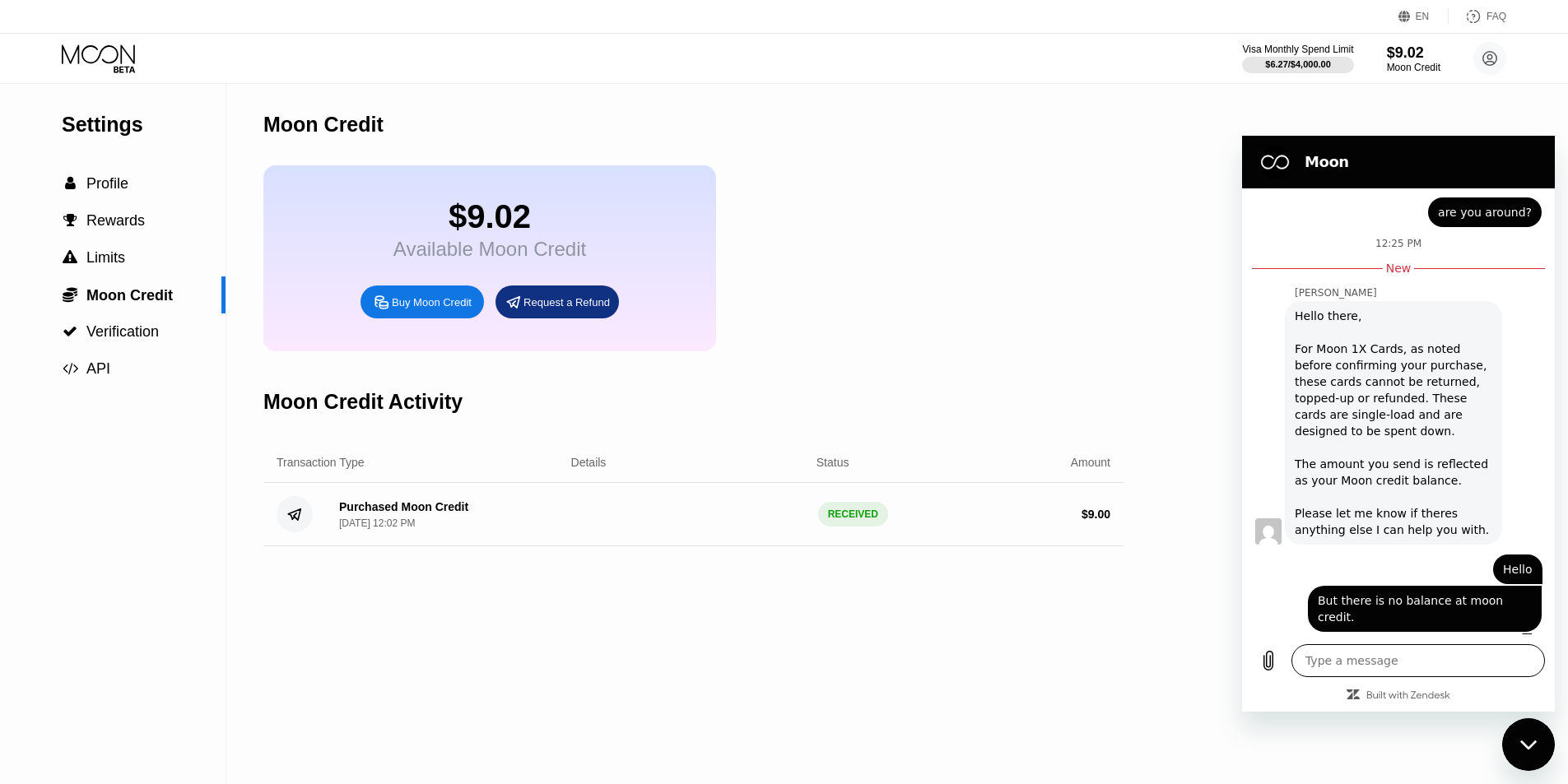
click at [1434, 661] on textarea at bounding box center [1417, 660] width 253 height 33
click at [1393, 668] on textarea at bounding box center [1417, 660] width 253 height 33
click at [1438, 607] on span "But there is no balance at moon credit." at bounding box center [1424, 608] width 214 height 33
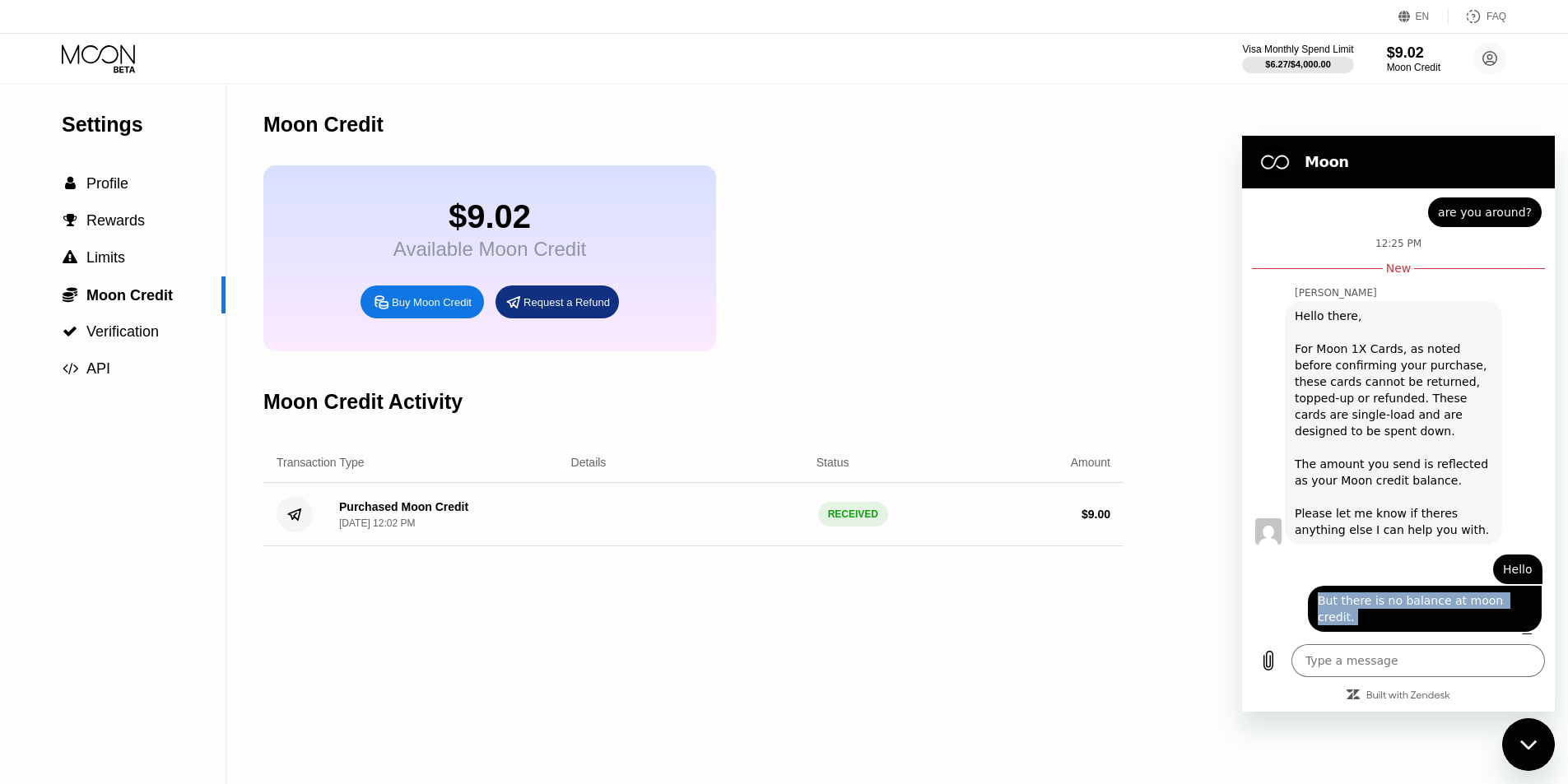
click at [1431, 606] on span "But there is no balance at moon credit." at bounding box center [1424, 608] width 214 height 33
click at [1412, 661] on textarea at bounding box center [1417, 660] width 253 height 33
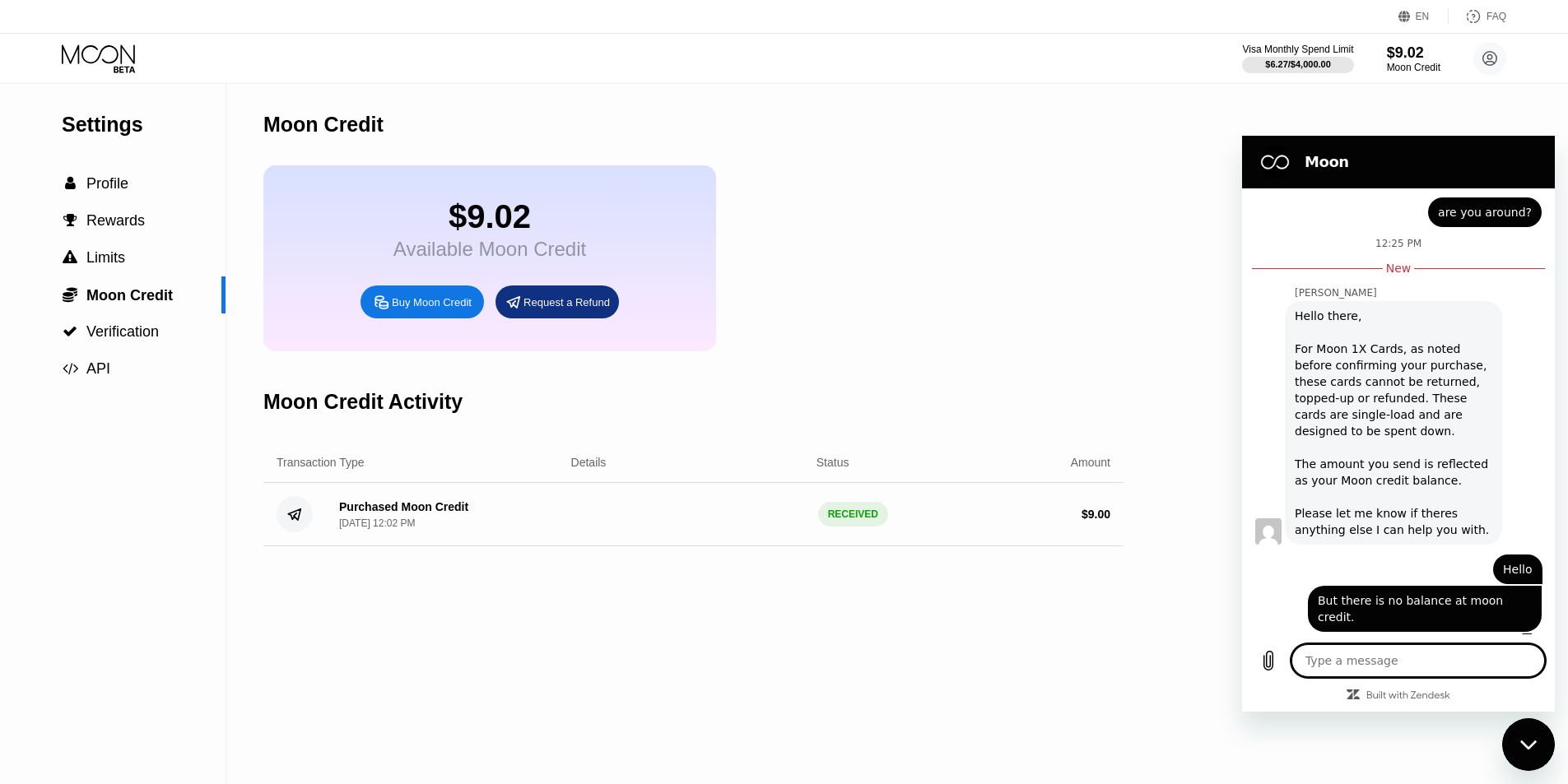
click at [1539, 746] on div "Close messaging window" at bounding box center [1528, 744] width 49 height 49
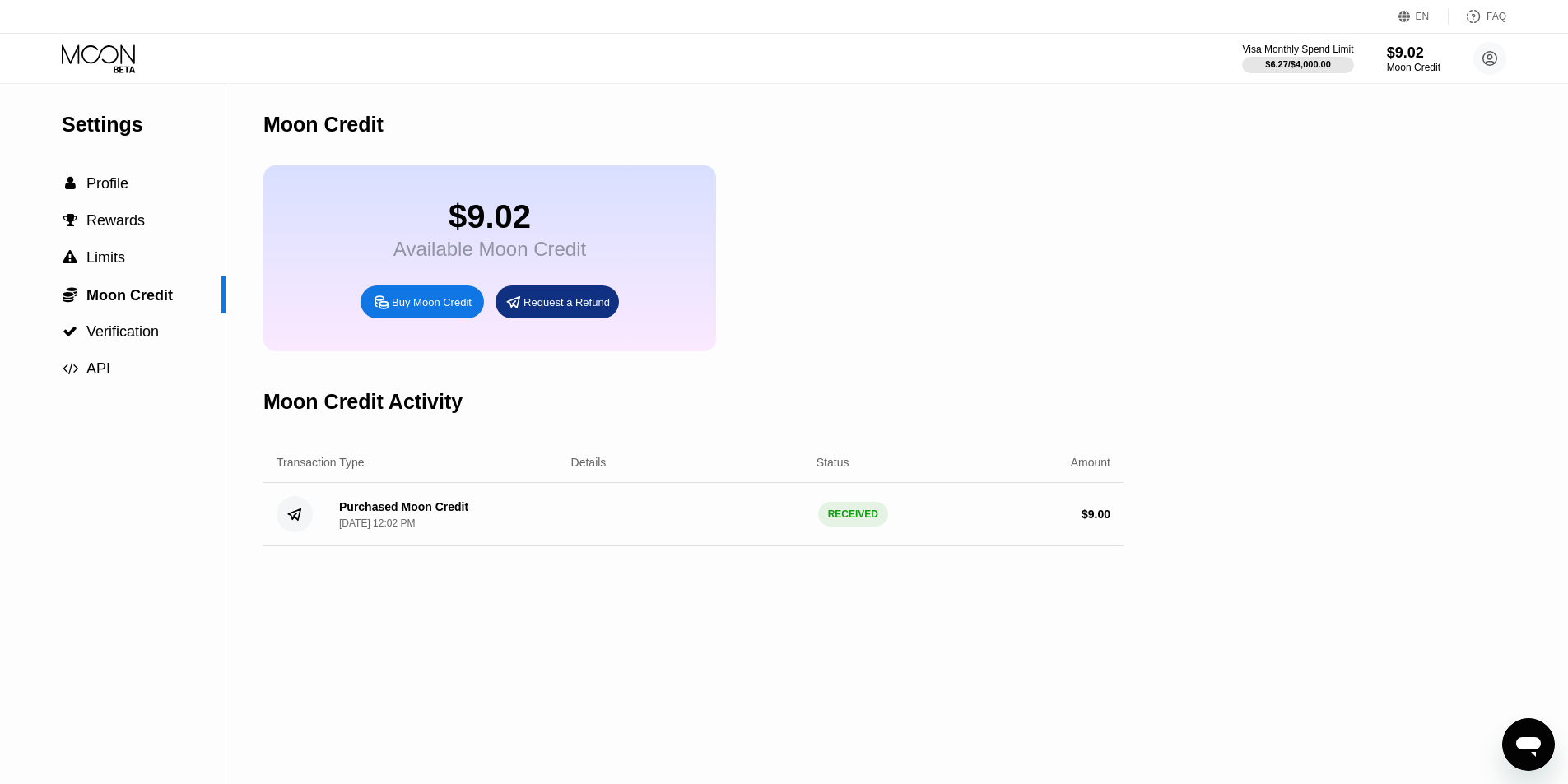
click at [1539, 743] on icon "Open messaging window" at bounding box center [1528, 746] width 24 height 20
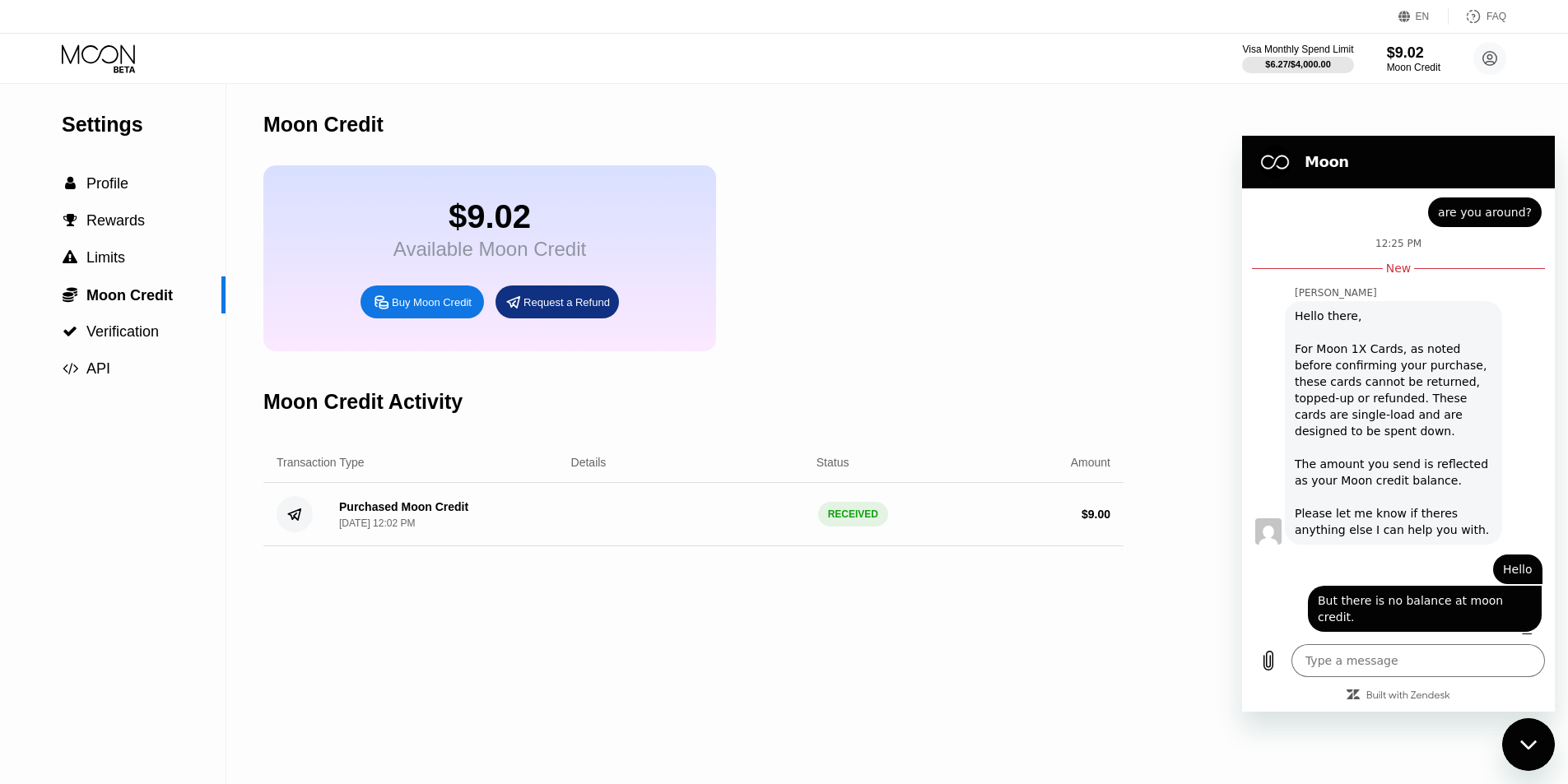
scroll to position [472, 0]
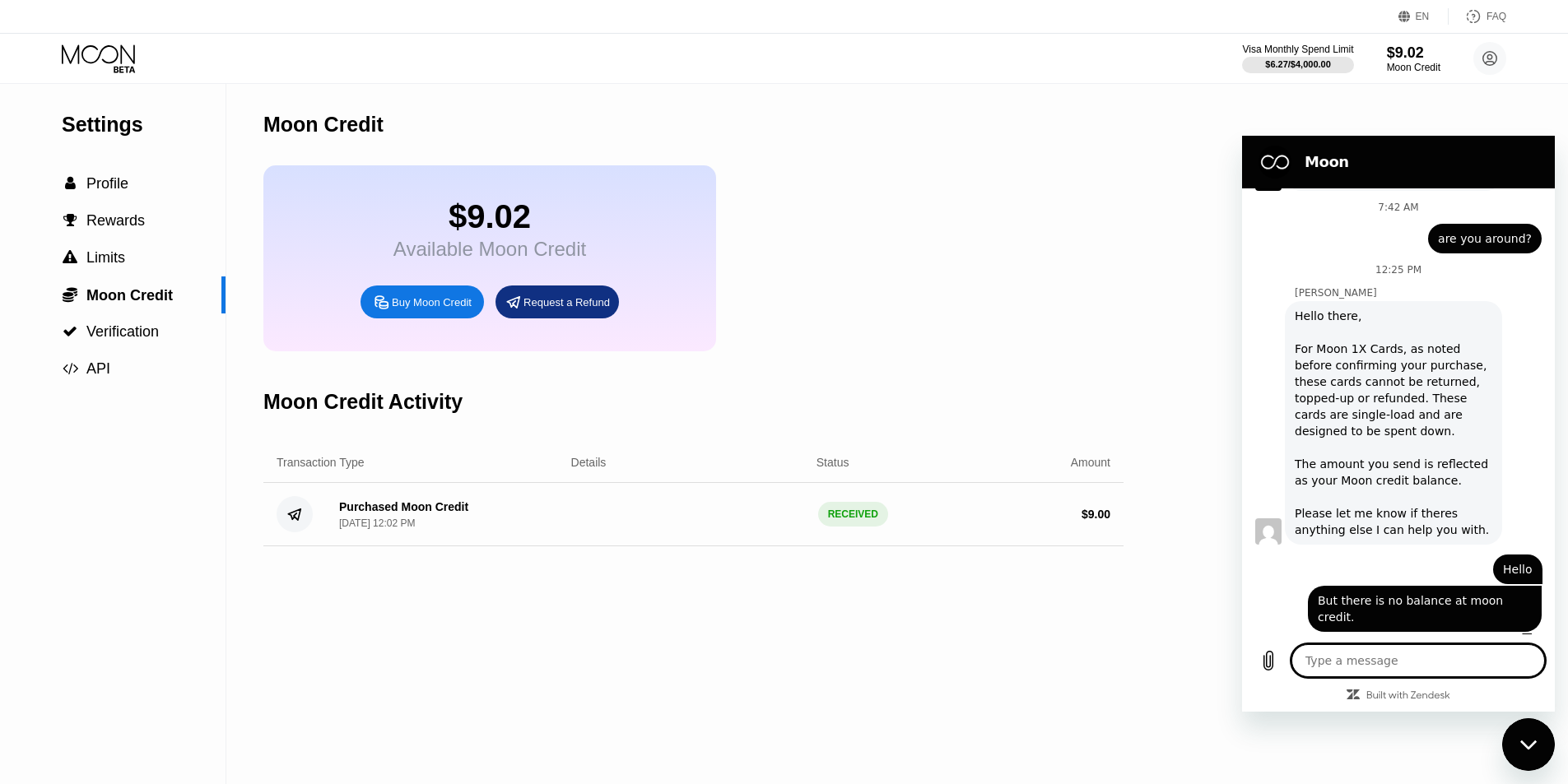
click at [114, 46] on icon at bounding box center [99, 54] width 73 height 19
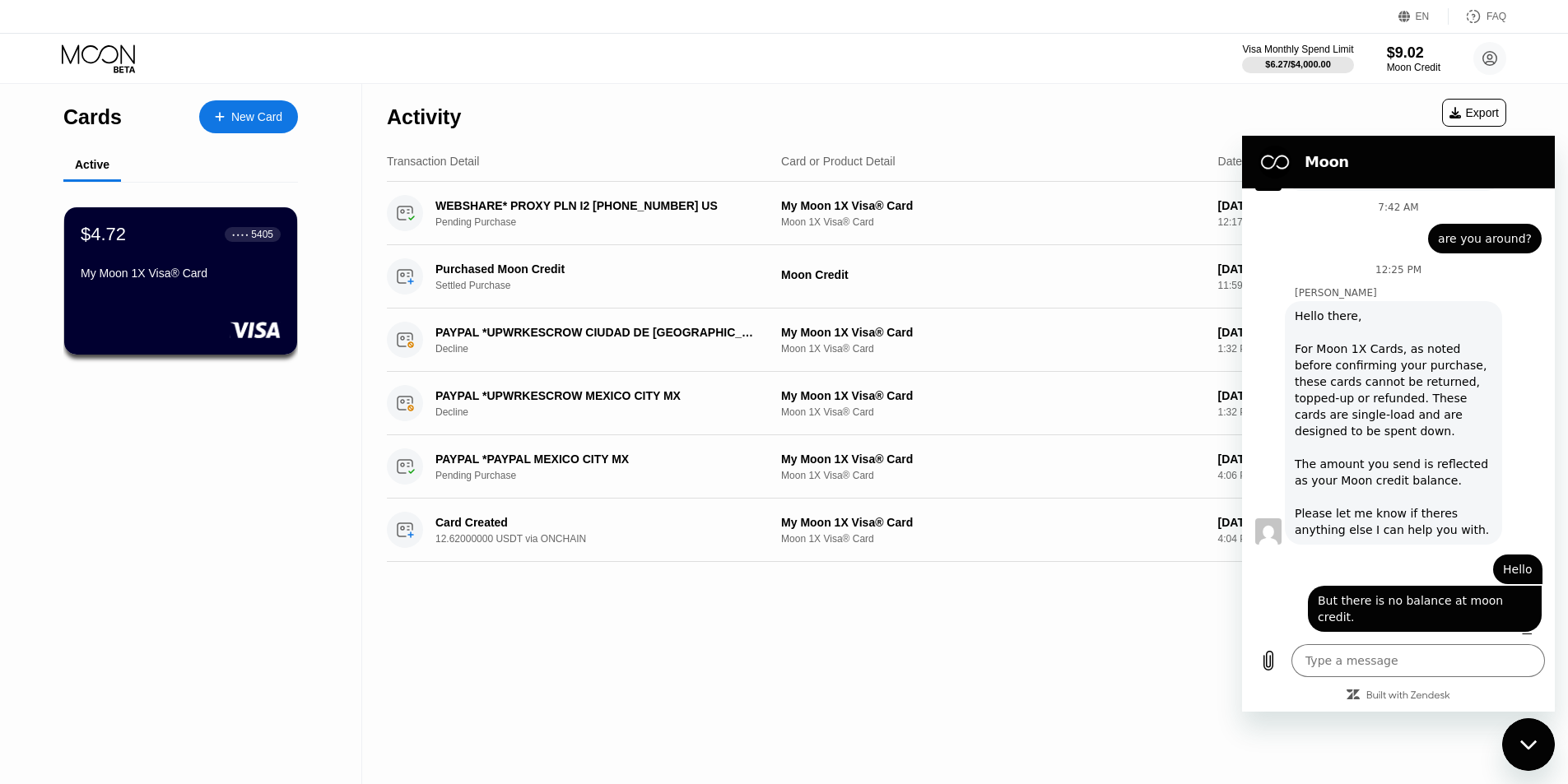
click at [1543, 735] on div "Close messaging window" at bounding box center [1528, 744] width 49 height 49
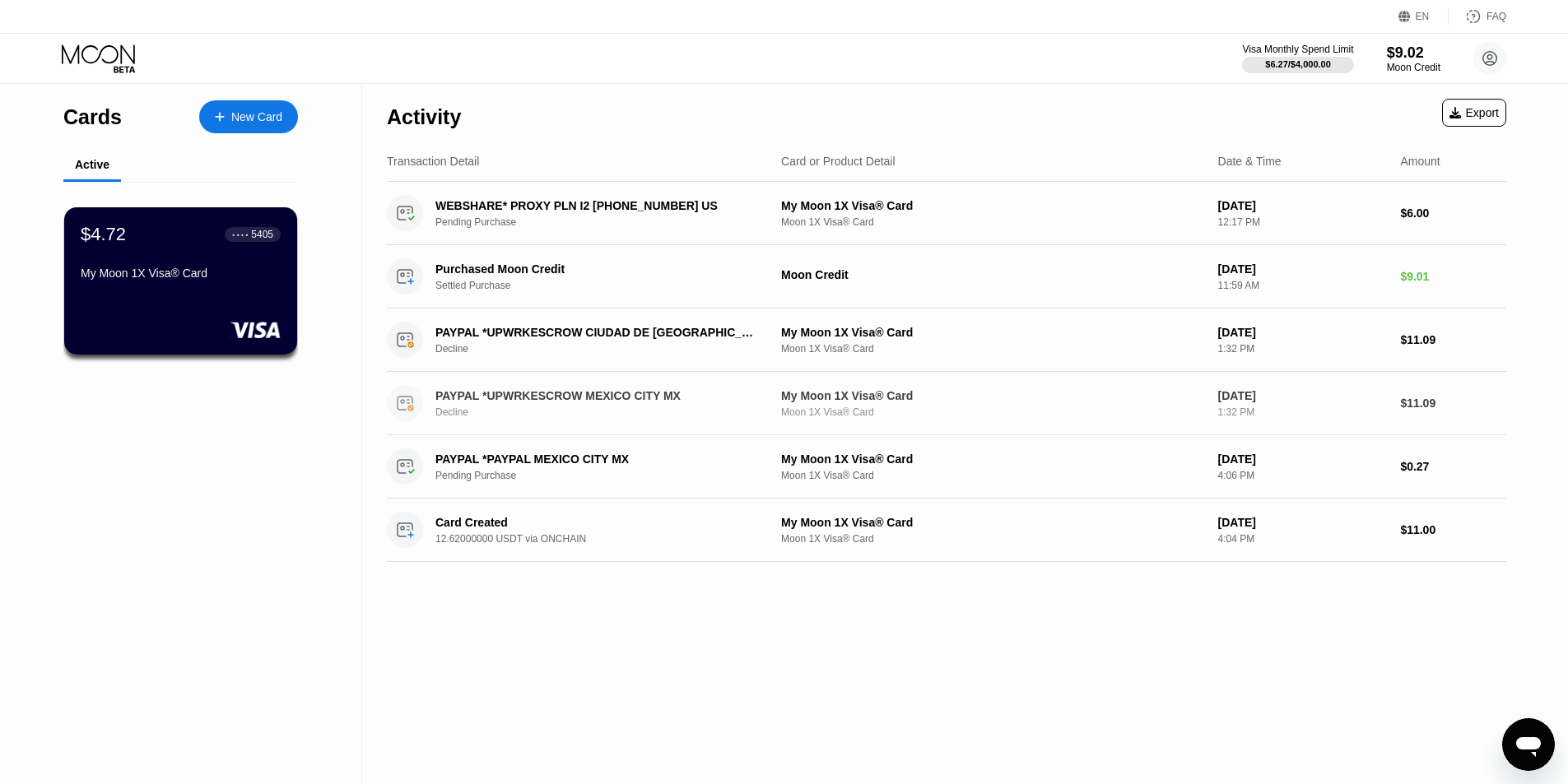
scroll to position [498, 0]
click at [1256, 718] on div "Activity Export Transaction Detail Card or Product Detail Date & Time Amount WE…" at bounding box center [946, 434] width 1169 height 700
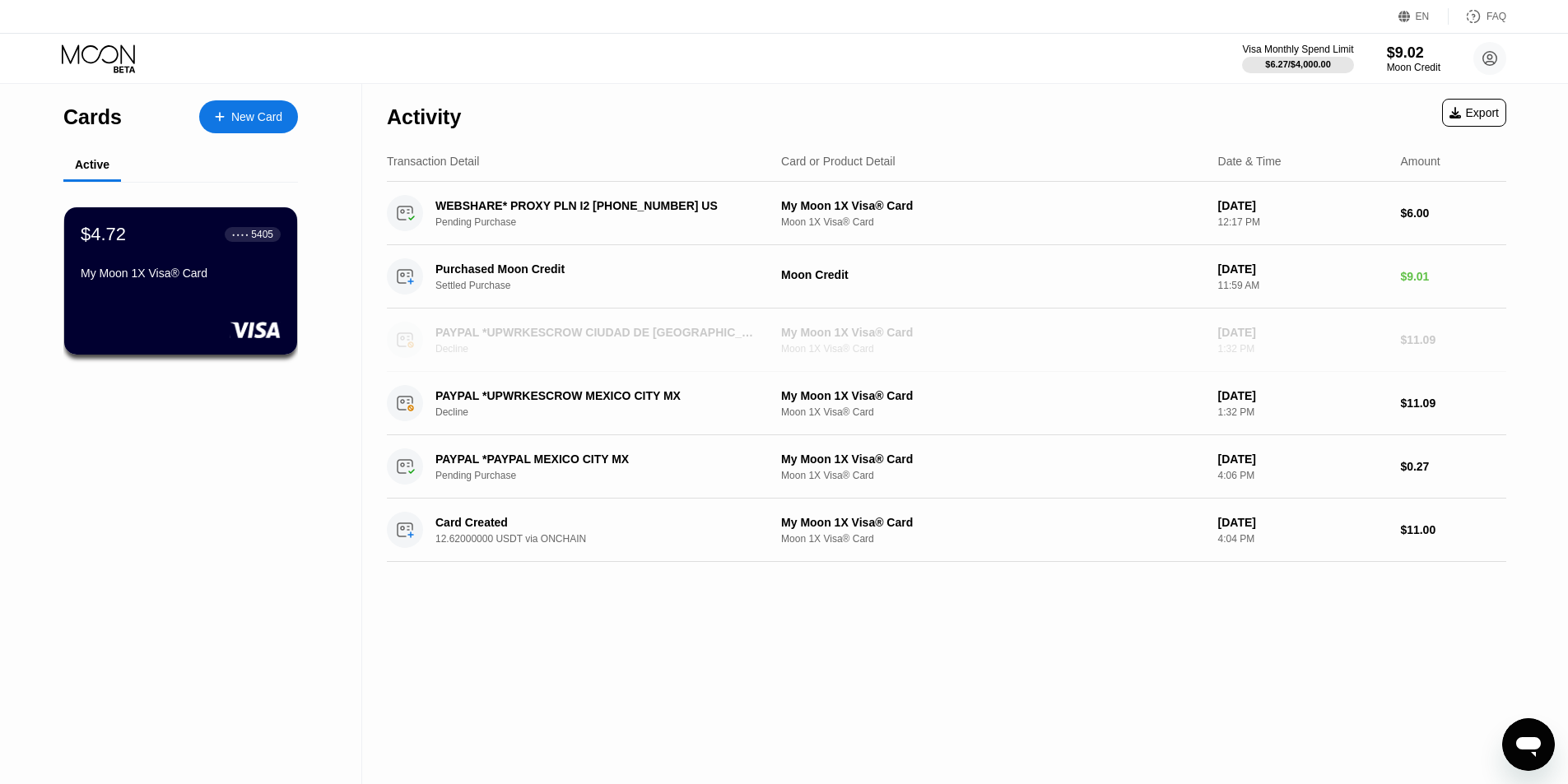
drag, startPoint x: 1398, startPoint y: 344, endPoint x: 1510, endPoint y: 344, distance: 112.0
click at [1510, 344] on div "Activity Export Transaction Detail Card or Product Detail Date & Time Amount WE…" at bounding box center [946, 434] width 1169 height 700
drag, startPoint x: 1391, startPoint y: 341, endPoint x: 1509, endPoint y: 341, distance: 118.0
click at [1509, 341] on div "Activity Export Transaction Detail Card or Product Detail Date & Time Amount WE…" at bounding box center [946, 434] width 1169 height 700
drag, startPoint x: 1376, startPoint y: 336, endPoint x: 1471, endPoint y: 335, distance: 95.0
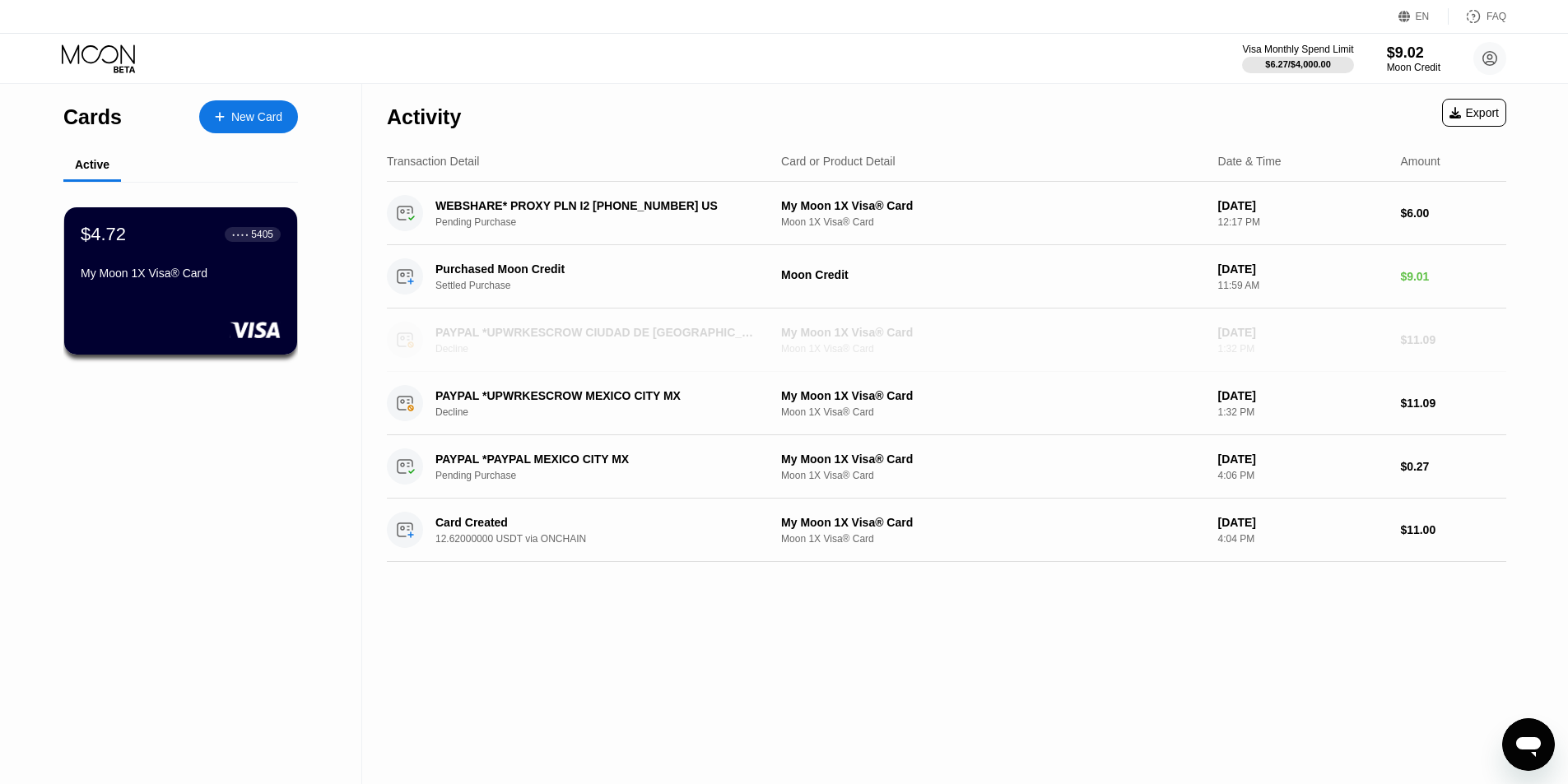
click at [1471, 335] on div "PAYPAL *UPWRKESCROW CIUDAD DE MEXMX Decline My Moon 1X Visa® Card Moon 1X Visa®…" at bounding box center [946, 340] width 1119 height 63
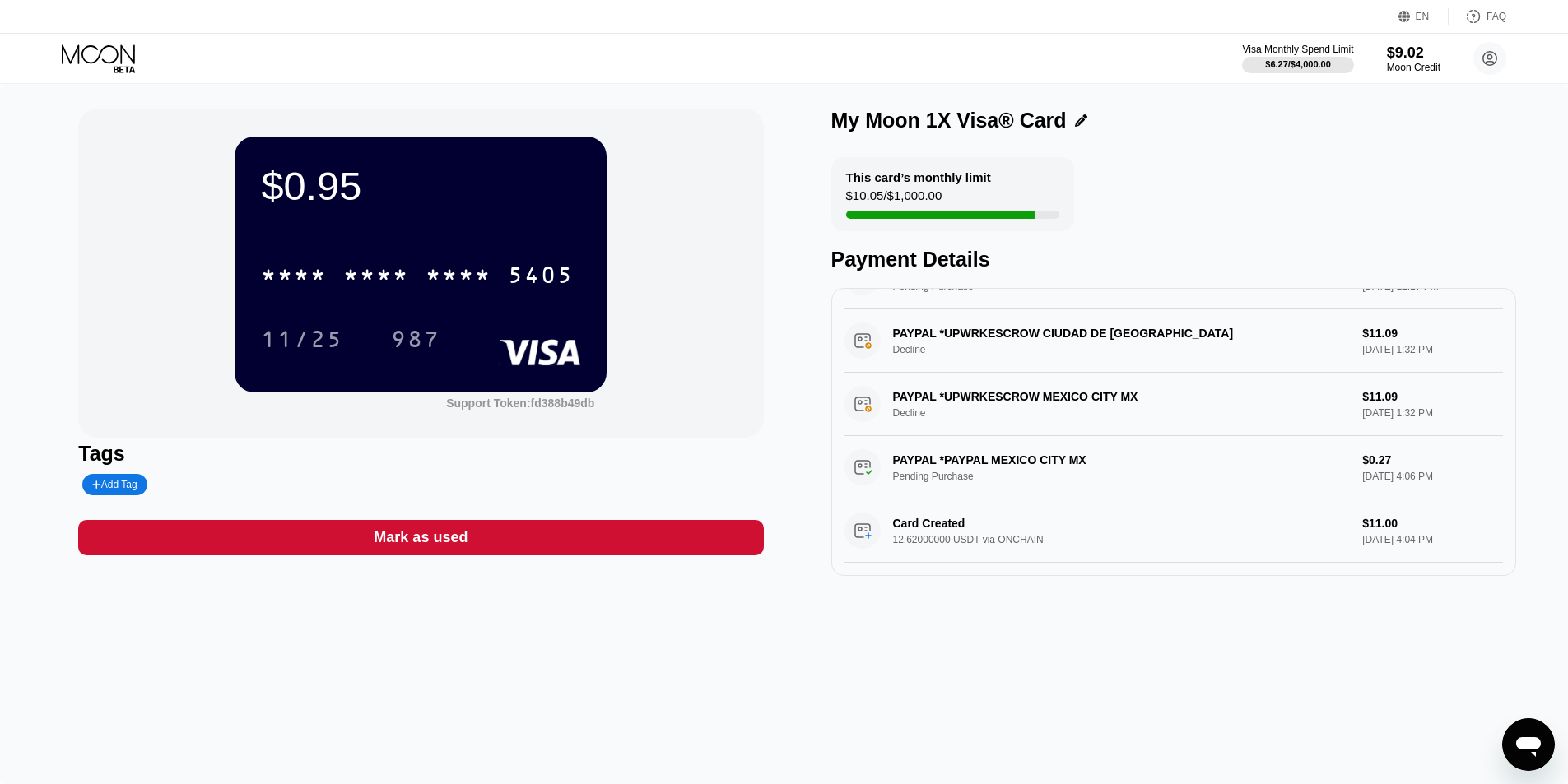
scroll to position [131, 0]
click at [1376, 400] on div "PAYPAL *UPWRKESCROW MEXICO CITY MX Decline $11.09 Sep 22, 2025 1:32 PM" at bounding box center [1173, 404] width 658 height 63
click at [1377, 400] on div "PAYPAL *UPWRKESCROW MEXICO CITY MX Decline $11.09 Sep 22, 2025 1:32 PM" at bounding box center [1173, 404] width 658 height 63
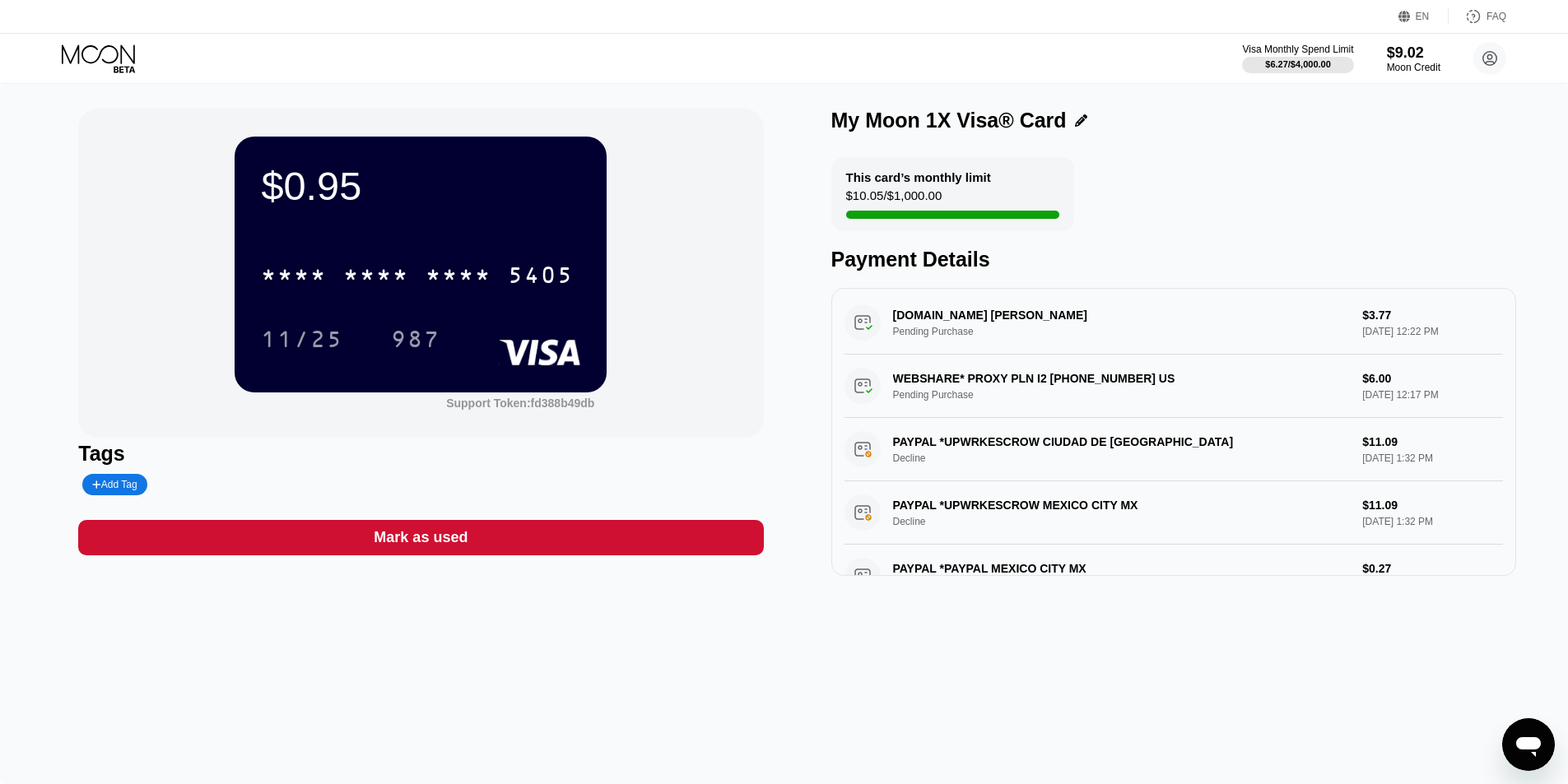
scroll to position [0, 0]
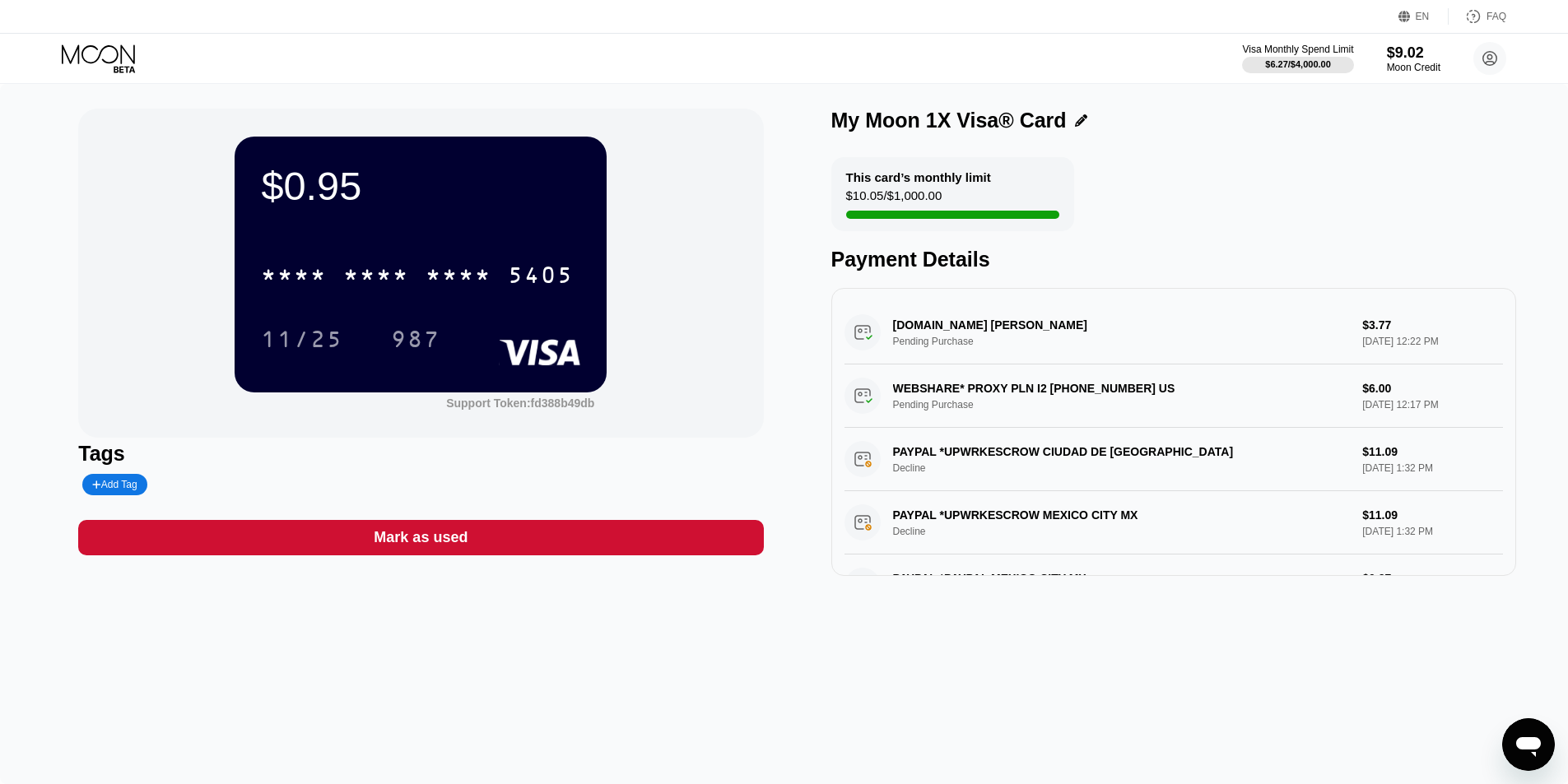
drag, startPoint x: 1348, startPoint y: 452, endPoint x: 1450, endPoint y: 453, distance: 102.0
click at [1450, 453] on div "PAYPAL *UPWRKESCROW CIUDAD DE MEXMX Decline $11.09 Sep 22, 2025 1:32 PM" at bounding box center [1173, 458] width 658 height 63
click at [1378, 70] on div "Visa Monthly Spend Limit $6.27 / $4,000.00 $9.02 Moon Credit a.h.sly9015@outloo…" at bounding box center [1374, 58] width 264 height 33
click at [1385, 79] on div "Visa Monthly Spend Limit $6.27 / $4,000.00 $9.02 Moon Credit a.h.sly9015@outloo…" at bounding box center [784, 58] width 1568 height 49
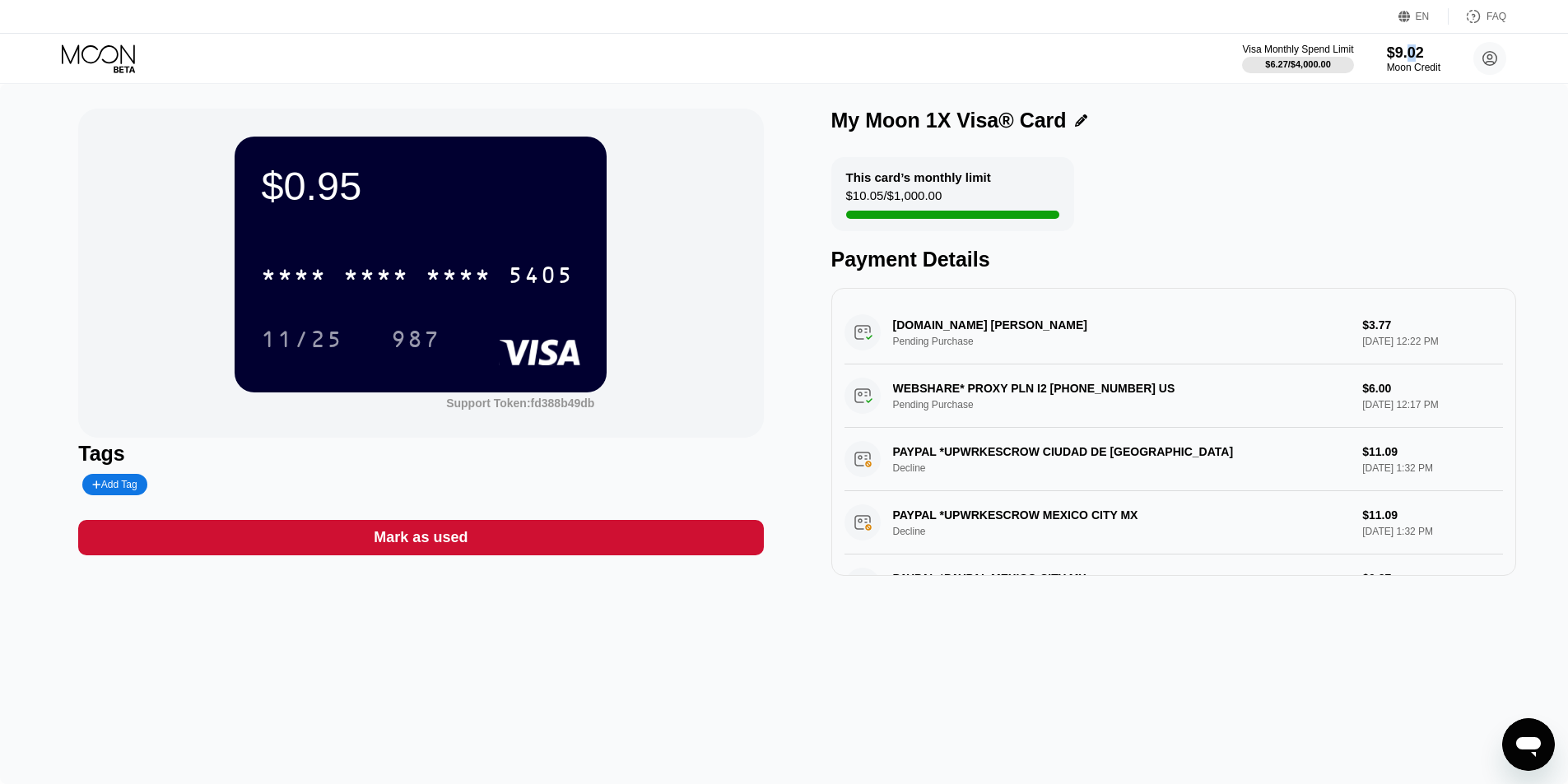
click at [1404, 29] on div "EN Language Select an item Save FAQ Visa Monthly Spend Limit $6.27 / $4,000.00 …" at bounding box center [784, 41] width 1568 height 84
click at [1414, 43] on div "$9.02" at bounding box center [1413, 52] width 56 height 17
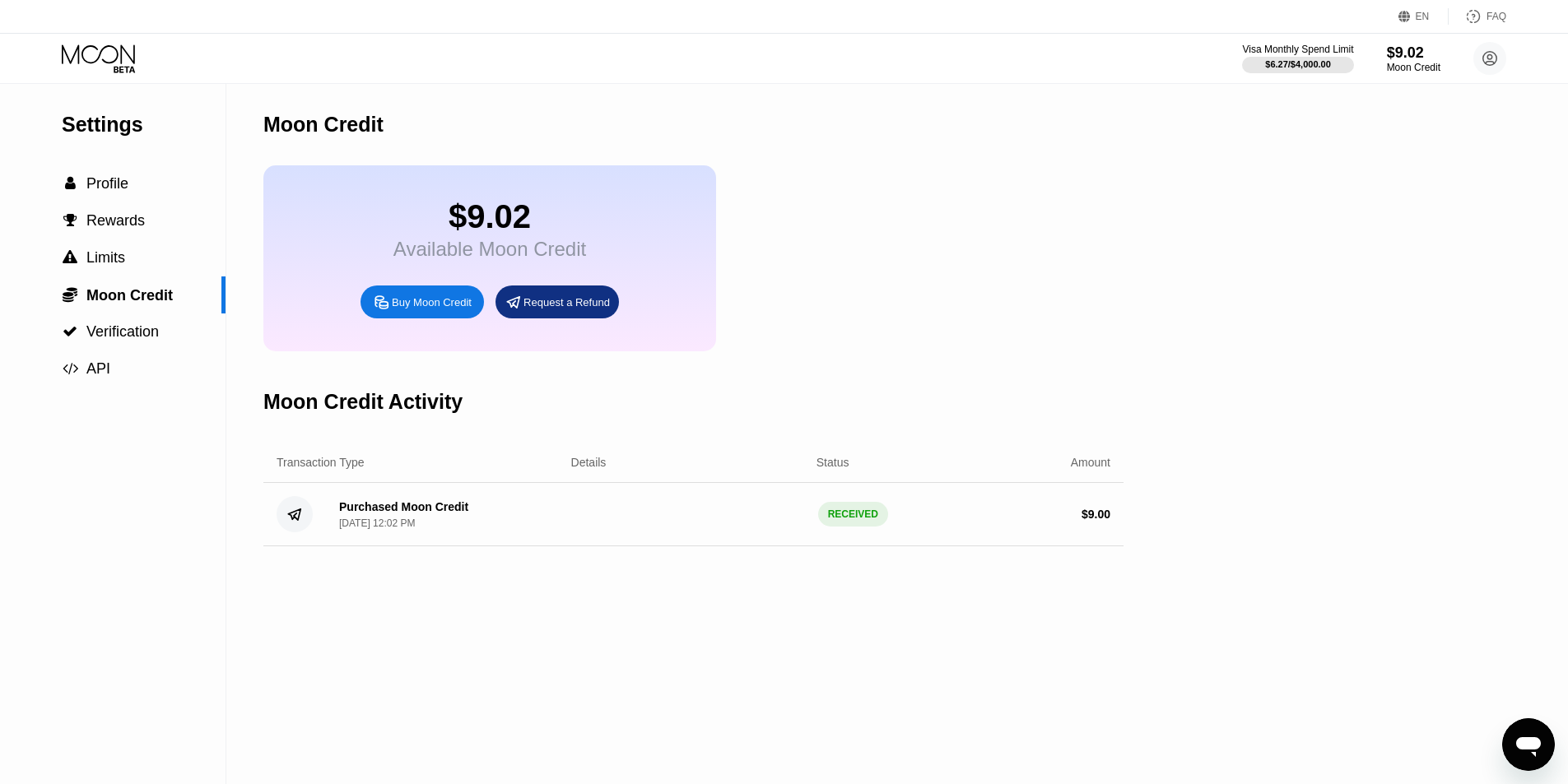
click at [735, 666] on div "Moon Credit $9.02 Available Moon Credit Buy Moon Credit Request a Refund Moon C…" at bounding box center [693, 434] width 860 height 700
type textarea "x"
